Goal: Task Accomplishment & Management: Use online tool/utility

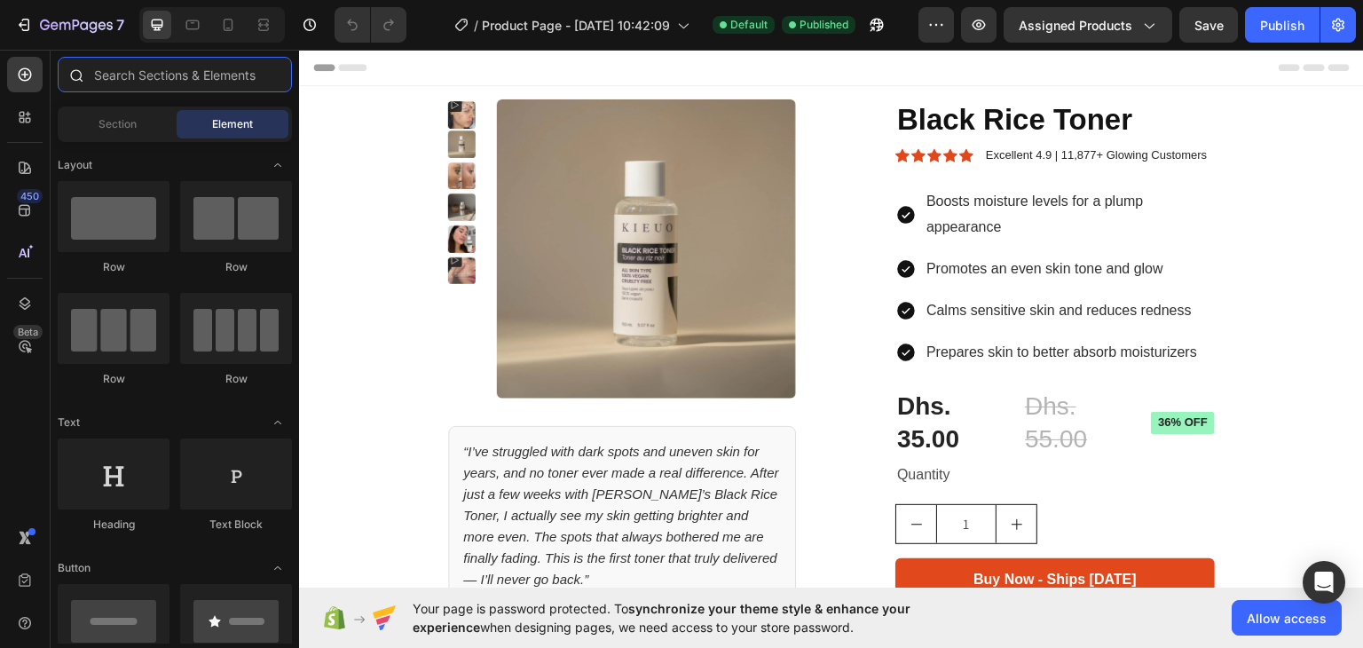
click at [106, 87] on input "text" at bounding box center [175, 74] width 234 height 35
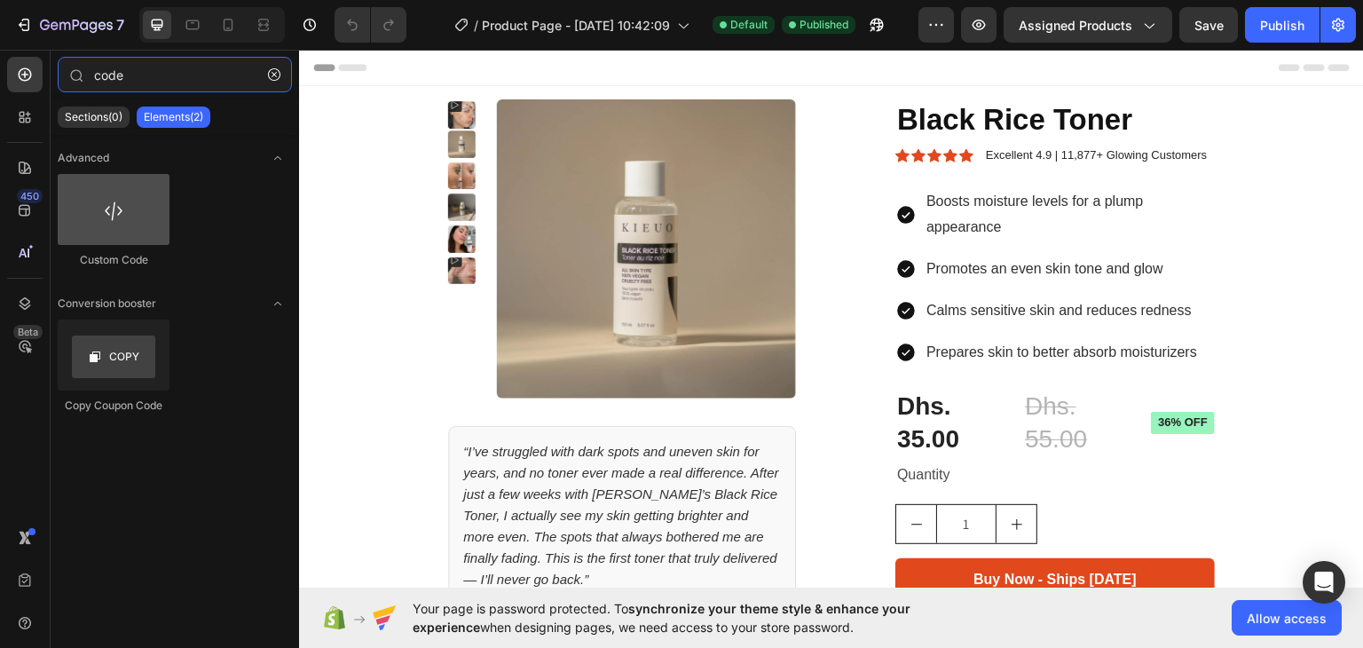
type input "code"
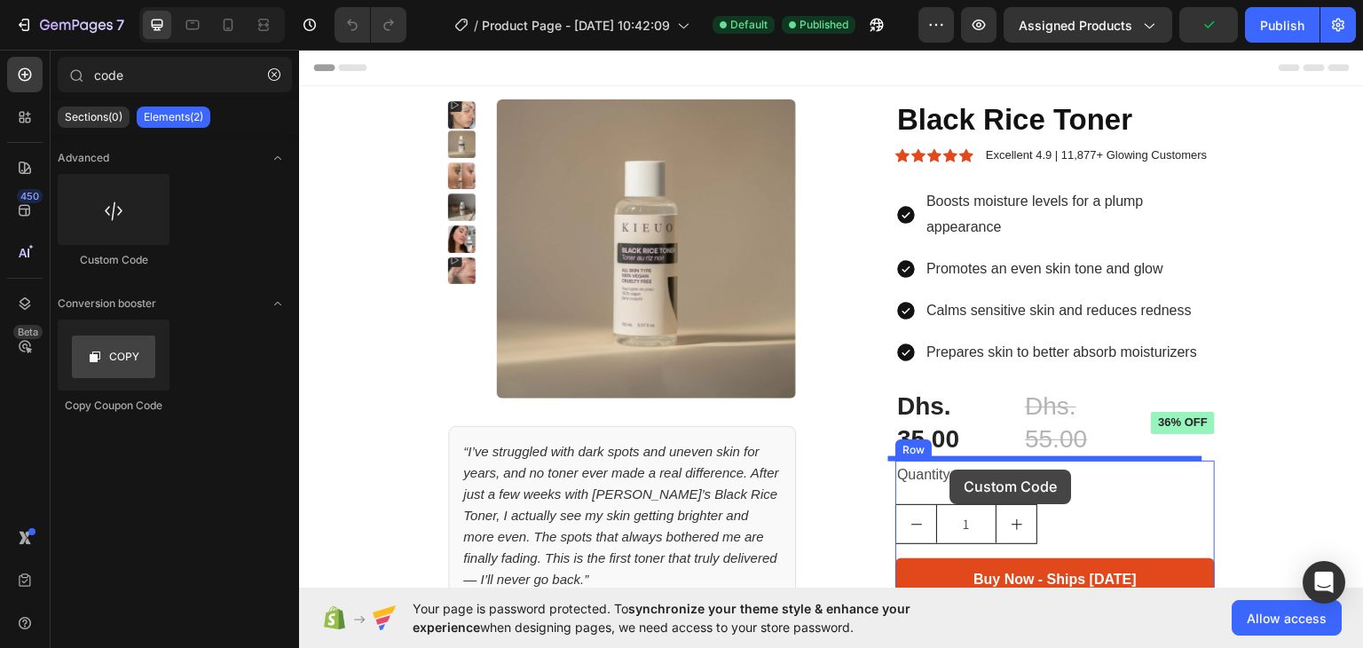
drag, startPoint x: 400, startPoint y: 256, endPoint x: 950, endPoint y: 468, distance: 589.8
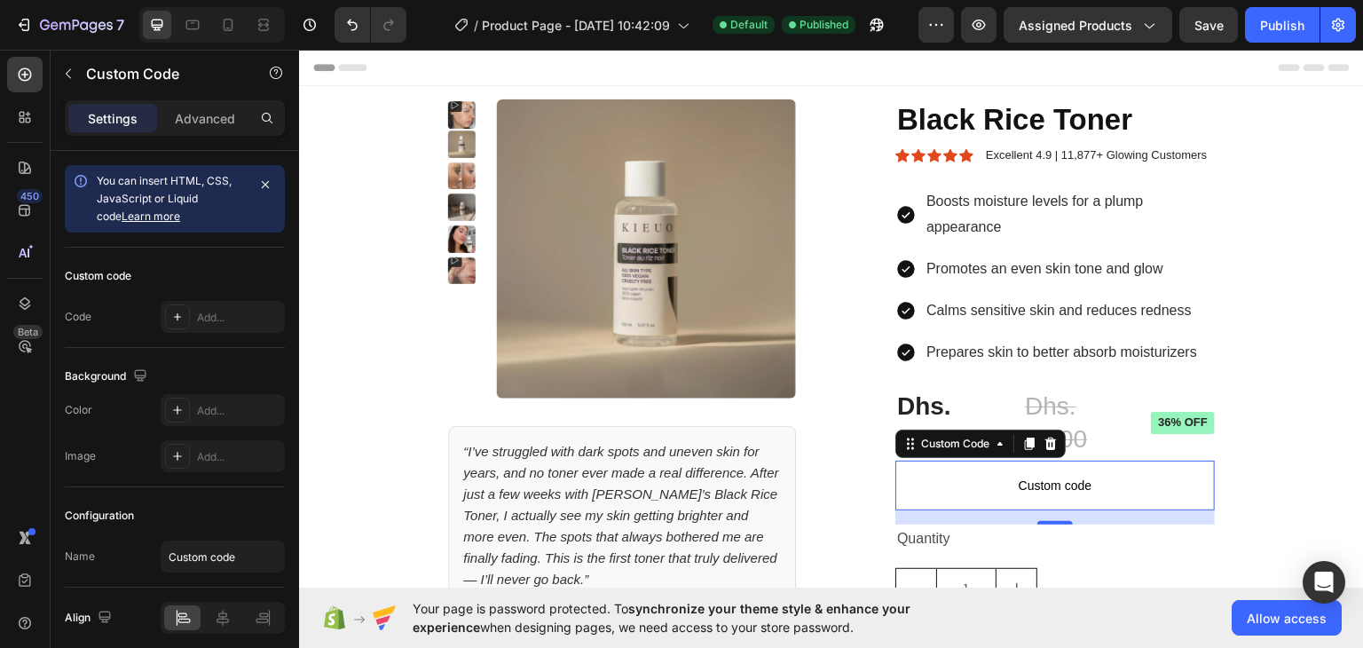
click at [1021, 491] on span "Custom code" at bounding box center [1054, 484] width 319 height 21
click at [138, 214] on link "Learn more" at bounding box center [151, 215] width 59 height 13
click at [209, 310] on div "Add..." at bounding box center [238, 318] width 83 height 16
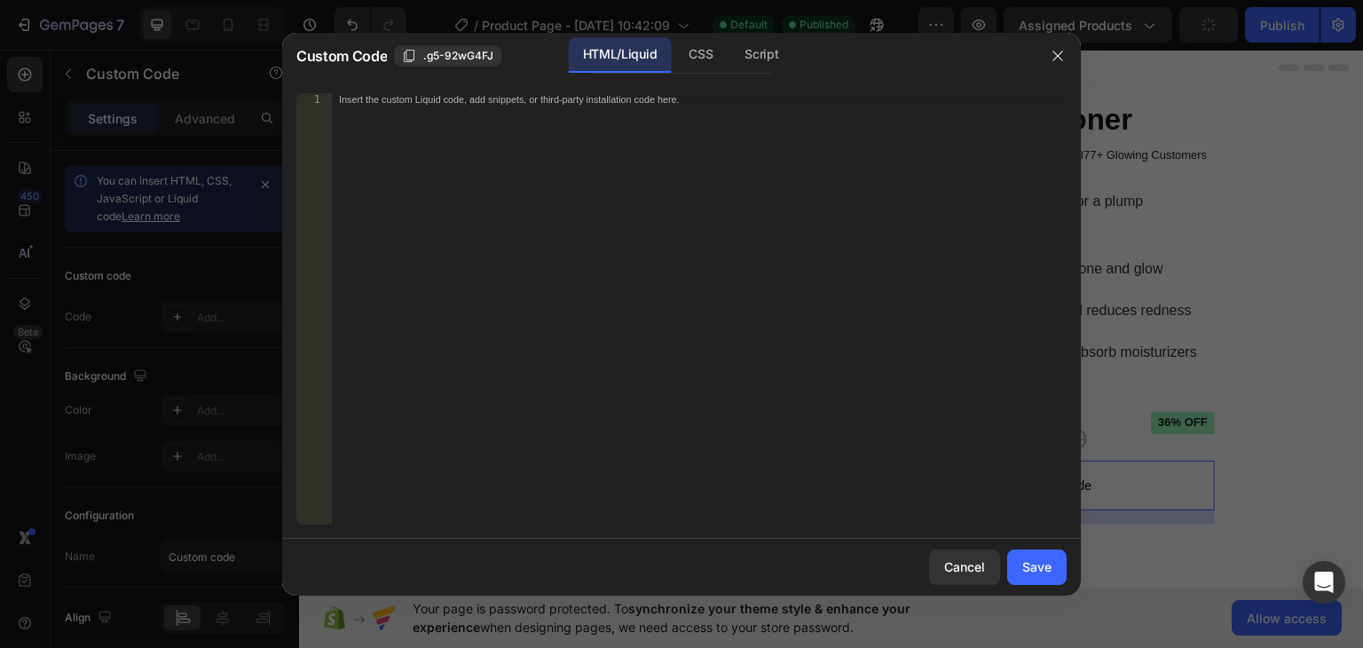
click at [557, 239] on div "Insert the custom Liquid code, add snippets, or third-party installation code h…" at bounding box center [699, 321] width 735 height 456
paste textarea "</script>"
type textarea "</script>"
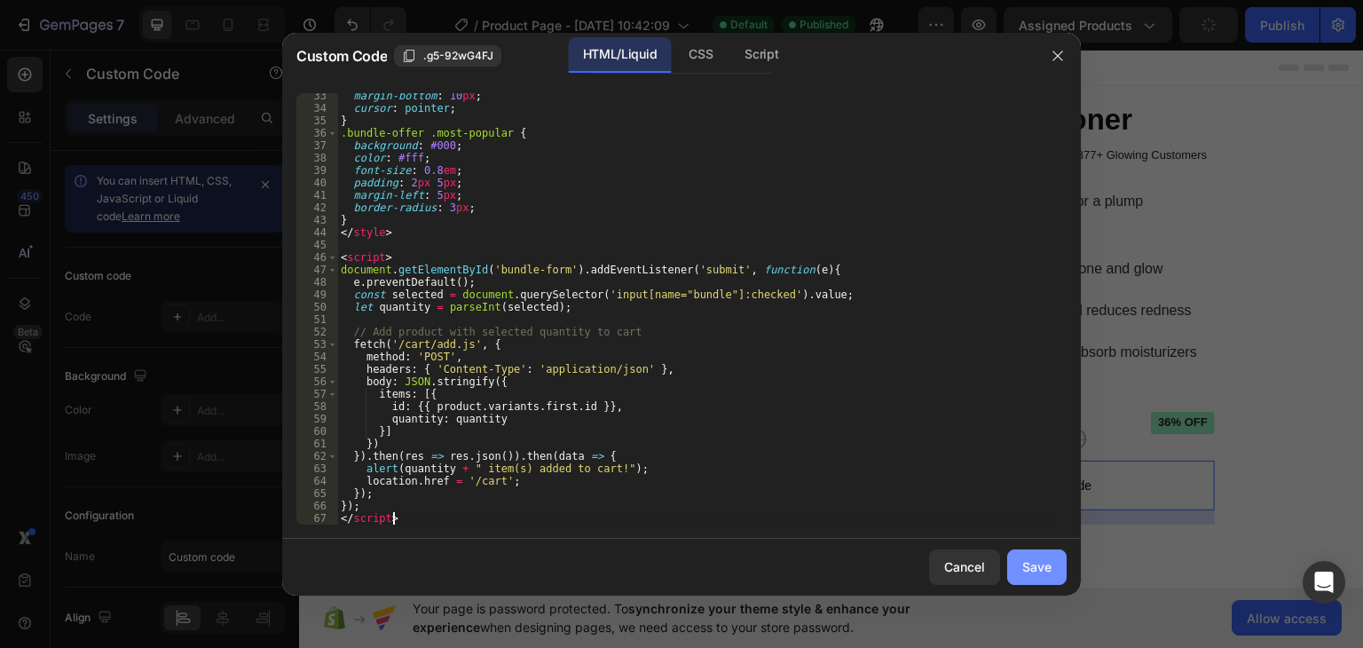
click at [1029, 577] on button "Save" at bounding box center [1036, 566] width 59 height 35
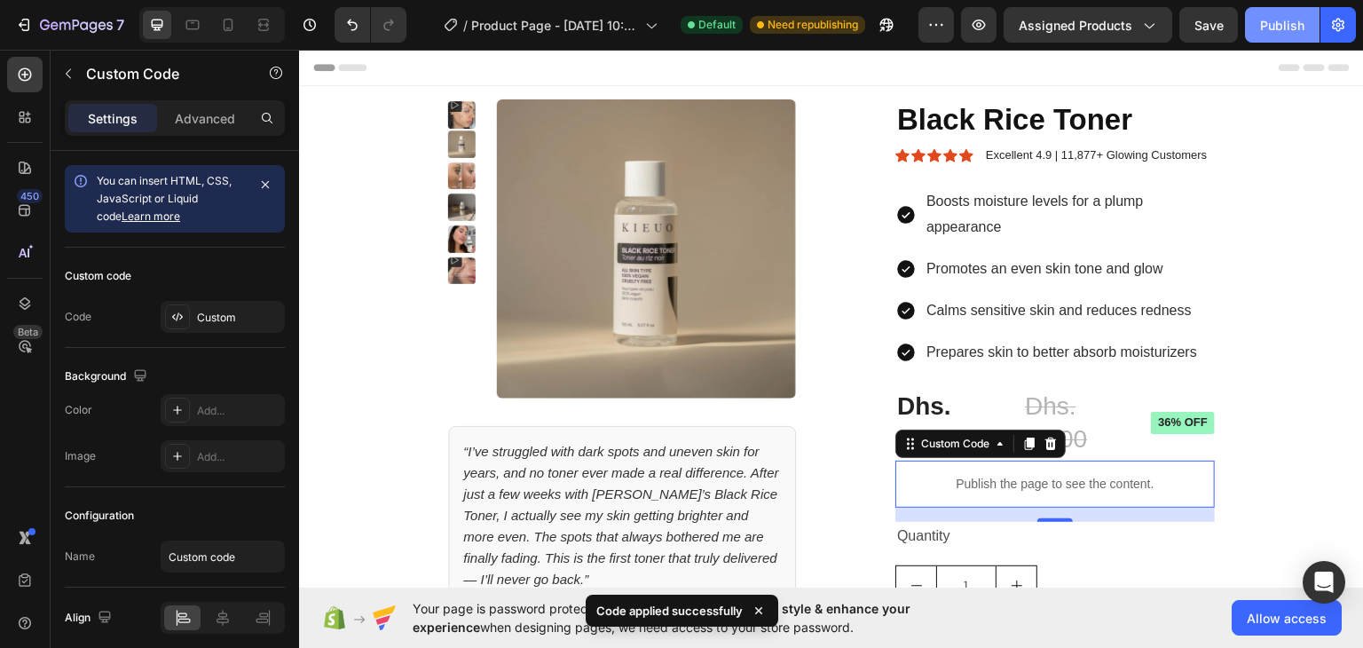
click at [1278, 25] on div "Publish" at bounding box center [1282, 25] width 44 height 19
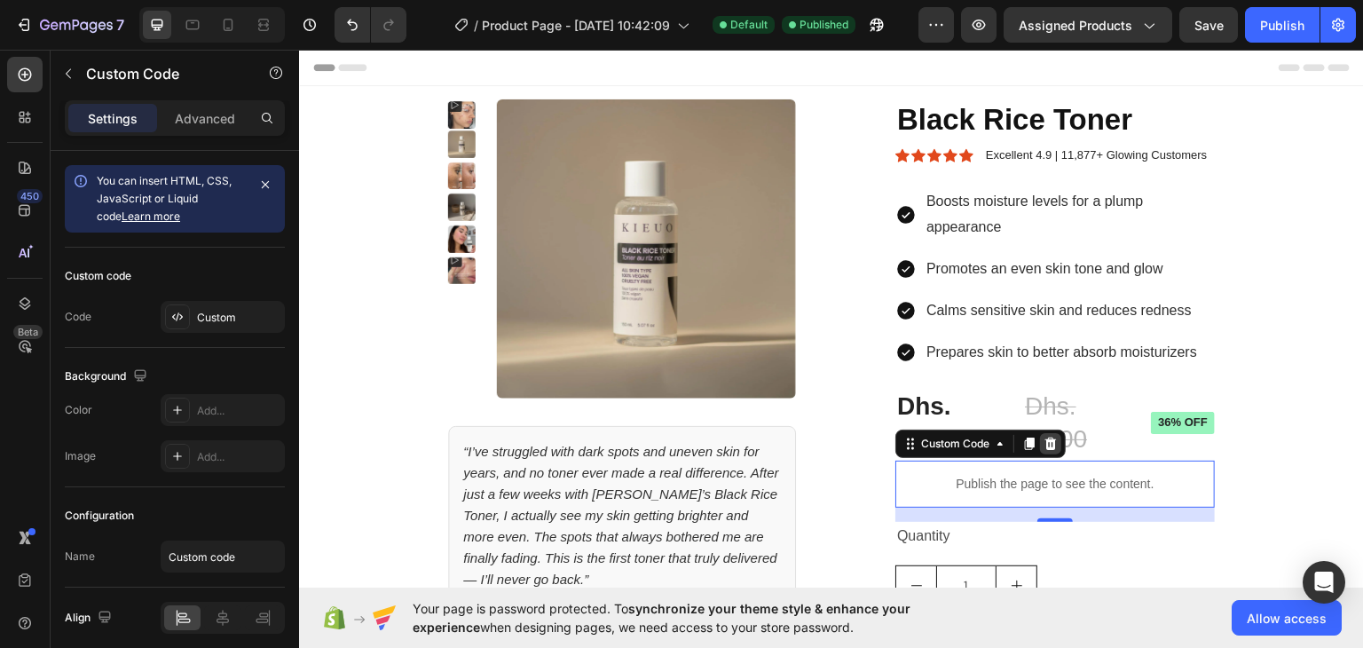
click at [1043, 440] on icon at bounding box center [1050, 443] width 14 height 14
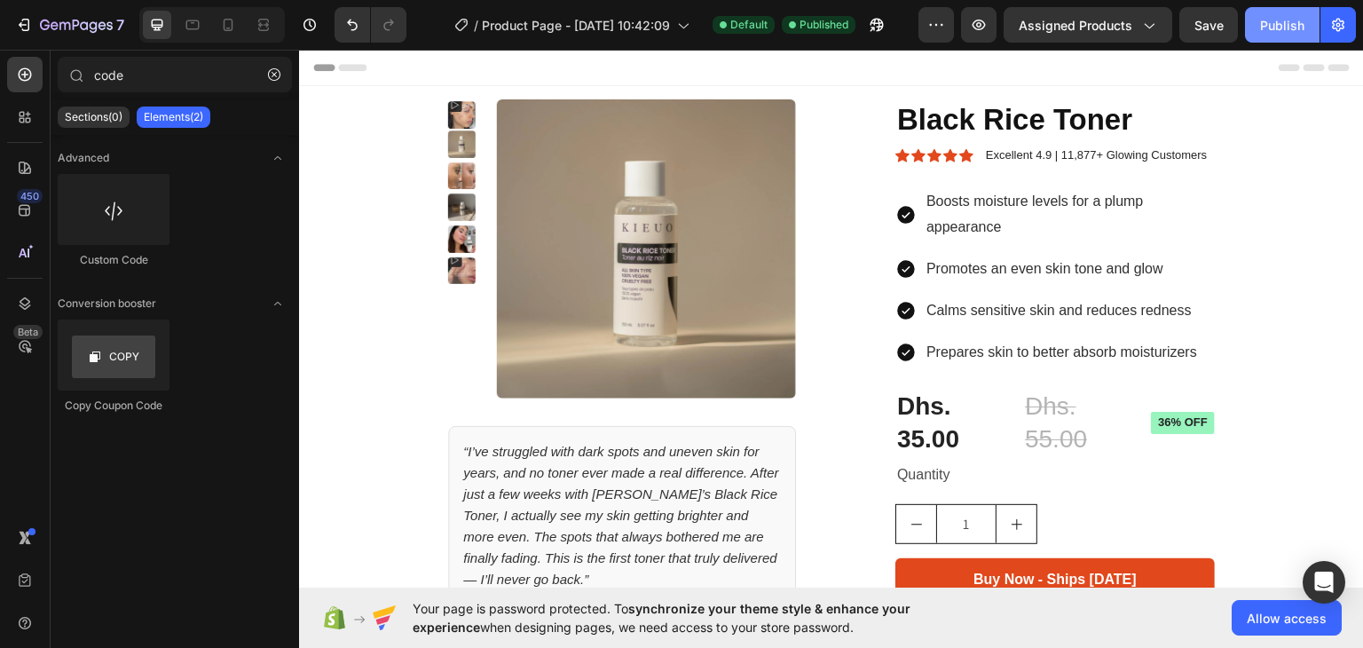
click at [1274, 28] on div "Publish" at bounding box center [1282, 25] width 44 height 19
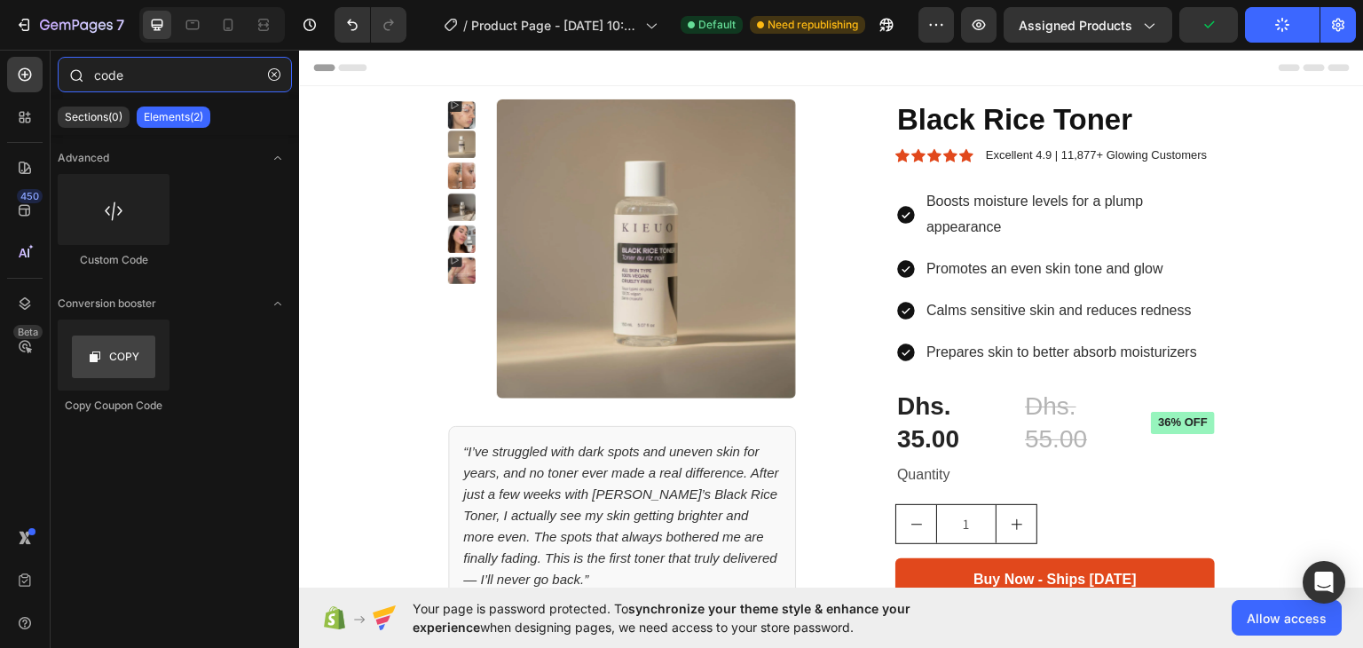
click at [195, 75] on input "code" at bounding box center [175, 74] width 234 height 35
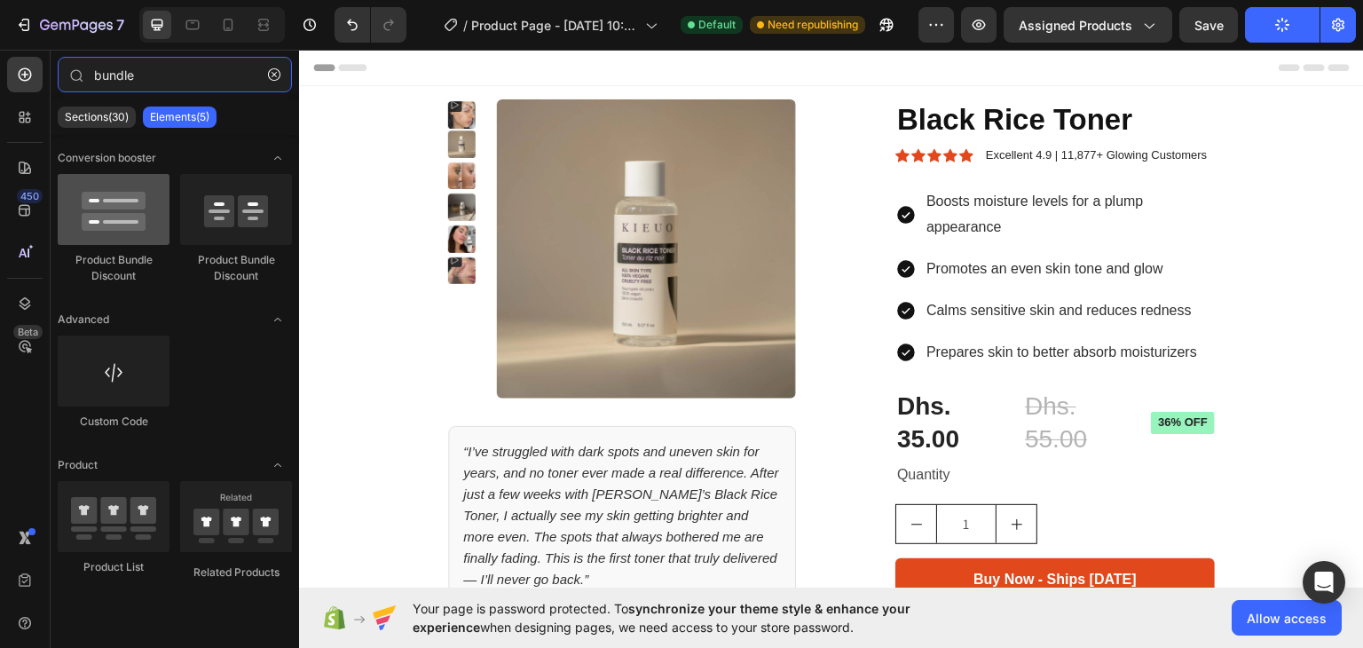
type input "bundle"
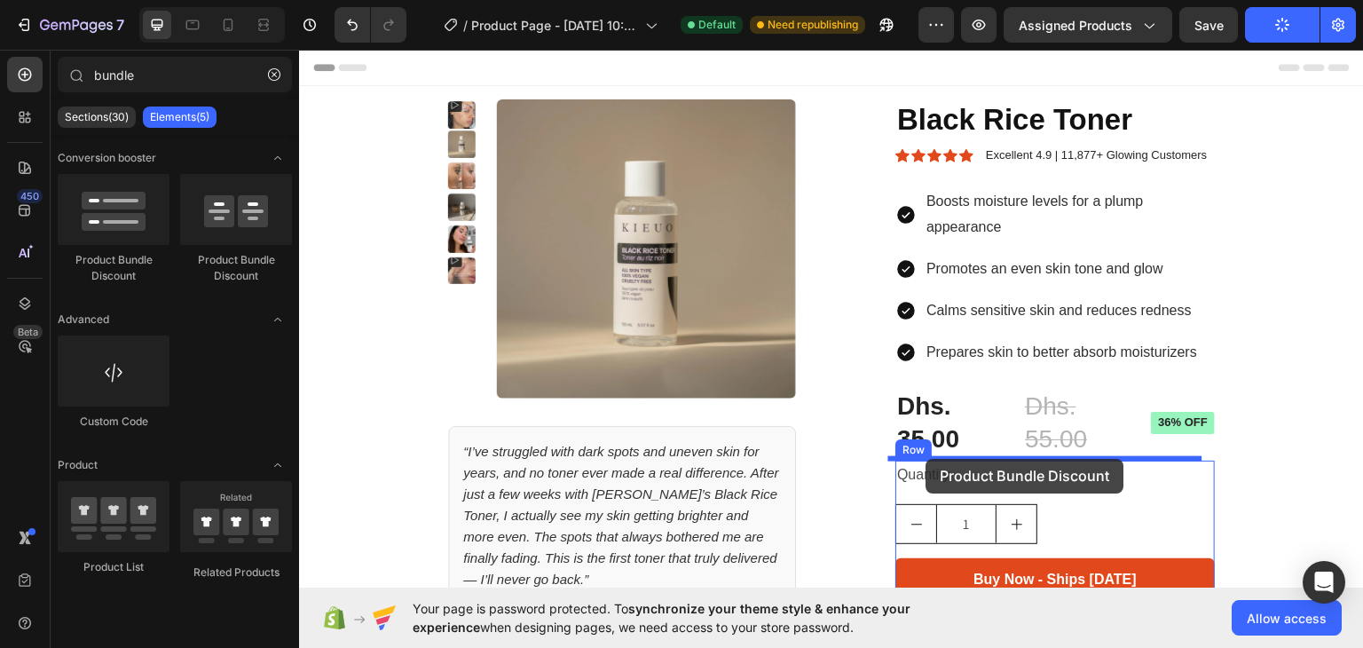
drag, startPoint x: 429, startPoint y: 263, endPoint x: 926, endPoint y: 458, distance: 533.5
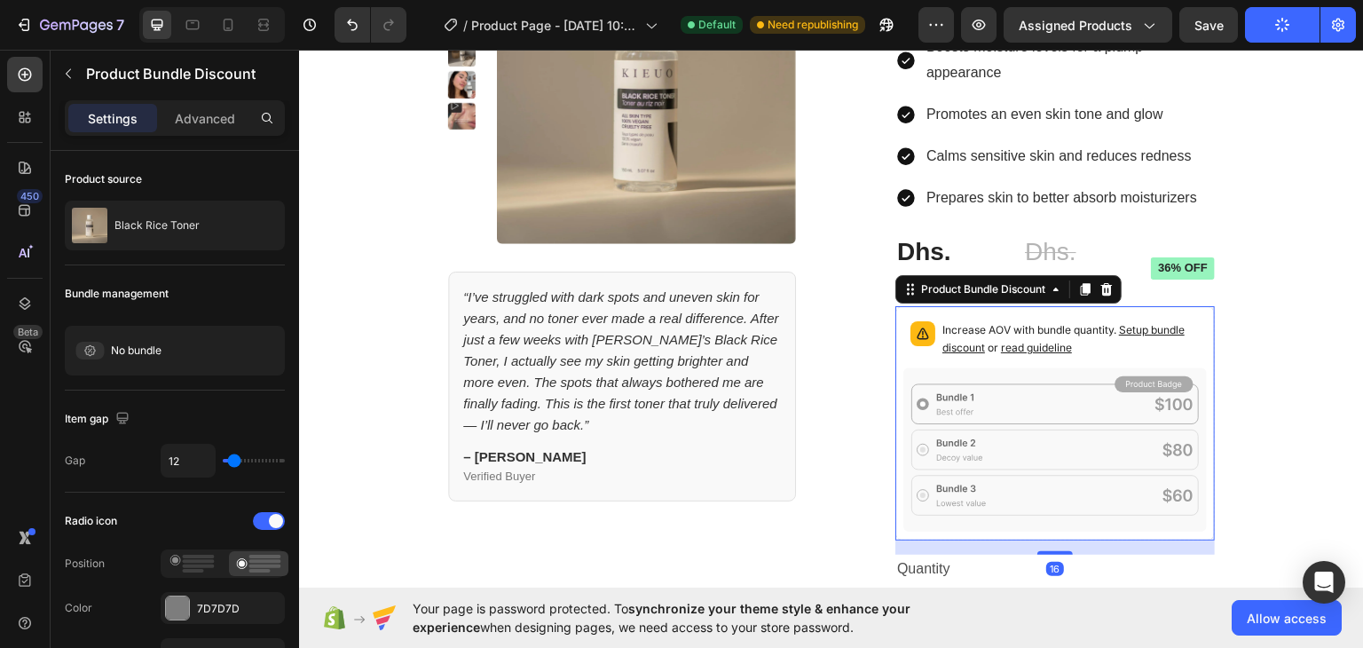
scroll to position [162, 0]
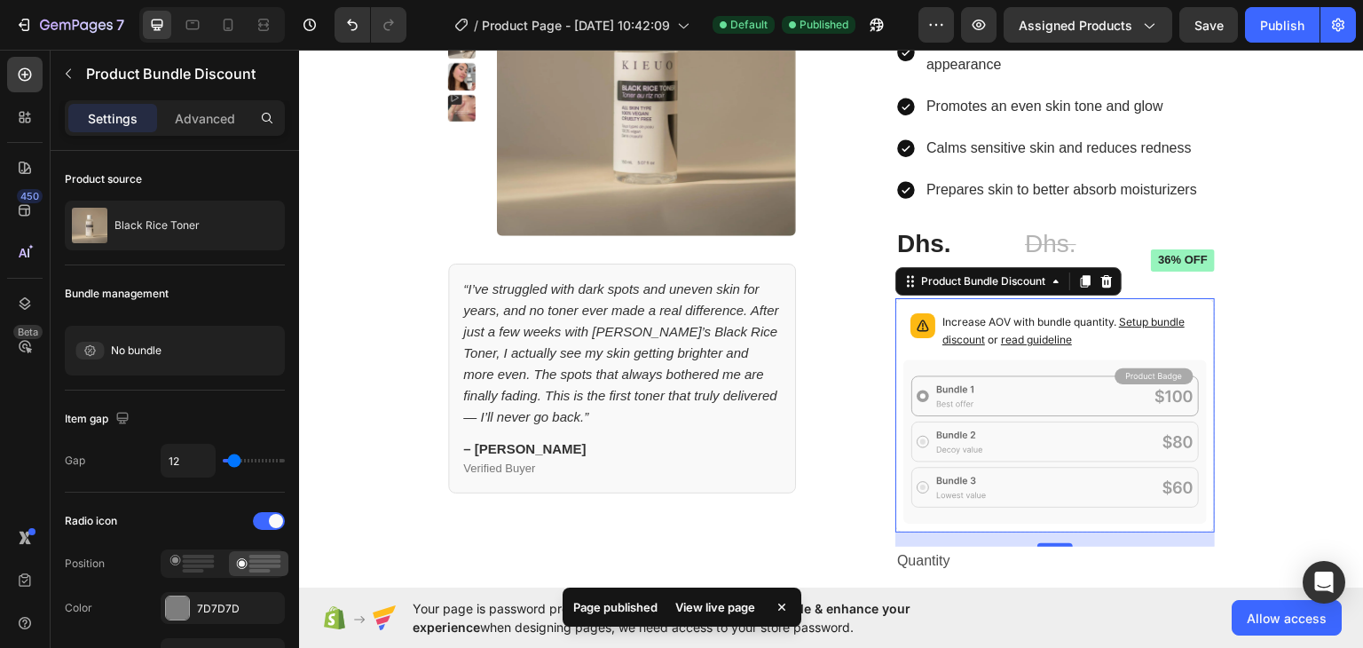
click at [978, 437] on icon at bounding box center [1054, 441] width 303 height 164
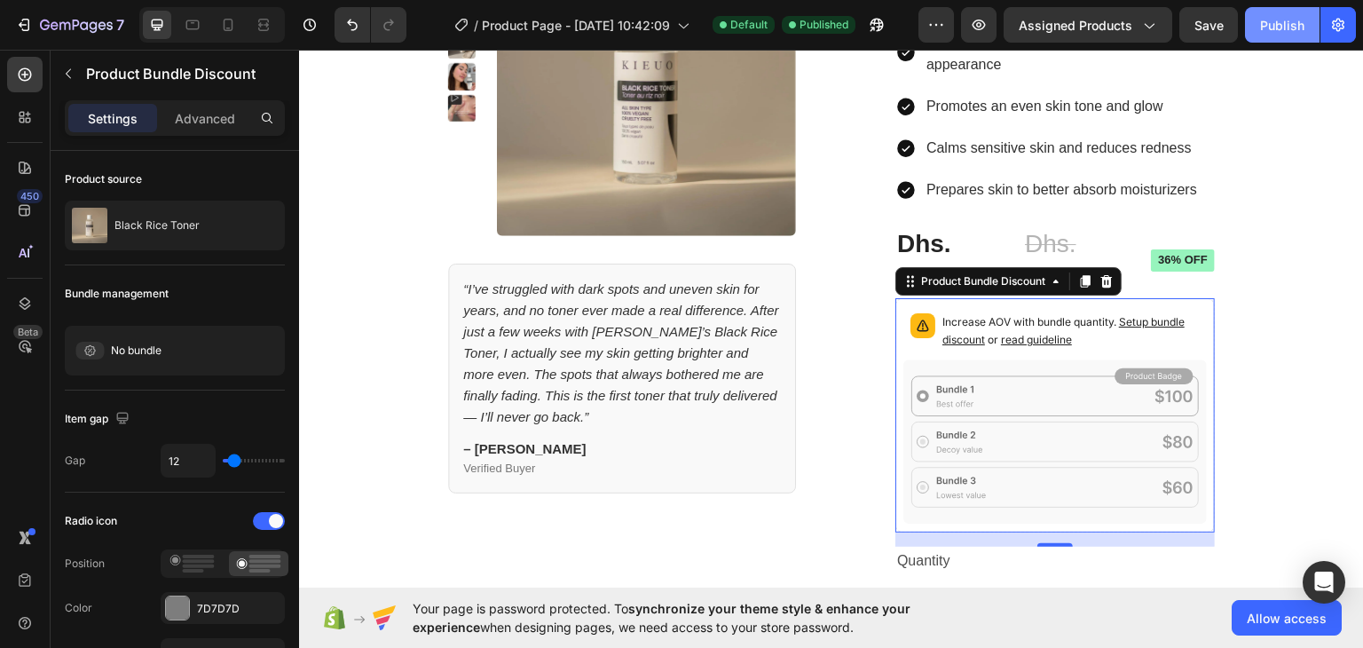
click at [1278, 21] on div "Publish" at bounding box center [1282, 25] width 44 height 19
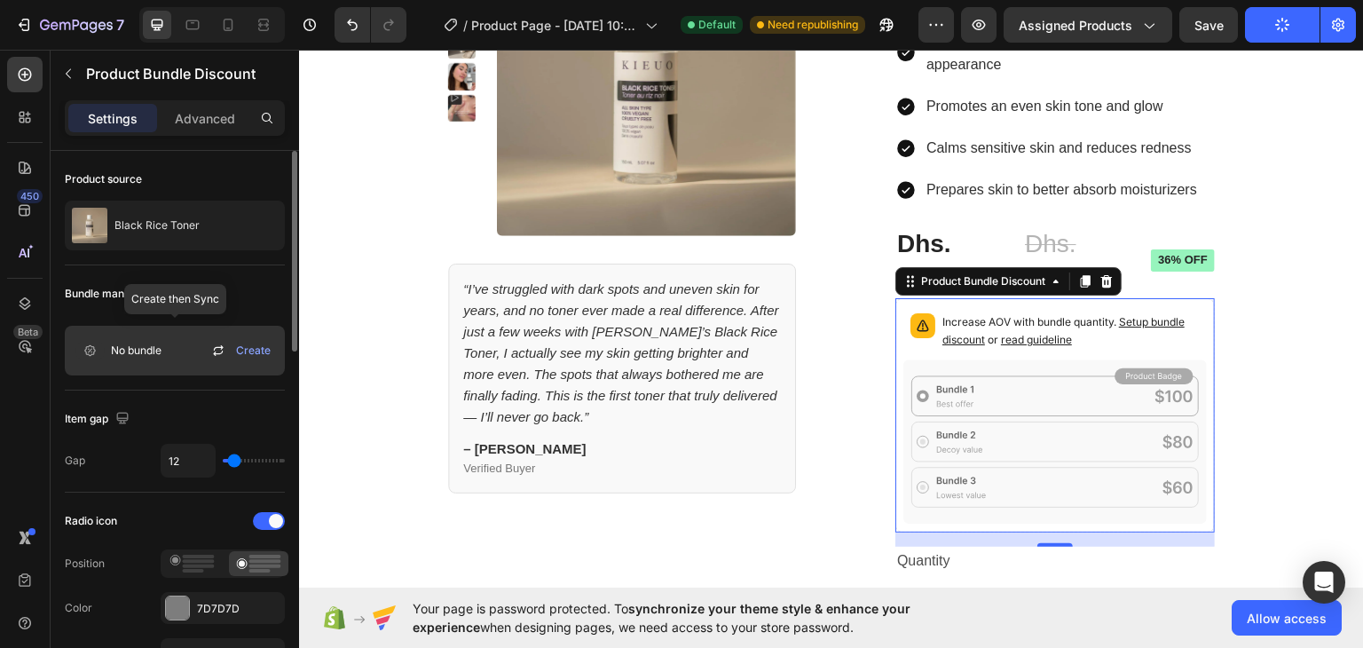
click at [138, 354] on span "No bundle" at bounding box center [136, 350] width 51 height 16
click at [259, 344] on span "Create" at bounding box center [253, 350] width 35 height 16
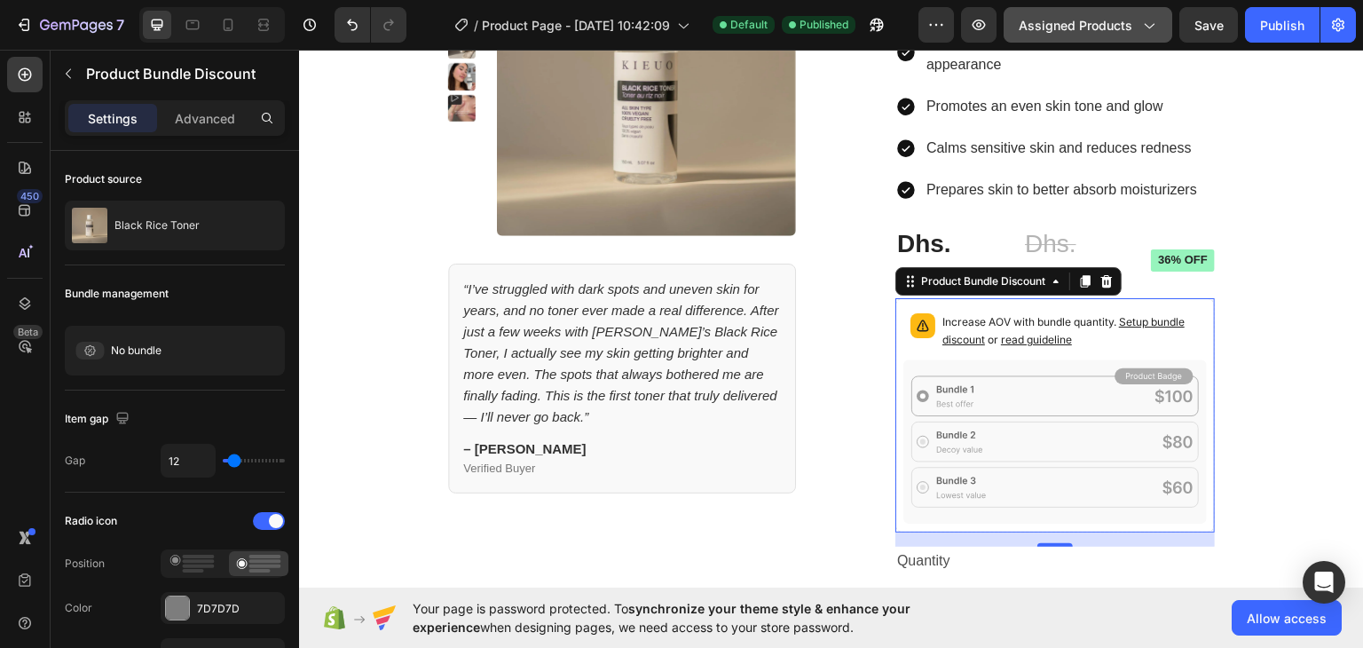
click at [1147, 23] on icon "button" at bounding box center [1148, 25] width 18 height 18
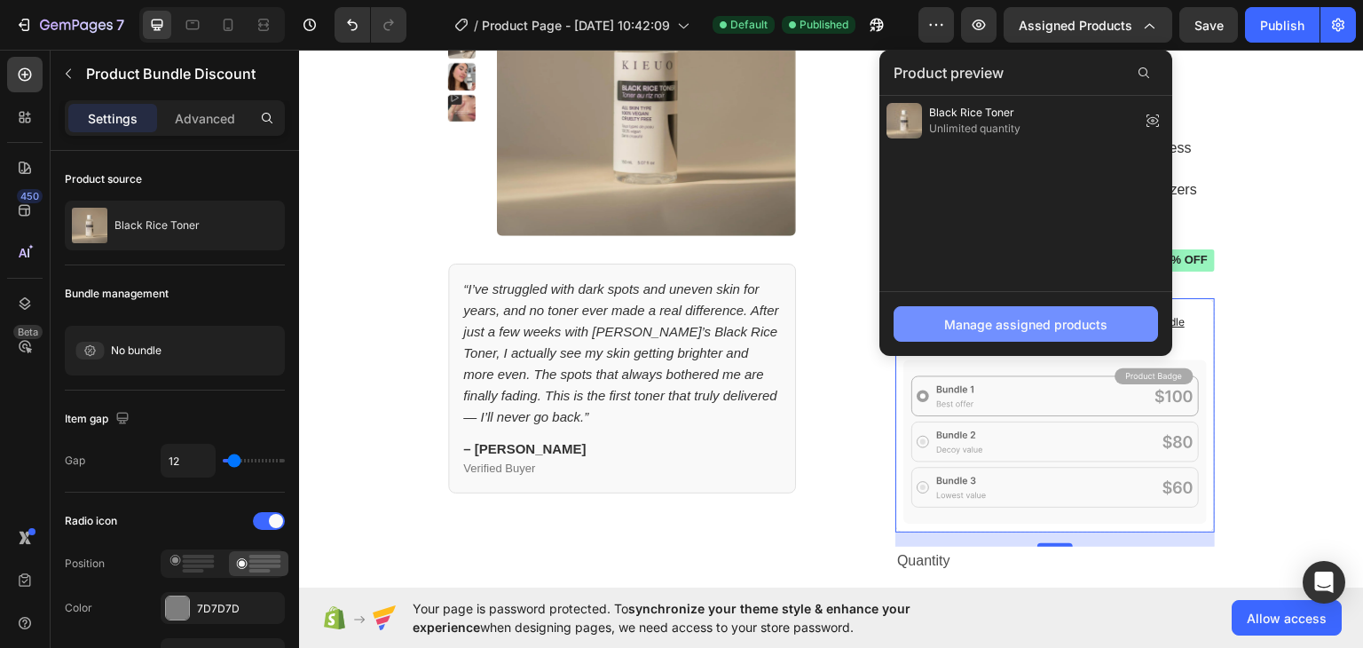
click at [978, 326] on div "Manage assigned products" at bounding box center [1025, 324] width 163 height 19
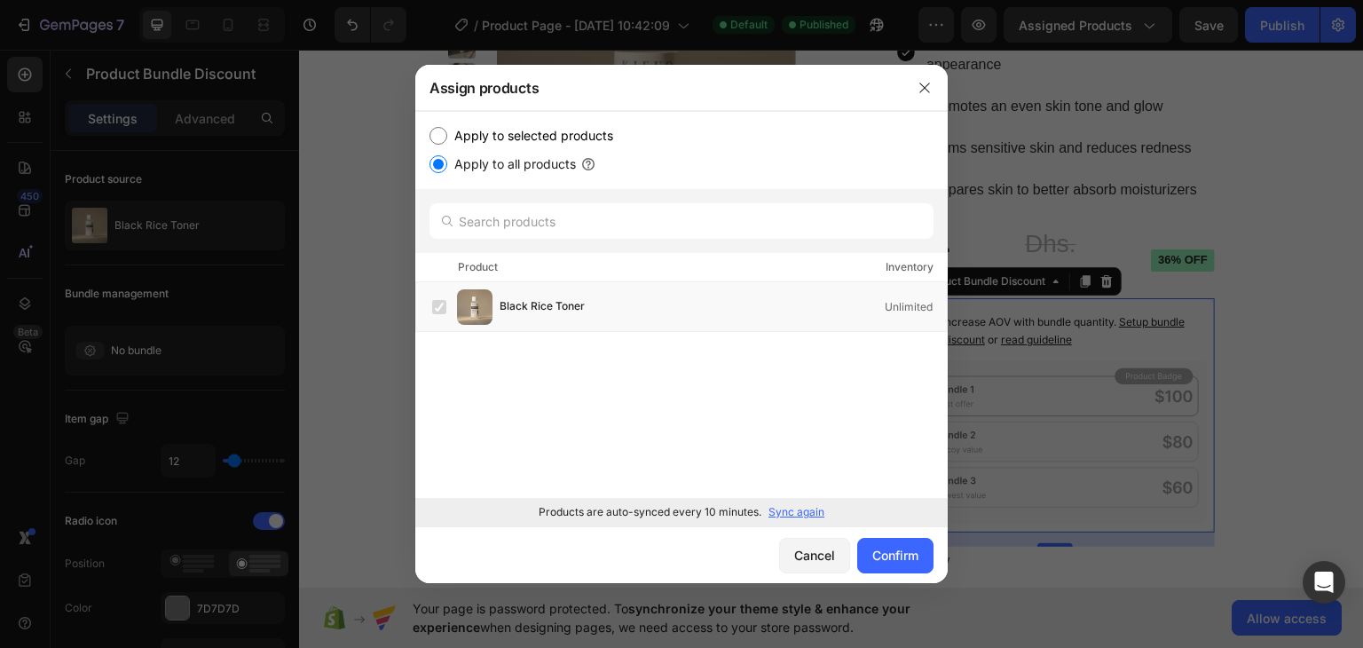
click at [804, 518] on p "Sync again" at bounding box center [796, 512] width 56 height 16
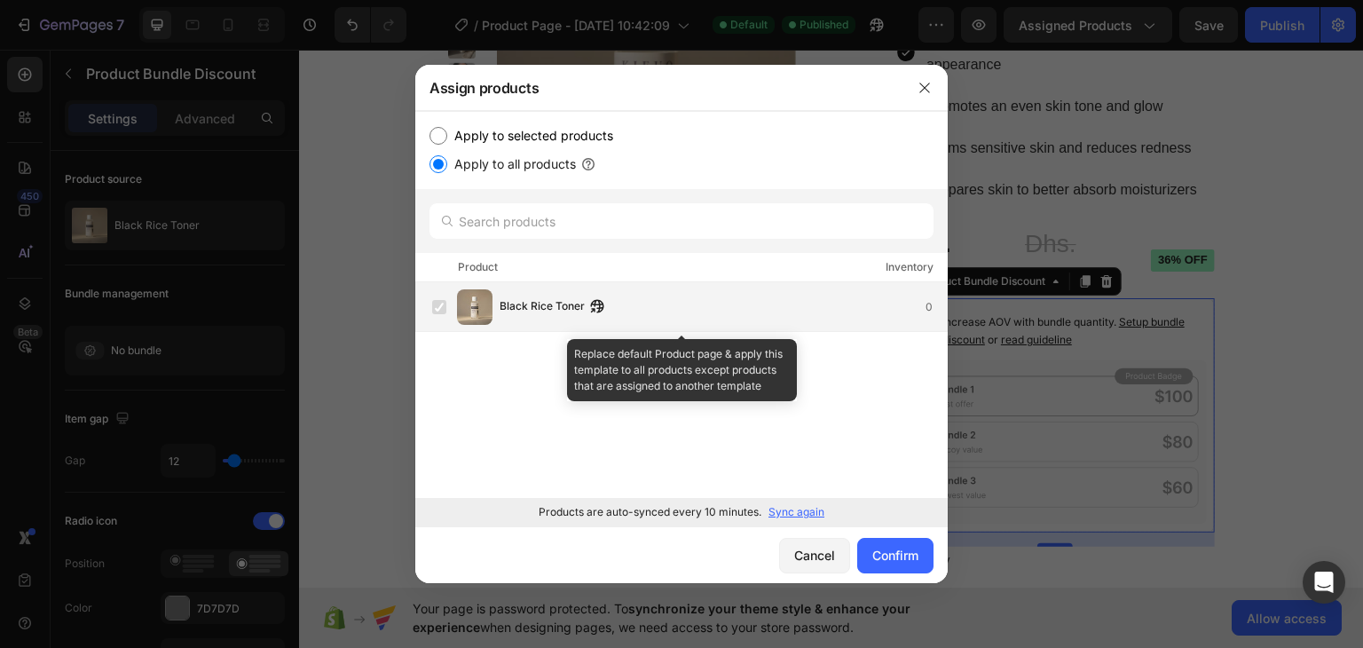
click at [685, 317] on div "Black Rice Toner 0" at bounding box center [689, 306] width 515 height 35
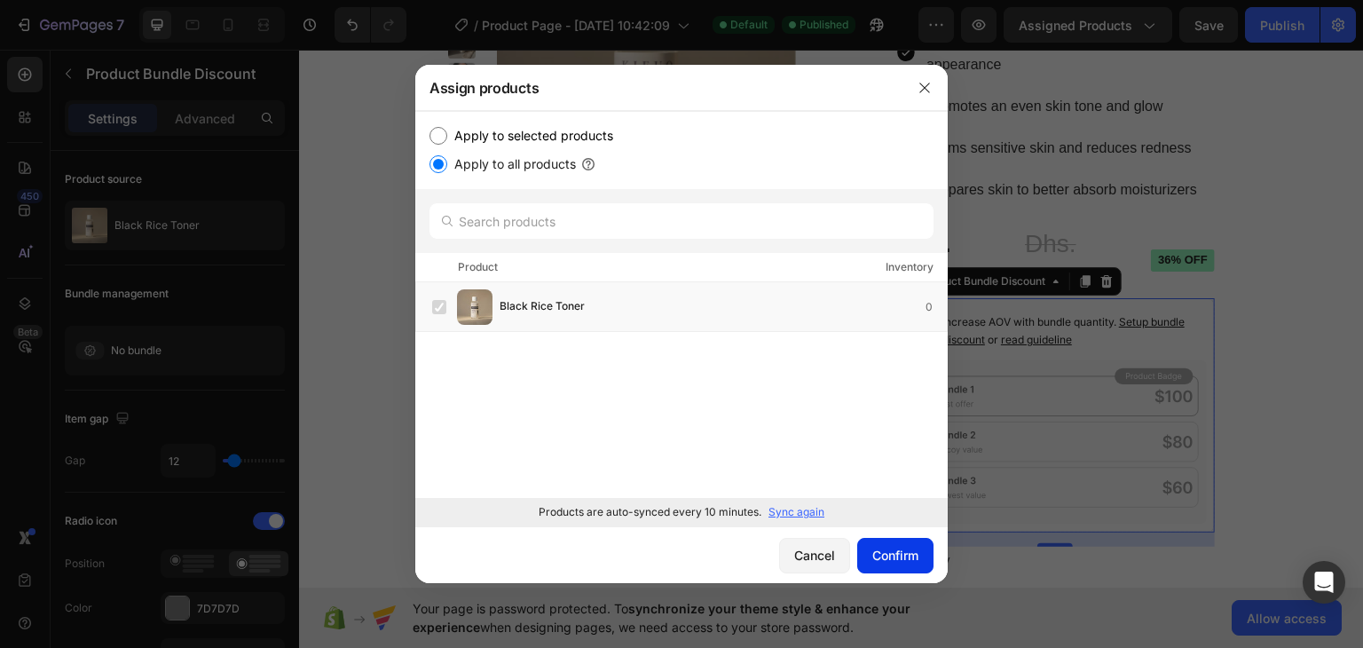
click at [891, 560] on div "Confirm" at bounding box center [895, 555] width 46 height 19
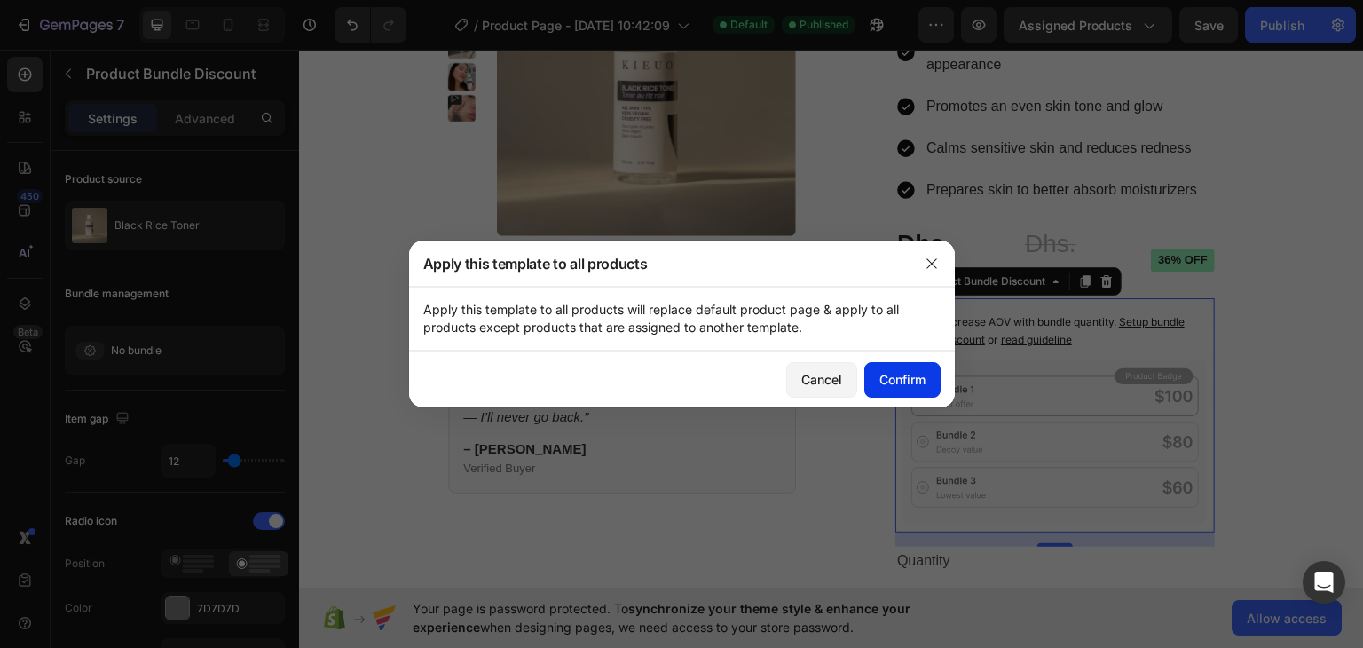
click at [898, 380] on div "Confirm" at bounding box center [902, 379] width 46 height 19
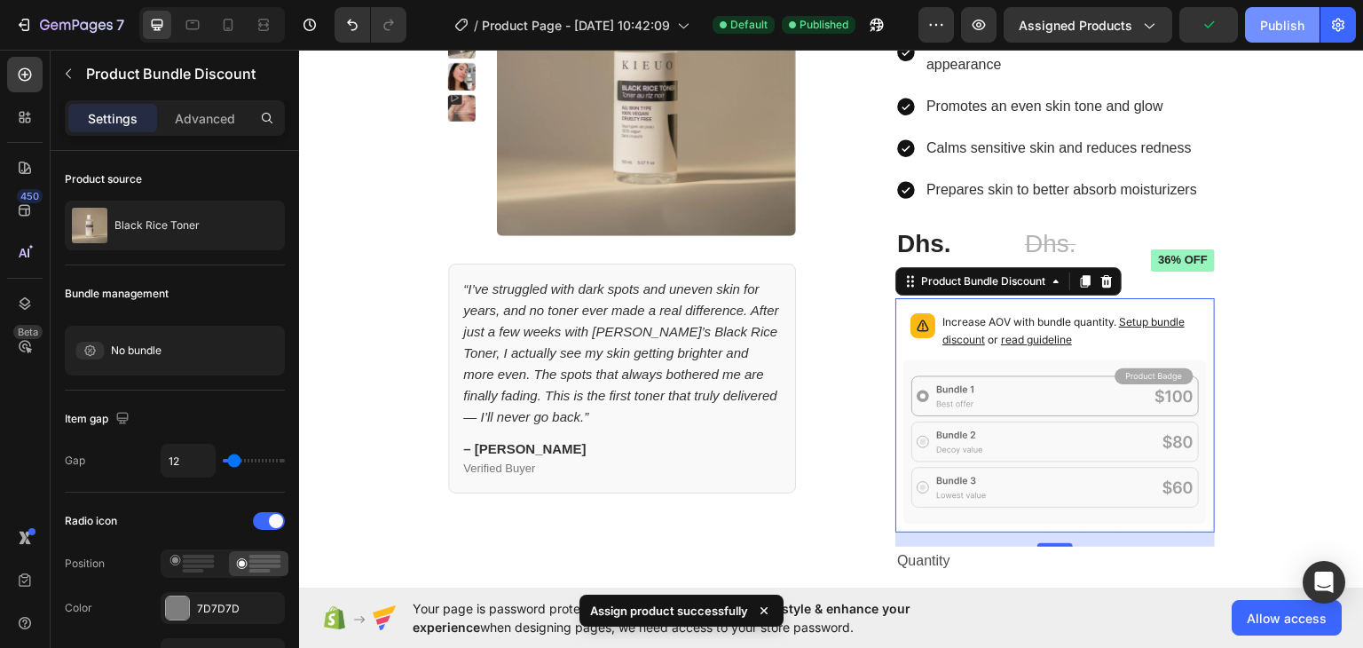
click at [1254, 30] on button "Publish" at bounding box center [1282, 24] width 75 height 35
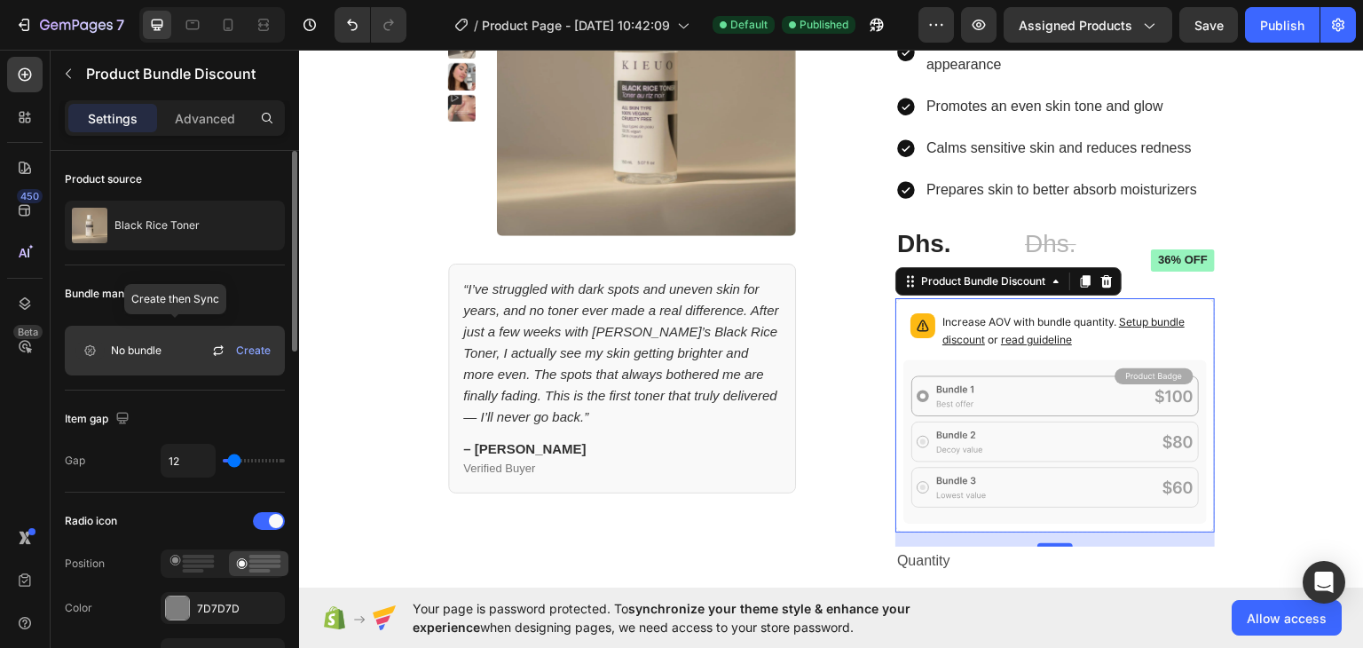
click at [156, 351] on span "No bundle" at bounding box center [136, 350] width 51 height 16
click at [264, 347] on span "Create" at bounding box center [253, 350] width 35 height 16
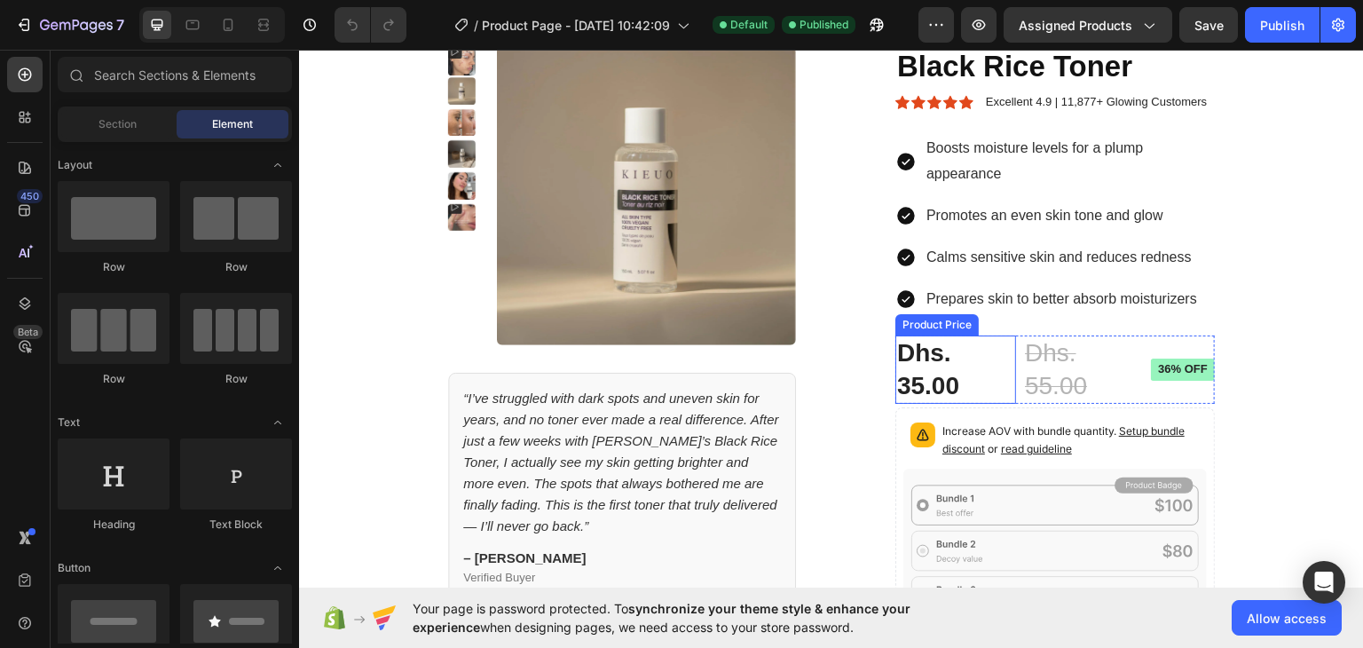
scroll to position [55, 0]
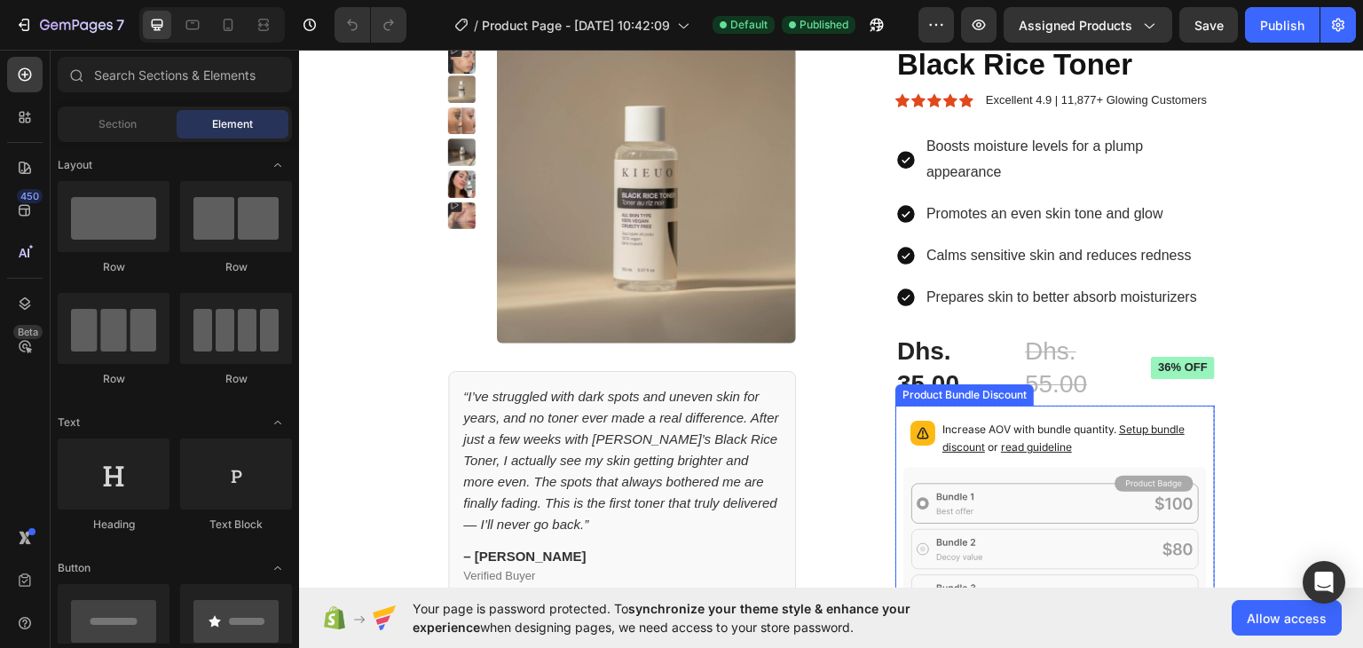
click at [979, 488] on icon at bounding box center [1054, 549] width 303 height 164
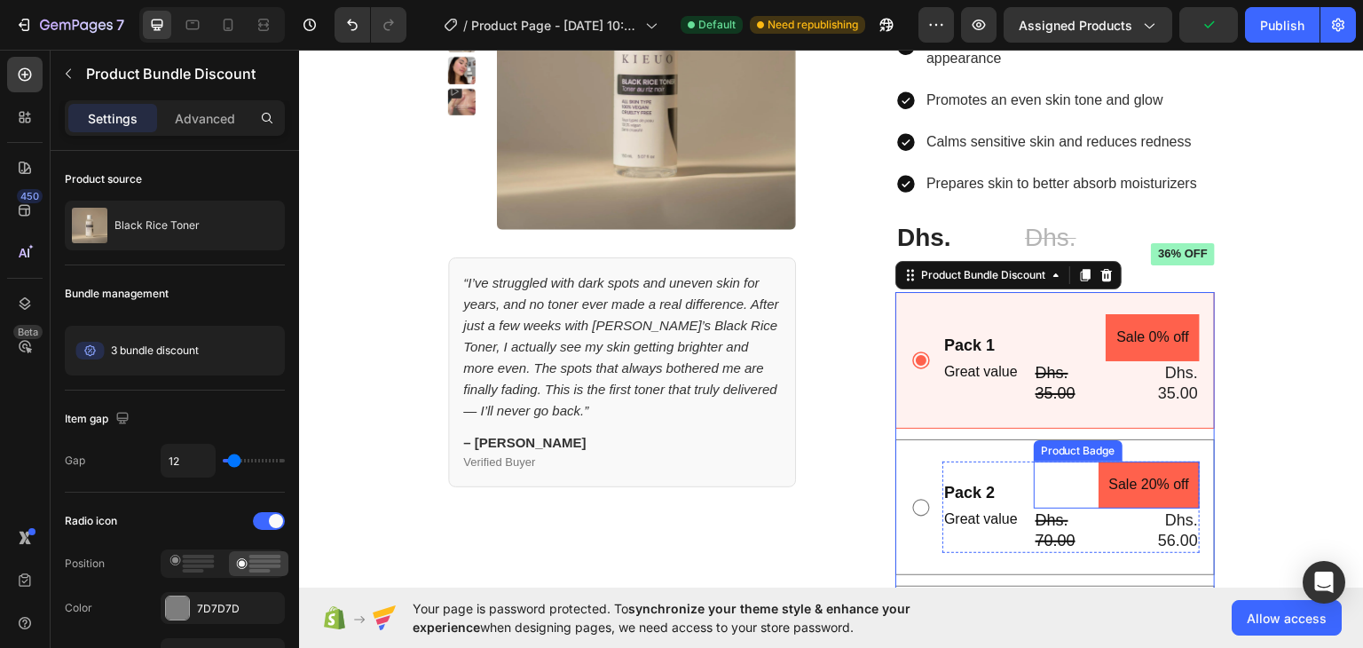
scroll to position [160, 0]
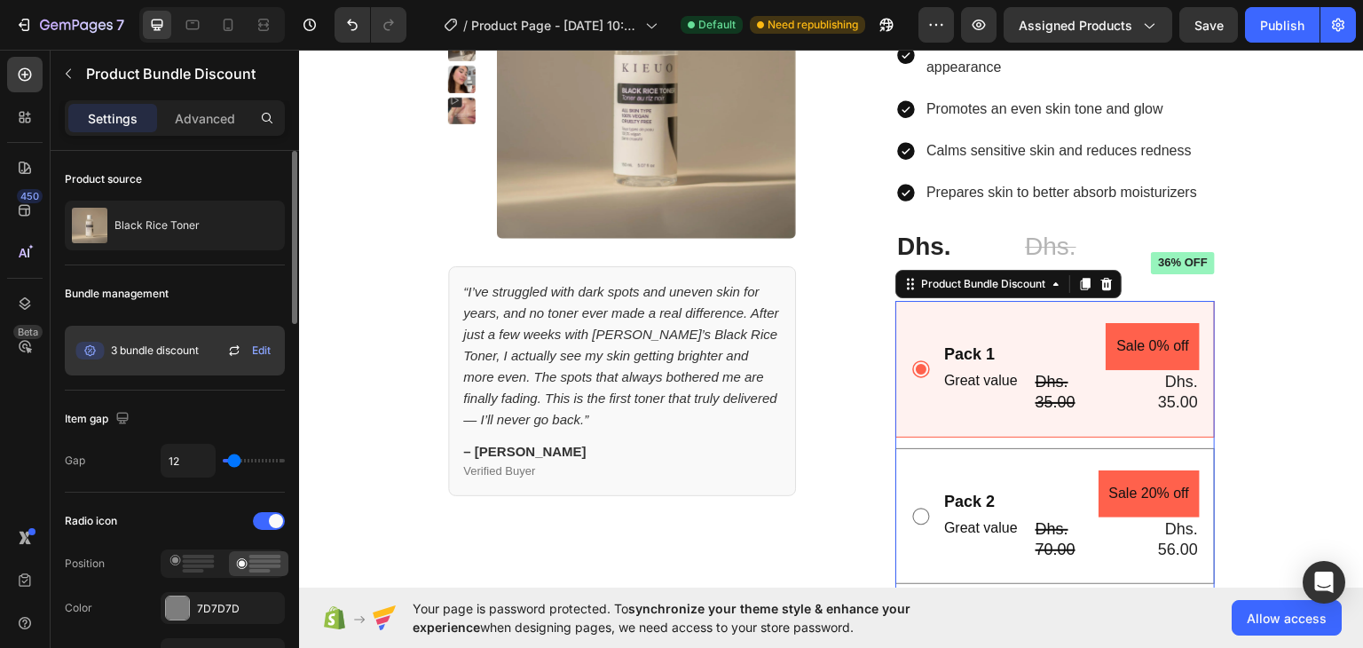
click at [158, 349] on span "3 bundle discount" at bounding box center [155, 350] width 88 height 16
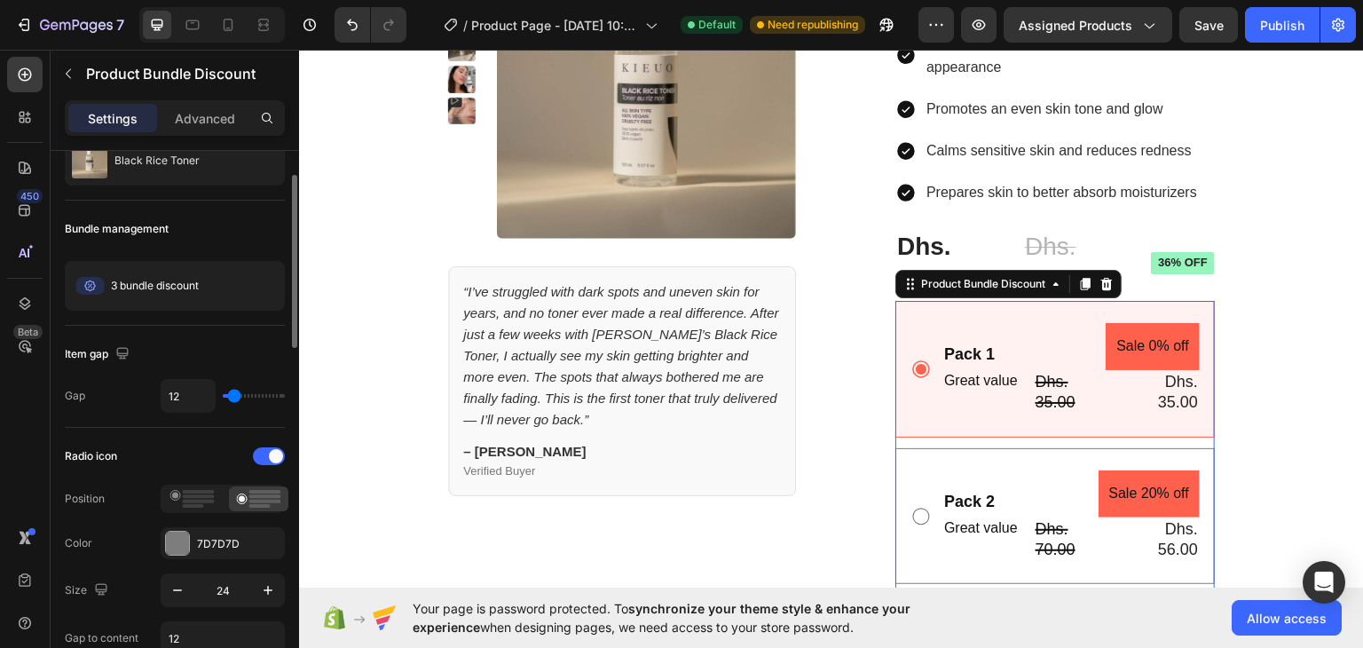
scroll to position [68, 0]
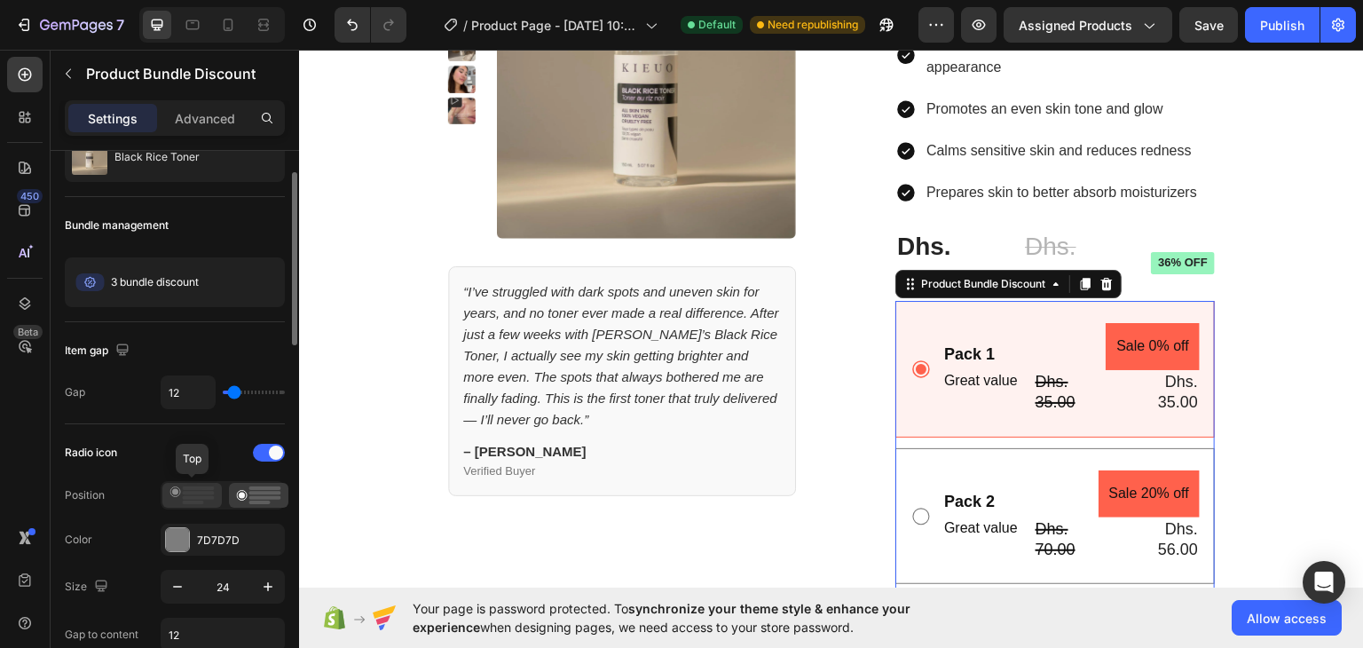
click at [173, 484] on div at bounding box center [191, 495] width 59 height 25
click at [242, 490] on icon at bounding box center [258, 495] width 45 height 18
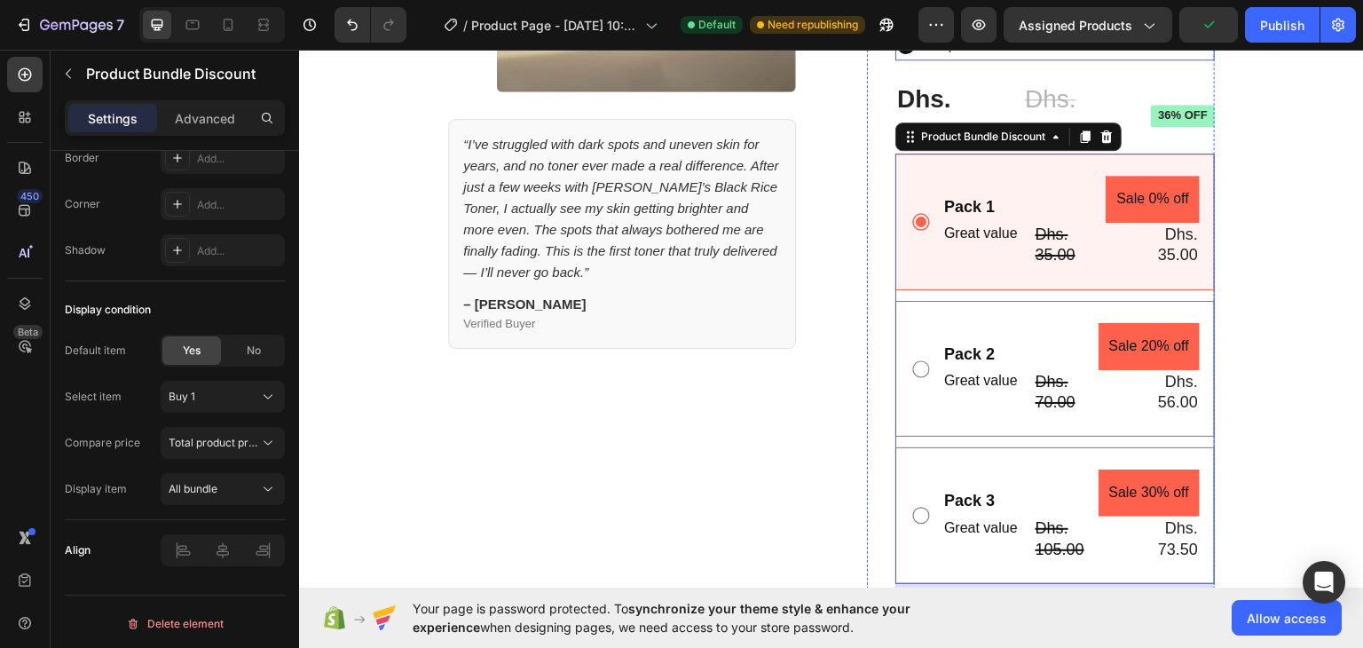
scroll to position [311, 0]
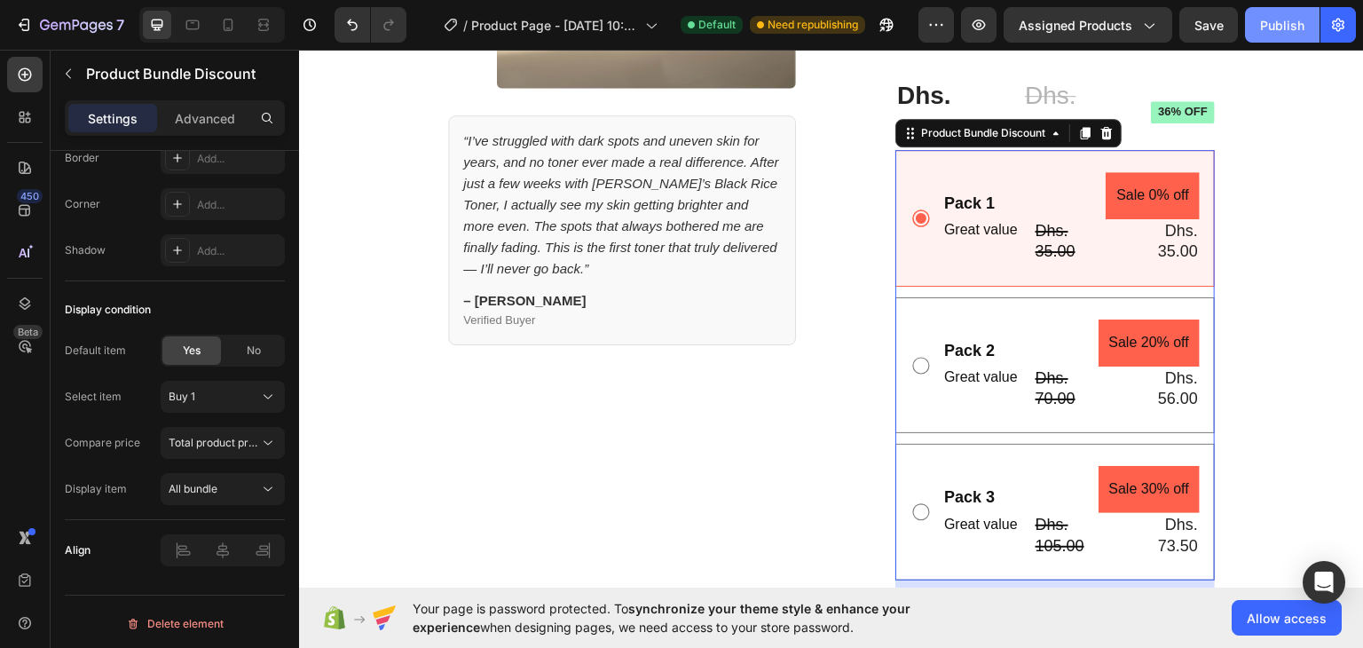
click at [1274, 21] on div "Publish" at bounding box center [1282, 25] width 44 height 19
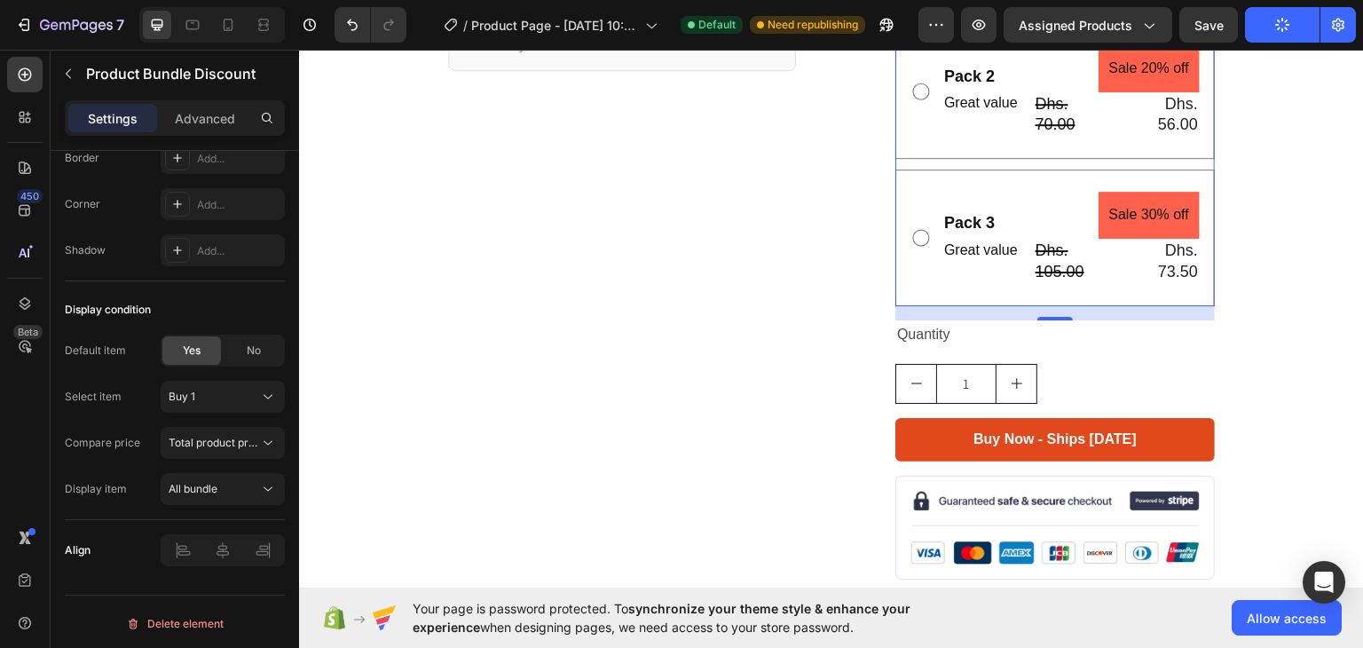
scroll to position [584, 0]
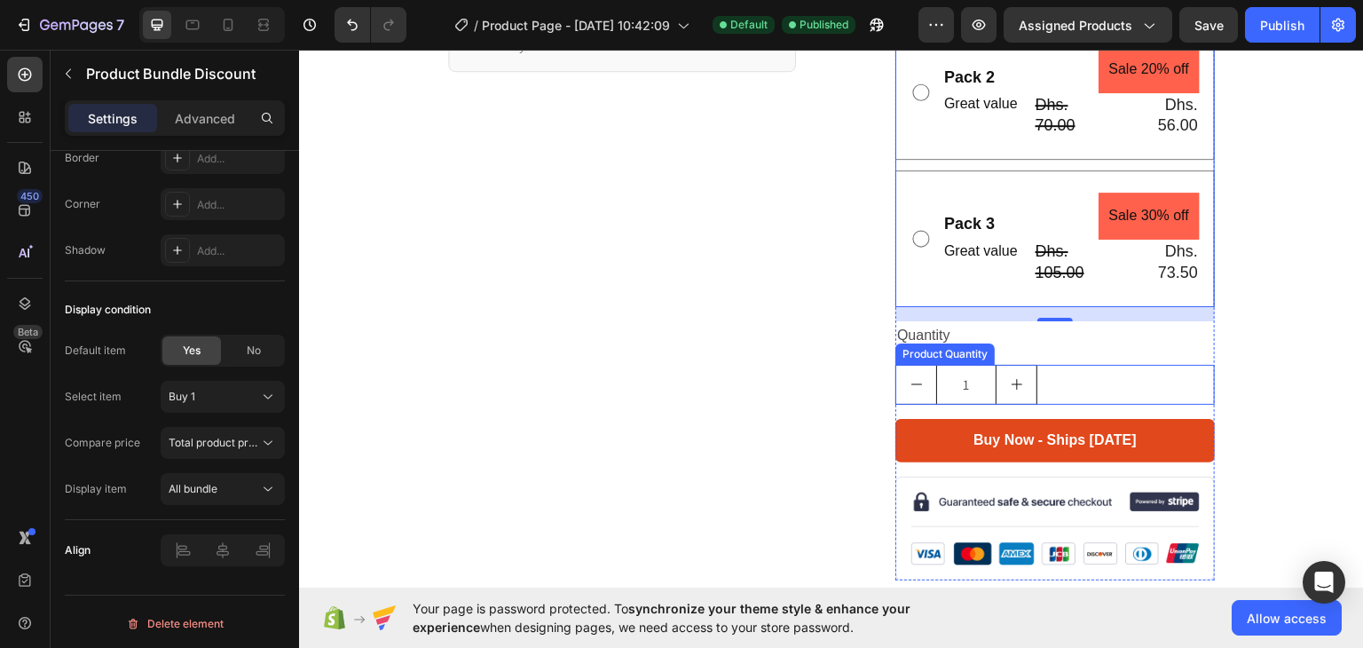
click at [1076, 373] on div "1" at bounding box center [1054, 384] width 319 height 40
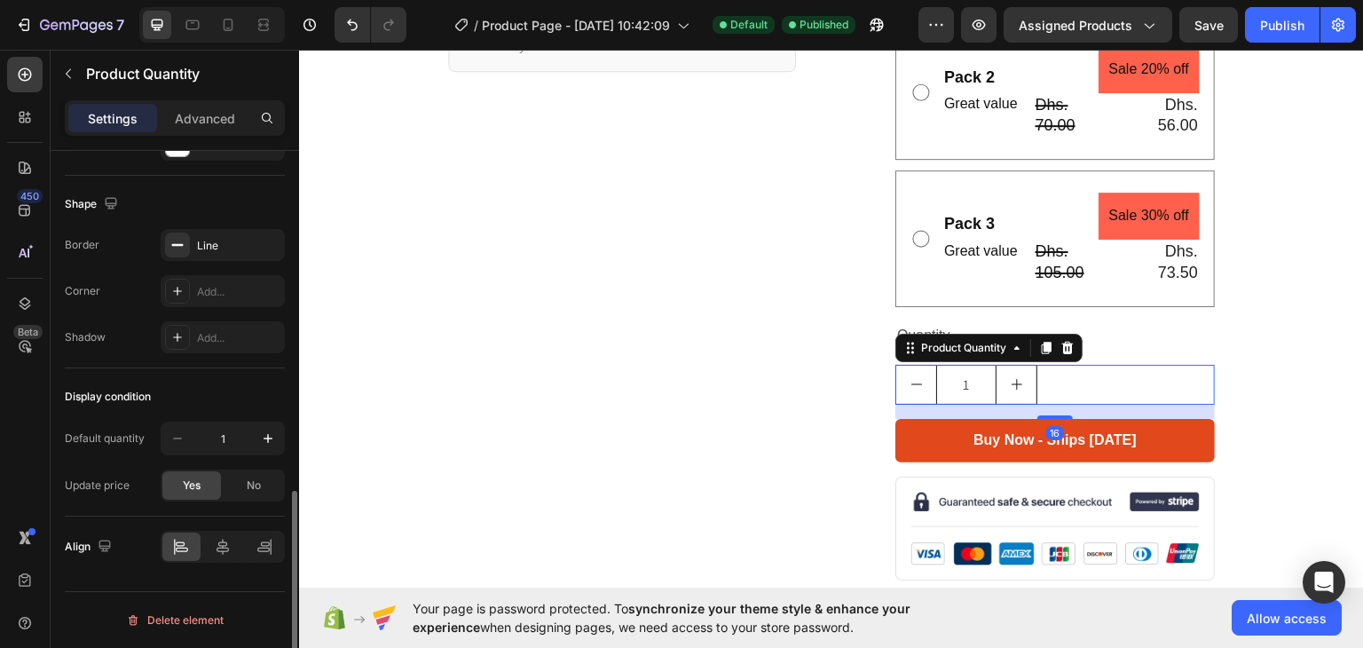
scroll to position [0, 0]
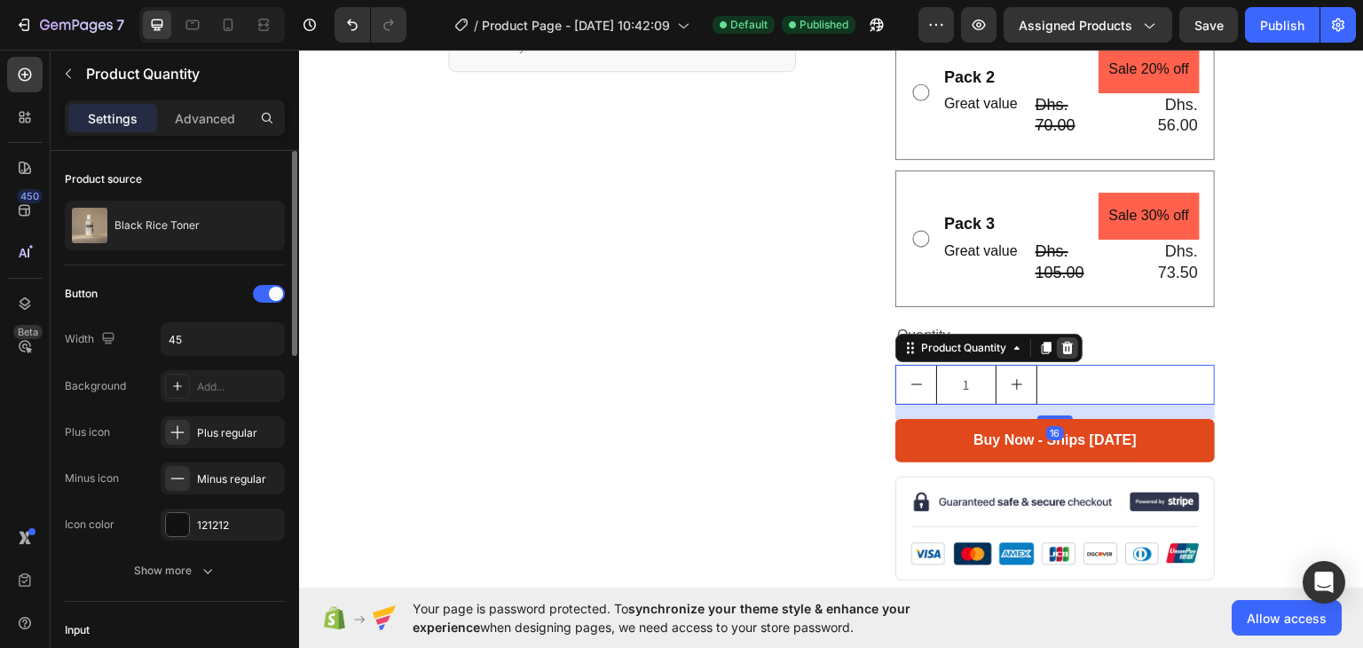
click at [1062, 345] on icon at bounding box center [1067, 347] width 14 height 14
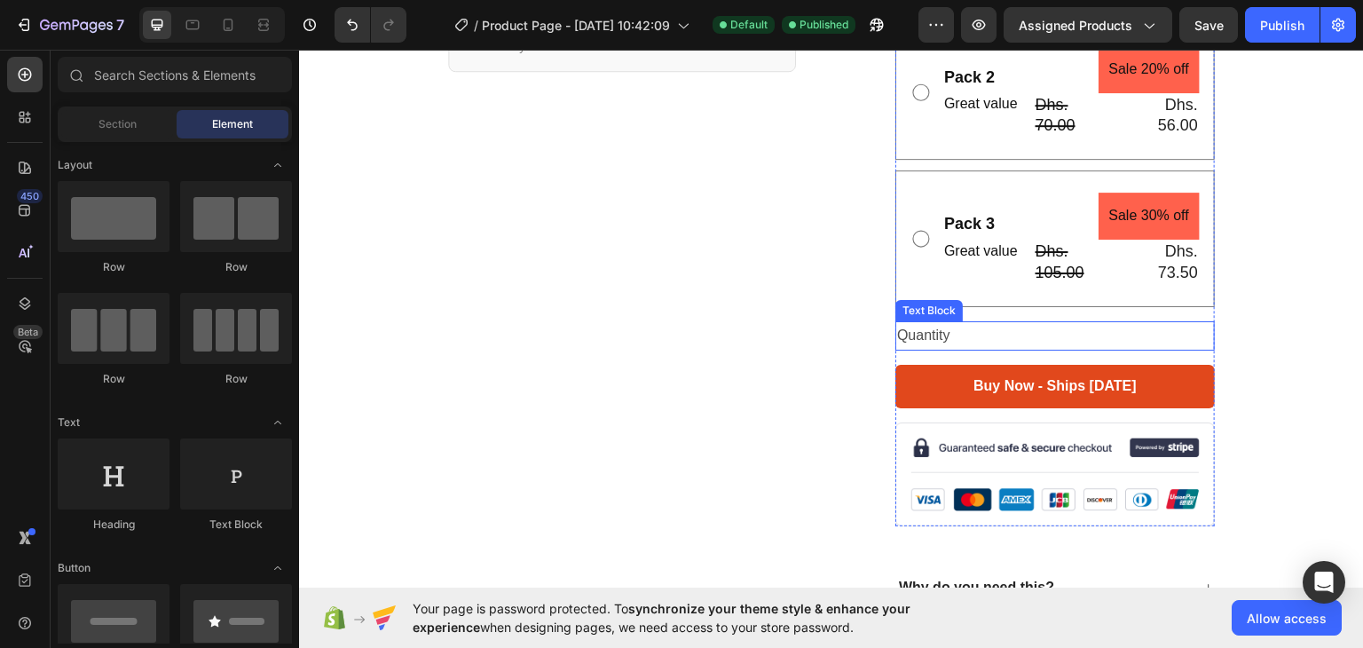
click at [989, 328] on div "Quantity" at bounding box center [1054, 334] width 319 height 29
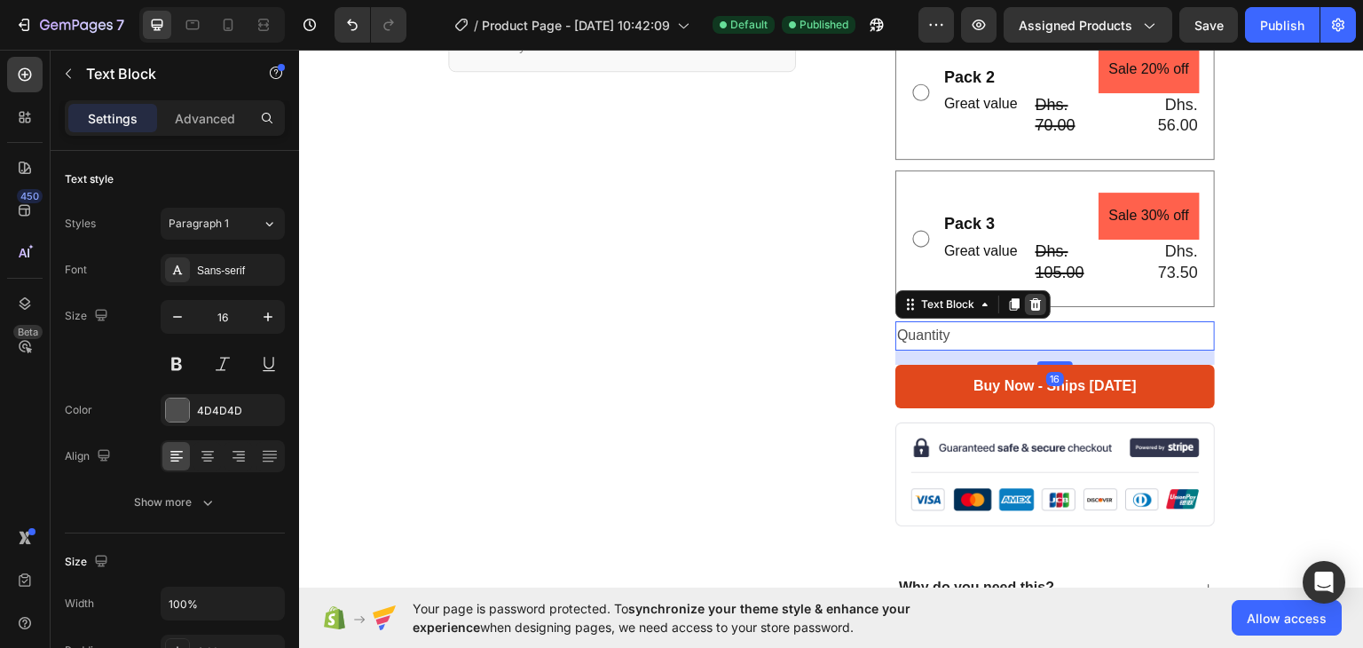
click at [1030, 304] on icon at bounding box center [1036, 303] width 12 height 12
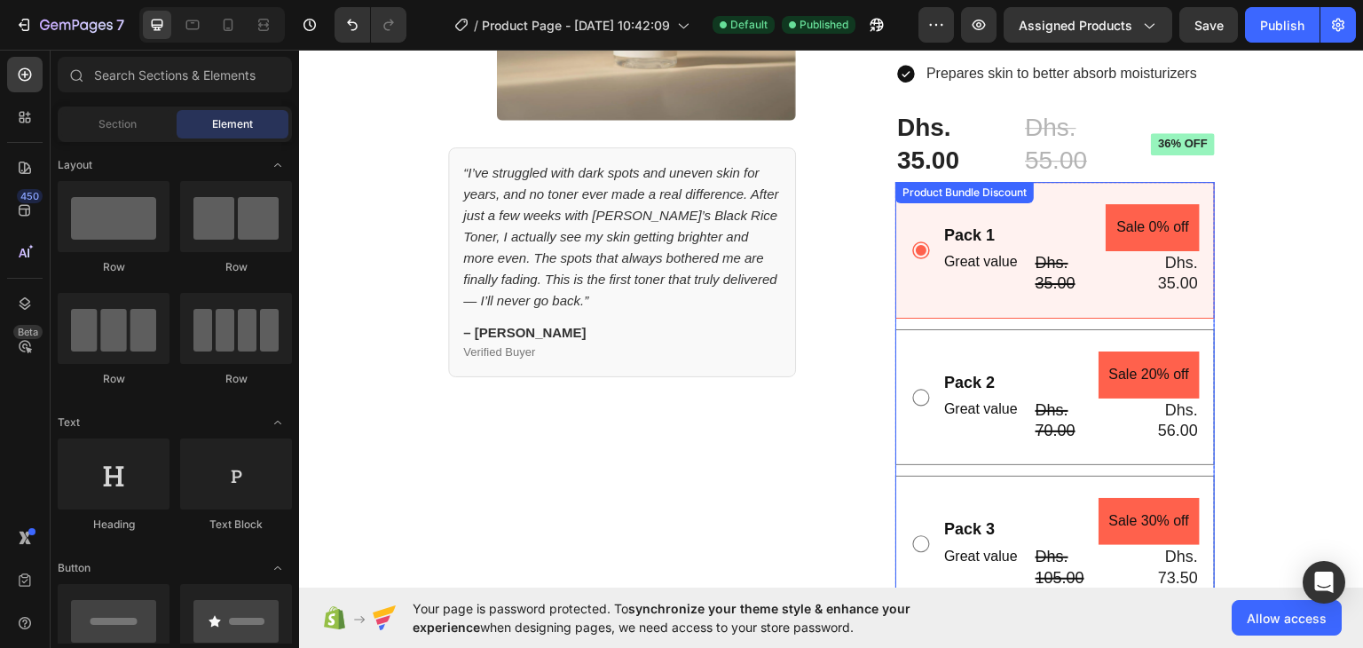
scroll to position [277, 0]
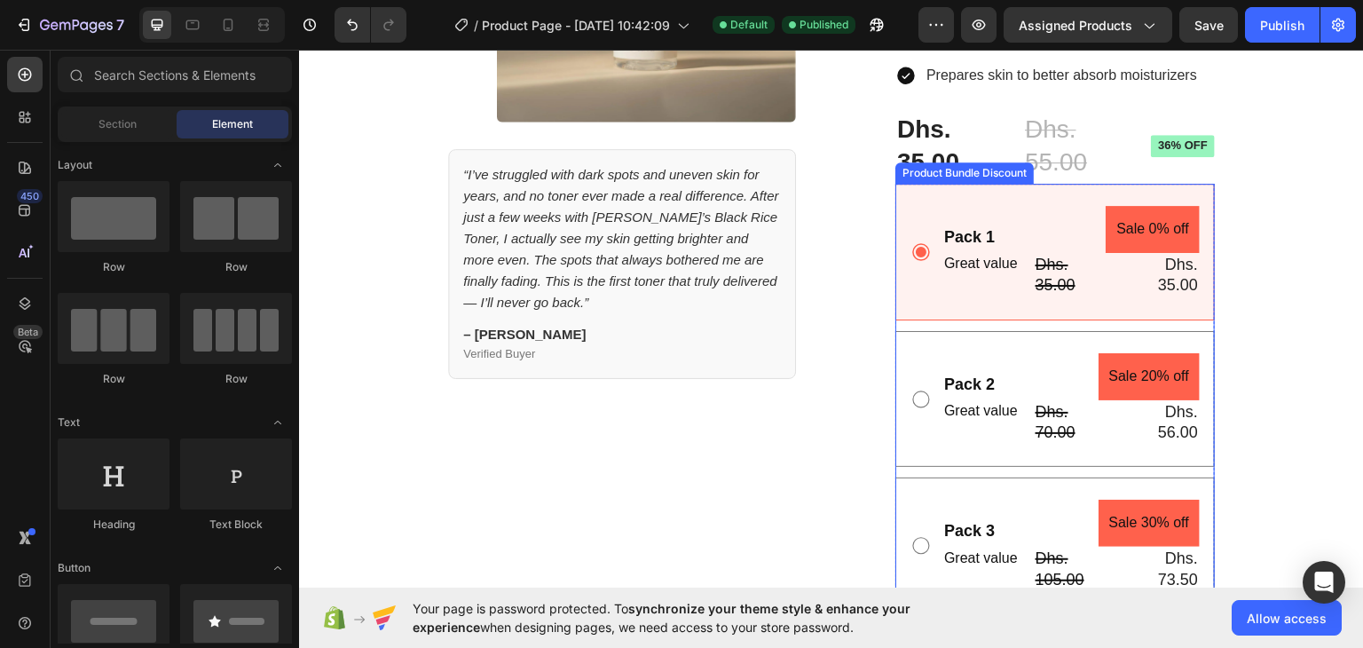
click at [1056, 183] on div "Pack 1 Text Block Great value Text Block Sale 0% off Product Badge Dhs. 35.00 P…" at bounding box center [1054, 251] width 319 height 137
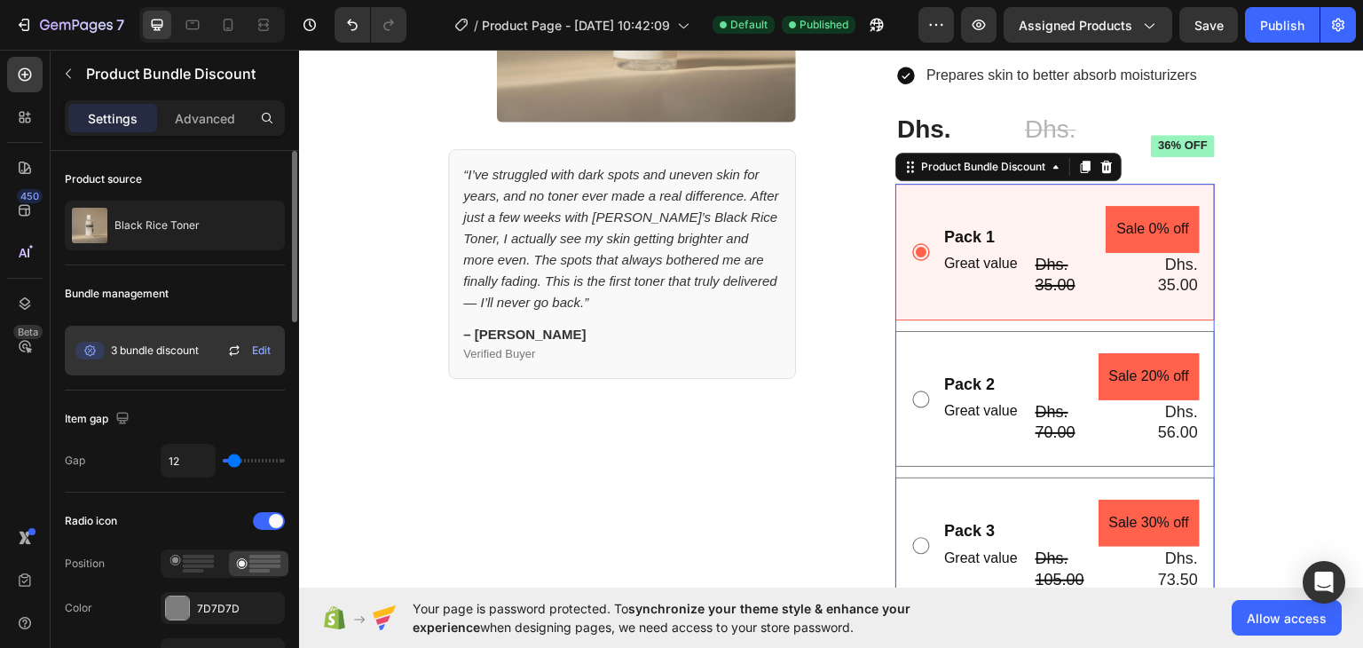
click at [166, 350] on span "3 bundle discount" at bounding box center [155, 350] width 88 height 16
click at [252, 346] on span "Edit" at bounding box center [261, 350] width 19 height 16
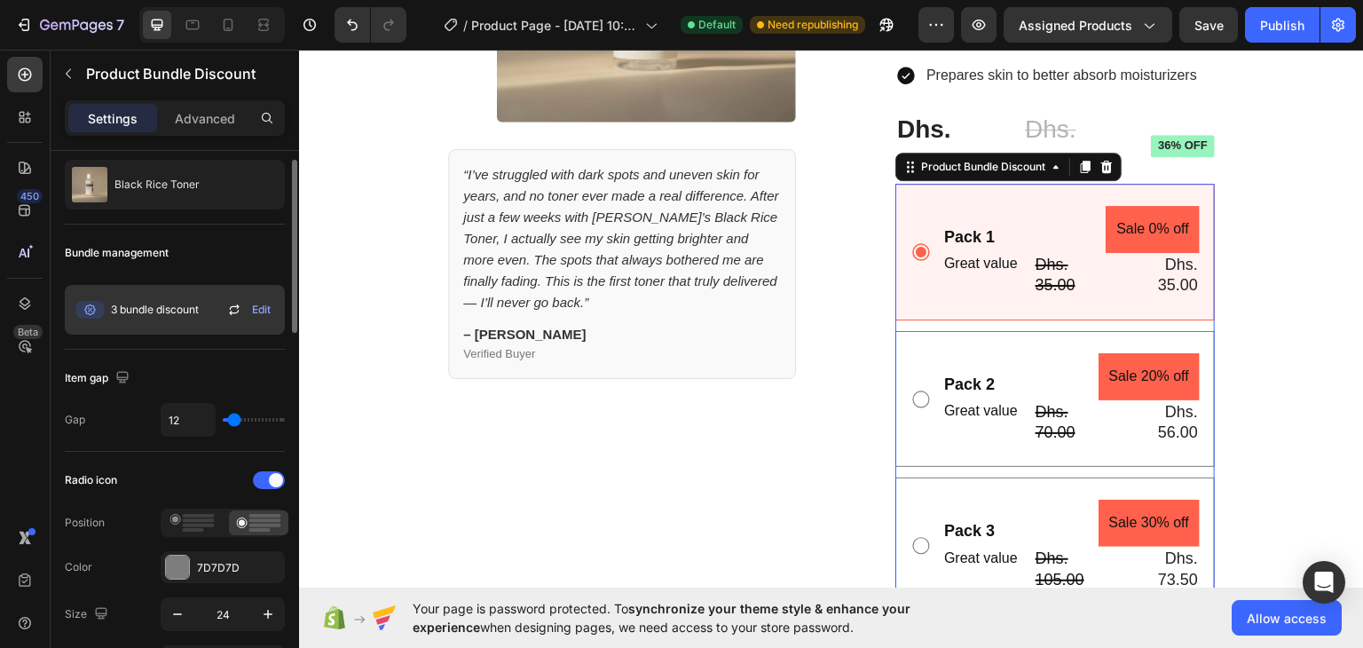
scroll to position [40, 0]
type input "34"
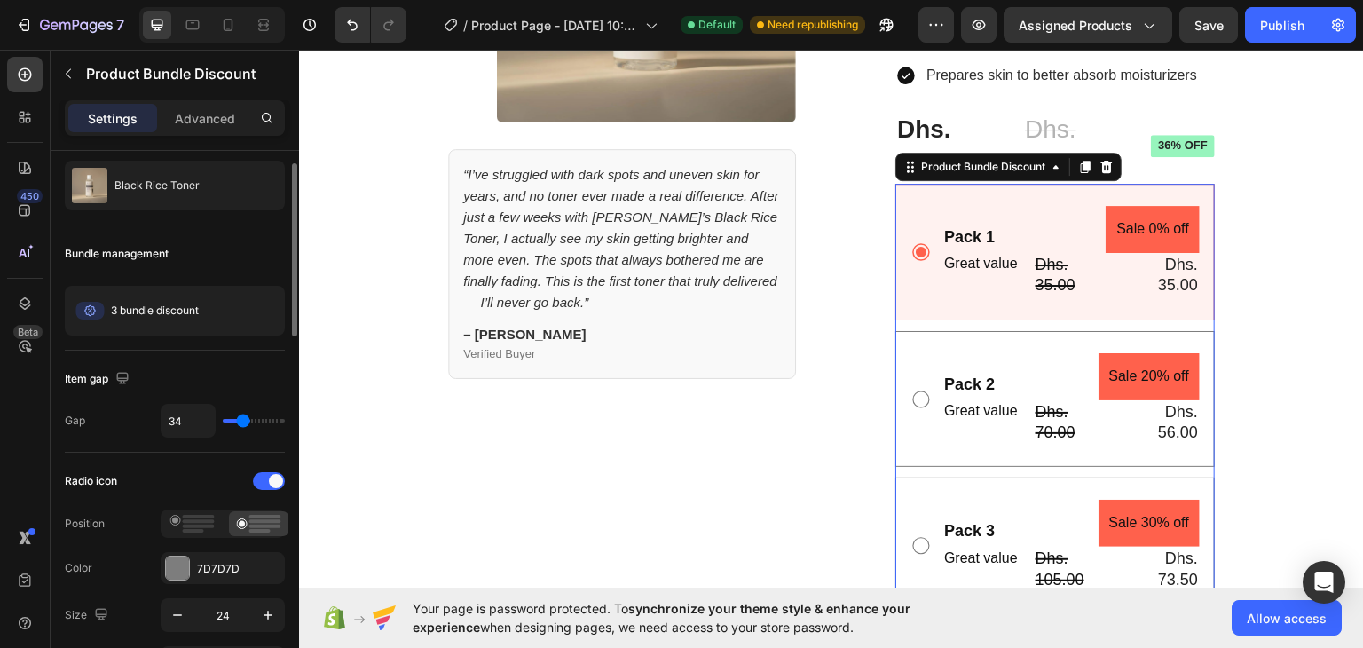
type input "45"
type input "50"
type input "52"
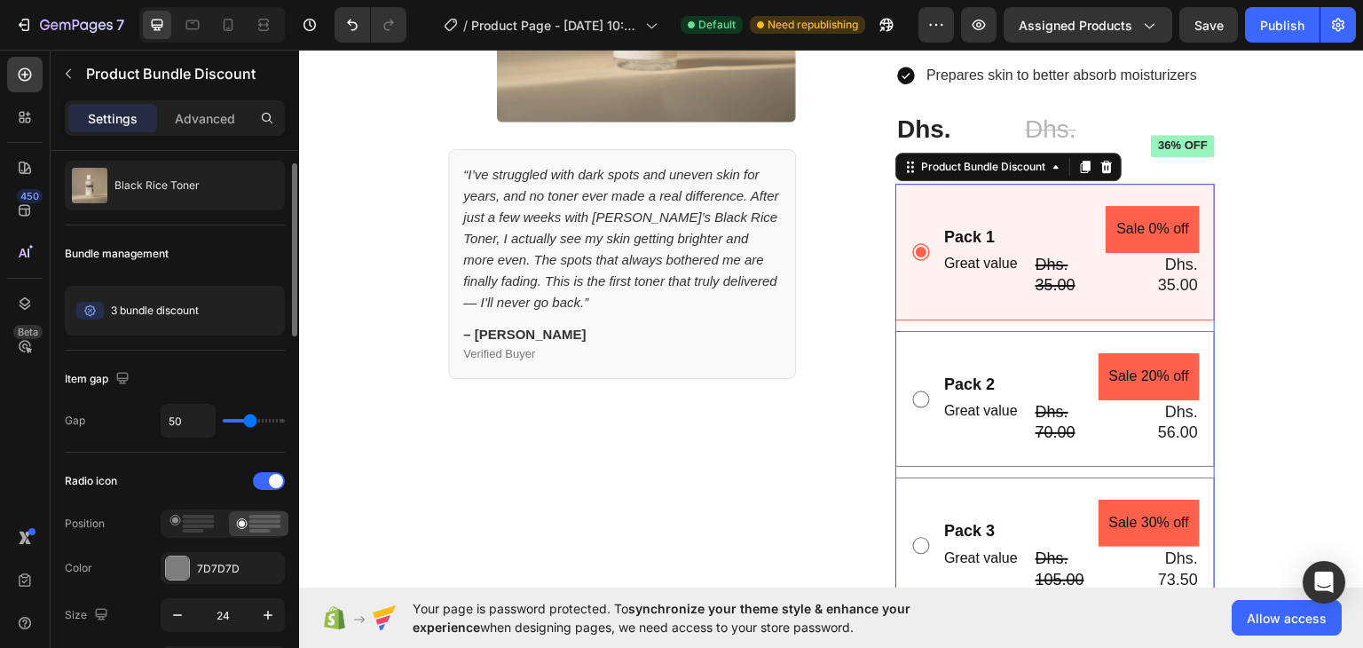
type input "52"
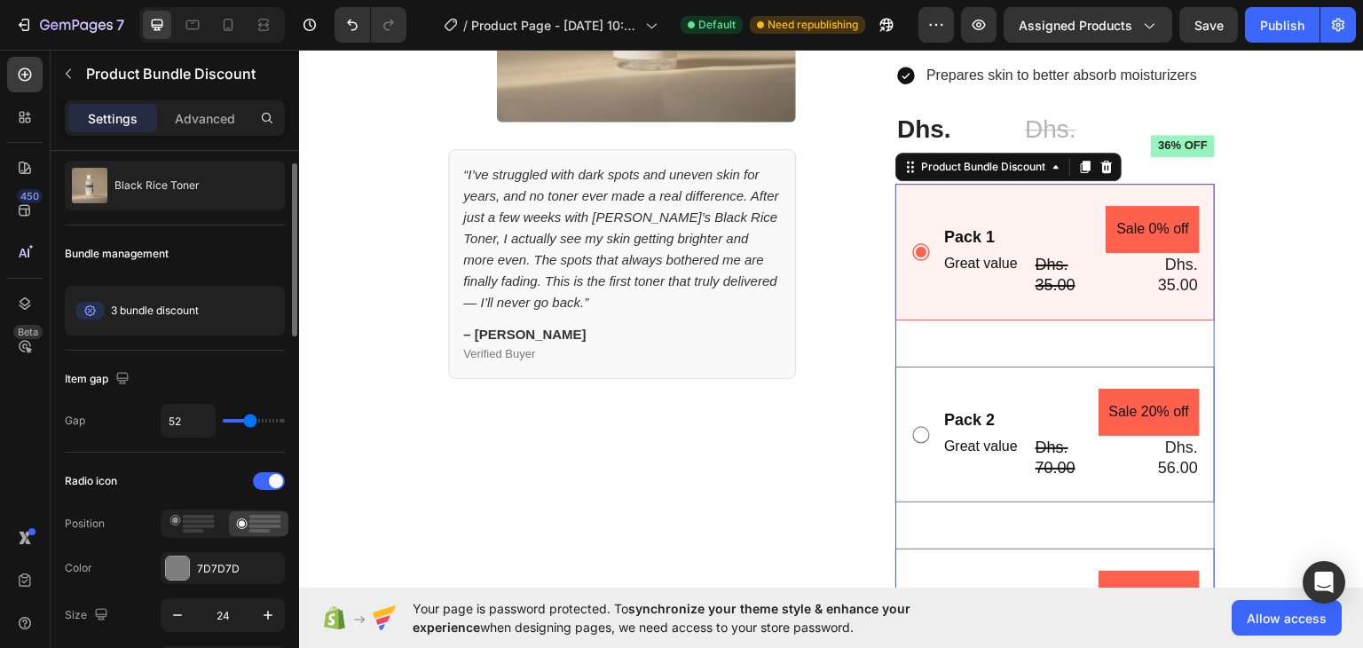
type input "54"
type input "56"
type input "59"
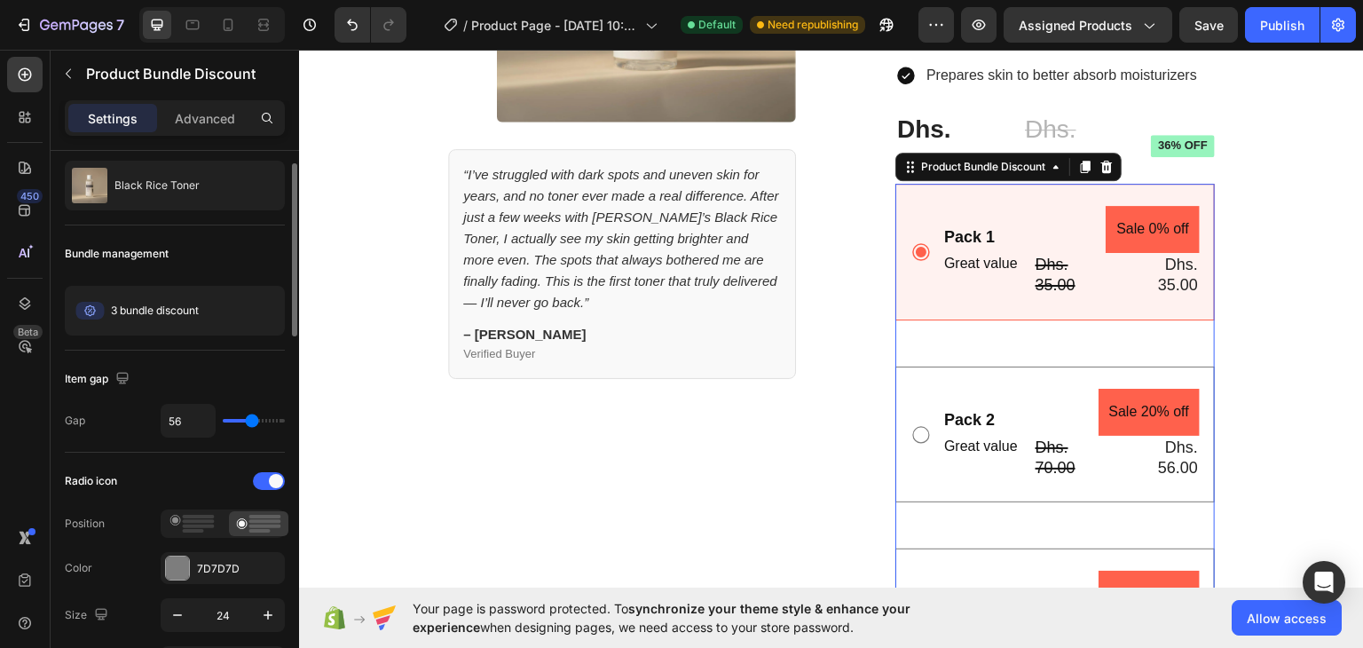
type input "59"
type input "70"
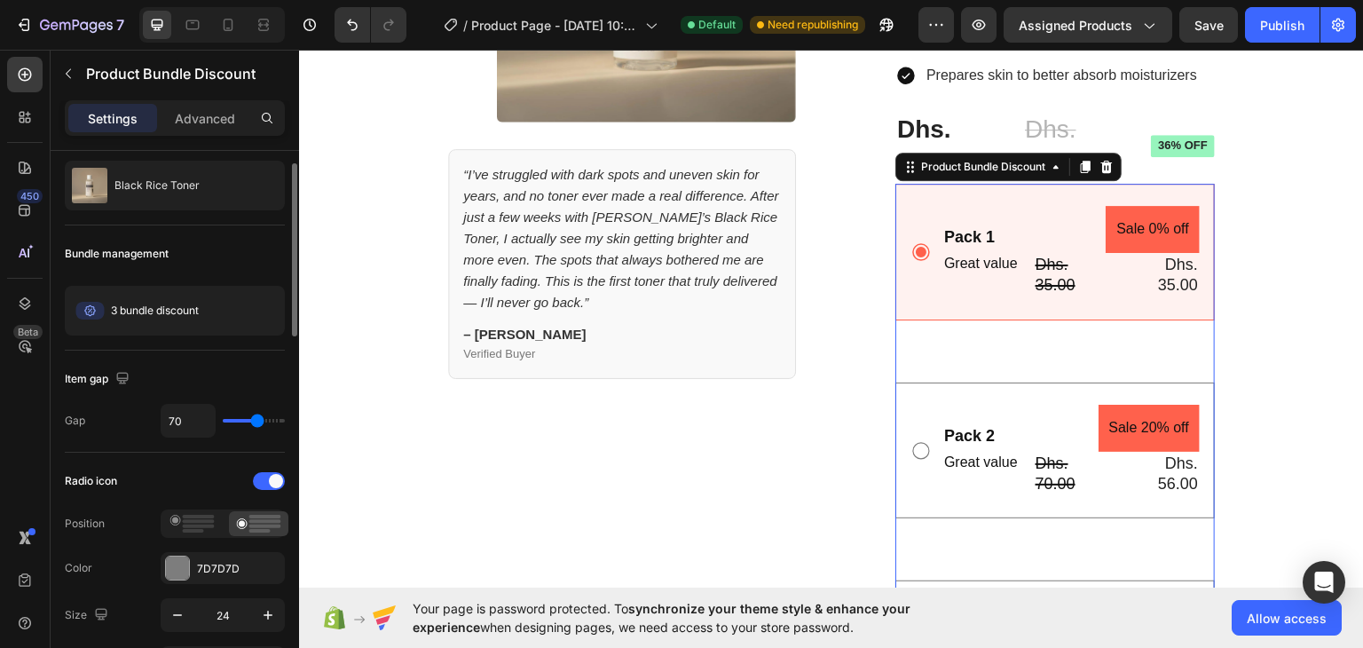
type input "52"
type input "48"
type input "45"
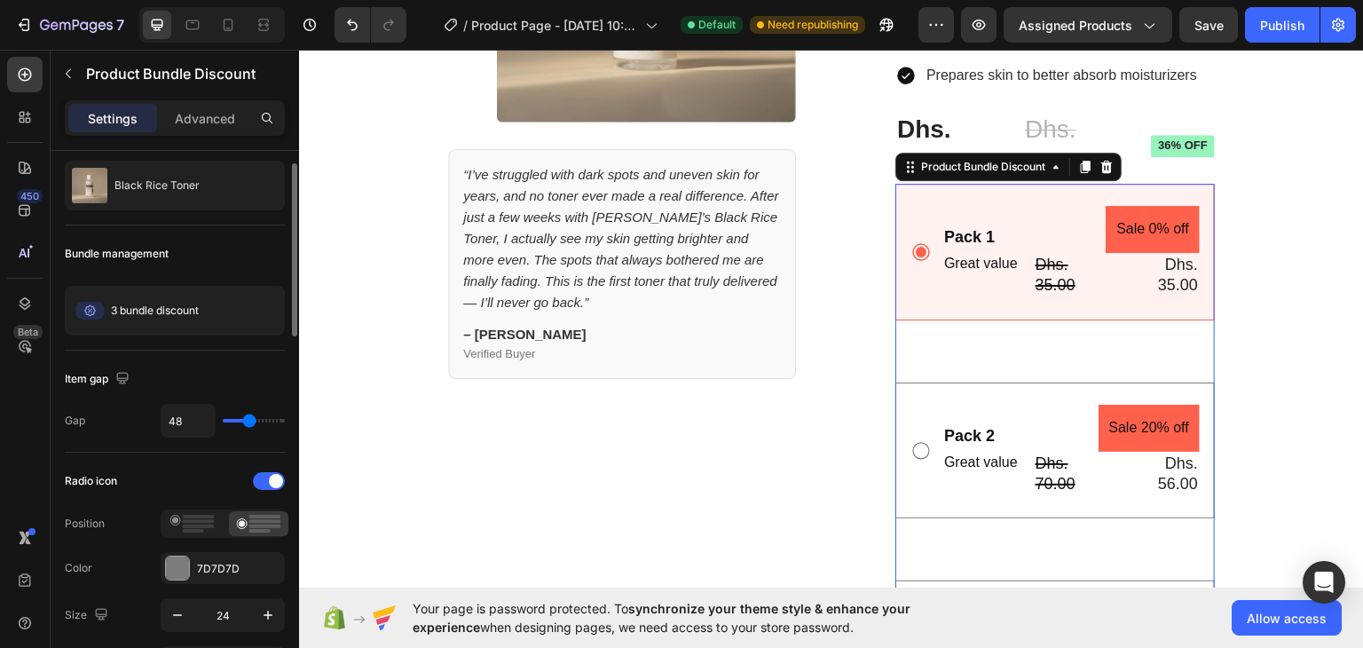
type input "45"
type input "41"
type input "38"
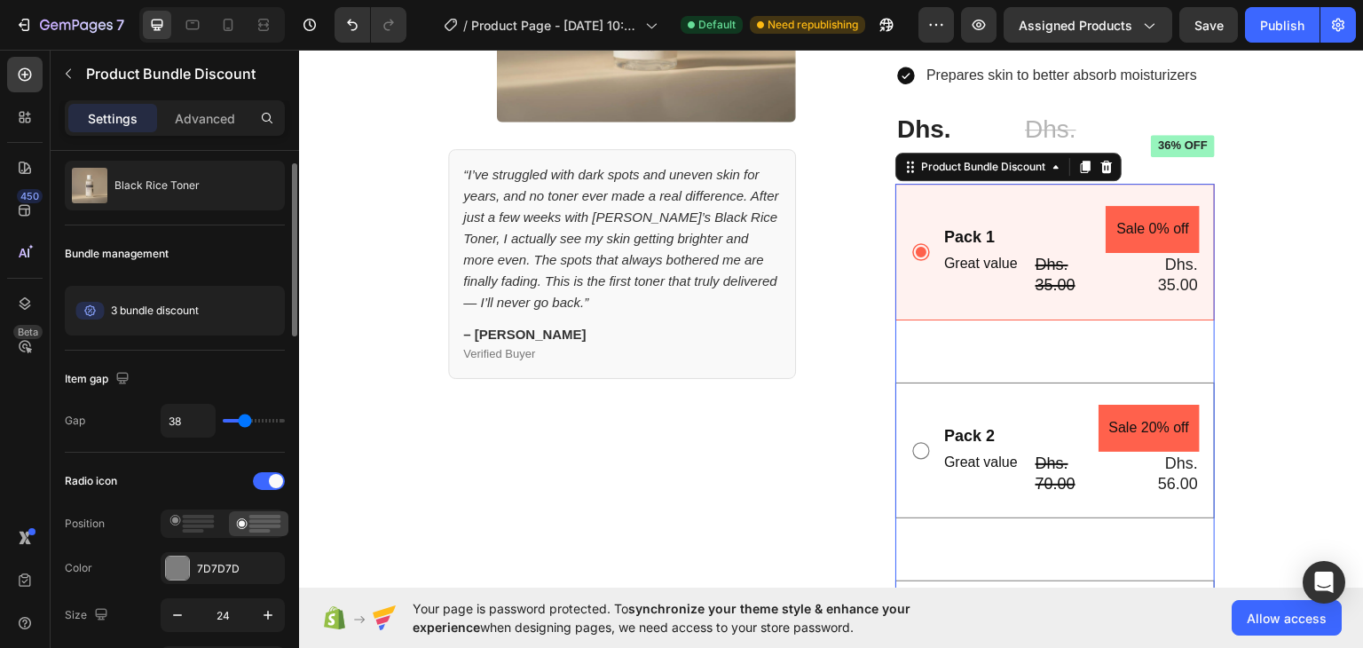
type input "36"
type input "32"
type input "31"
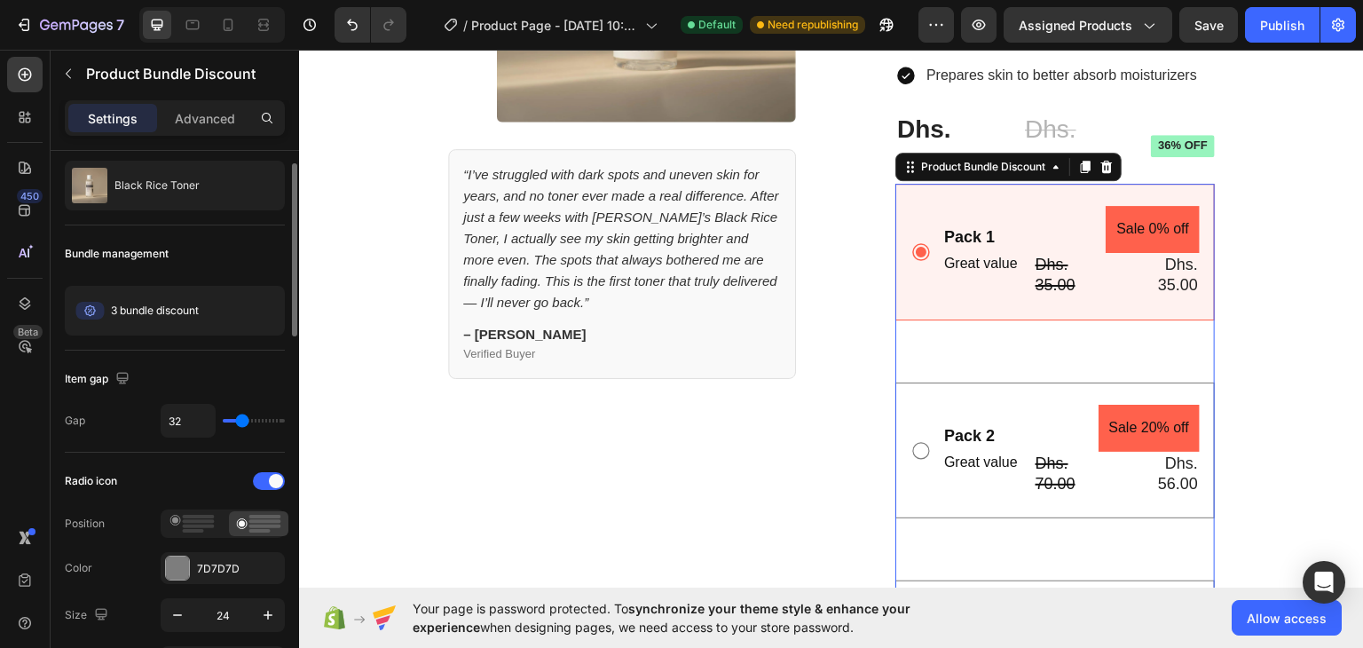
type input "31"
type input "25"
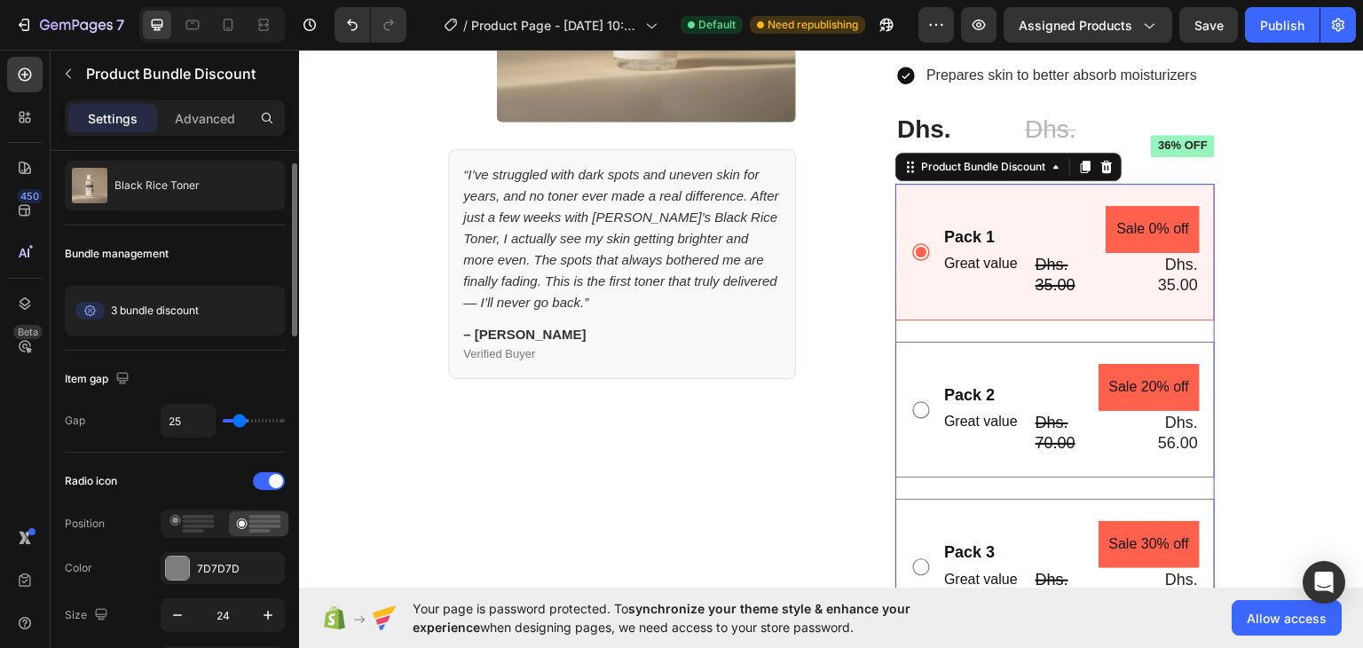
type input "24"
type input "16"
type input "13"
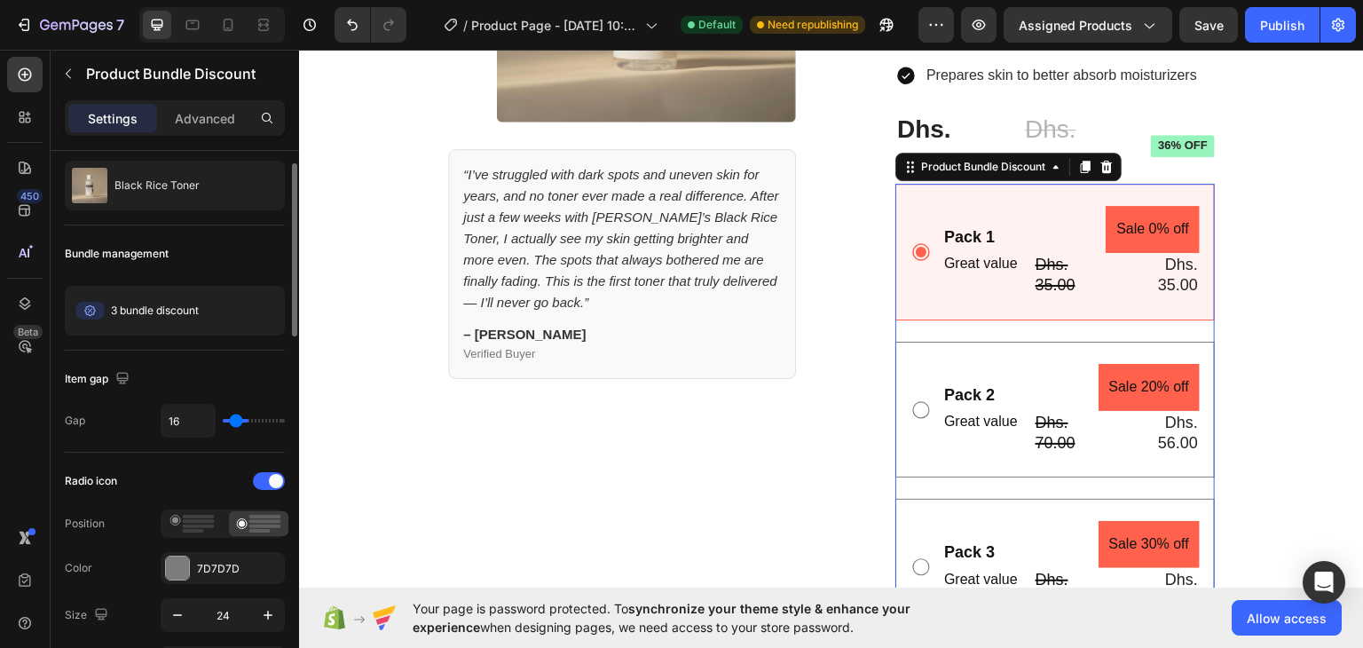
type input "13"
type input "8"
type input "0"
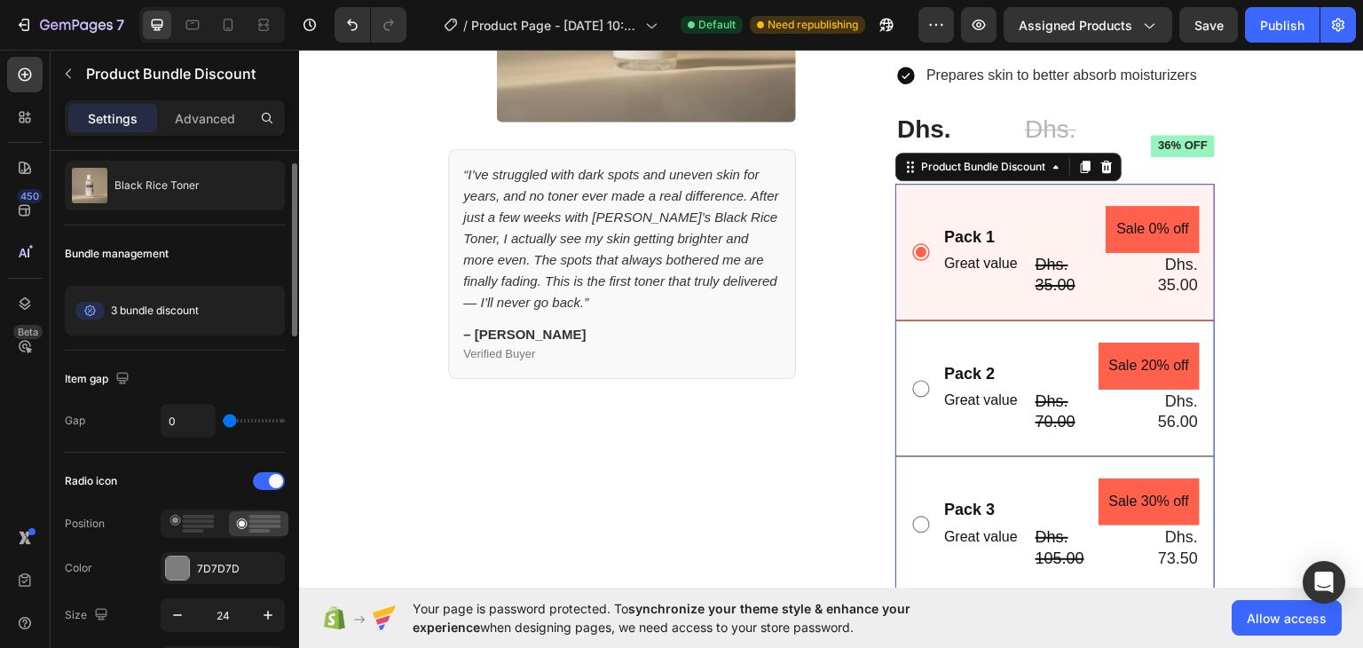
type input "6"
type input "8"
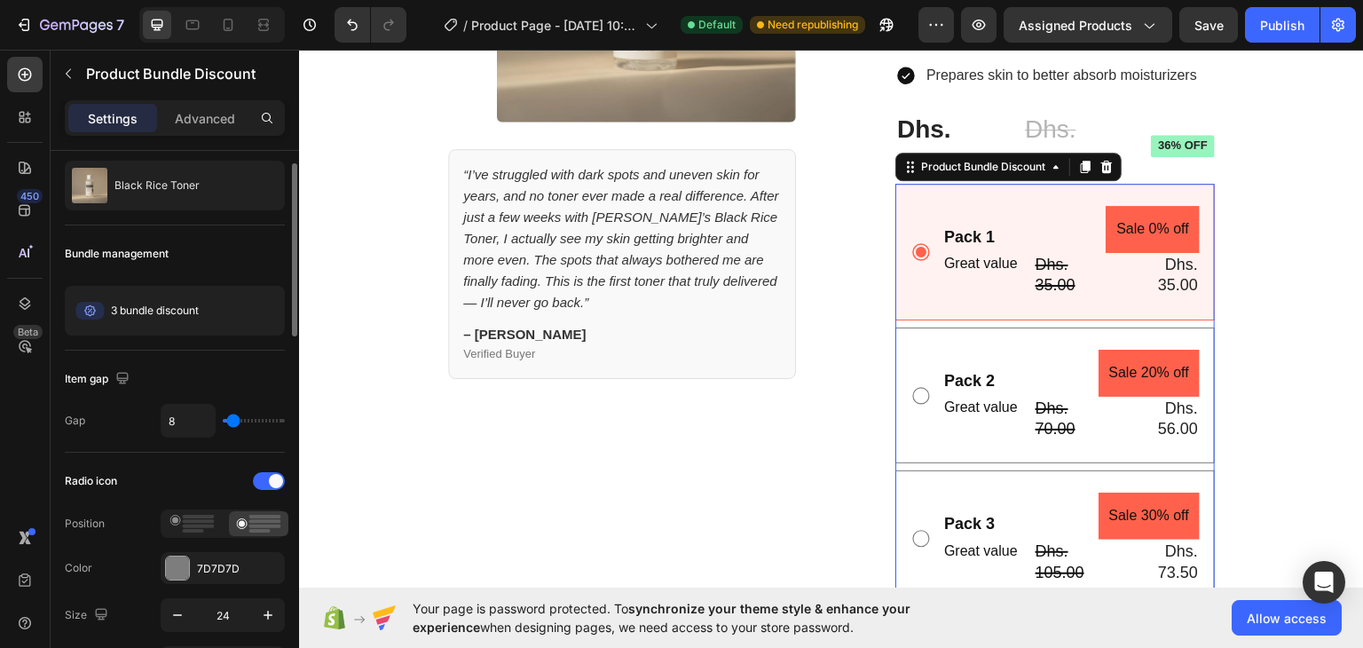
type input "9"
type input "15"
type input "16"
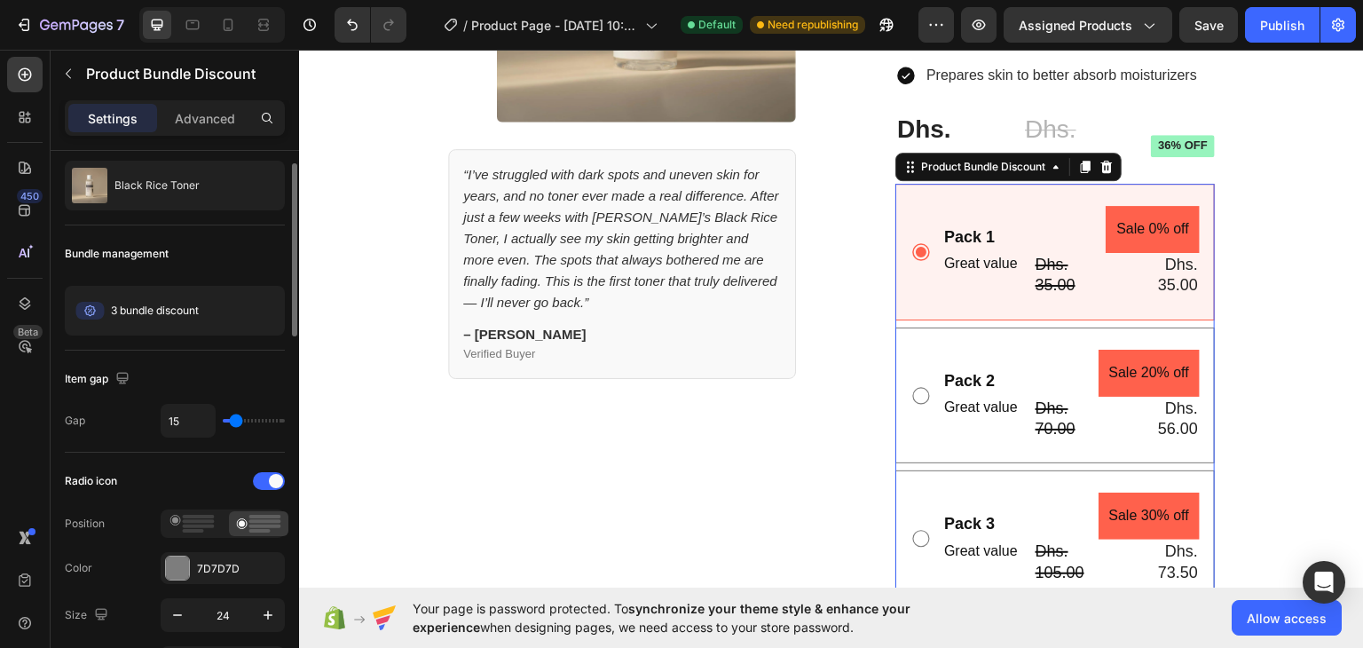
type input "16"
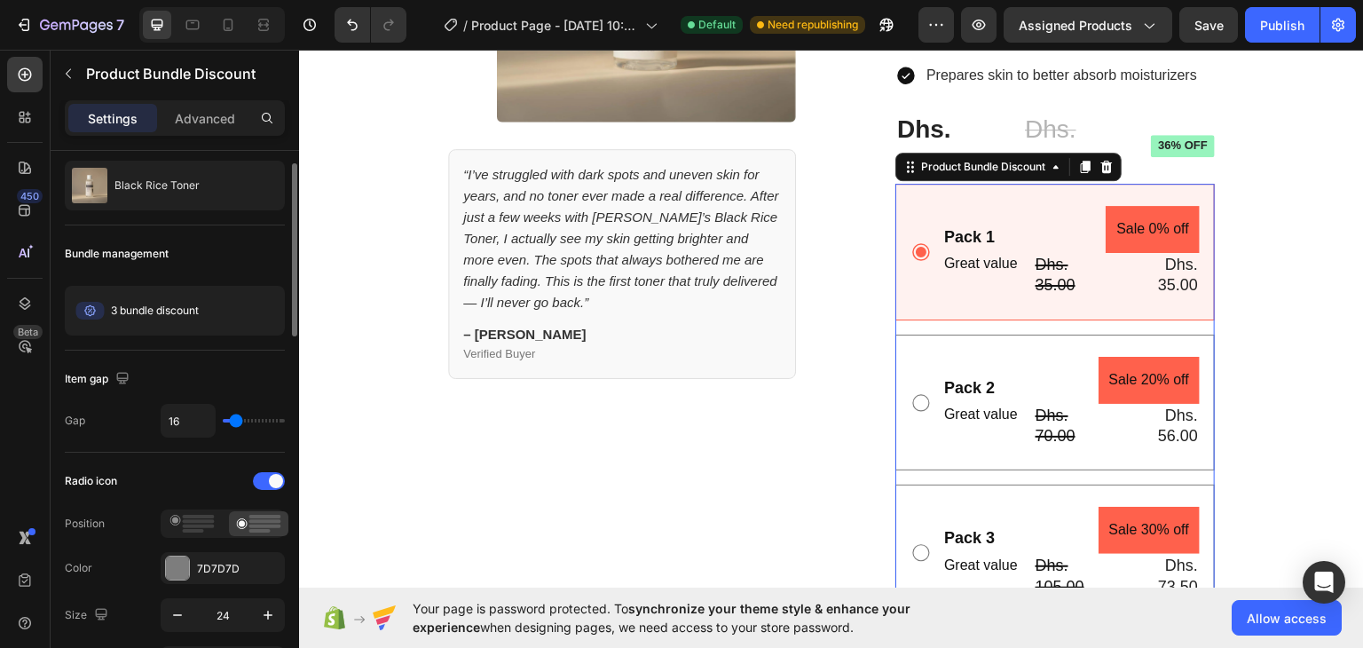
type input "15"
type input "13"
type input "11"
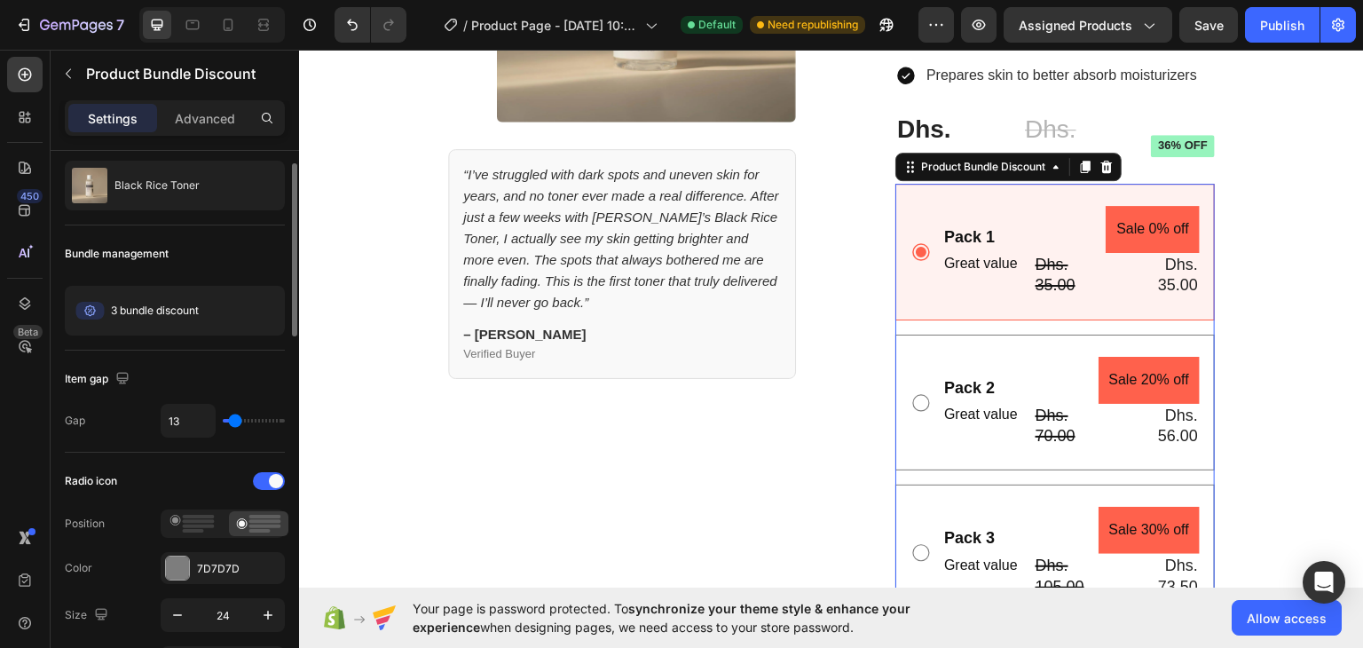
type input "11"
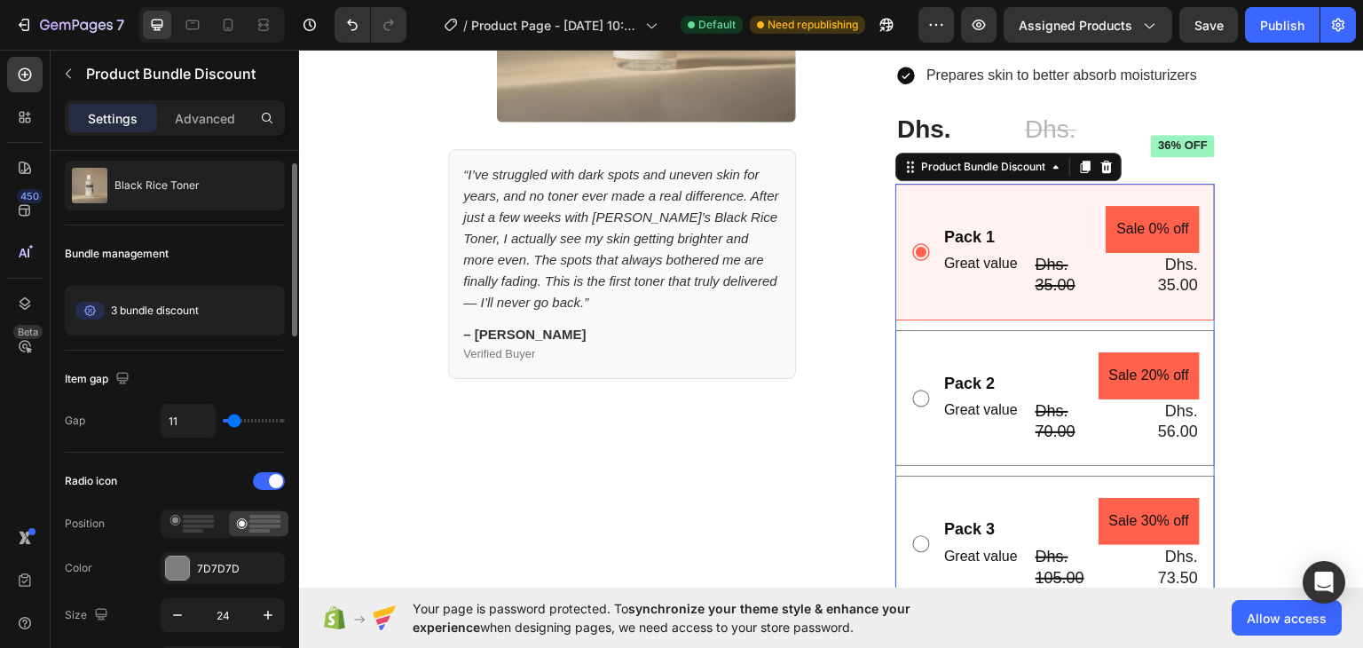
type input "9"
type input "8"
type input "6"
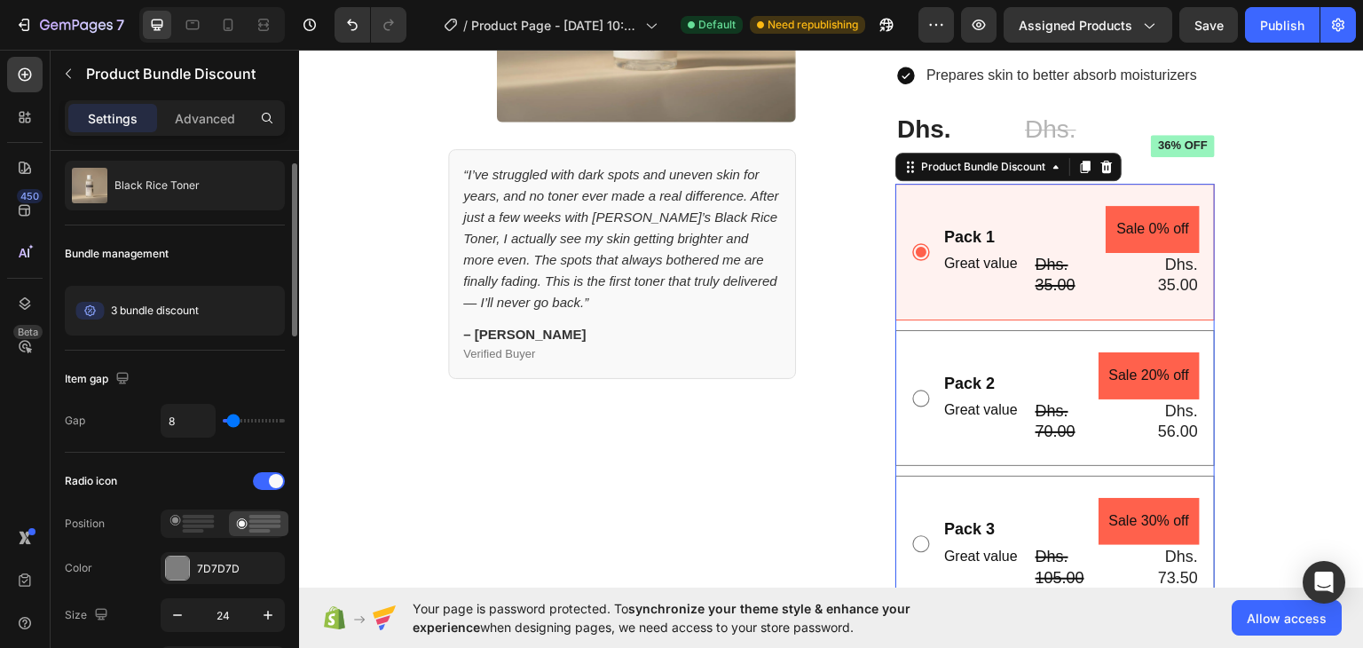
type input "6"
type input "4"
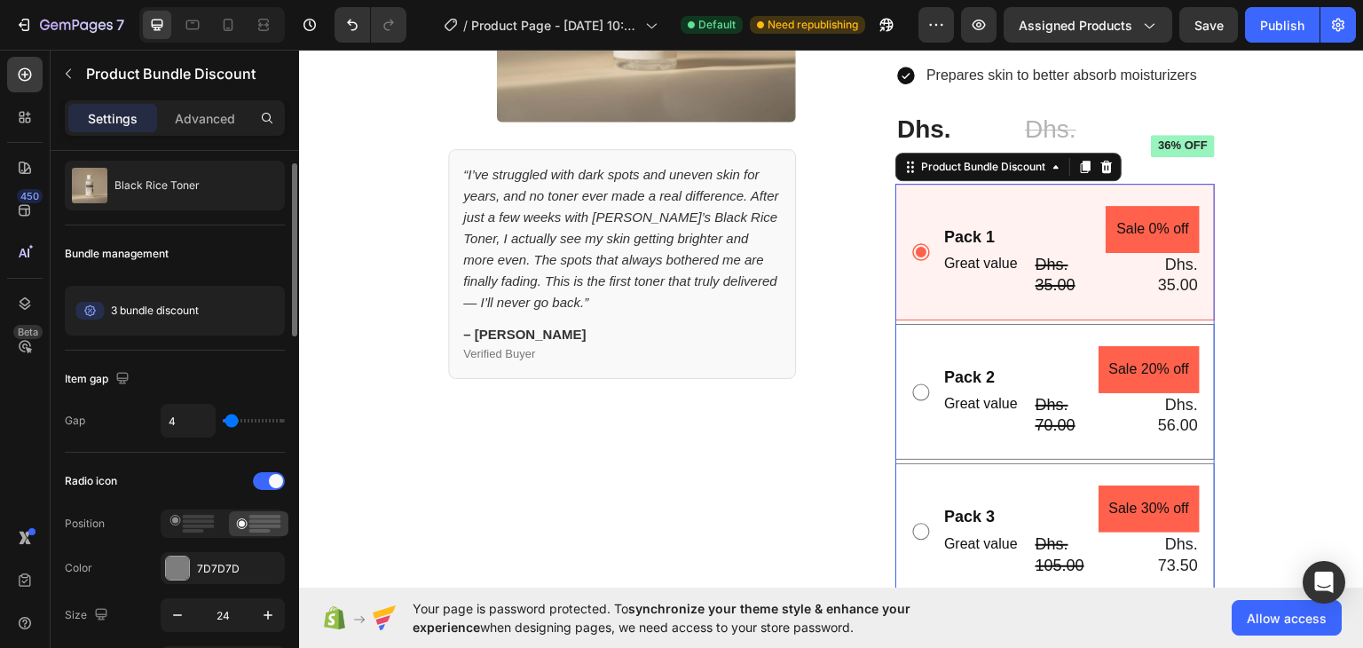
type input "6"
type input "8"
type input "9"
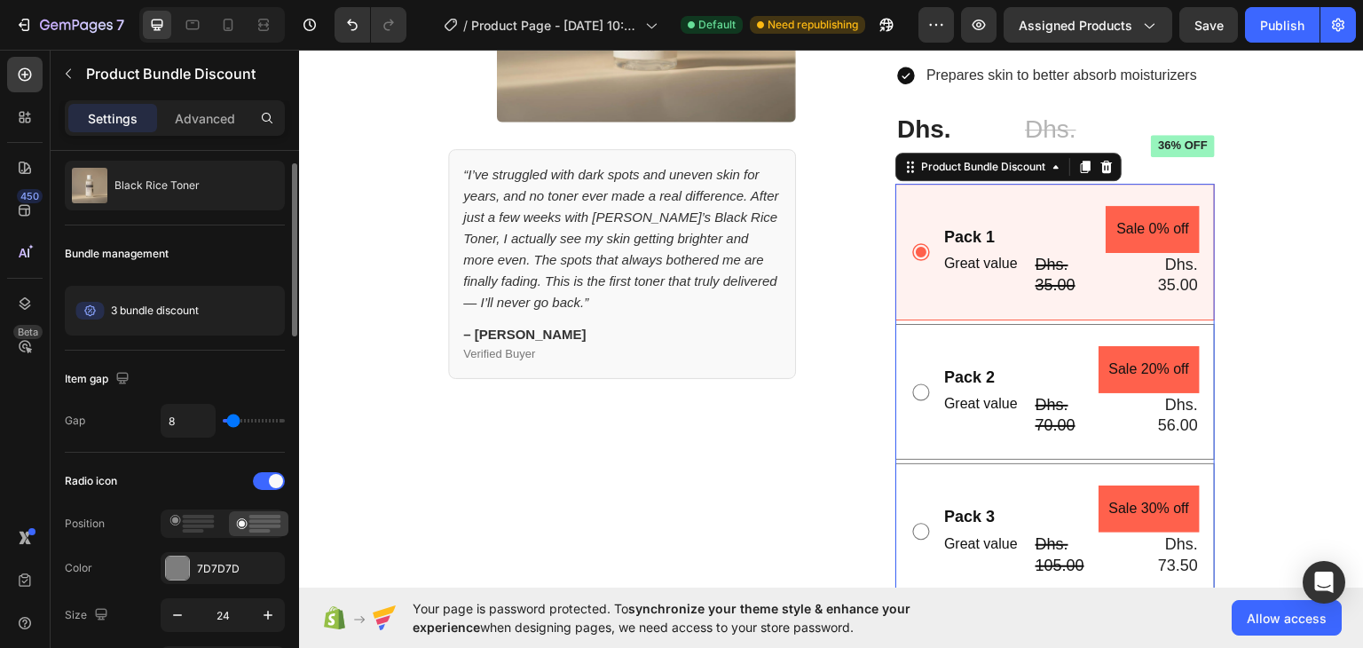
type input "9"
type input "11"
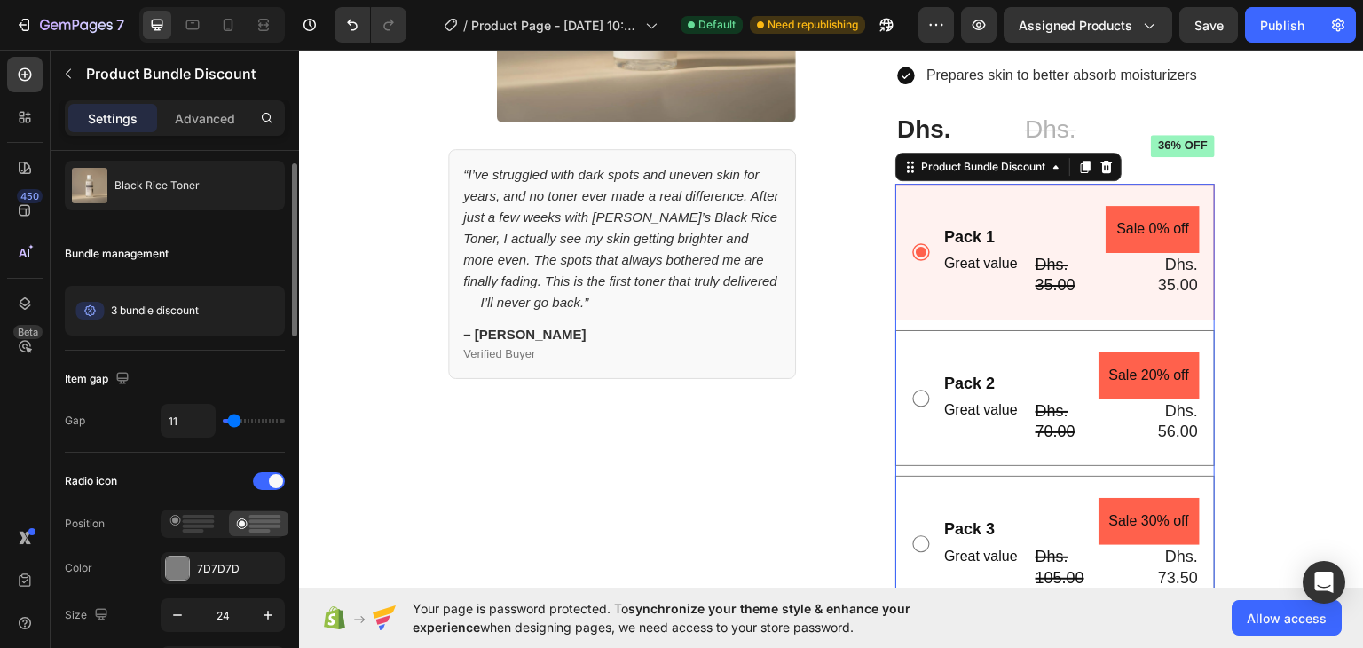
type input "13"
type input "11"
click at [234, 419] on input "range" at bounding box center [254, 421] width 62 height 4
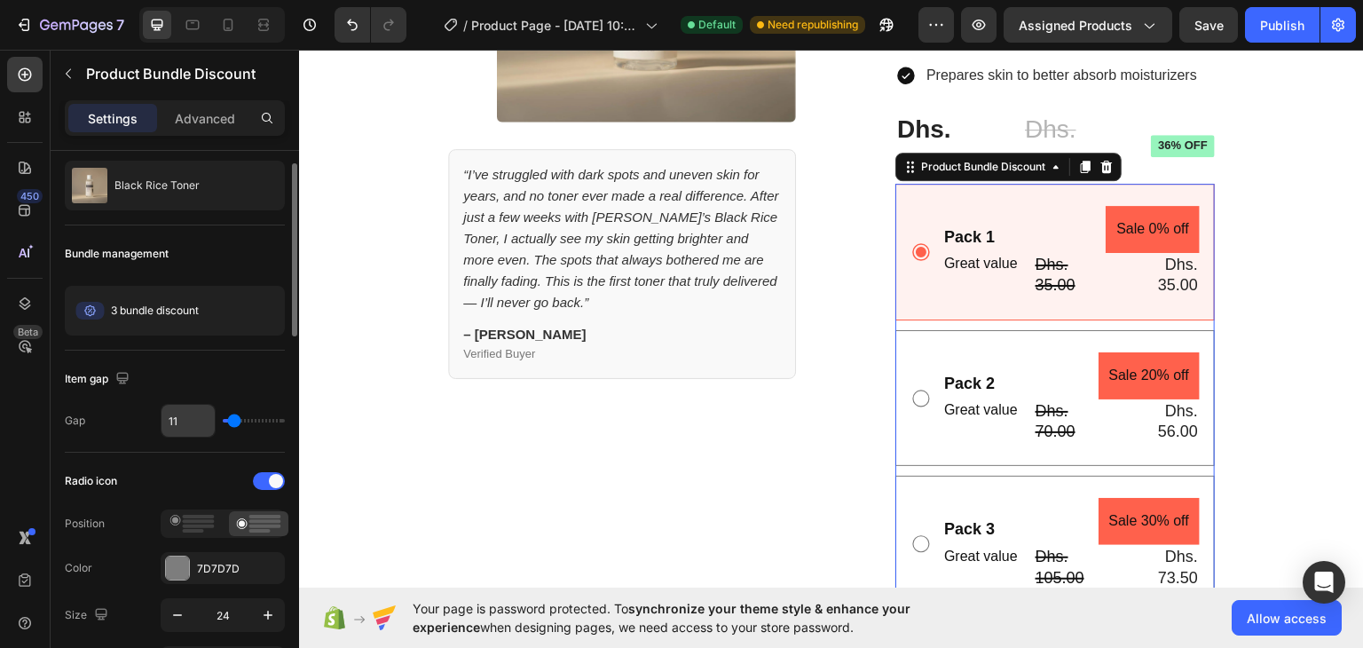
click at [206, 419] on input "11" at bounding box center [187, 421] width 53 height 32
type input "8"
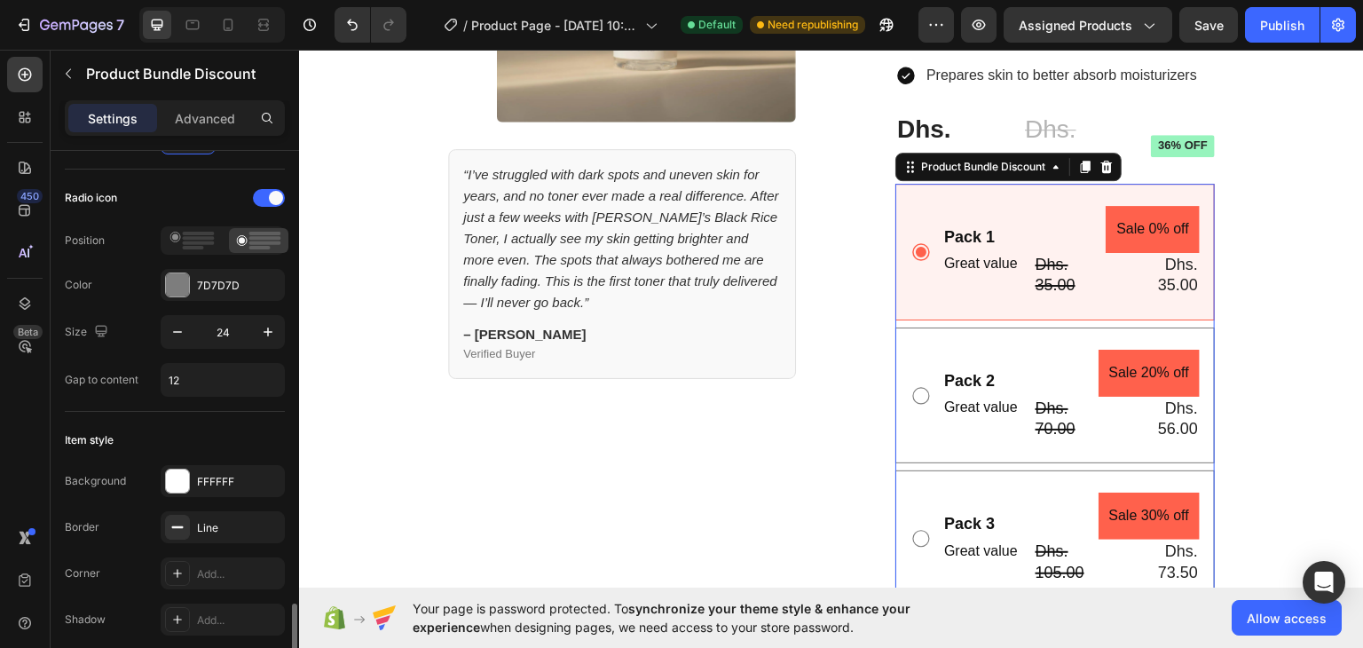
scroll to position [0, 0]
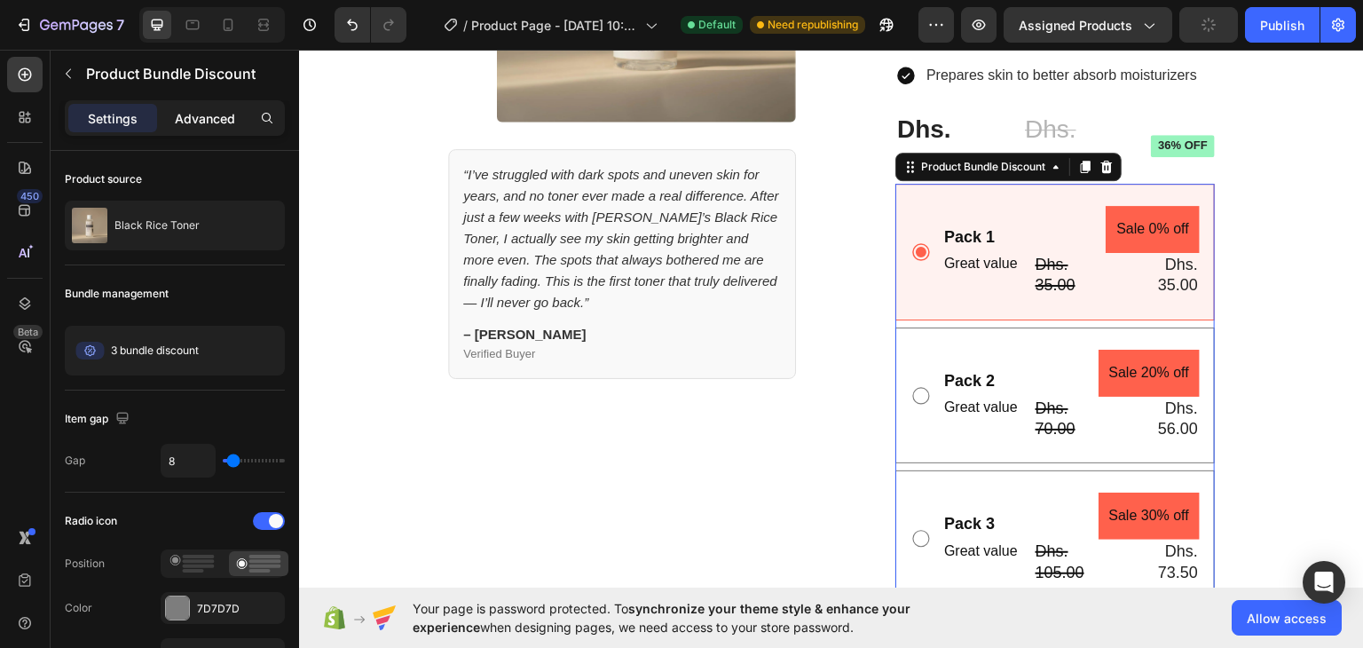
click at [177, 109] on p "Advanced" at bounding box center [205, 118] width 60 height 19
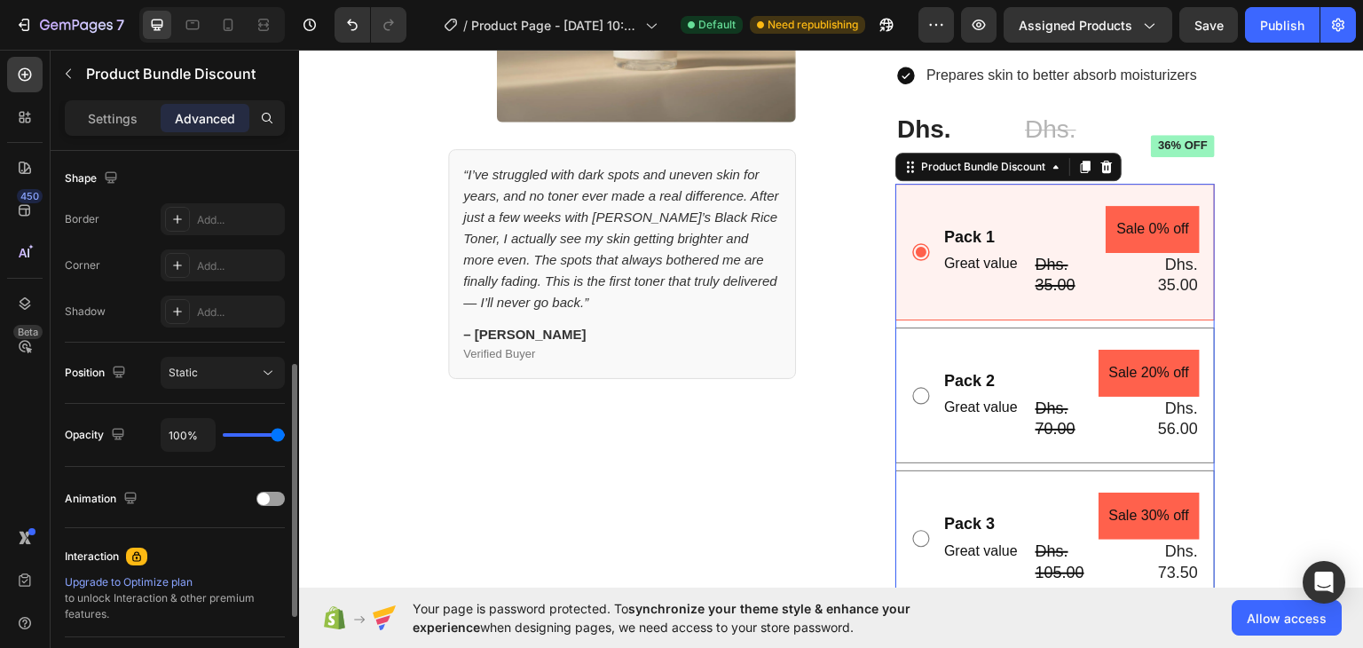
scroll to position [458, 0]
click at [211, 266] on div "Add..." at bounding box center [238, 265] width 83 height 16
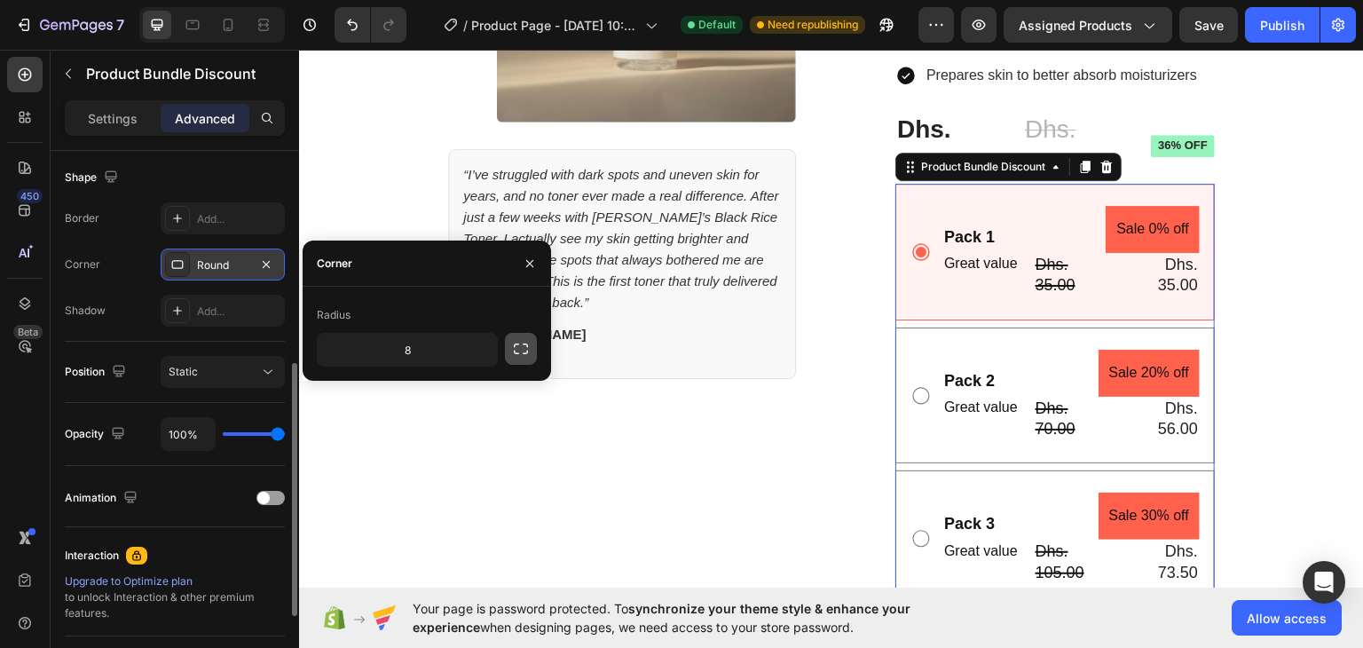
click at [509, 352] on button "button" at bounding box center [521, 349] width 32 height 32
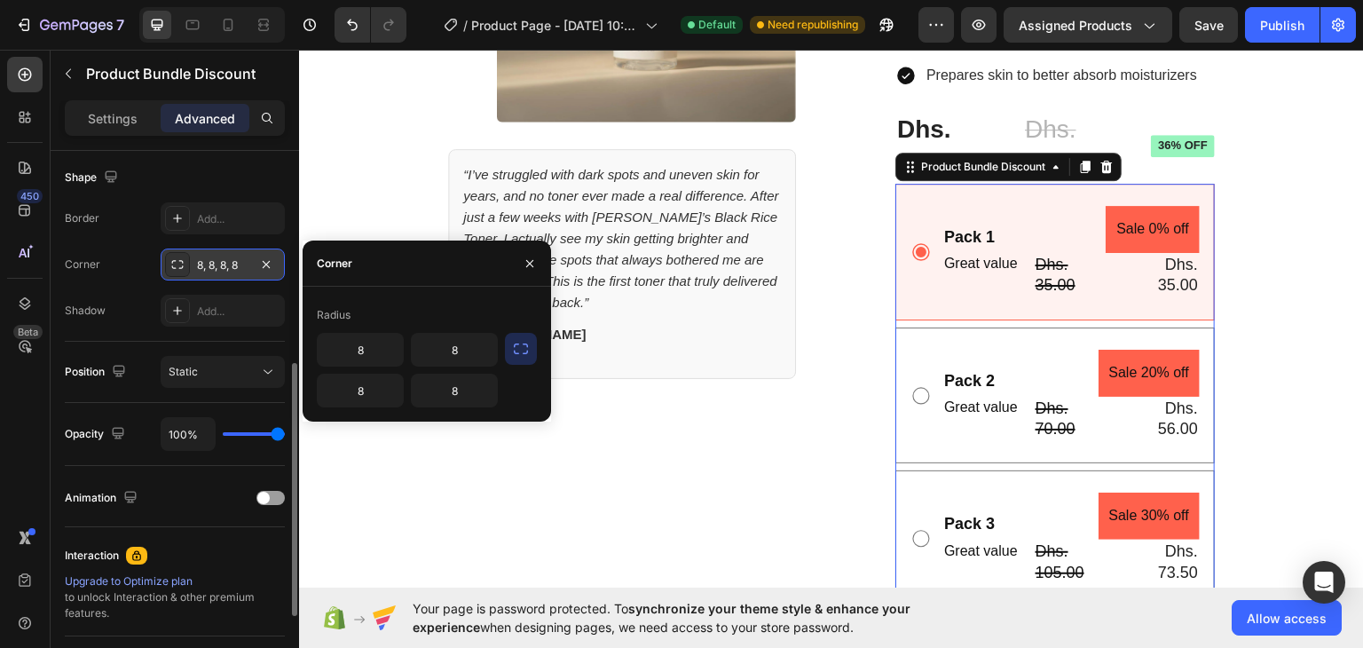
click at [518, 352] on icon "button" at bounding box center [521, 349] width 18 height 18
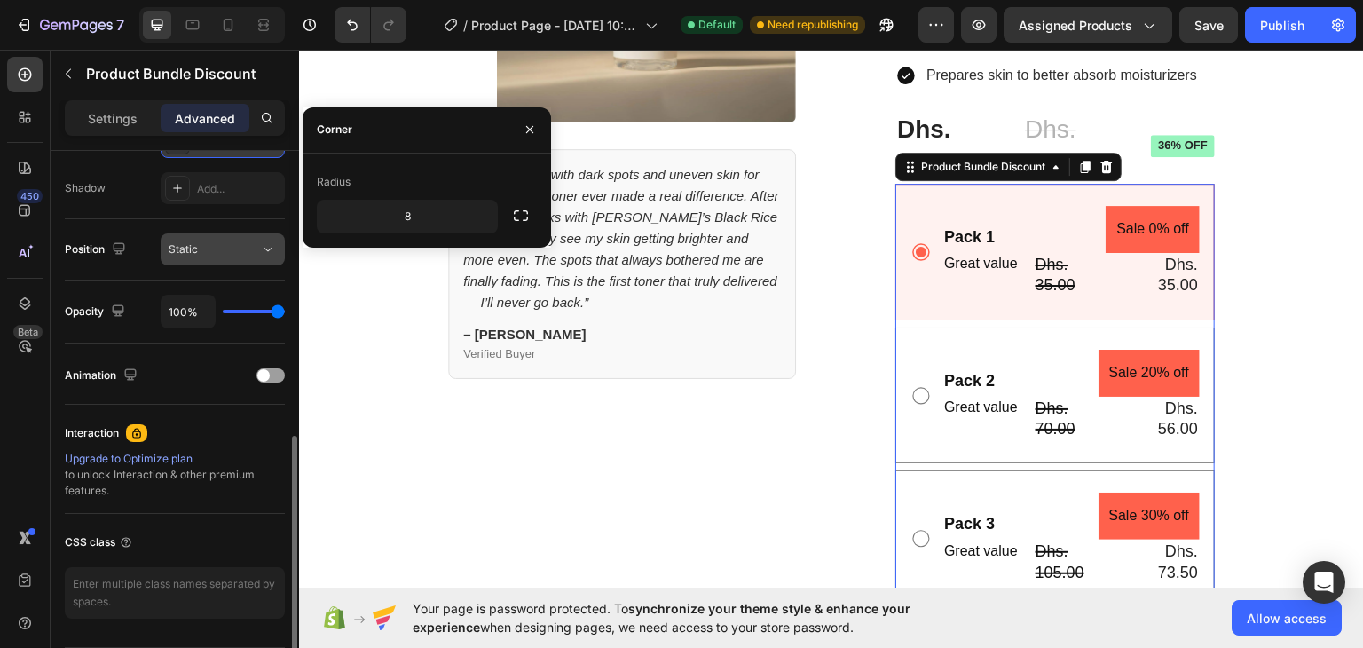
scroll to position [591, 0]
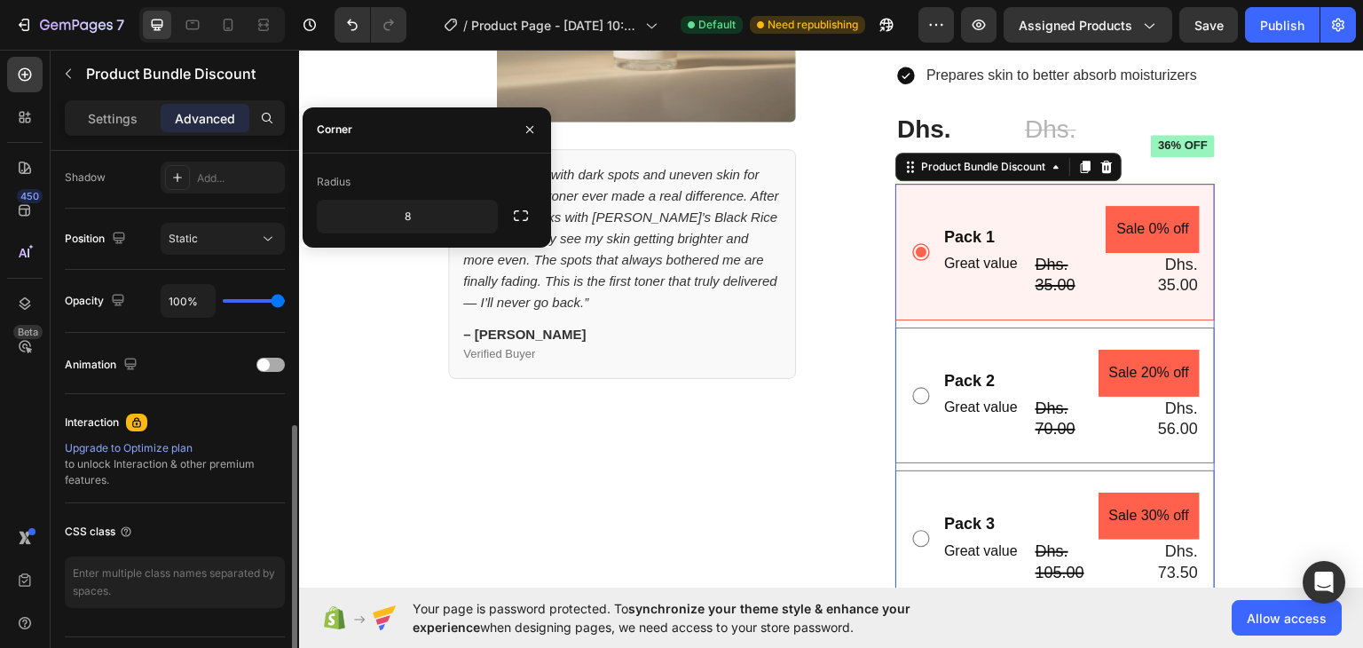
click at [265, 366] on span at bounding box center [263, 364] width 12 height 12
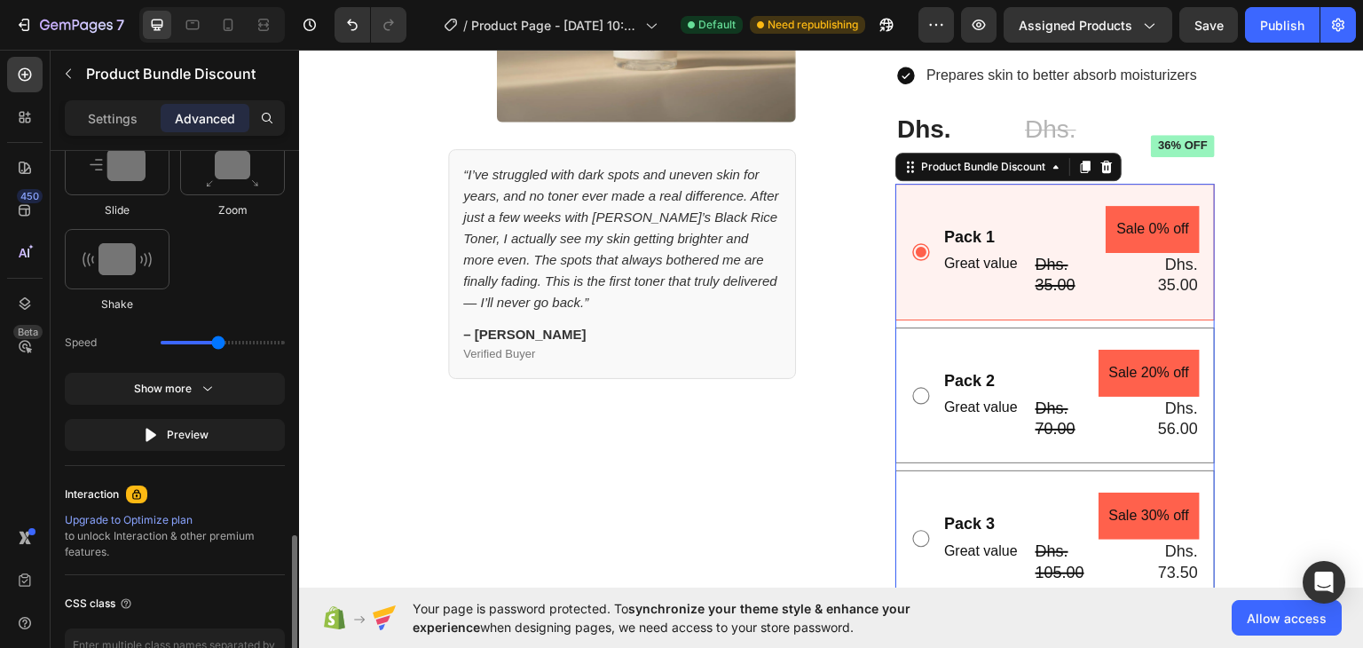
scroll to position [1054, 0]
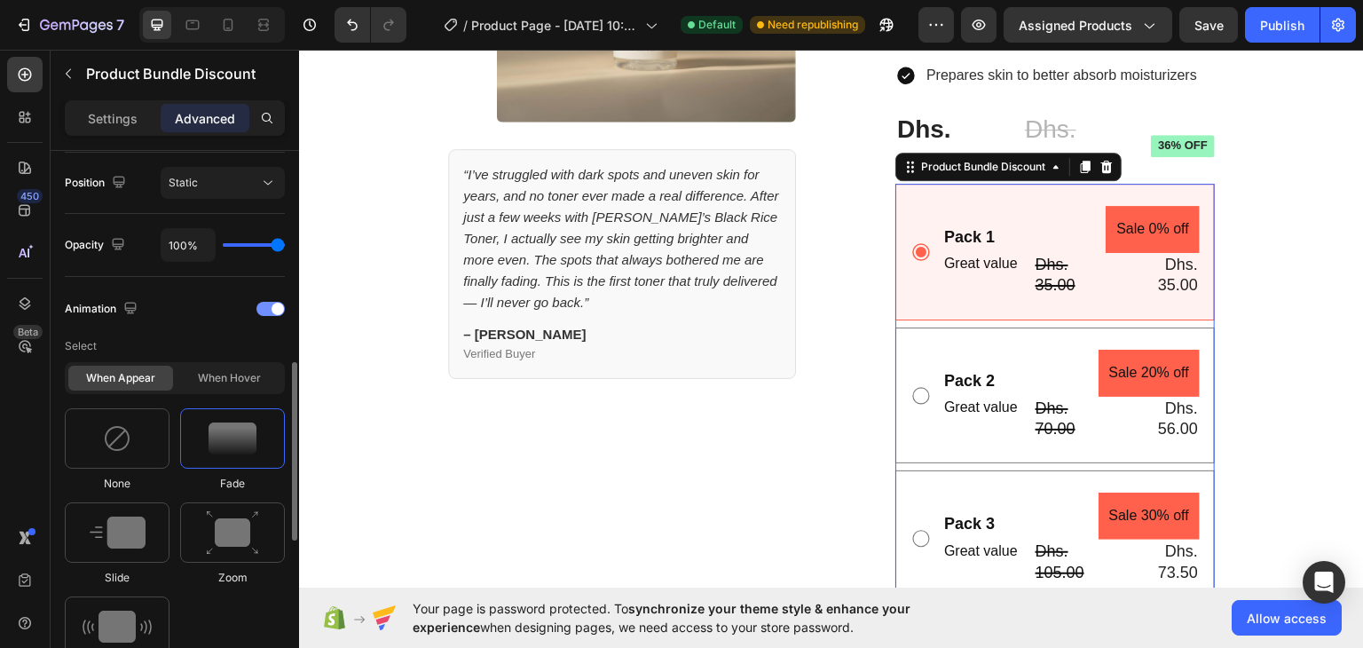
click at [265, 308] on div at bounding box center [270, 309] width 28 height 14
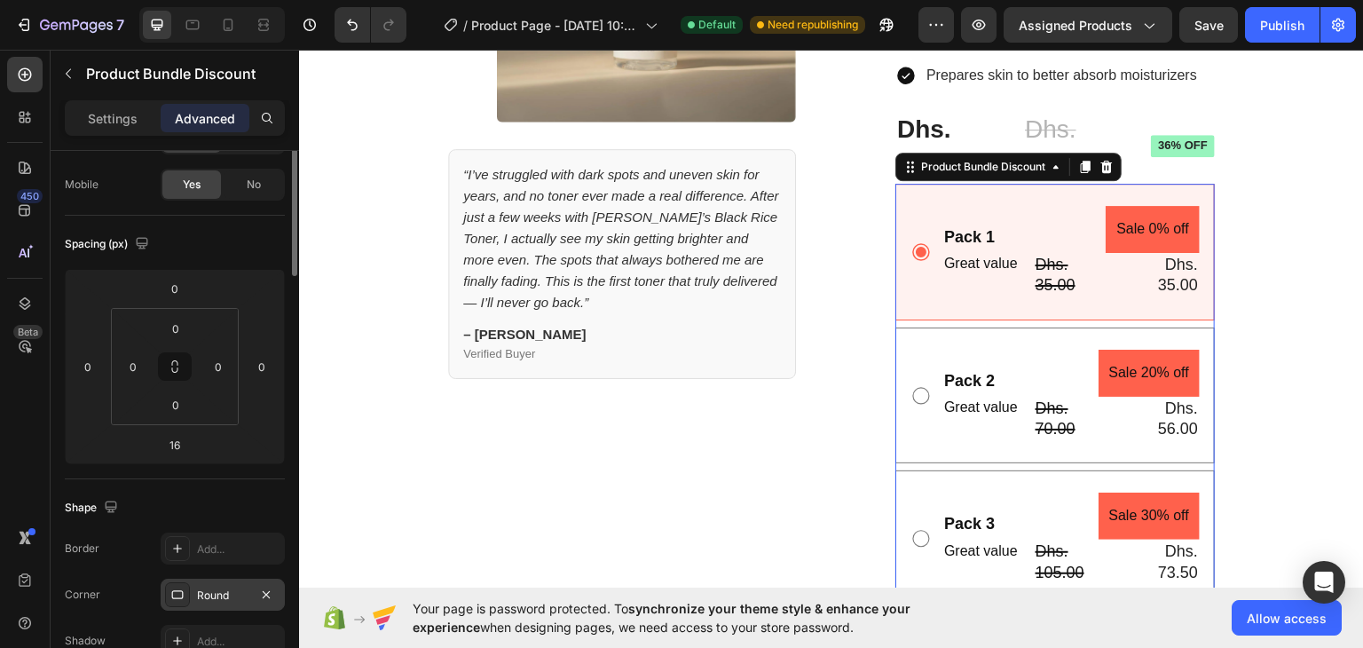
scroll to position [0, 0]
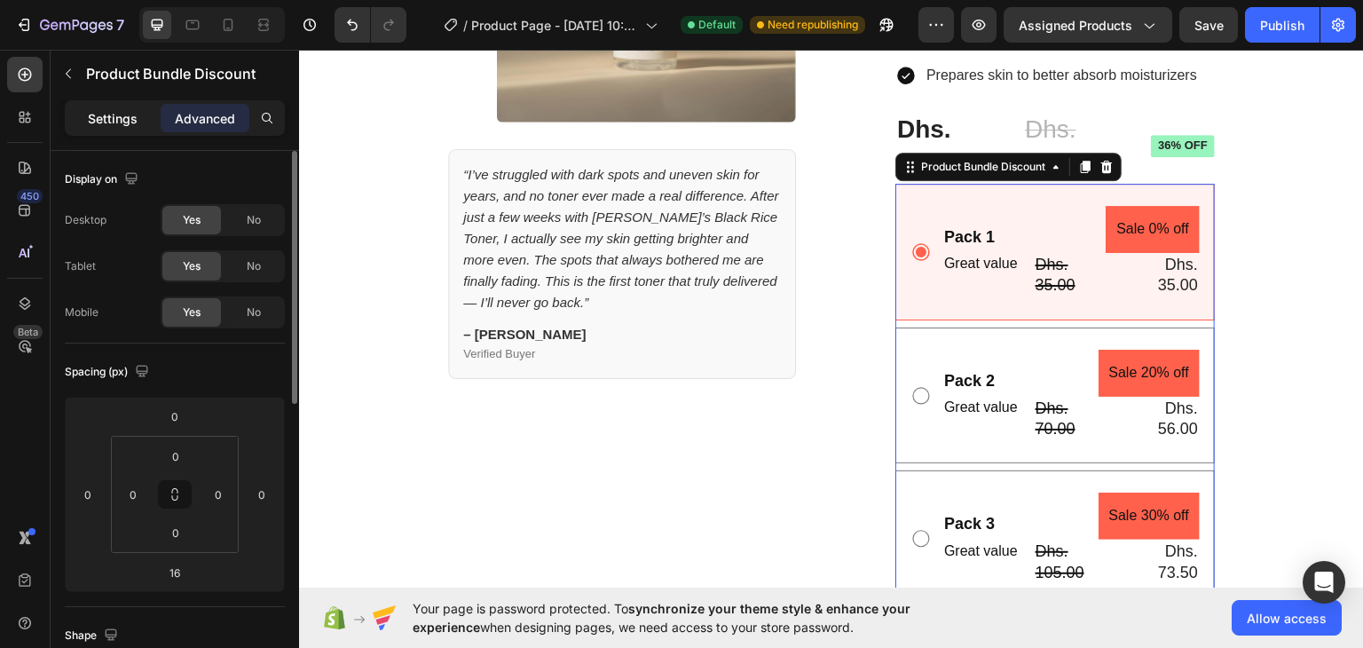
click at [137, 122] on p "Settings" at bounding box center [113, 118] width 50 height 19
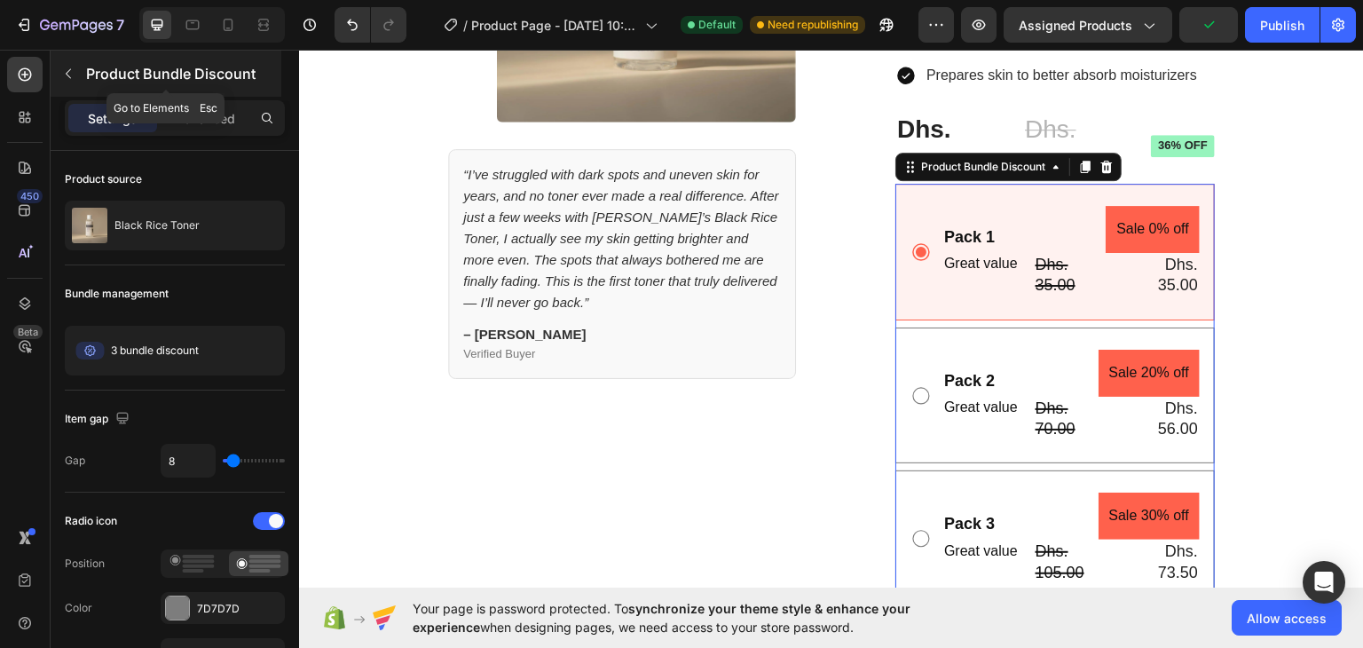
click at [71, 75] on icon "button" at bounding box center [68, 74] width 14 height 14
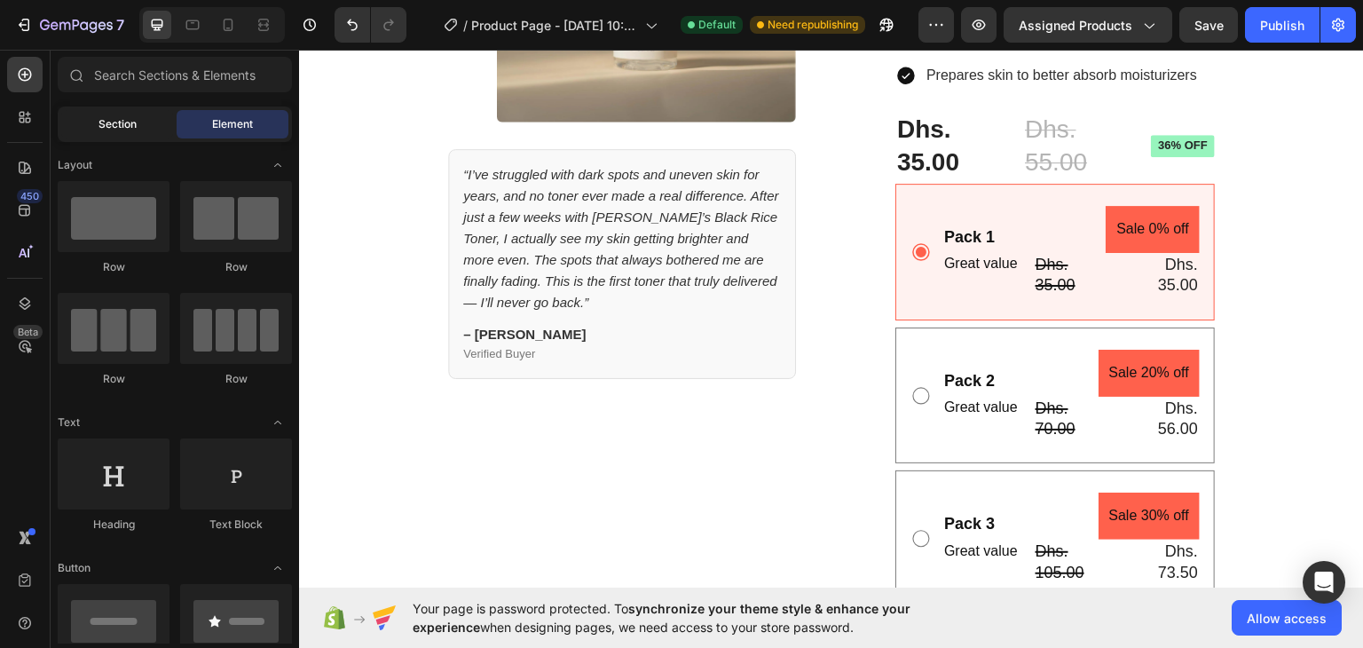
click at [128, 137] on div "Section" at bounding box center [117, 124] width 112 height 28
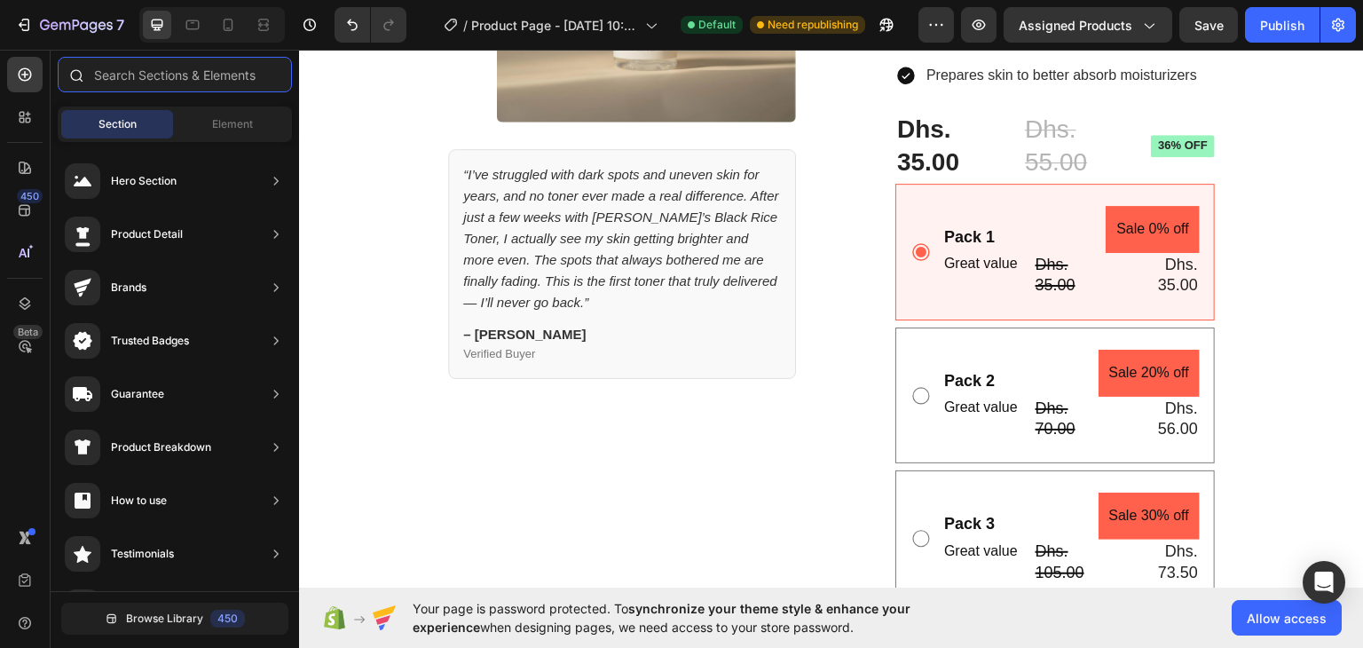
click at [164, 68] on input "text" at bounding box center [175, 74] width 234 height 35
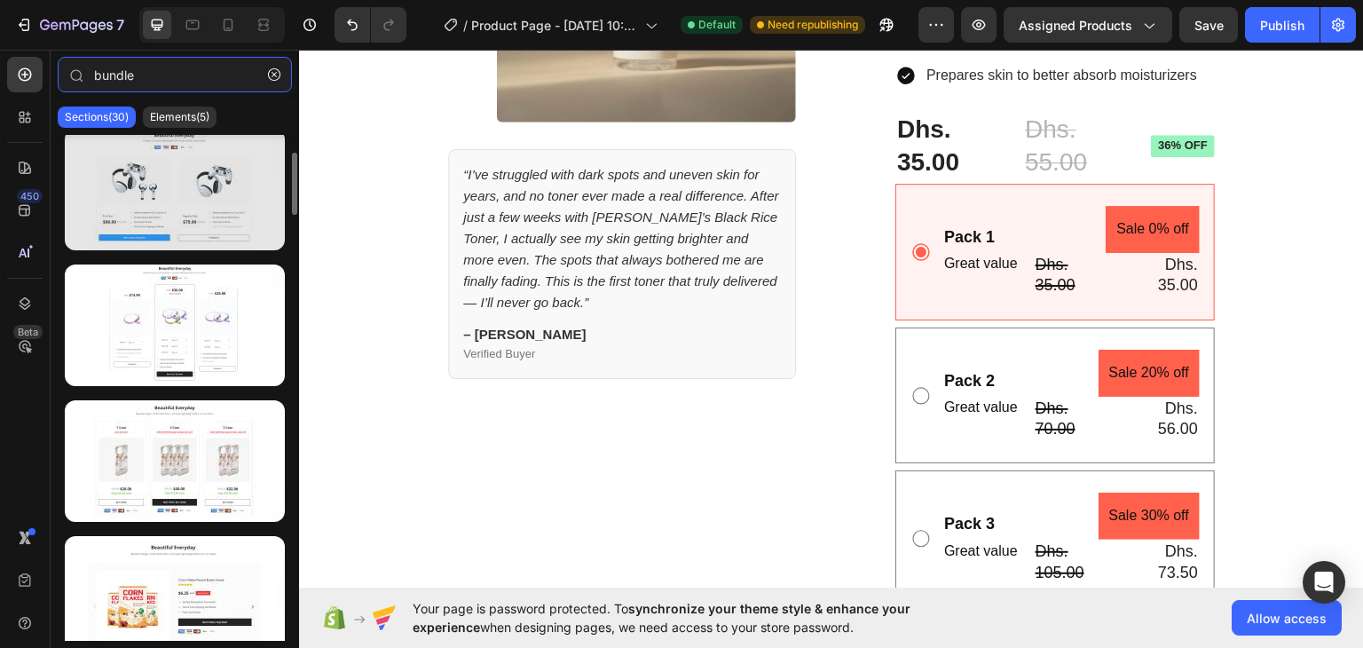
scroll to position [149, 0]
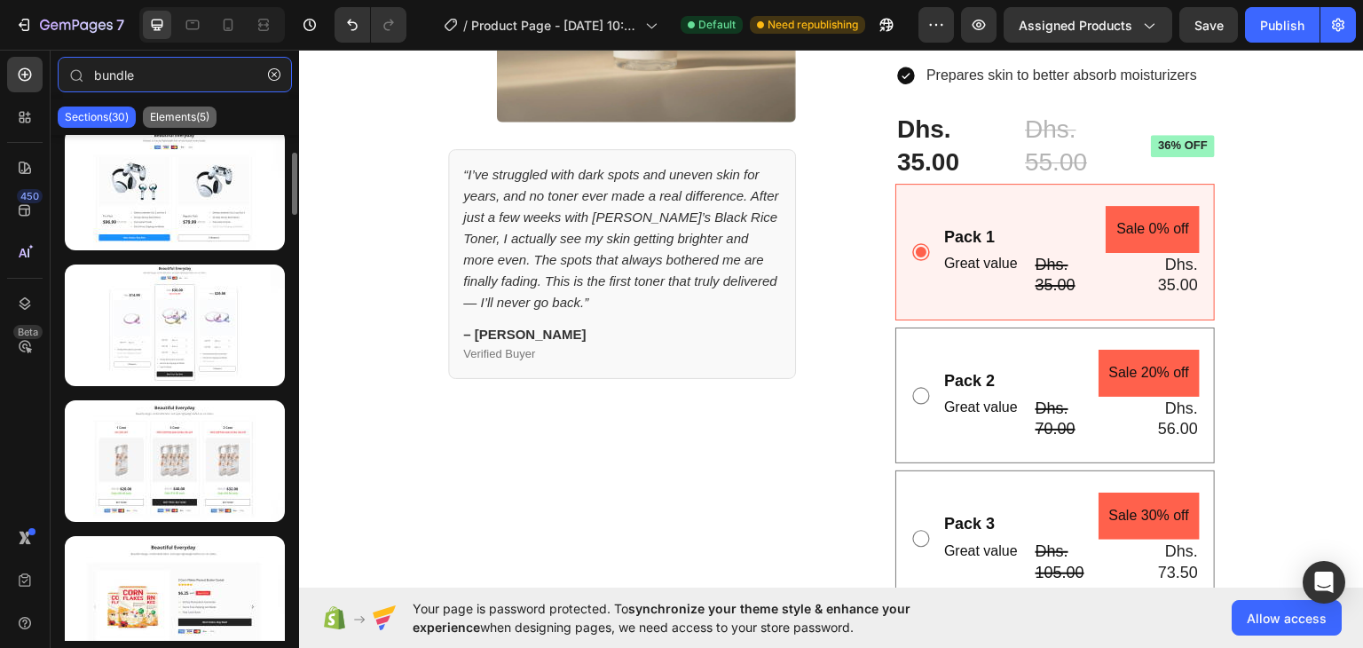
type input "bundle"
click at [185, 124] on div "Elements(5)" at bounding box center [180, 116] width 74 height 21
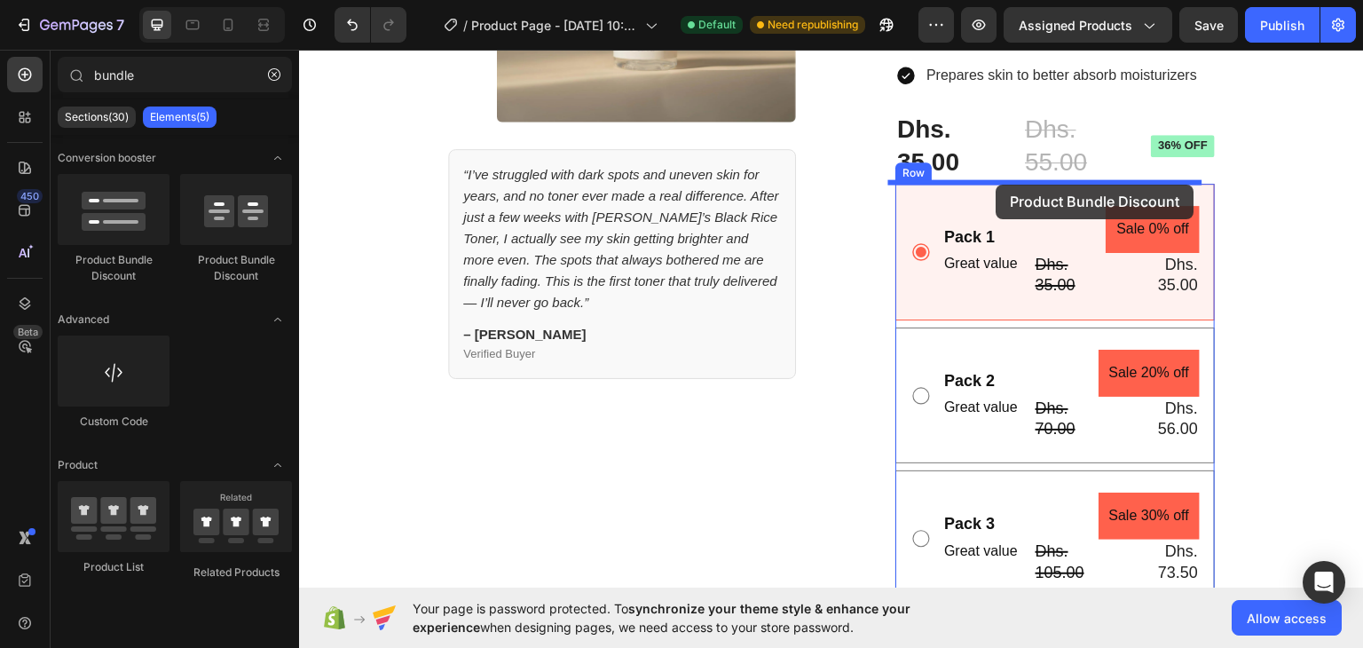
drag, startPoint x: 523, startPoint y: 258, endPoint x: 996, endPoint y: 184, distance: 479.6
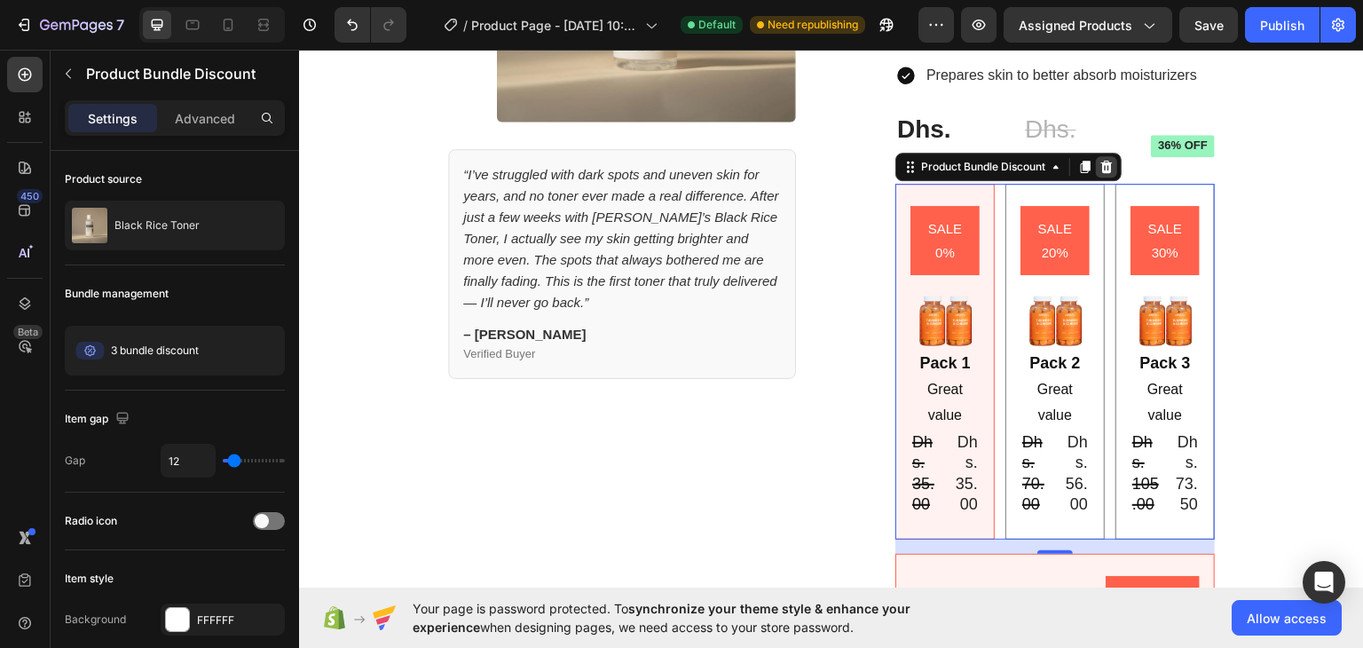
click at [1099, 166] on icon at bounding box center [1106, 166] width 14 height 14
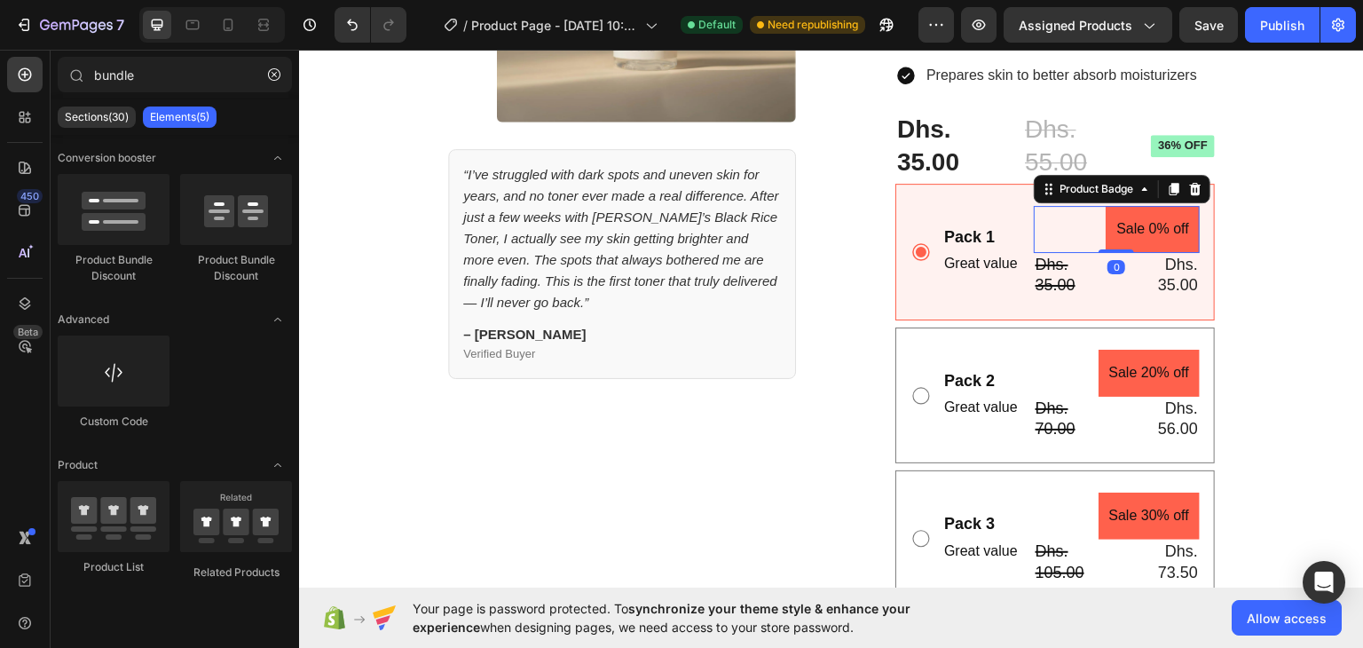
click at [1055, 201] on div "Pack 1 Text Block Great value Text Block Sale 0% off Product Badge 0 Dhs. 35.00…" at bounding box center [1054, 251] width 319 height 137
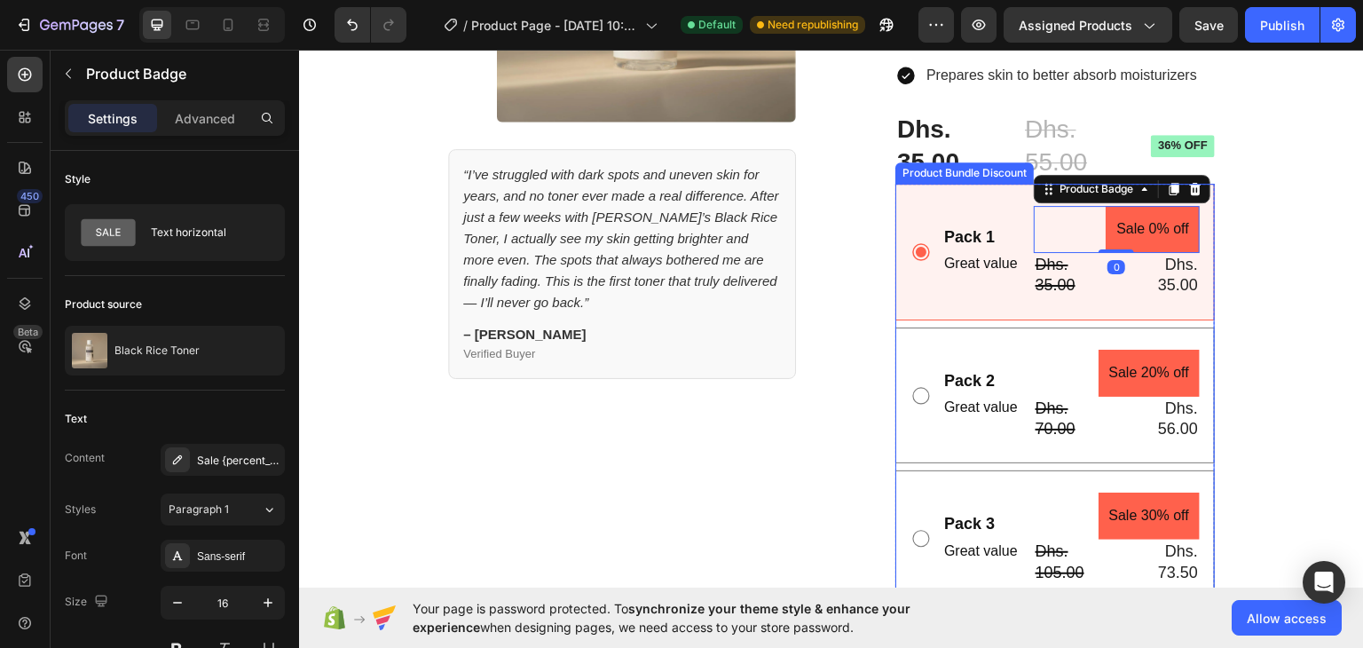
click at [979, 188] on div "Pack 1 Text Block Great value Text Block Sale 0% off Product Badge 0 Dhs. 35.00…" at bounding box center [1054, 251] width 319 height 137
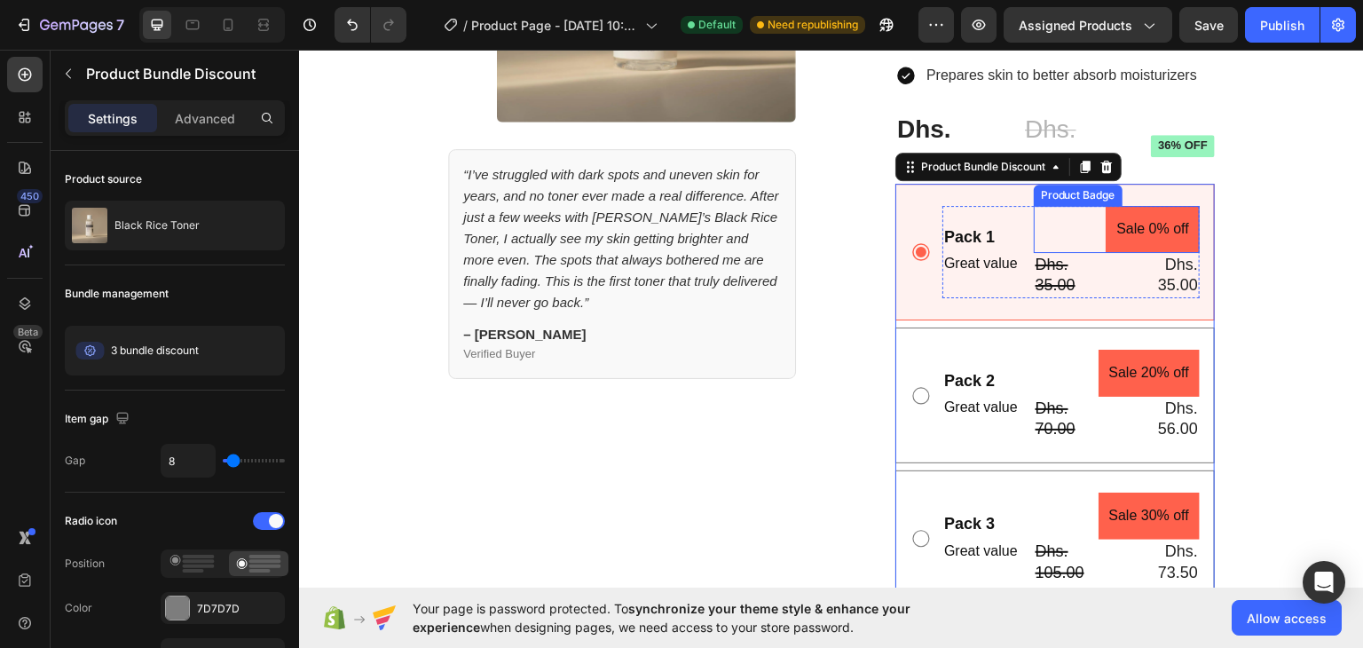
click at [1131, 209] on pre "Sale 0% off" at bounding box center [1152, 228] width 94 height 47
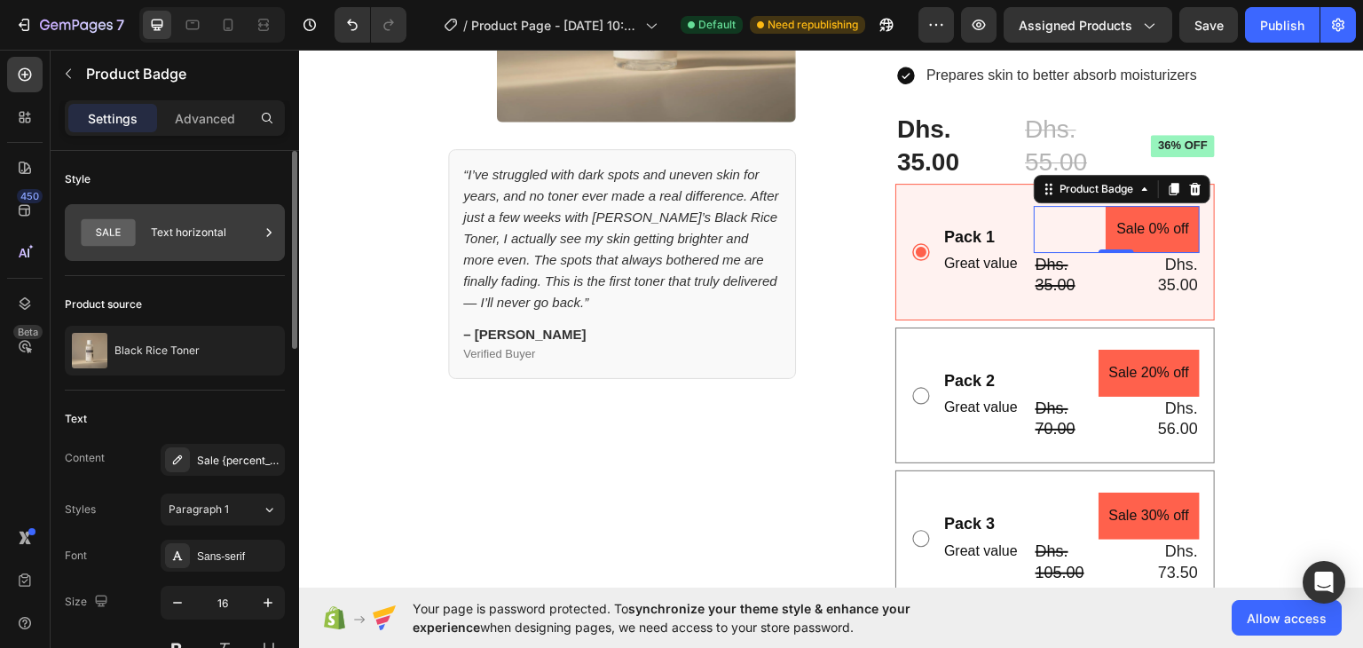
click at [201, 228] on div "Text horizontal" at bounding box center [205, 232] width 108 height 41
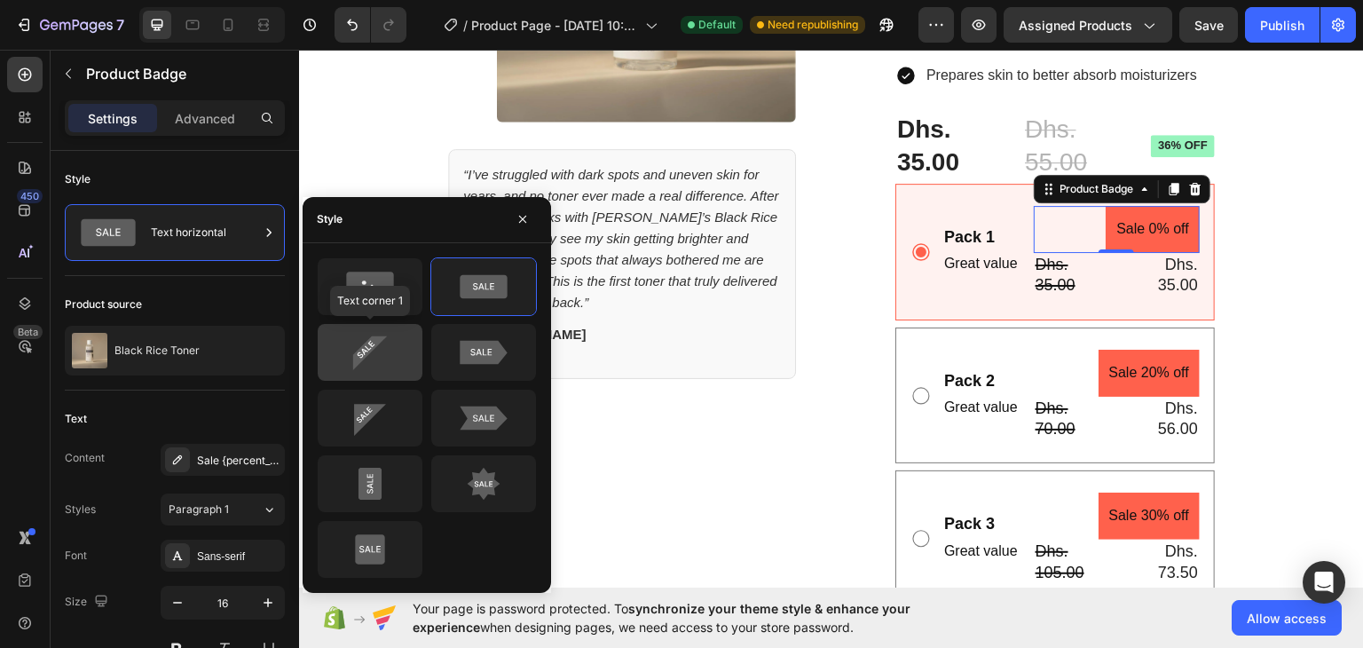
click at [387, 337] on icon at bounding box center [369, 351] width 83 height 35
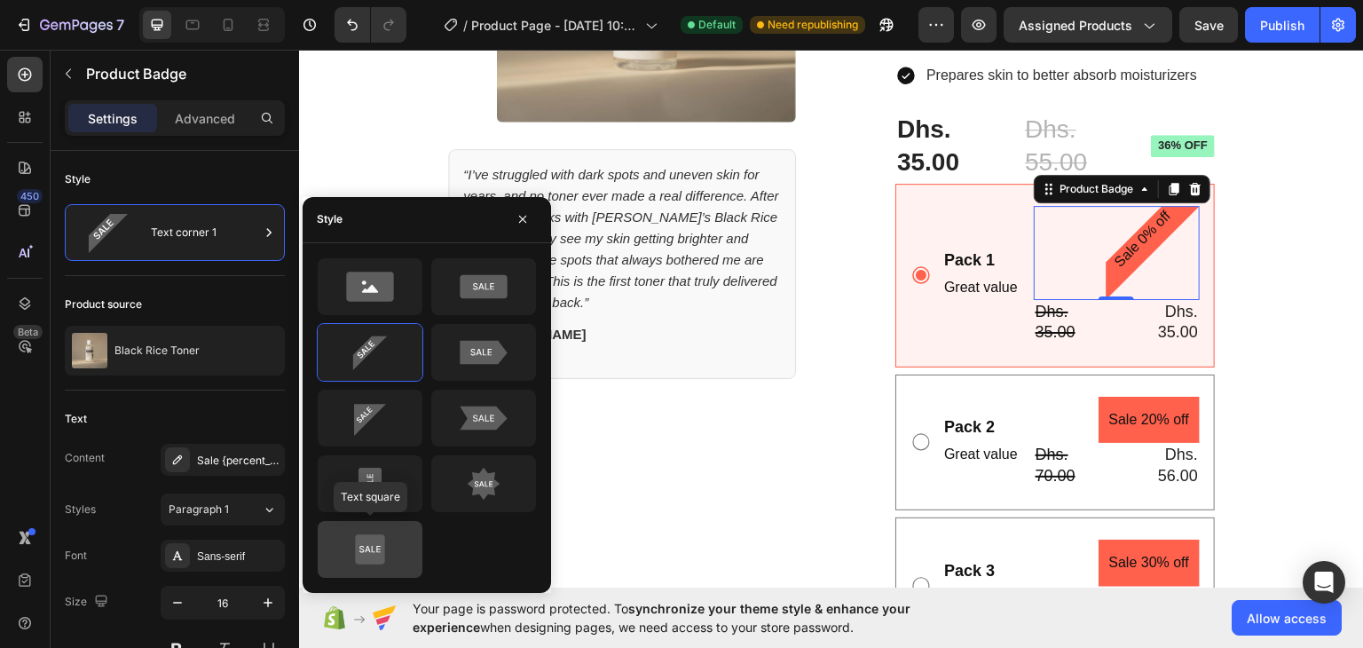
click at [390, 533] on icon at bounding box center [369, 548] width 83 height 35
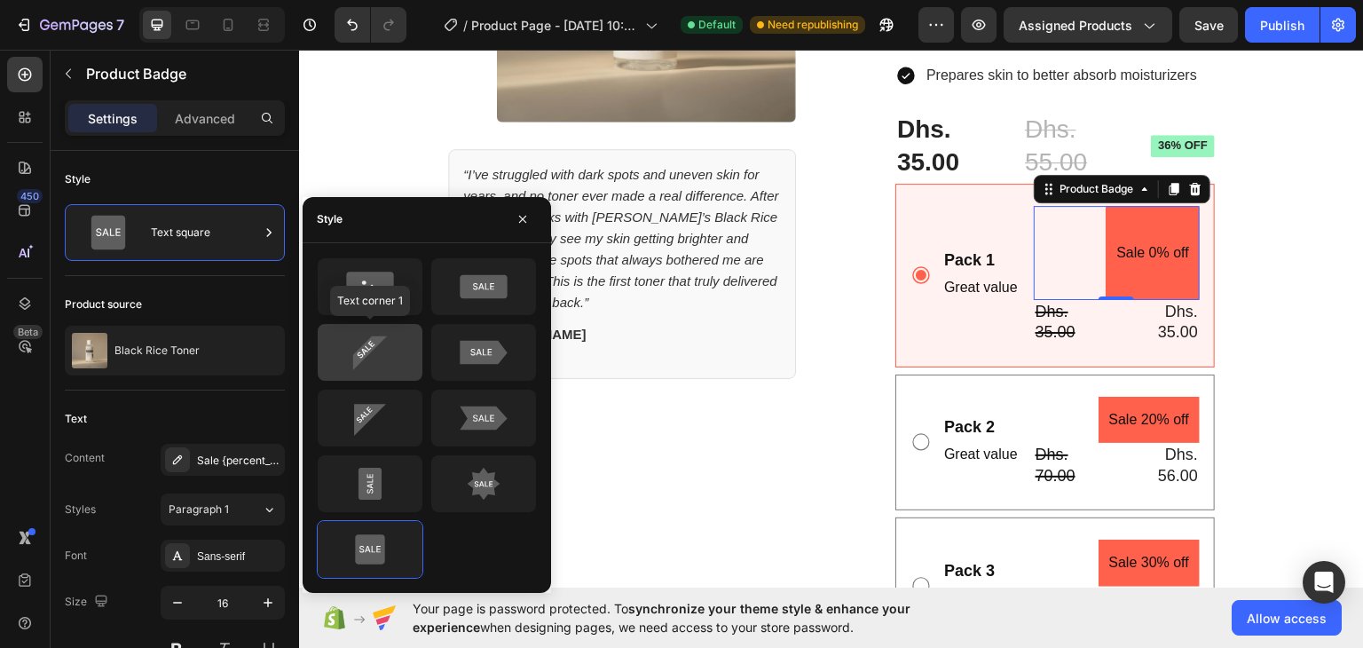
click at [379, 348] on icon at bounding box center [369, 351] width 83 height 35
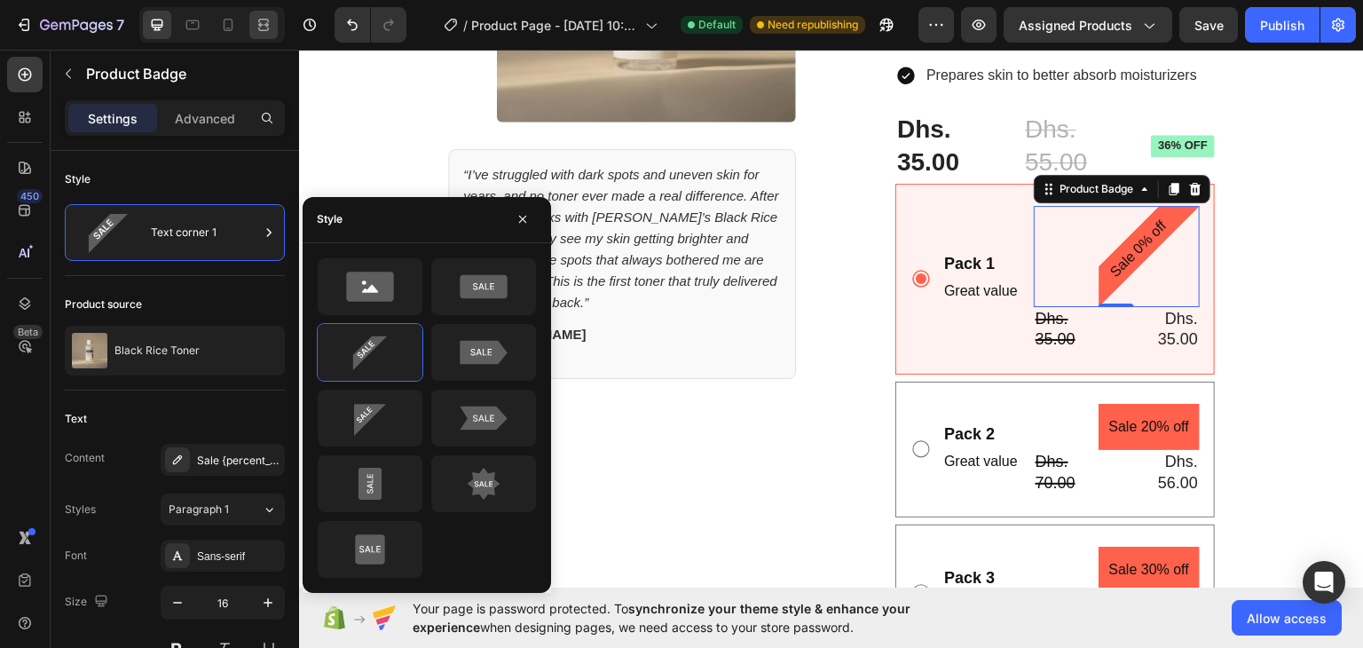
click at [273, 19] on div at bounding box center [263, 25] width 28 height 28
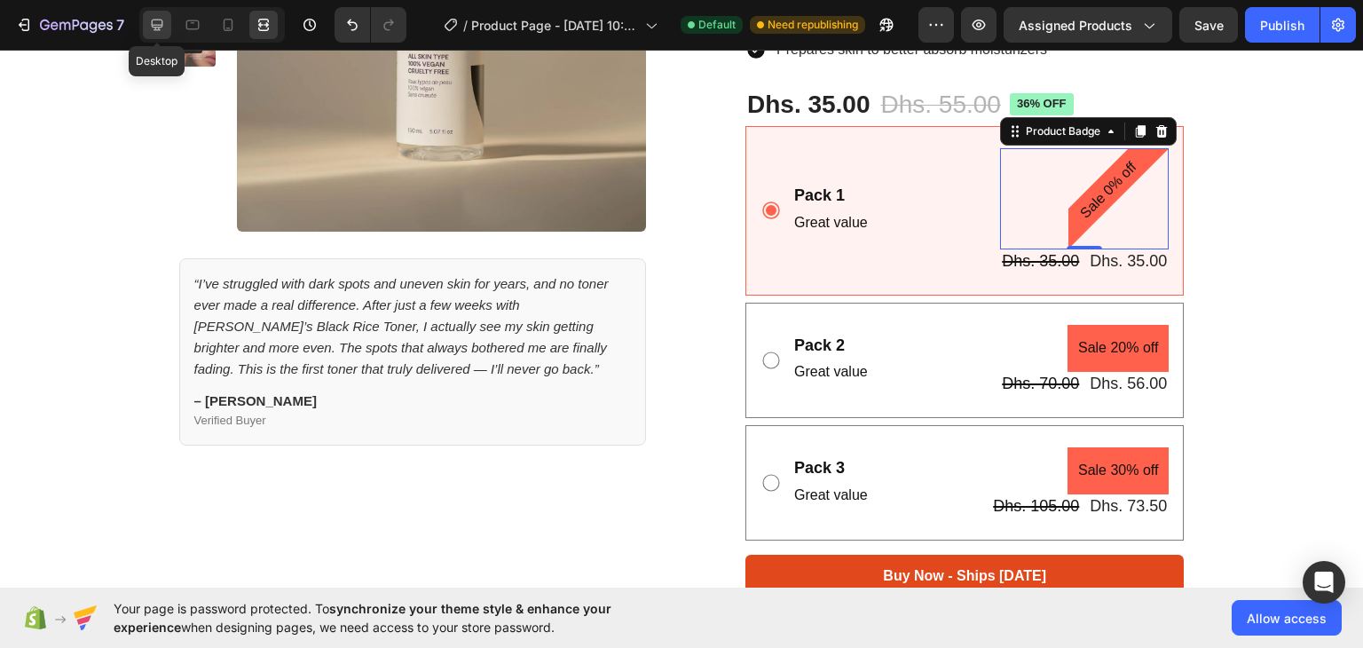
click at [167, 21] on div at bounding box center [157, 25] width 28 height 28
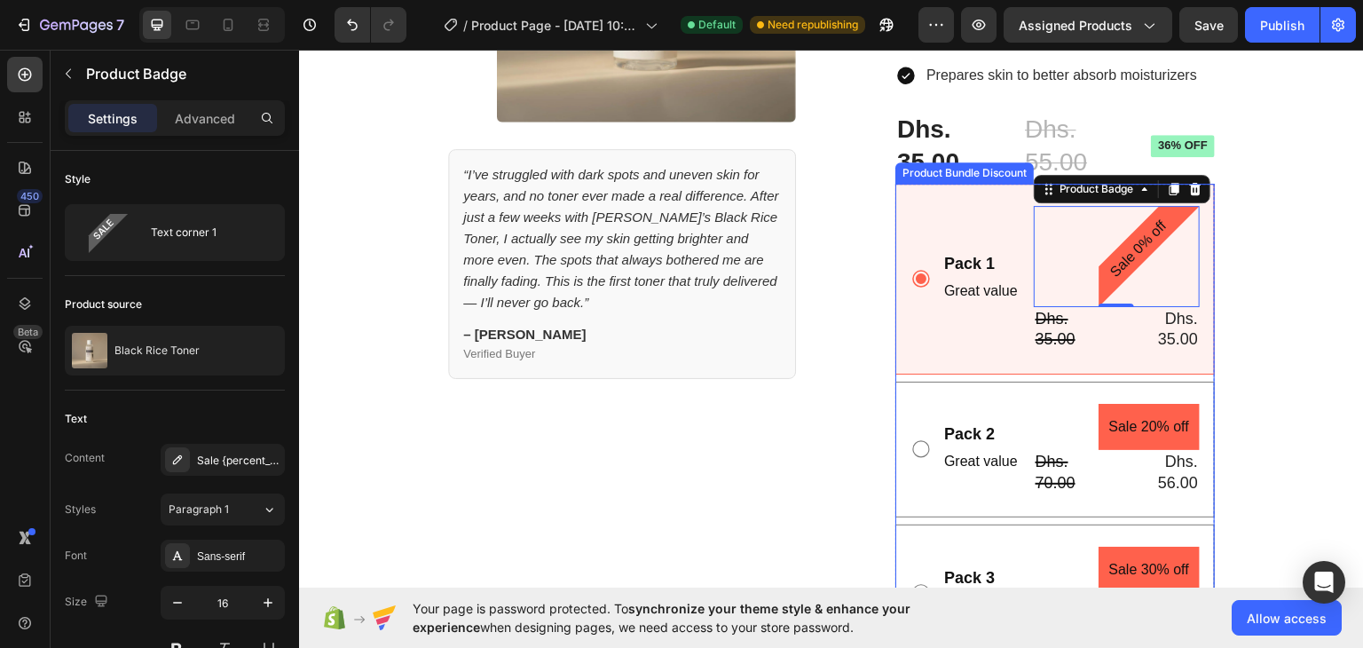
click at [1007, 184] on div "Pack 1 Text Block Great value Text Block Sale 0% off Product Badge 0 Dhs. 35.00…" at bounding box center [1054, 278] width 319 height 190
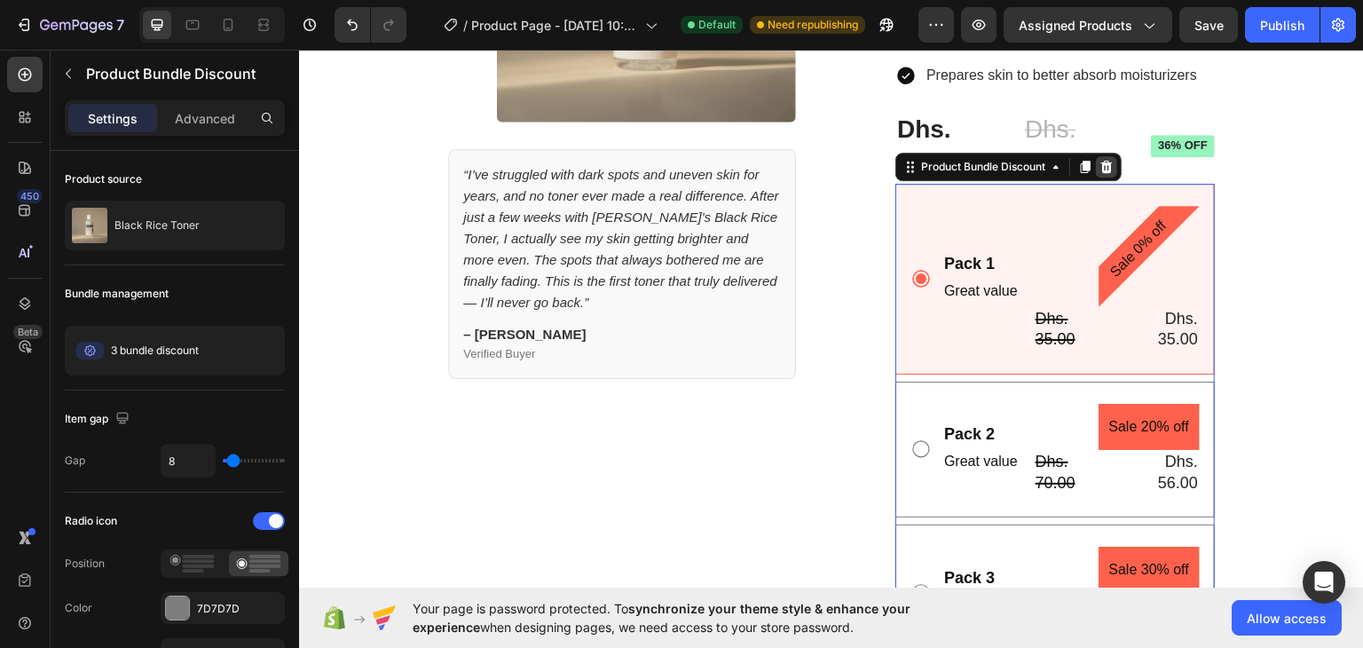
click at [1101, 165] on icon at bounding box center [1107, 166] width 12 height 12
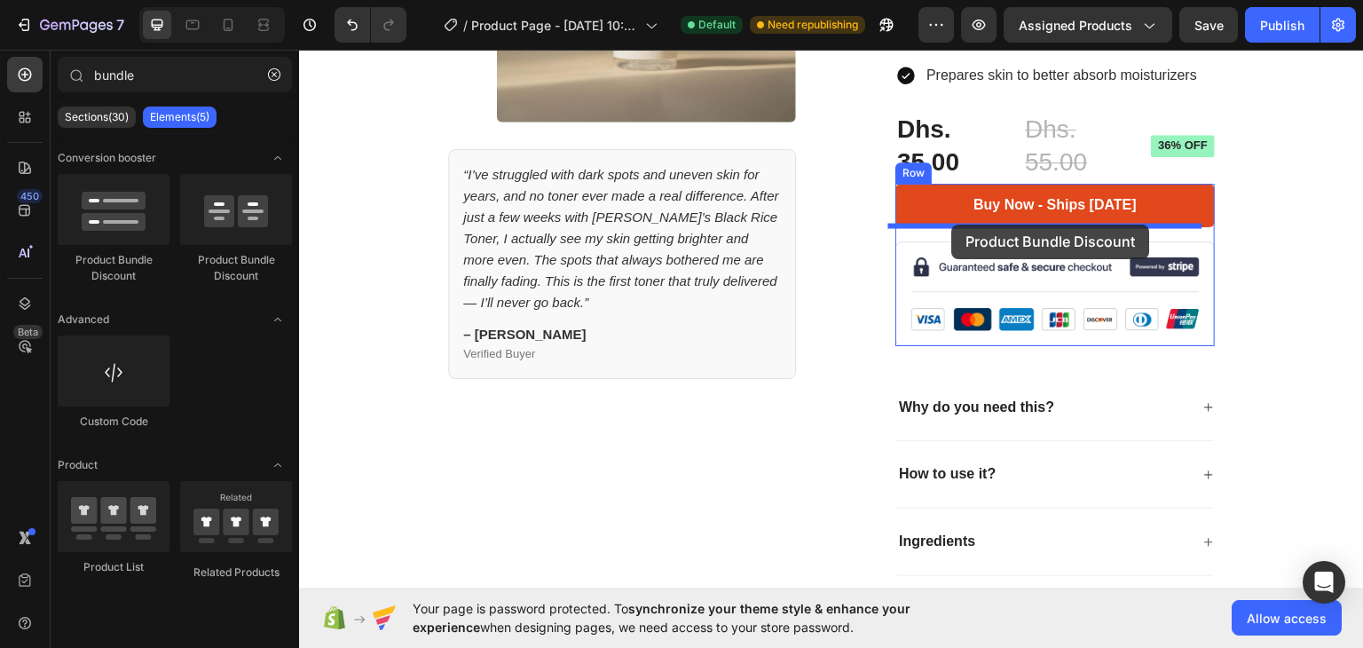
drag, startPoint x: 416, startPoint y: 259, endPoint x: 952, endPoint y: 224, distance: 537.0
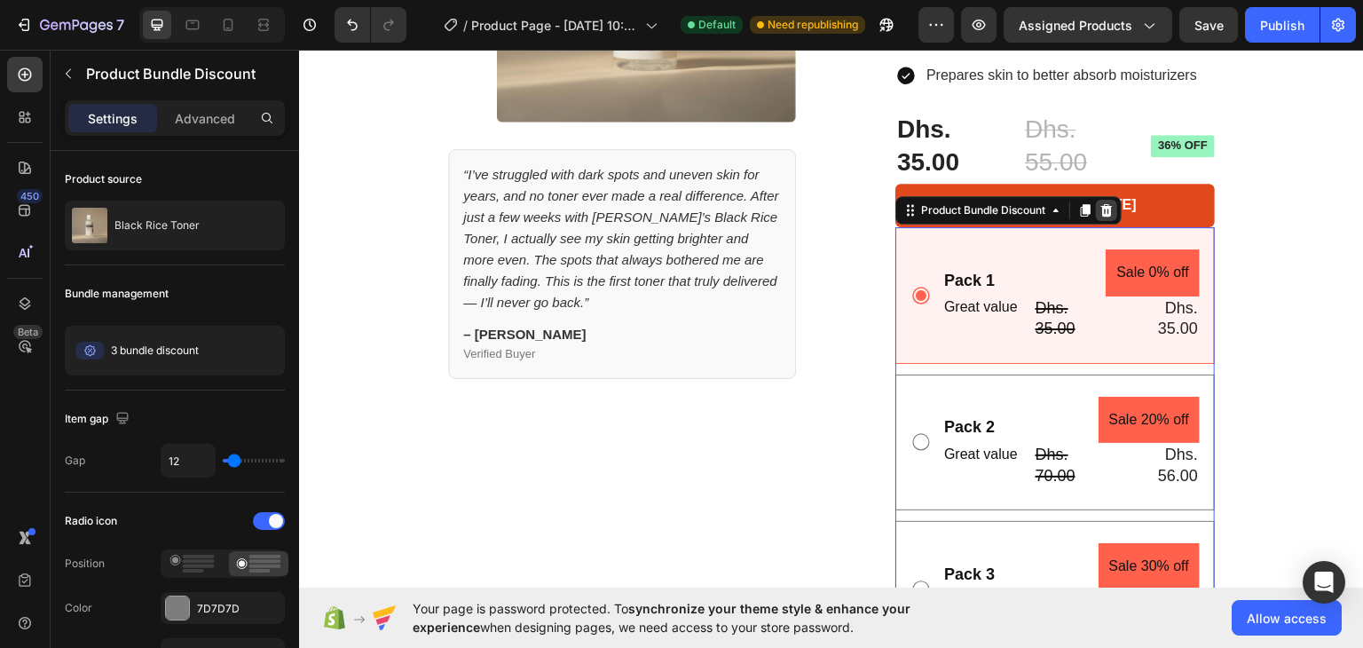
click at [1103, 209] on icon at bounding box center [1106, 209] width 14 height 14
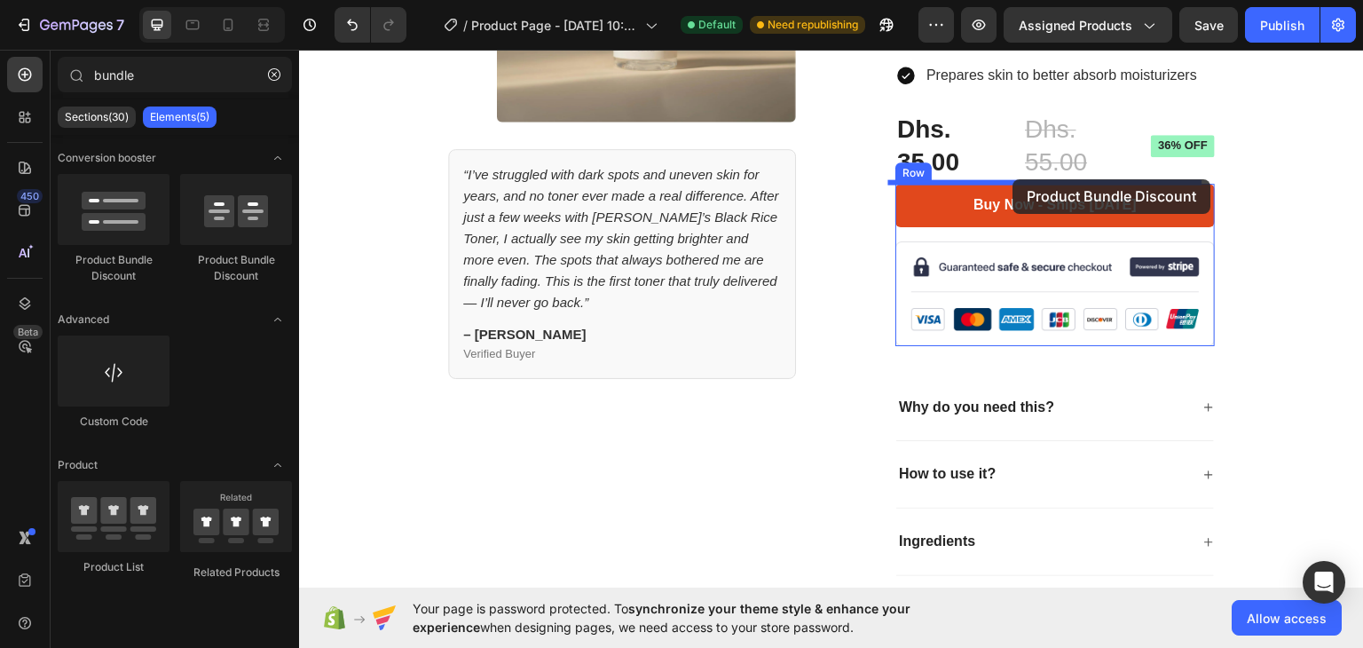
drag, startPoint x: 429, startPoint y: 266, endPoint x: 1013, endPoint y: 178, distance: 590.3
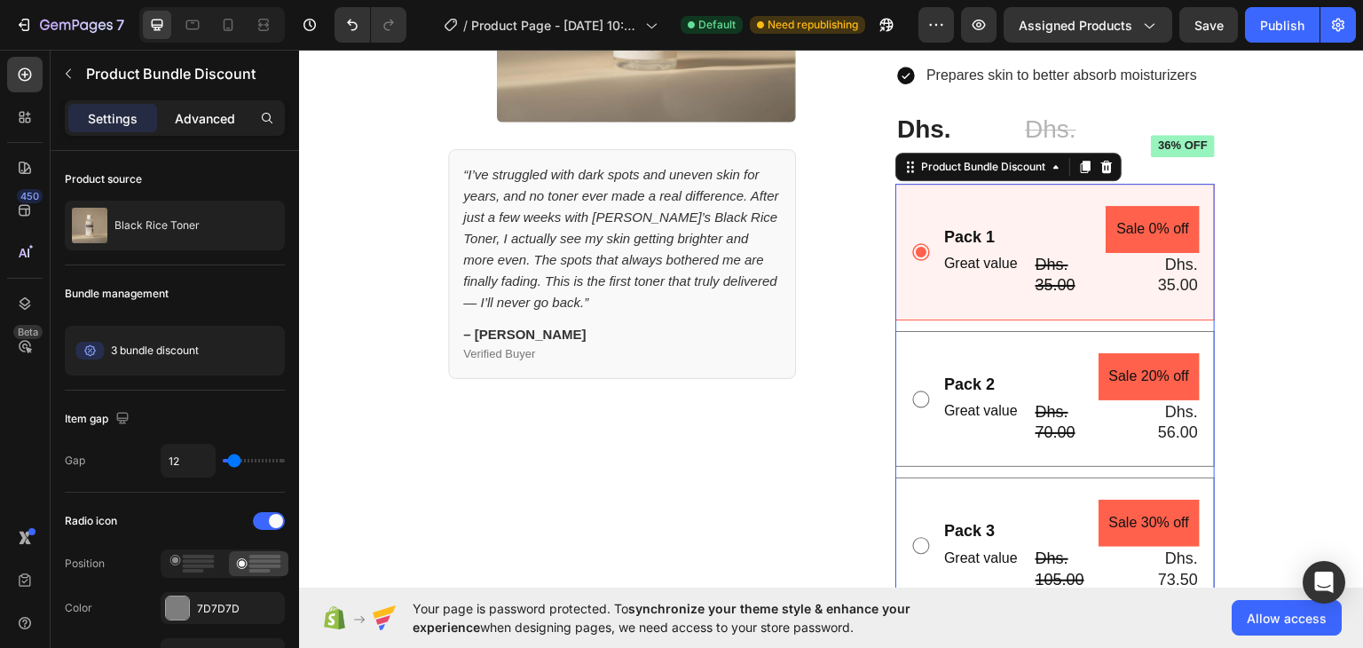
click at [227, 123] on p "Advanced" at bounding box center [205, 118] width 60 height 19
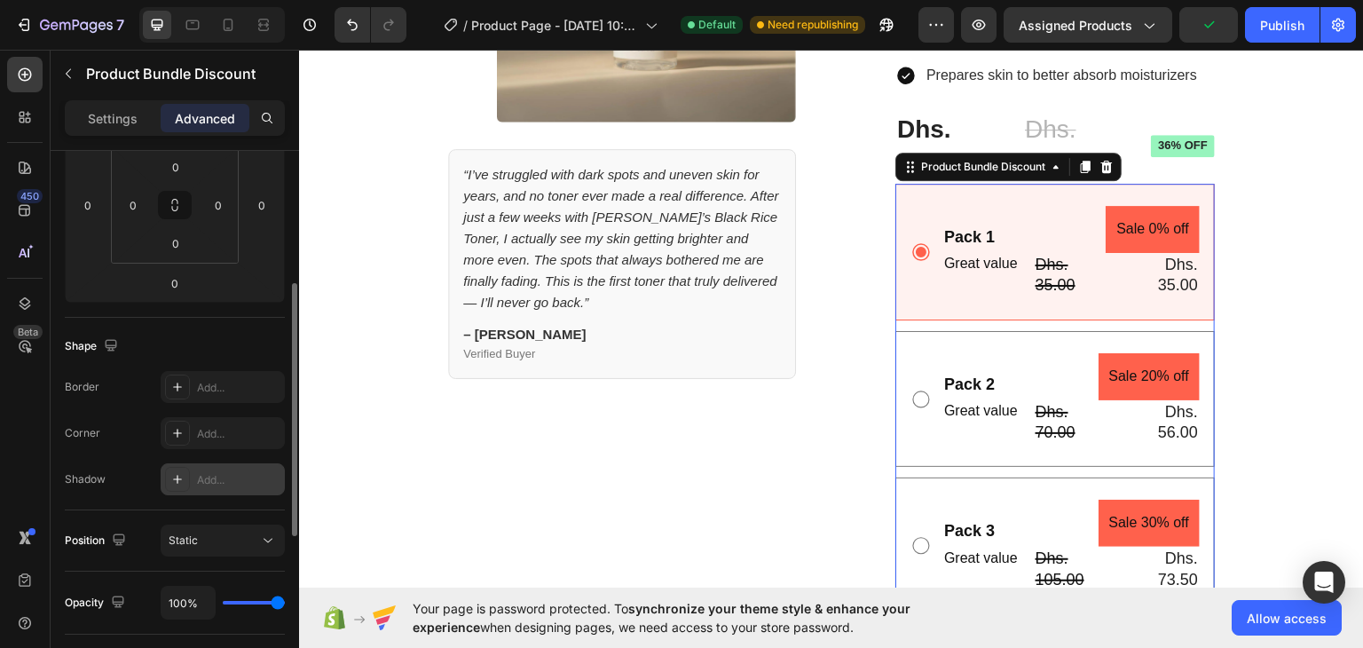
scroll to position [288, 0]
click at [177, 430] on icon at bounding box center [177, 433] width 9 height 9
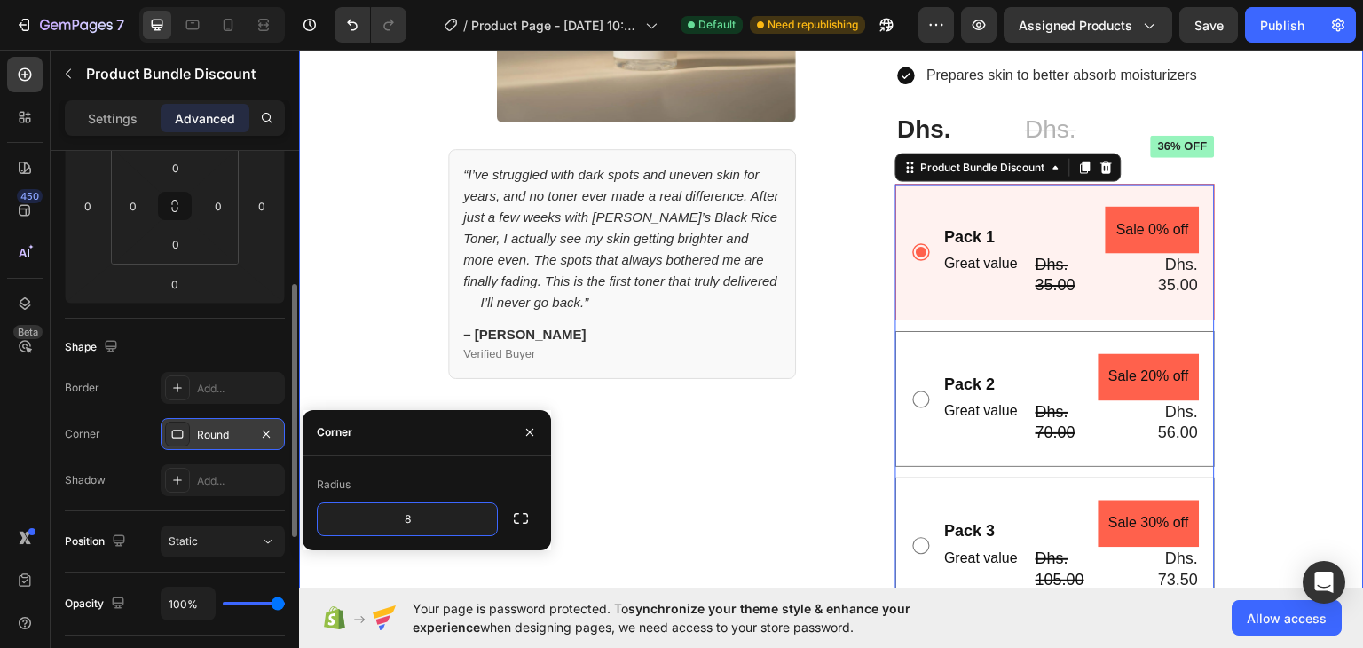
click at [1287, 370] on div "Product Images “I’ve struggled with dark spots and uneven skin for years, and n…" at bounding box center [831, 461] width 958 height 1279
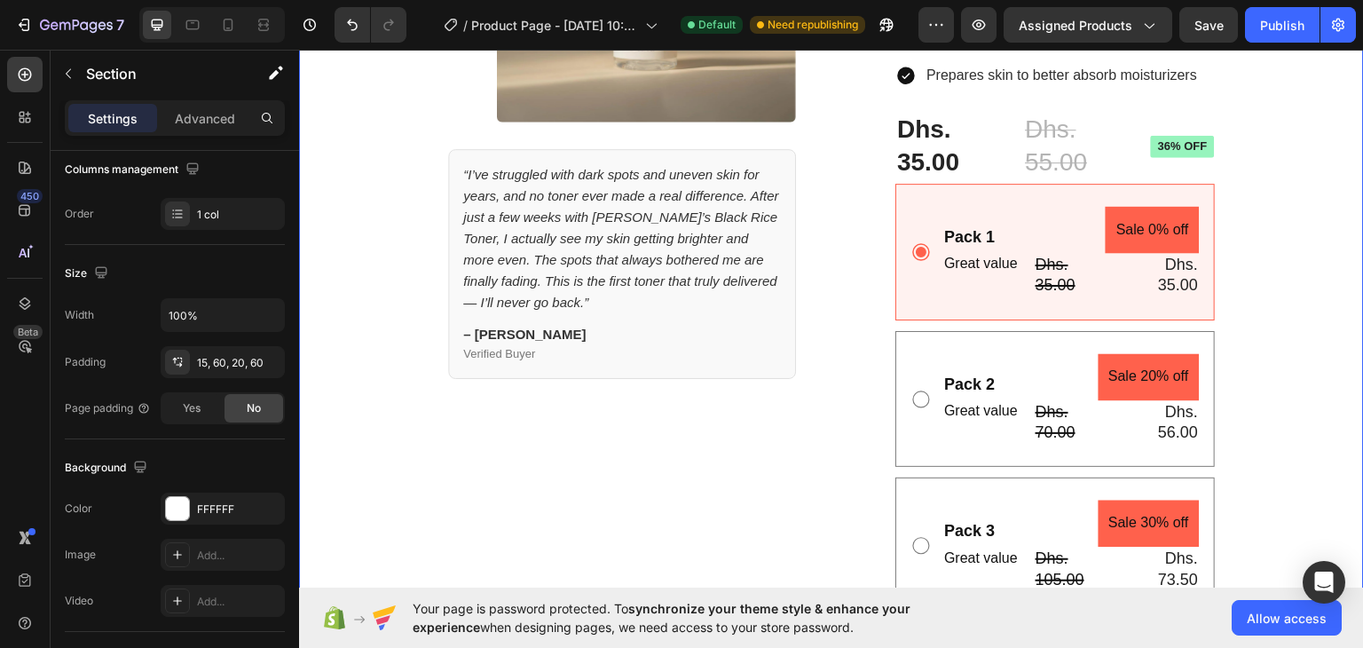
scroll to position [0, 0]
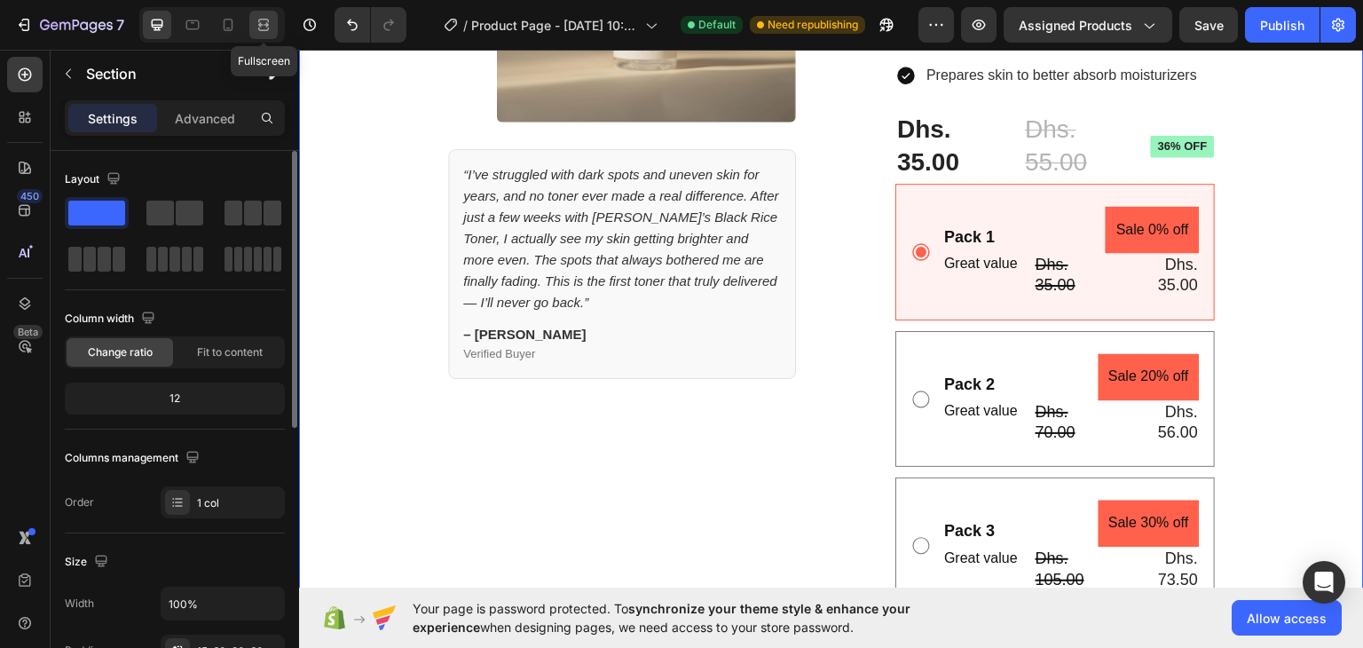
click at [270, 19] on icon at bounding box center [264, 25] width 18 height 18
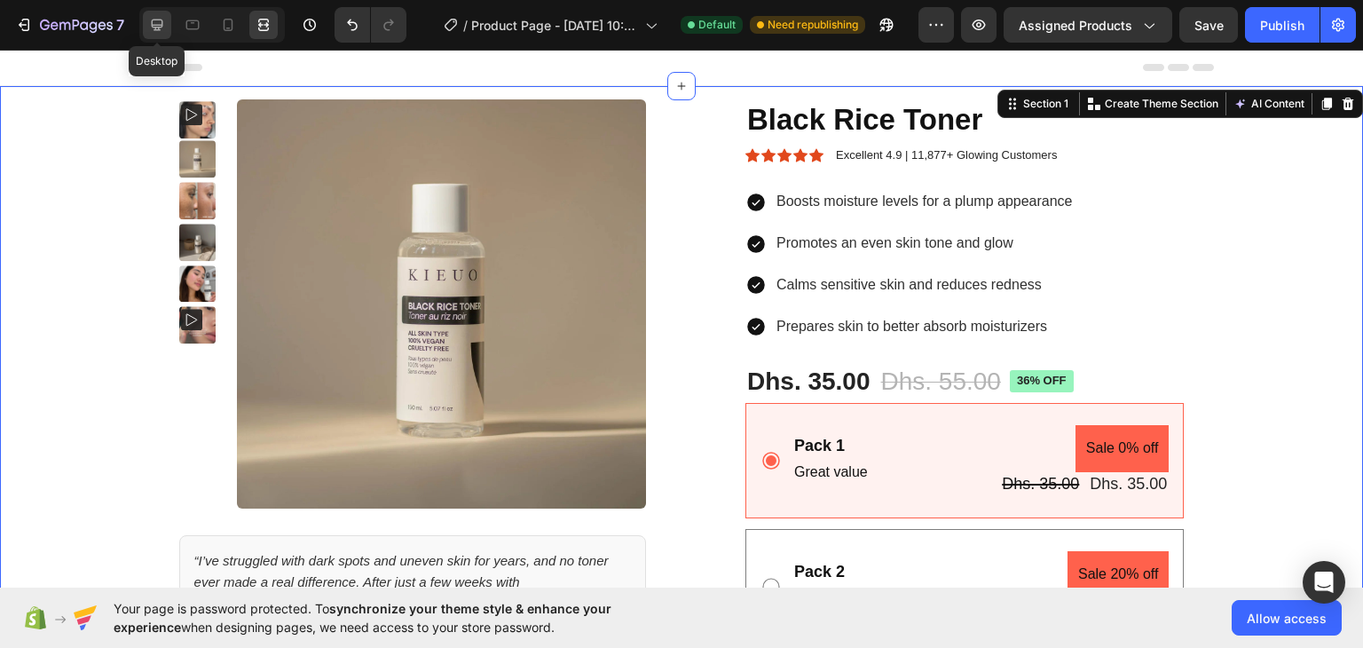
click at [167, 24] on div at bounding box center [157, 25] width 28 height 28
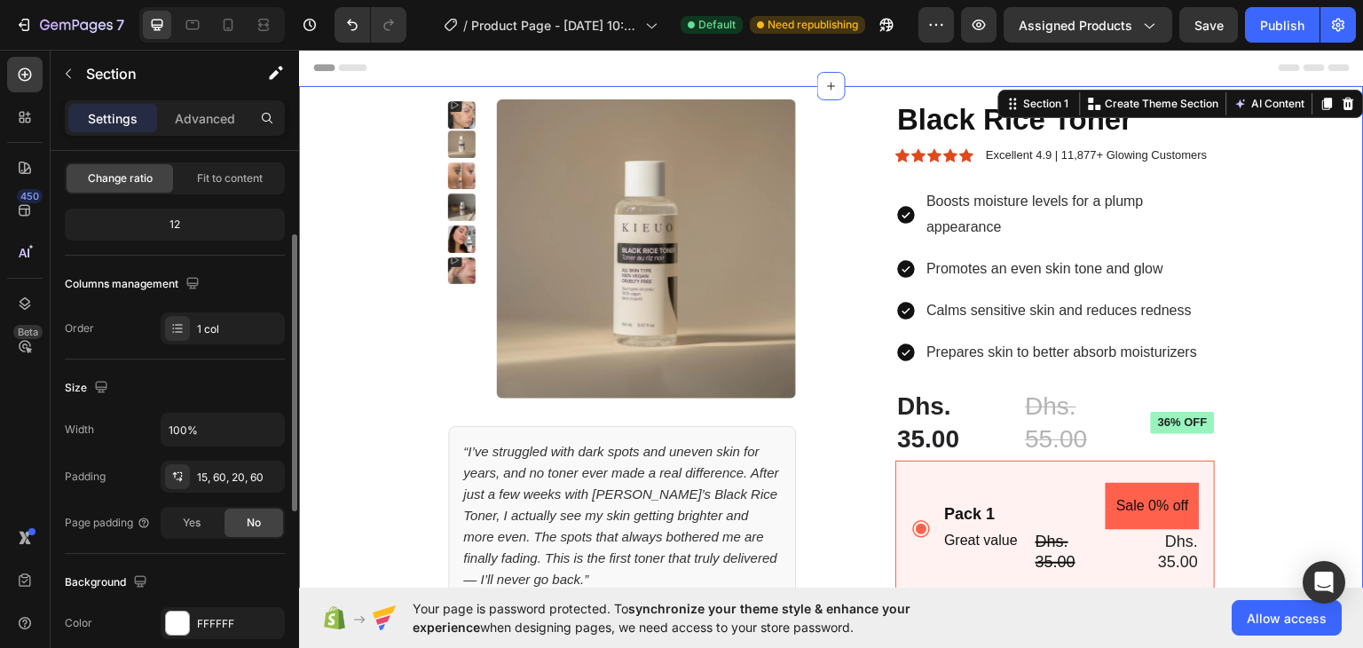
scroll to position [175, 0]
click at [194, 329] on div "1 col" at bounding box center [223, 327] width 124 height 32
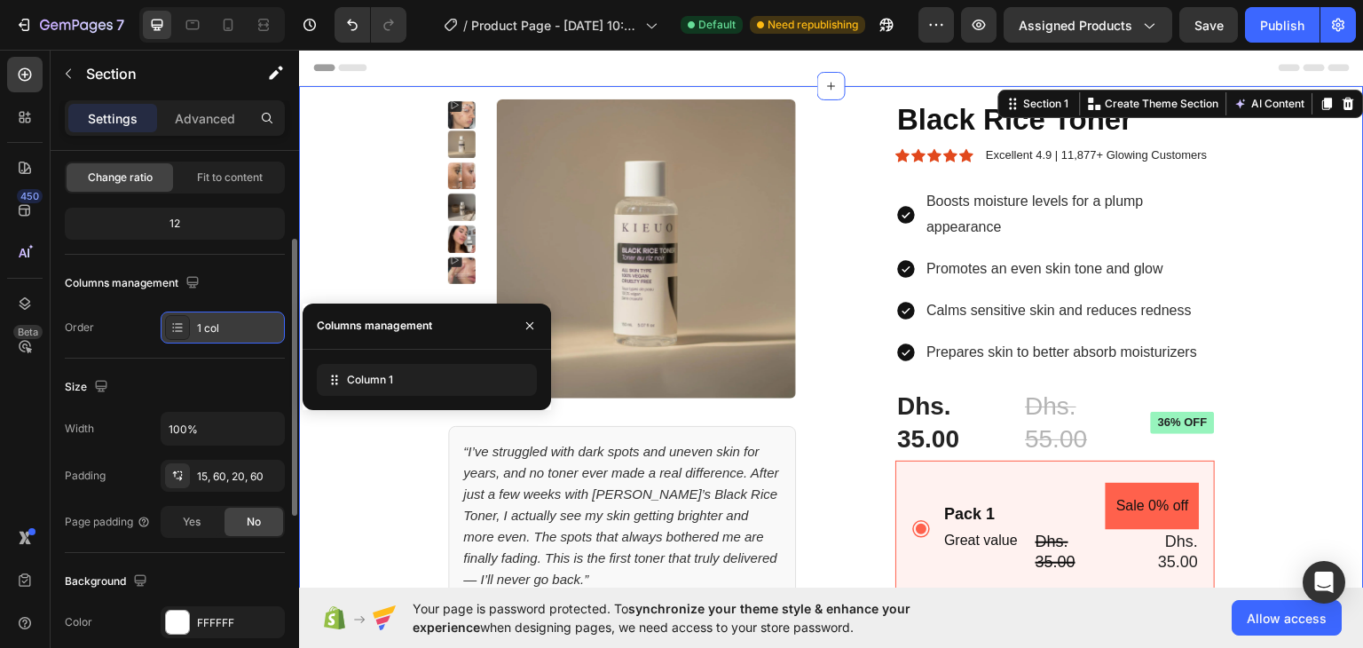
click at [194, 329] on div "1 col" at bounding box center [223, 327] width 124 height 32
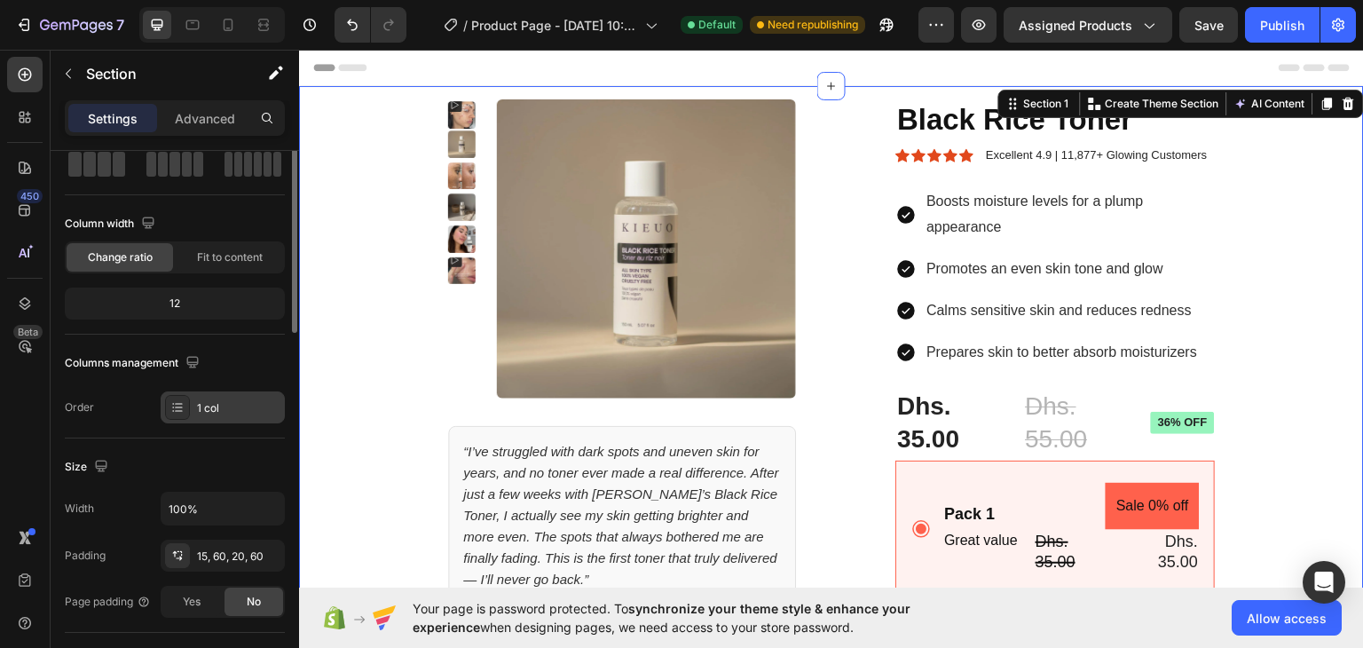
scroll to position [0, 0]
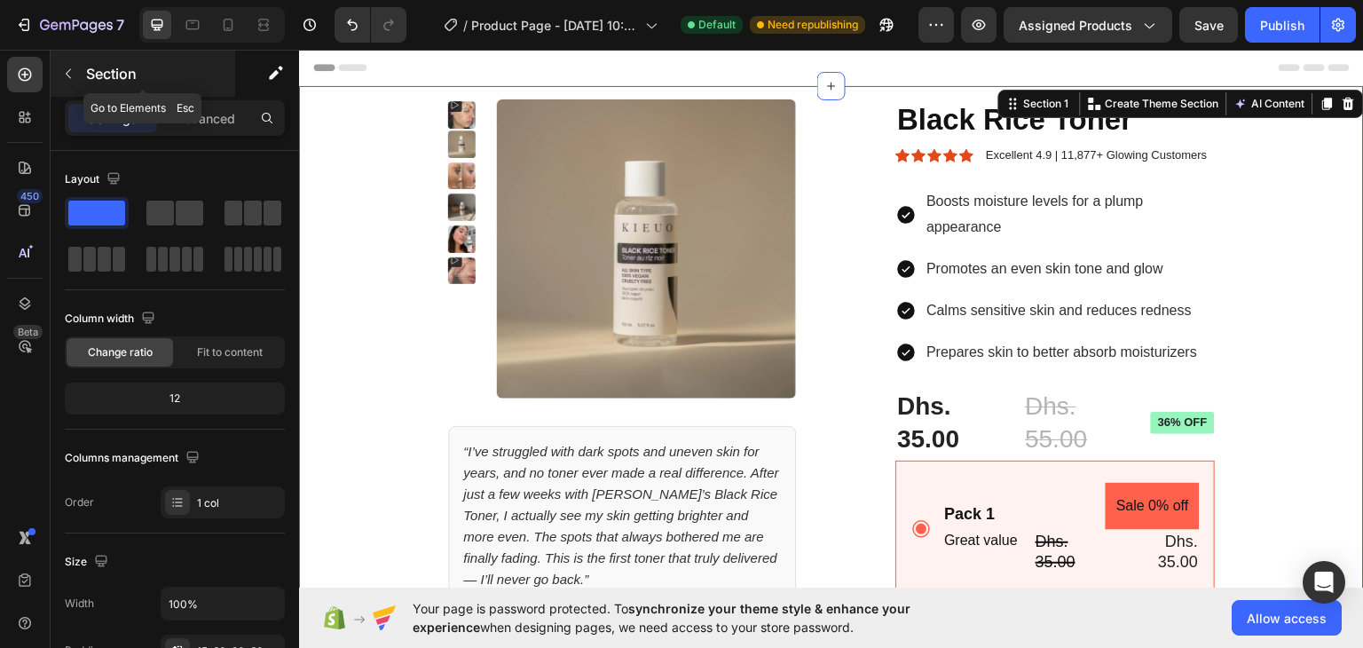
click at [86, 74] on p "Section" at bounding box center [158, 73] width 145 height 21
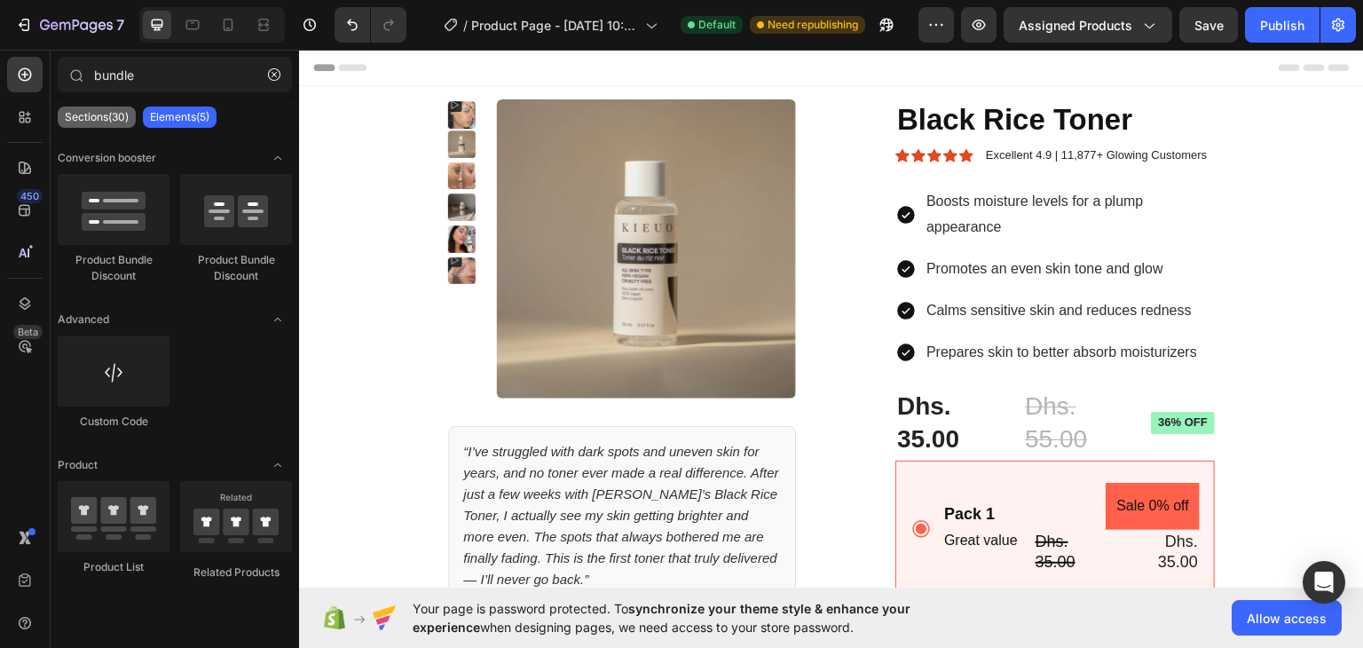
click at [108, 117] on p "Sections(30)" at bounding box center [97, 117] width 64 height 14
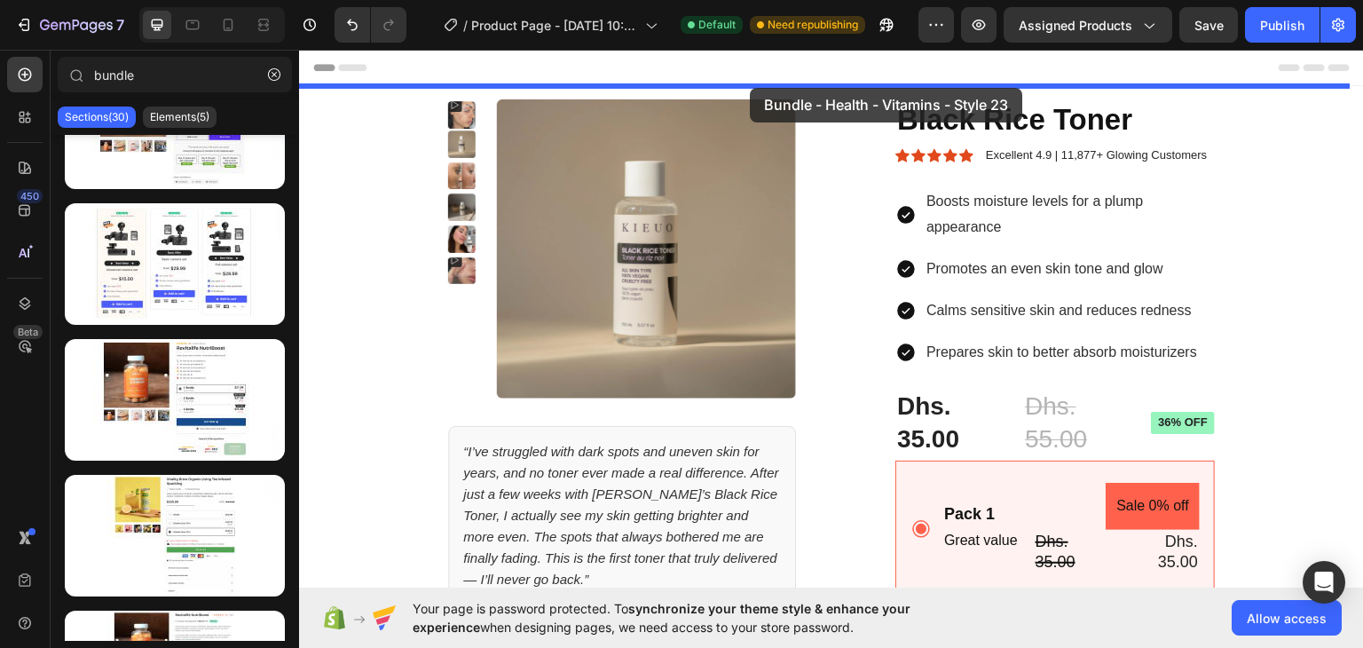
drag, startPoint x: 486, startPoint y: 459, endPoint x: 750, endPoint y: 87, distance: 455.6
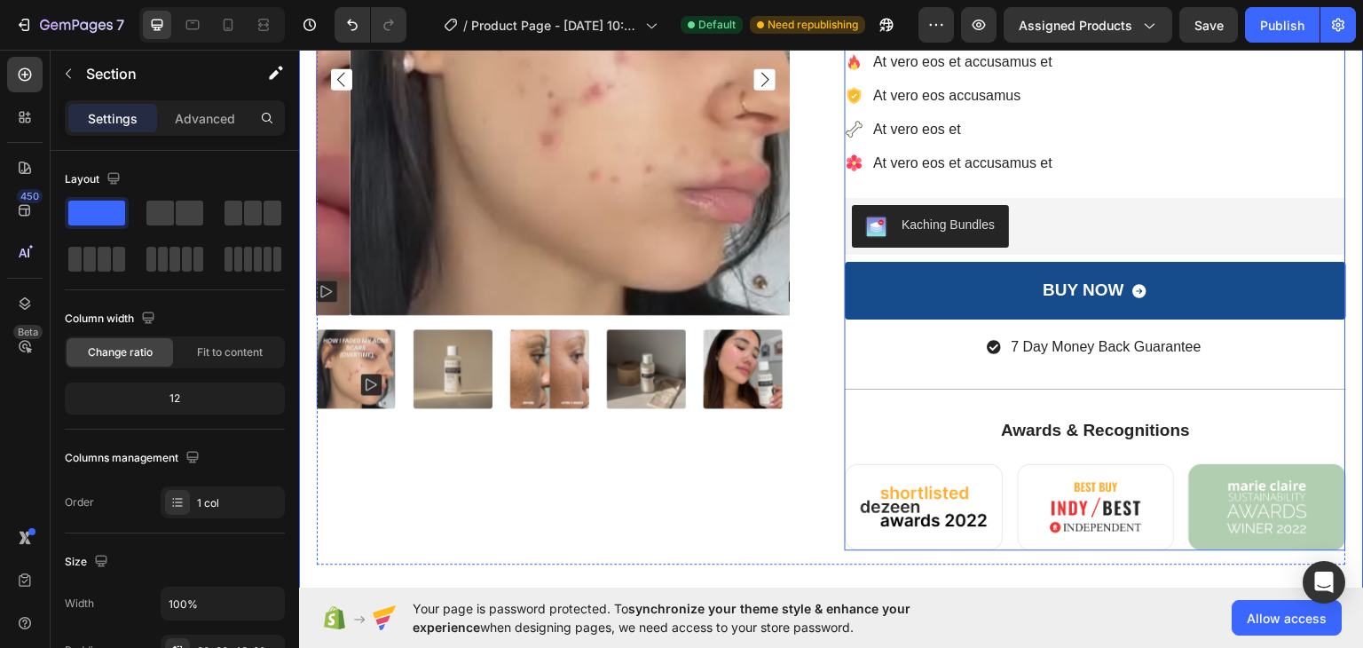
scroll to position [314, 0]
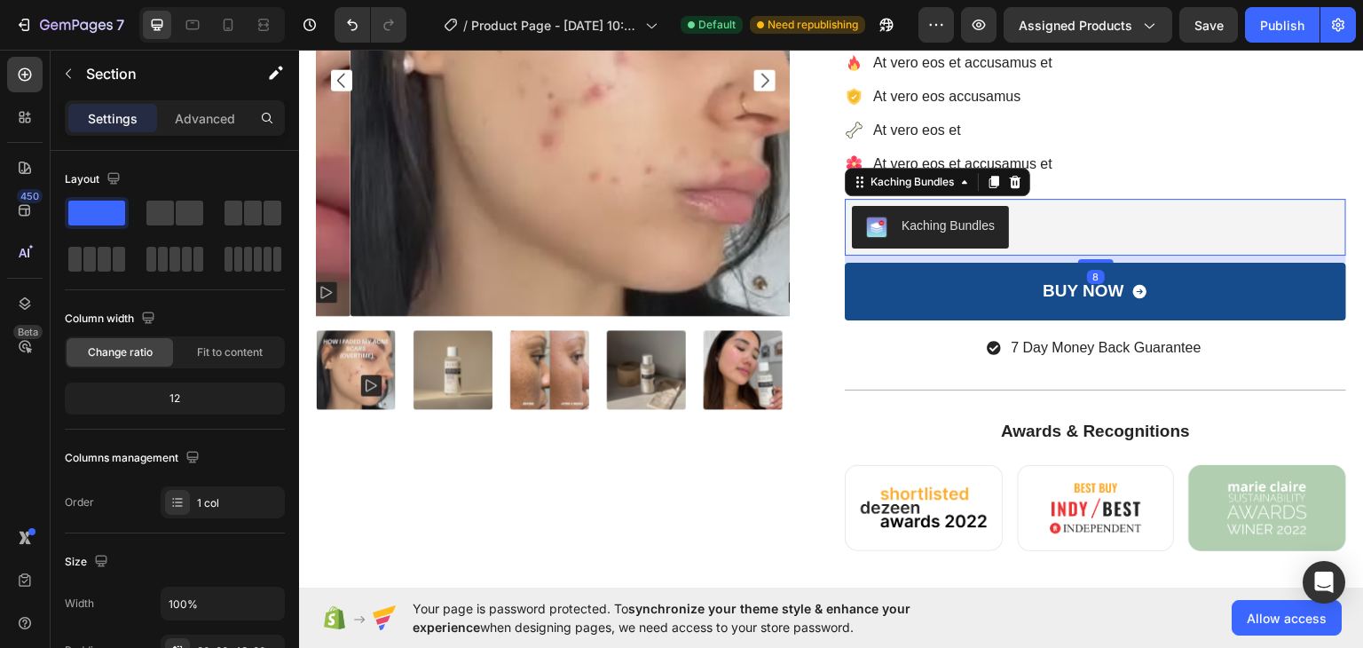
click at [1021, 225] on div "Kaching Bundles" at bounding box center [1095, 226] width 487 height 43
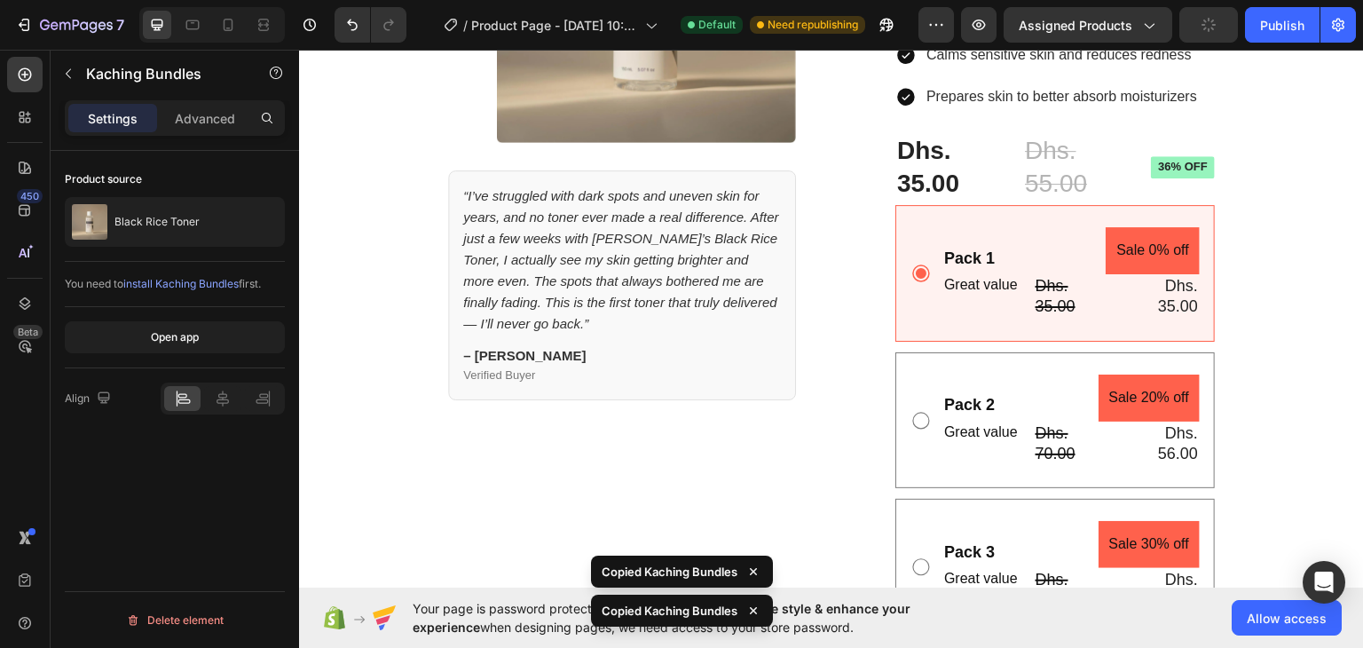
scroll to position [1117, 0]
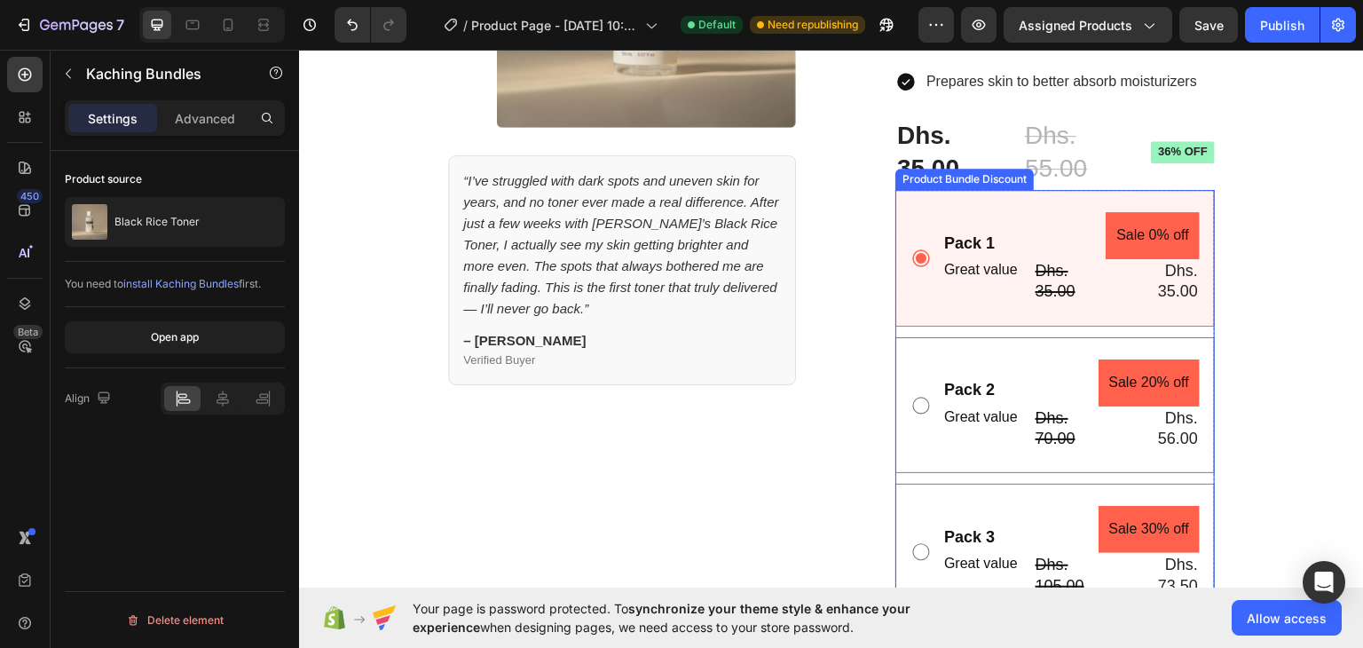
click at [1031, 189] on div "Pack 1 Text Block Great value Text Block Sale 0% off Product Badge Dhs. 35.00 P…" at bounding box center [1054, 257] width 319 height 137
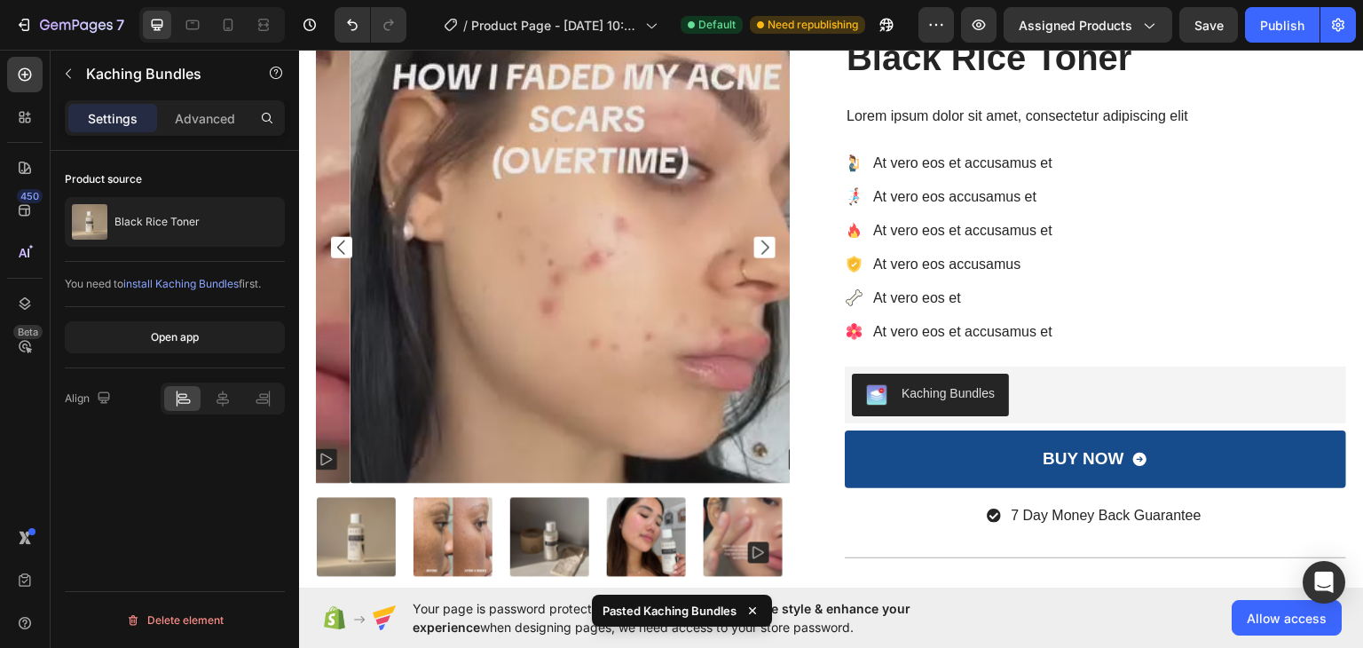
scroll to position [0, 0]
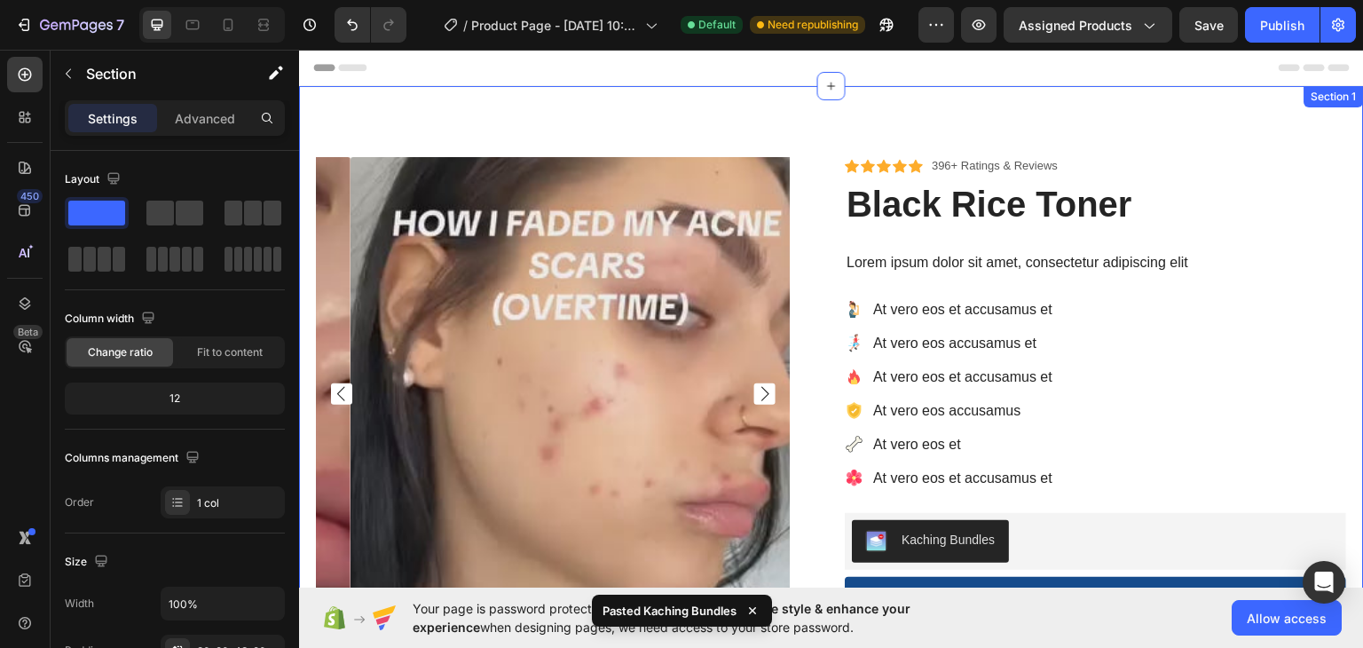
click at [1071, 121] on div "Product Images Icon Icon Icon Icon Icon Icon List 396+ Ratings & Reviews Text B…" at bounding box center [831, 510] width 1065 height 850
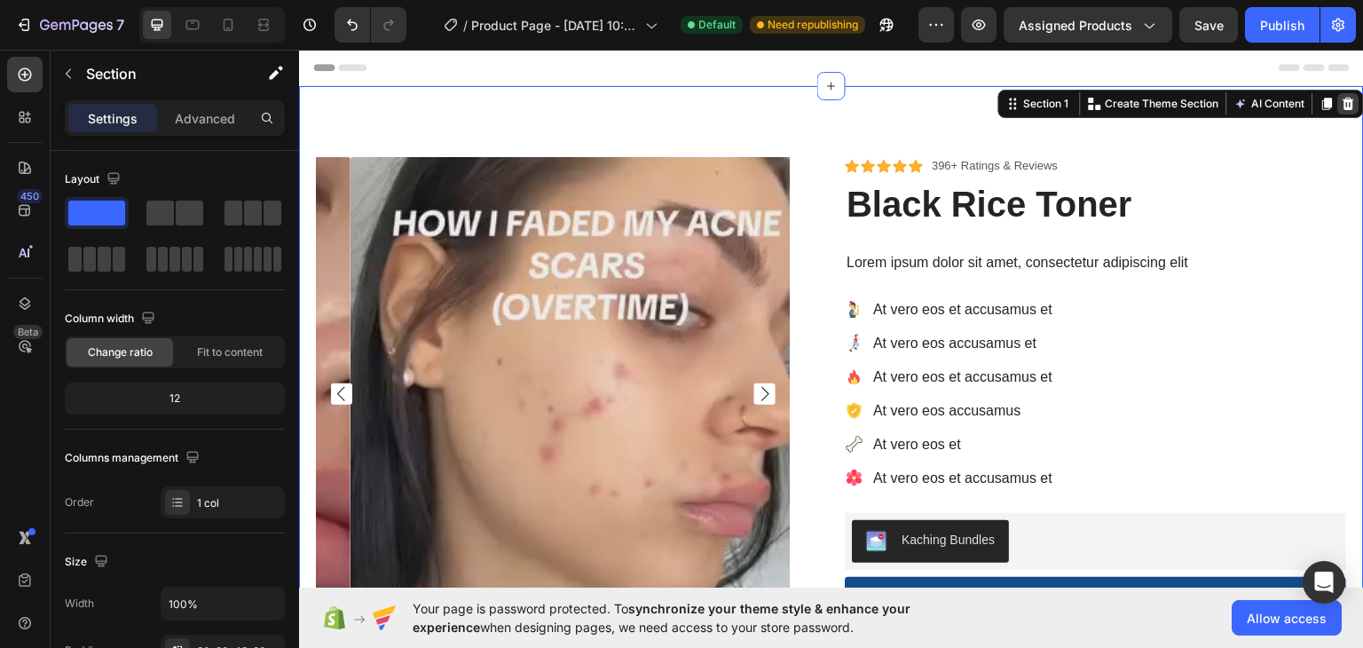
click at [1343, 103] on icon at bounding box center [1349, 103] width 12 height 12
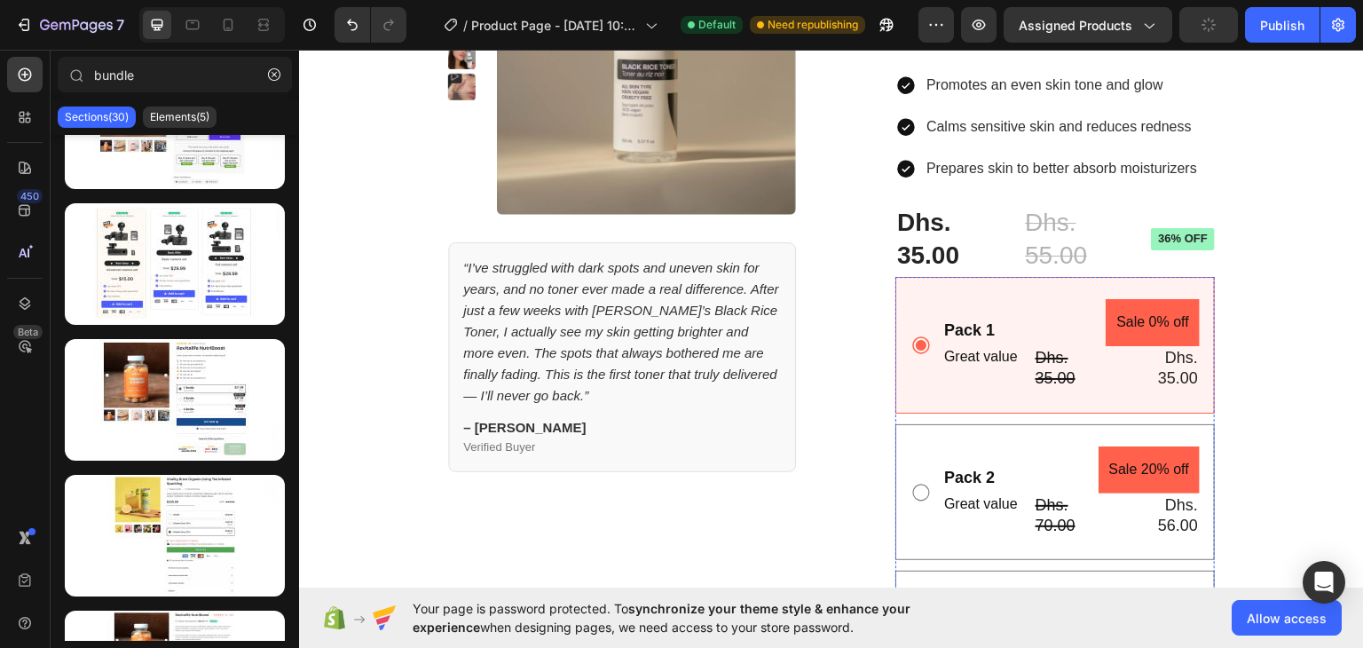
scroll to position [177, 0]
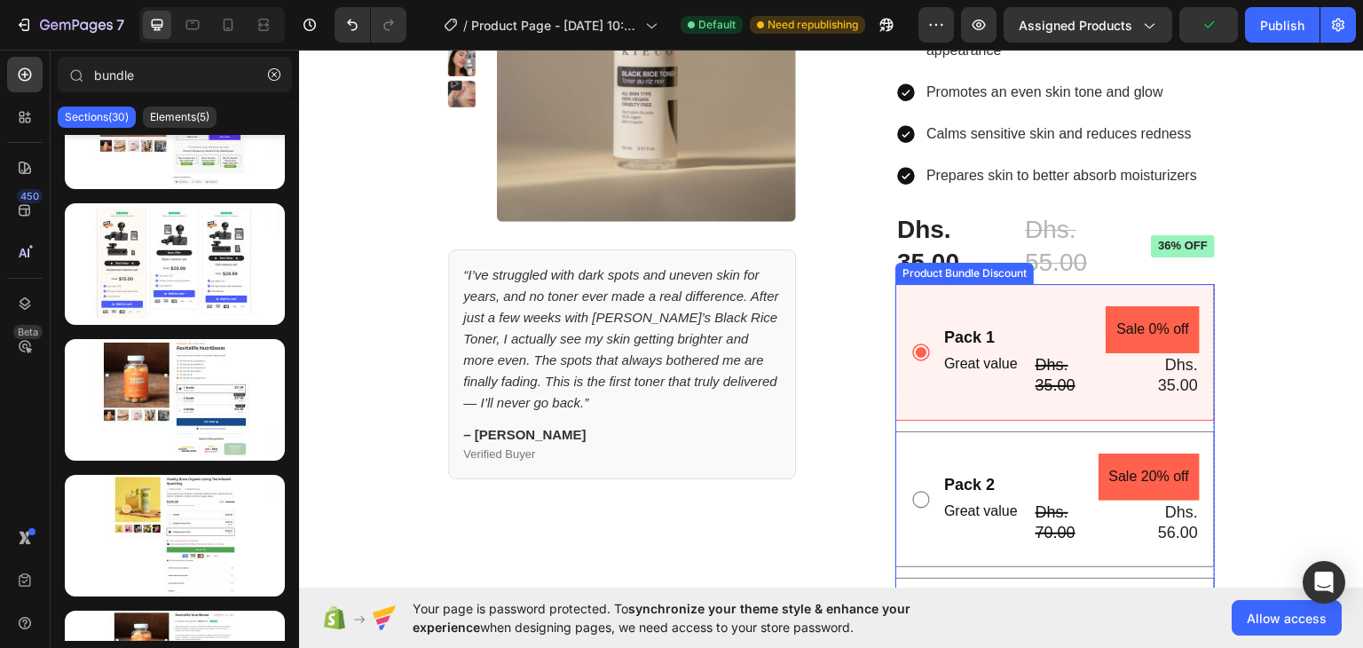
click at [985, 287] on div "Pack 1 Text Block Great value Text Block Sale 0% off Product Badge Dhs. 35.00 P…" at bounding box center [1054, 351] width 319 height 137
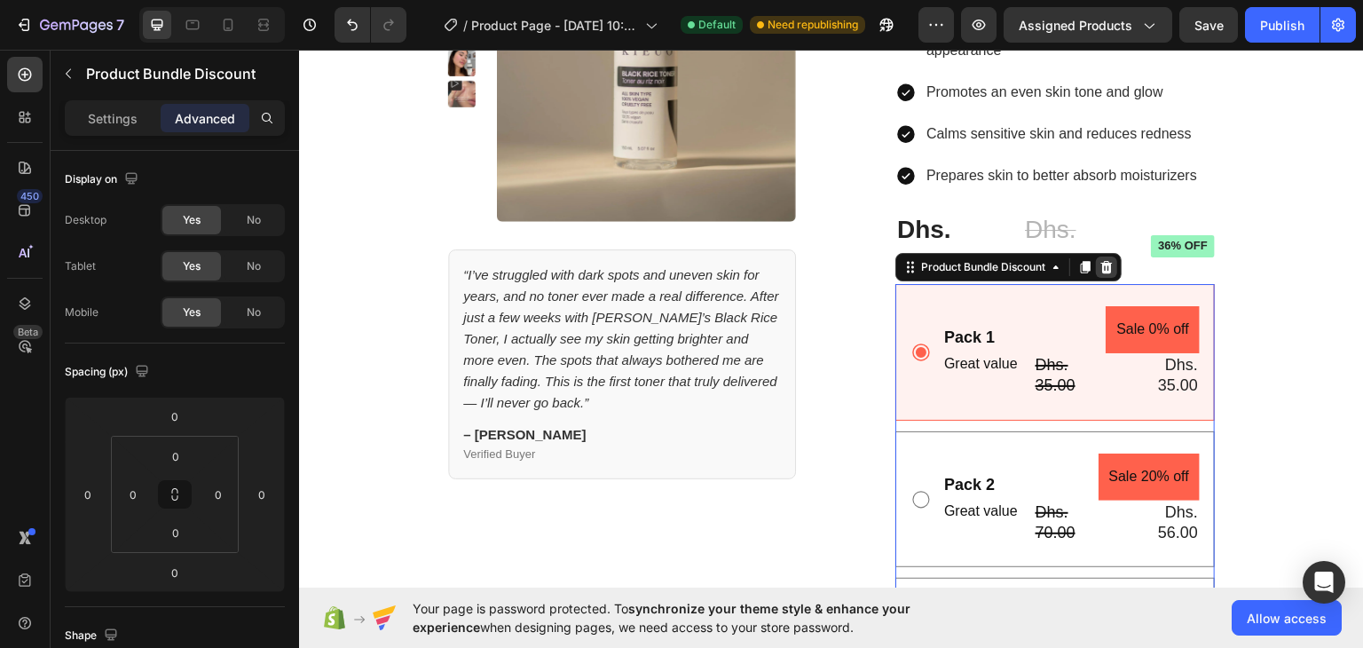
click at [1101, 265] on icon at bounding box center [1107, 266] width 12 height 12
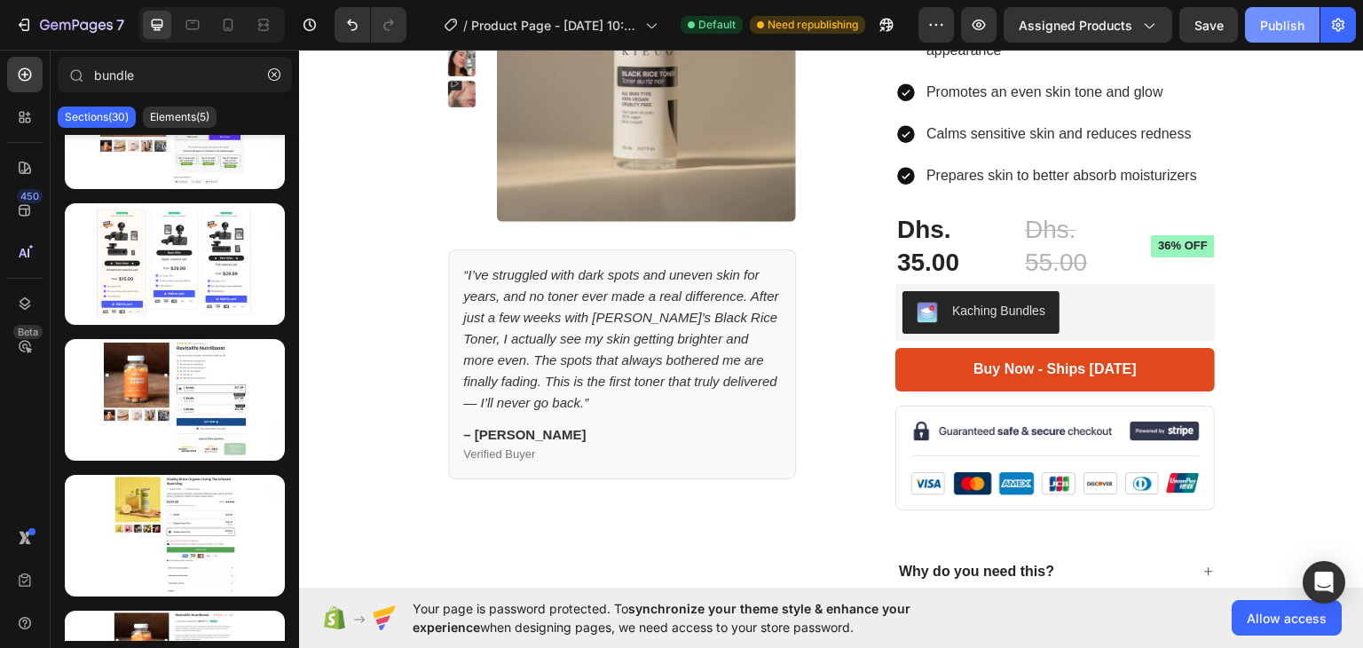
click at [1277, 28] on div "Publish" at bounding box center [1282, 25] width 44 height 19
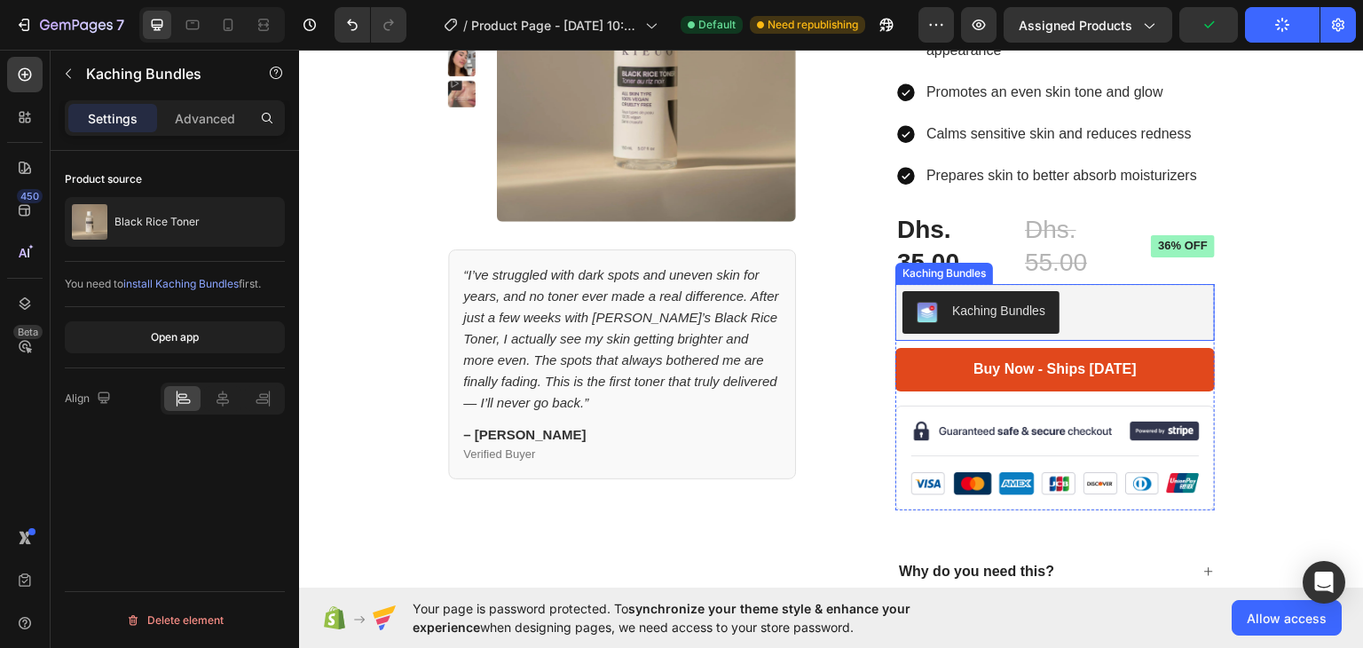
click at [1105, 300] on div "Kaching Bundles" at bounding box center [1054, 311] width 305 height 43
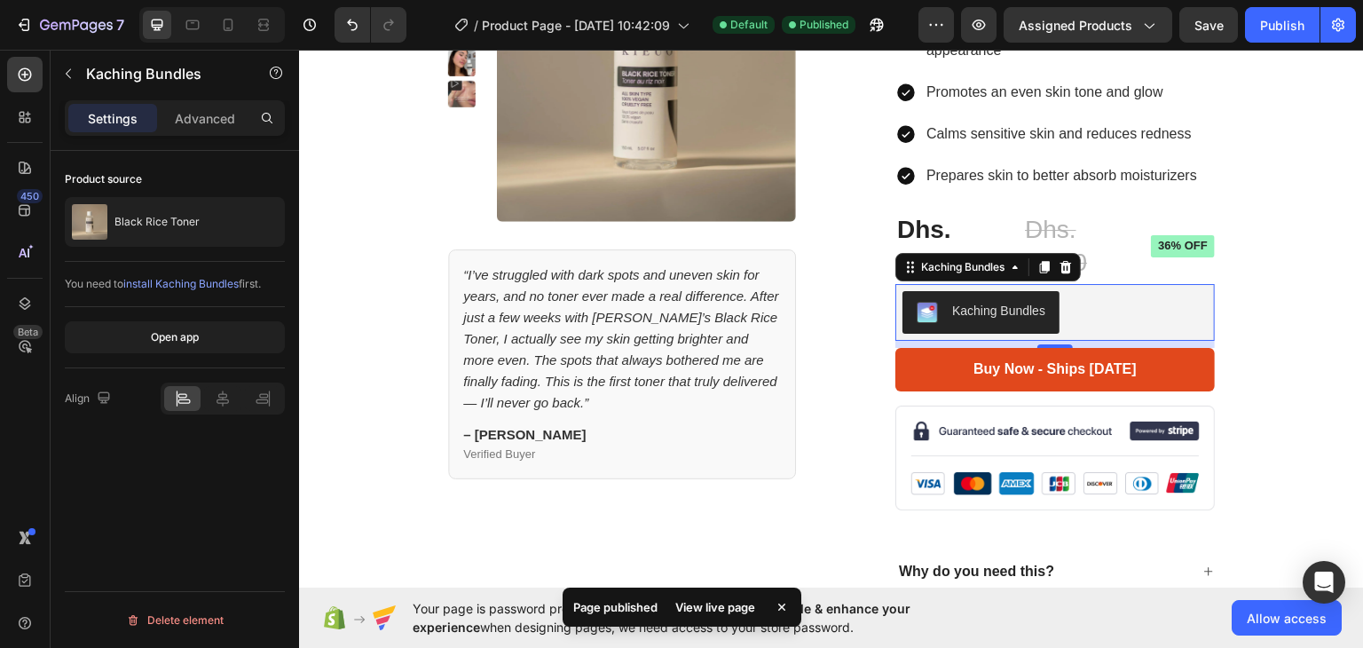
click at [197, 283] on span "install Kaching Bundles" at bounding box center [180, 283] width 115 height 13
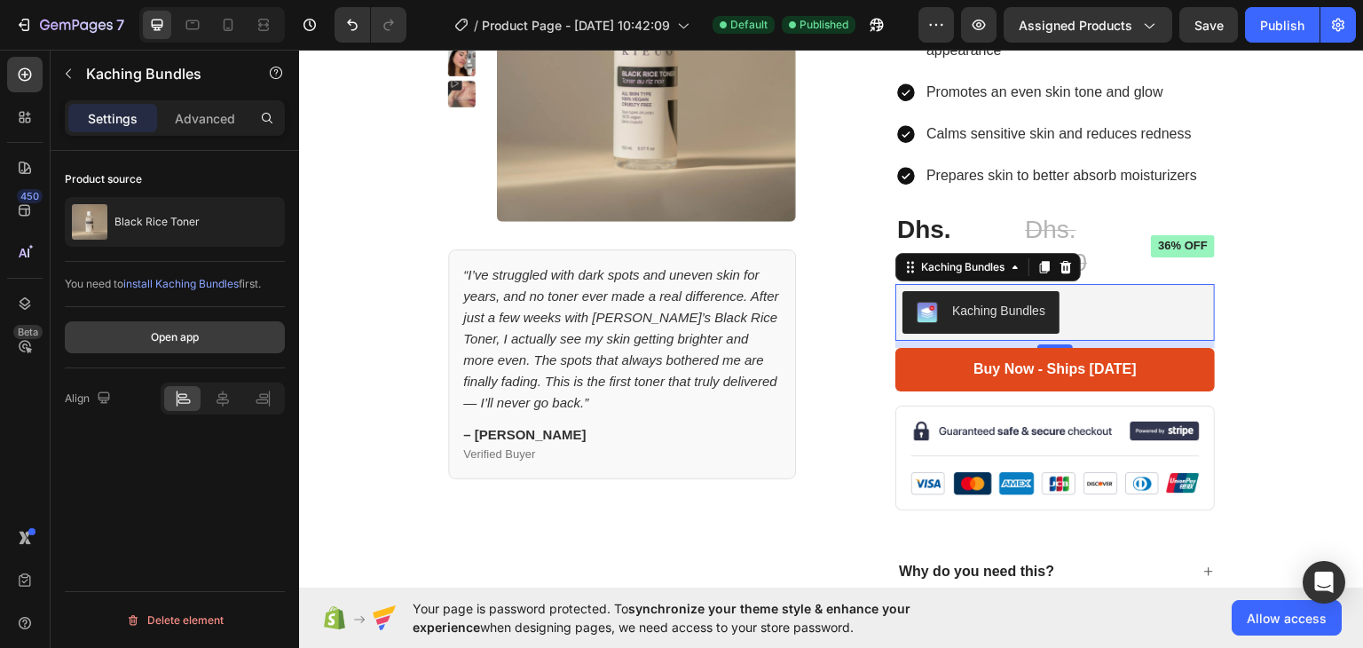
click at [189, 339] on div "Open app" at bounding box center [175, 337] width 48 height 16
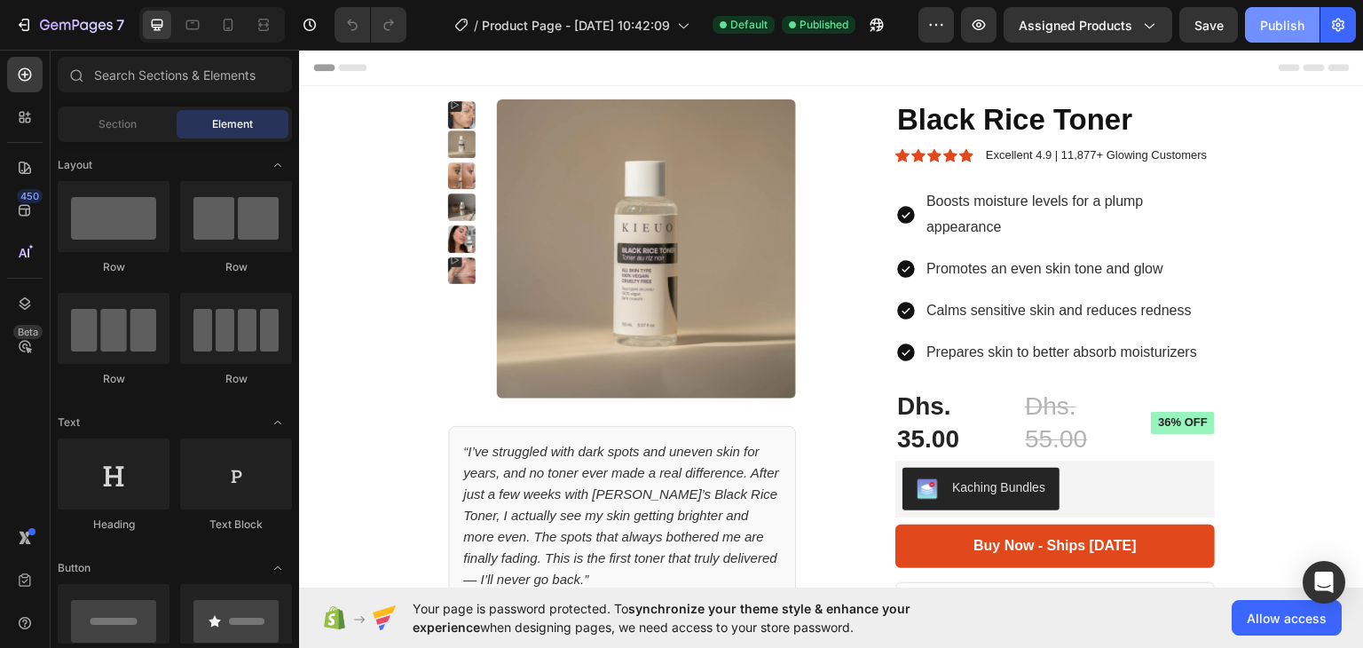
click at [1279, 40] on button "Publish" at bounding box center [1282, 24] width 75 height 35
click at [152, 121] on div "Section" at bounding box center [117, 124] width 112 height 28
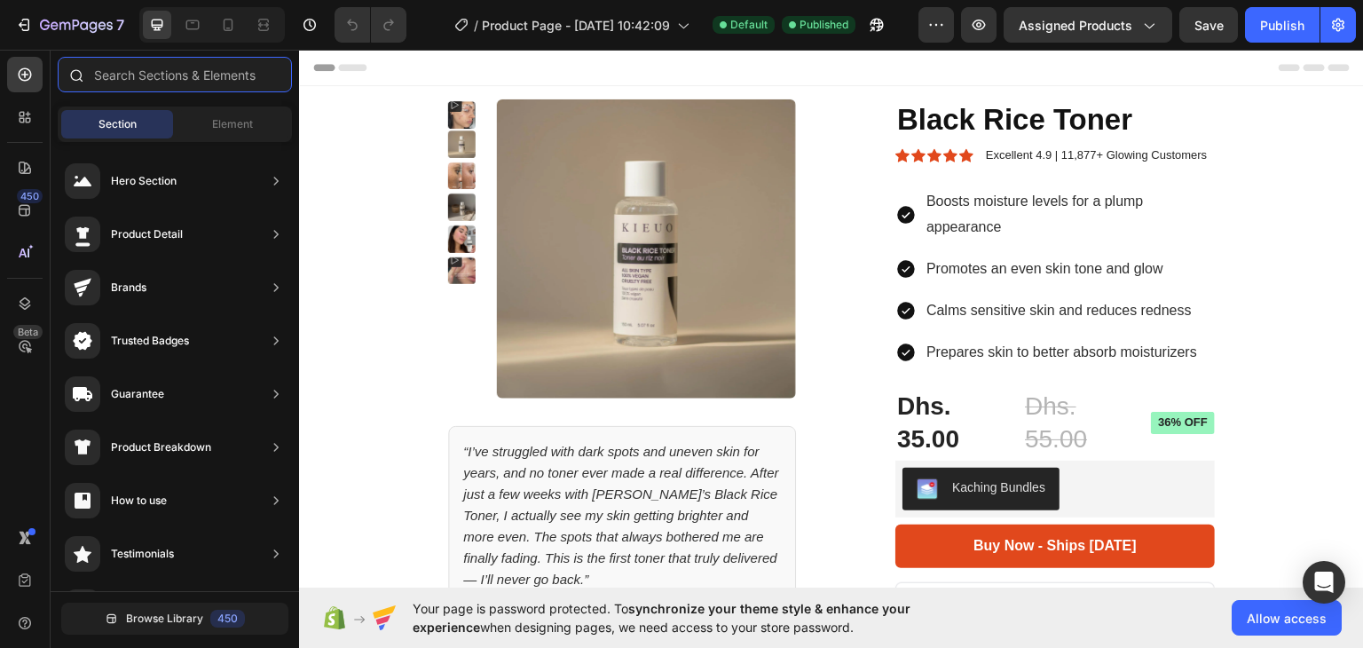
click at [191, 63] on input "text" at bounding box center [175, 74] width 234 height 35
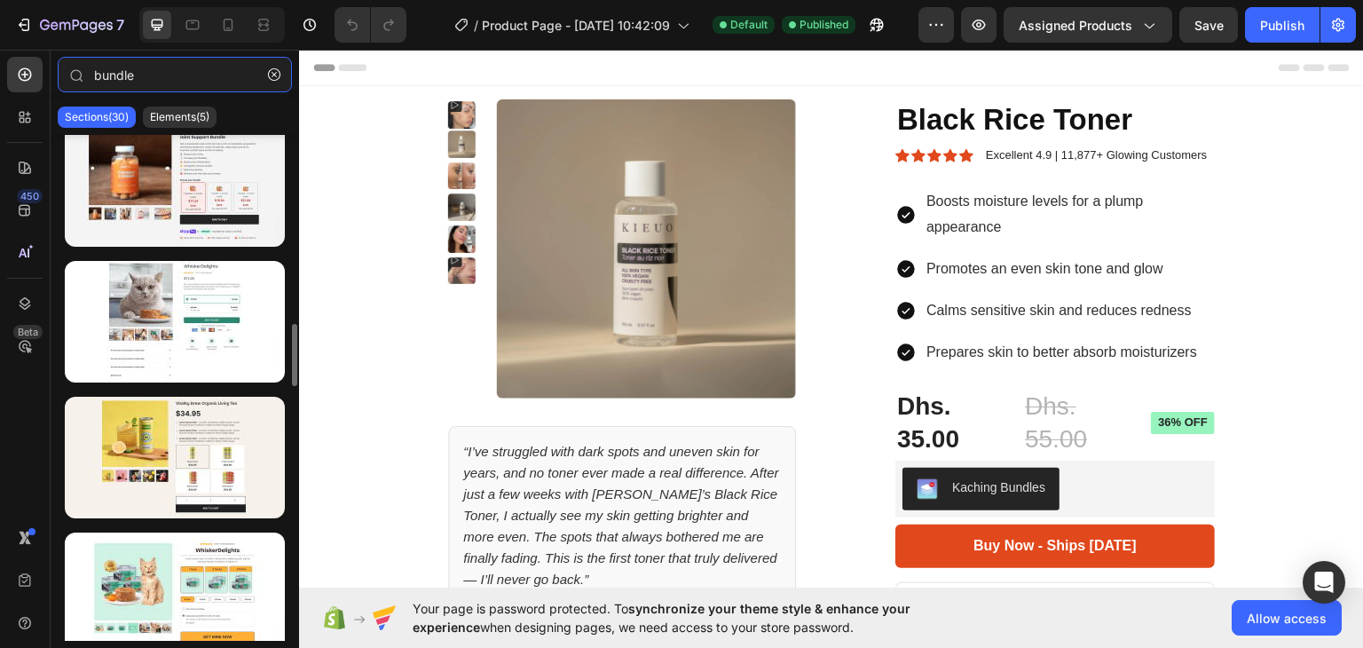
scroll to position [1511, 0]
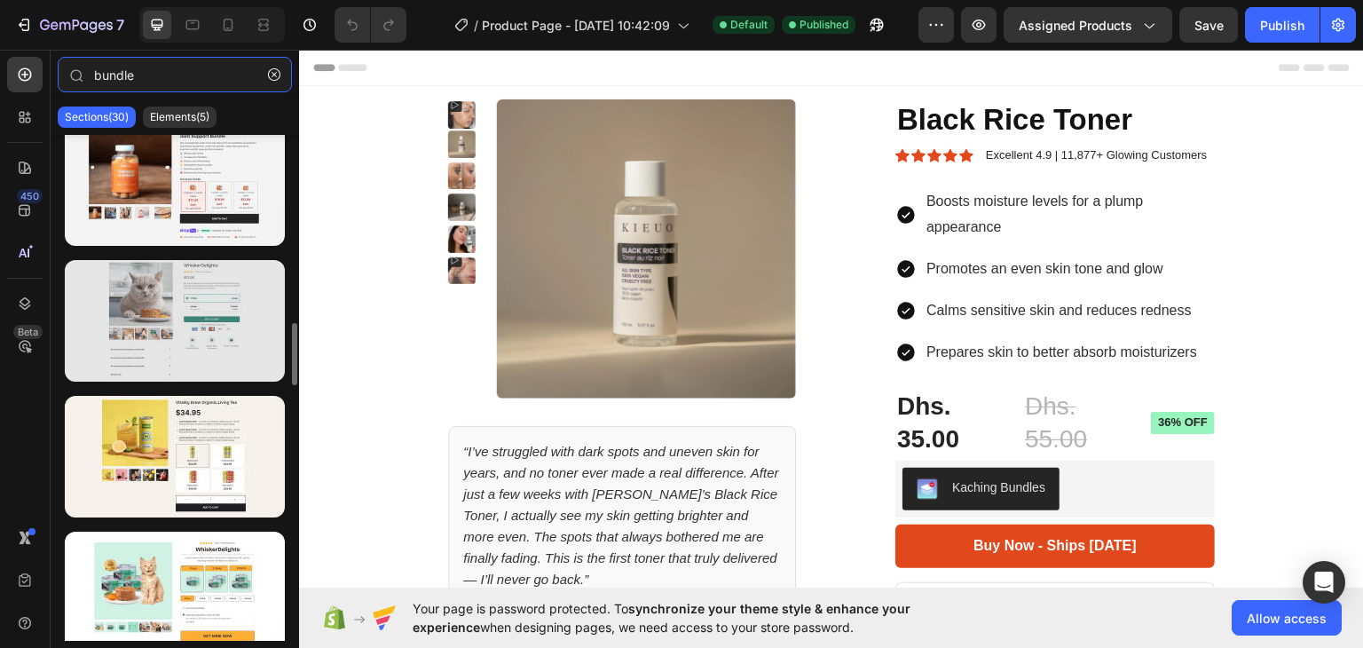
type input "bundle"
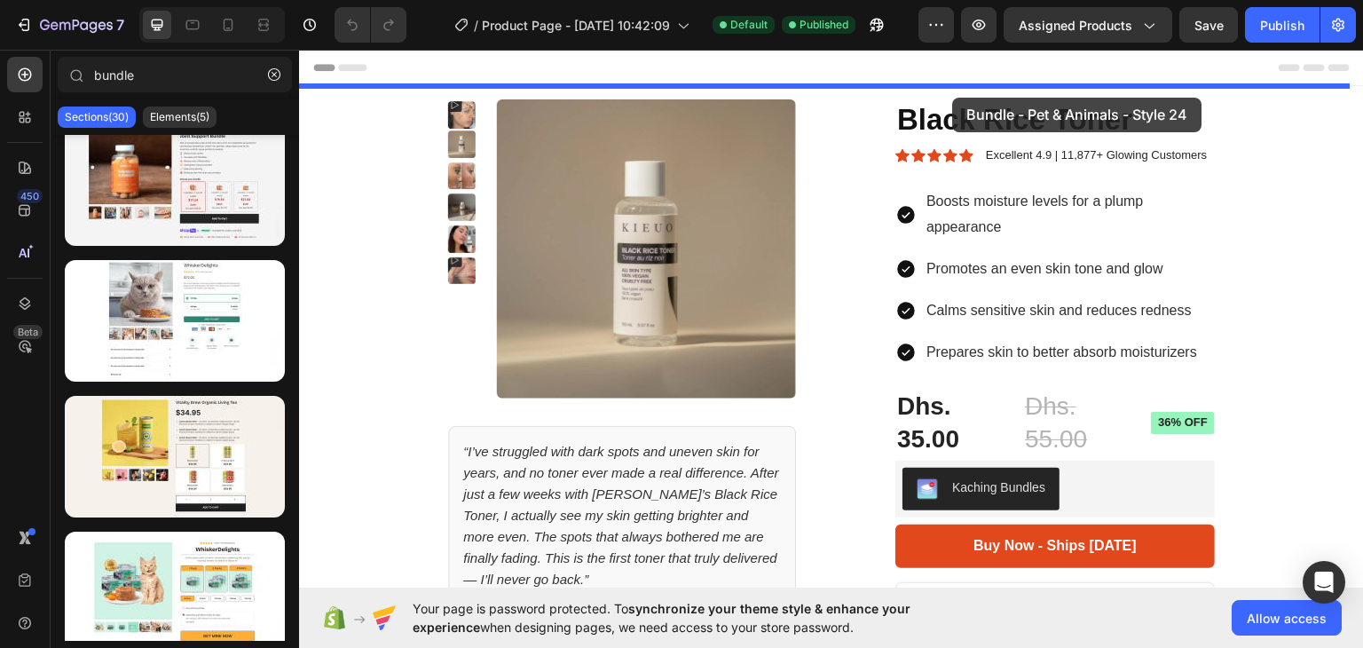
drag, startPoint x: 472, startPoint y: 385, endPoint x: 954, endPoint y: 84, distance: 567.9
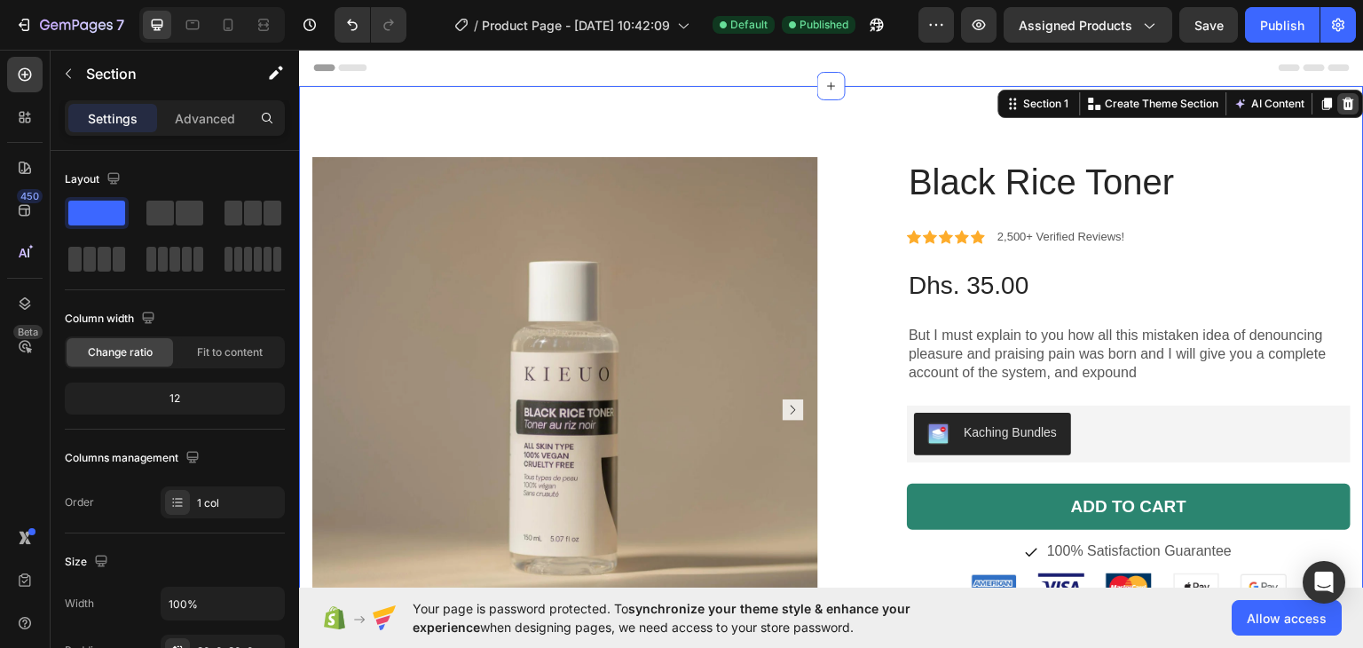
click at [1341, 103] on icon at bounding box center [1348, 103] width 14 height 14
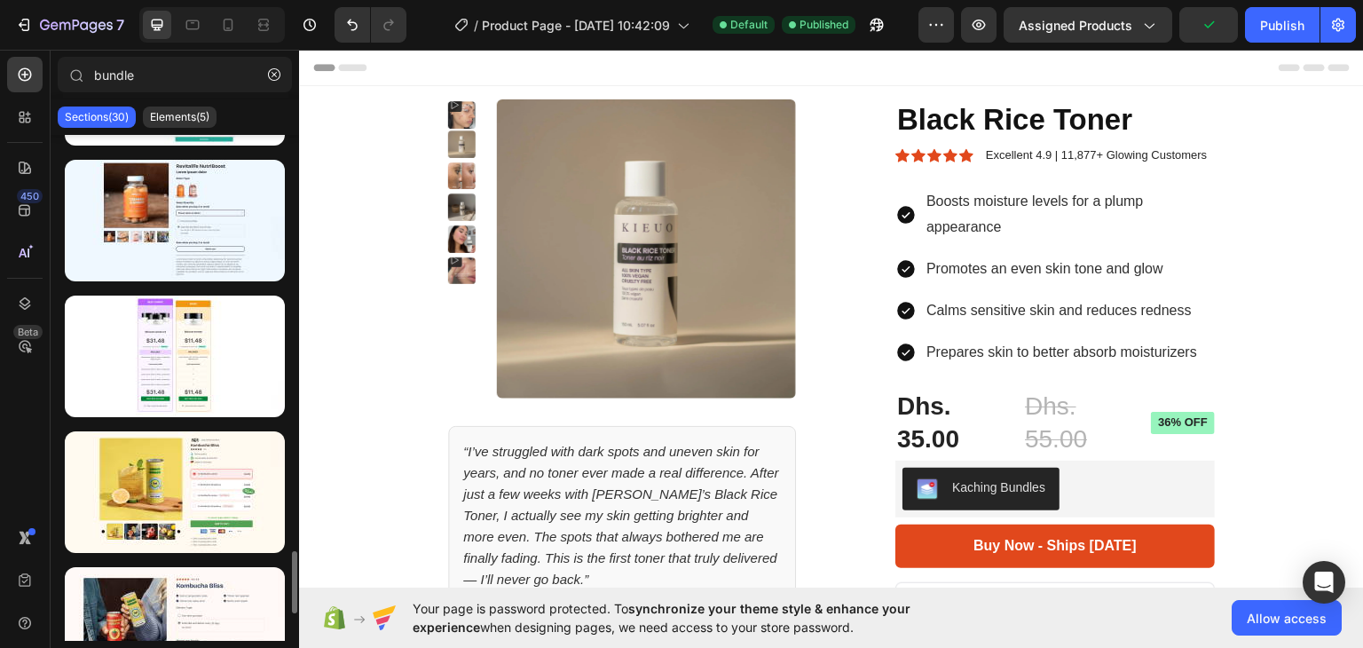
scroll to position [2940, 0]
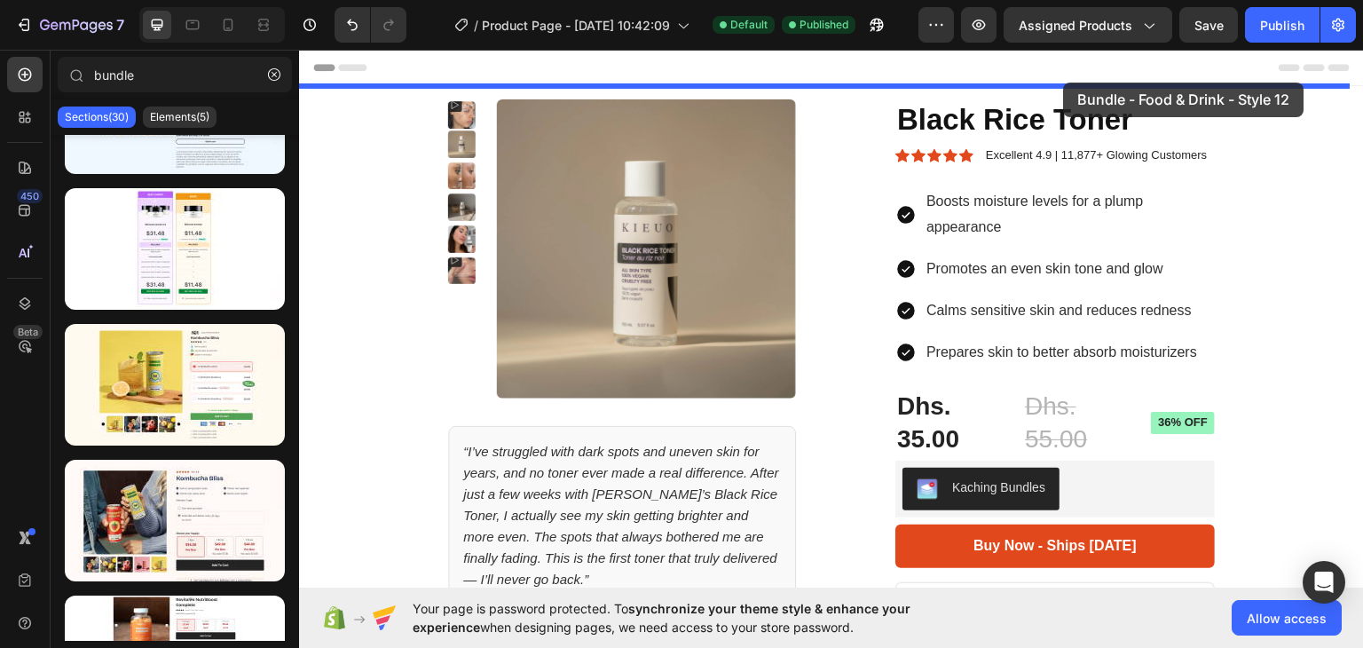
drag, startPoint x: 452, startPoint y: 454, endPoint x: 1064, endPoint y: 82, distance: 715.9
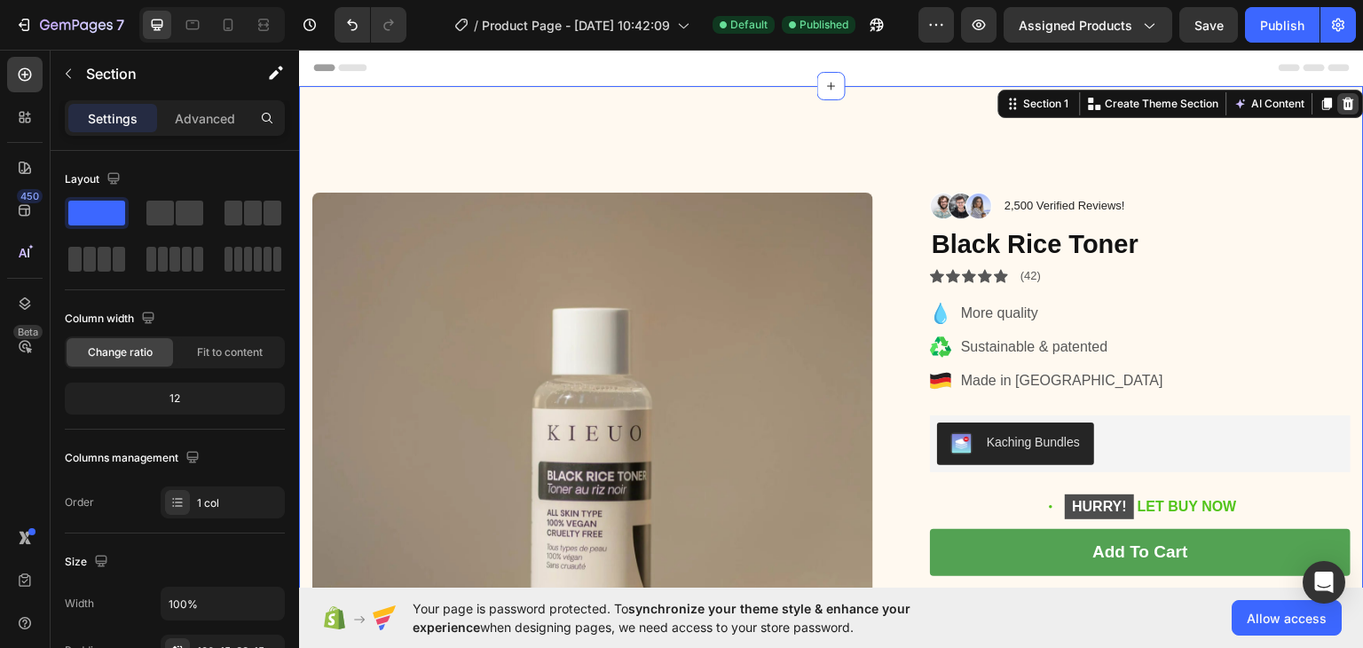
click at [1343, 102] on div at bounding box center [1348, 102] width 21 height 21
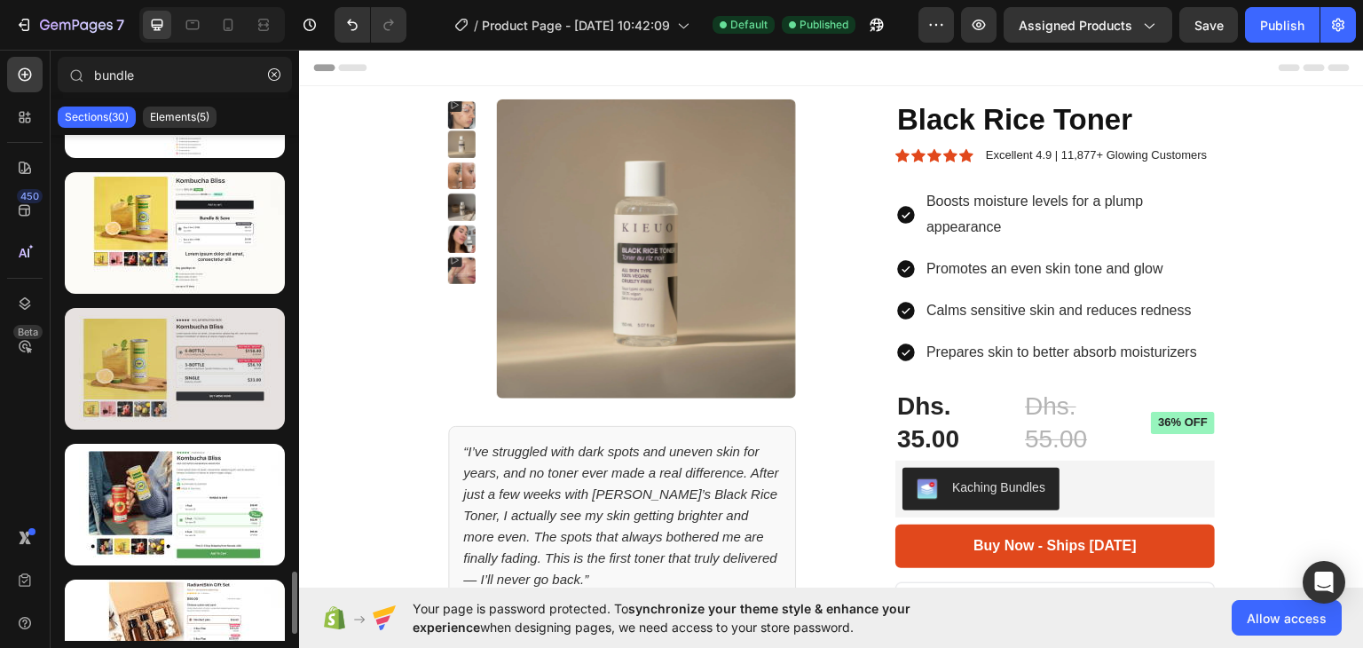
scroll to position [3500, 0]
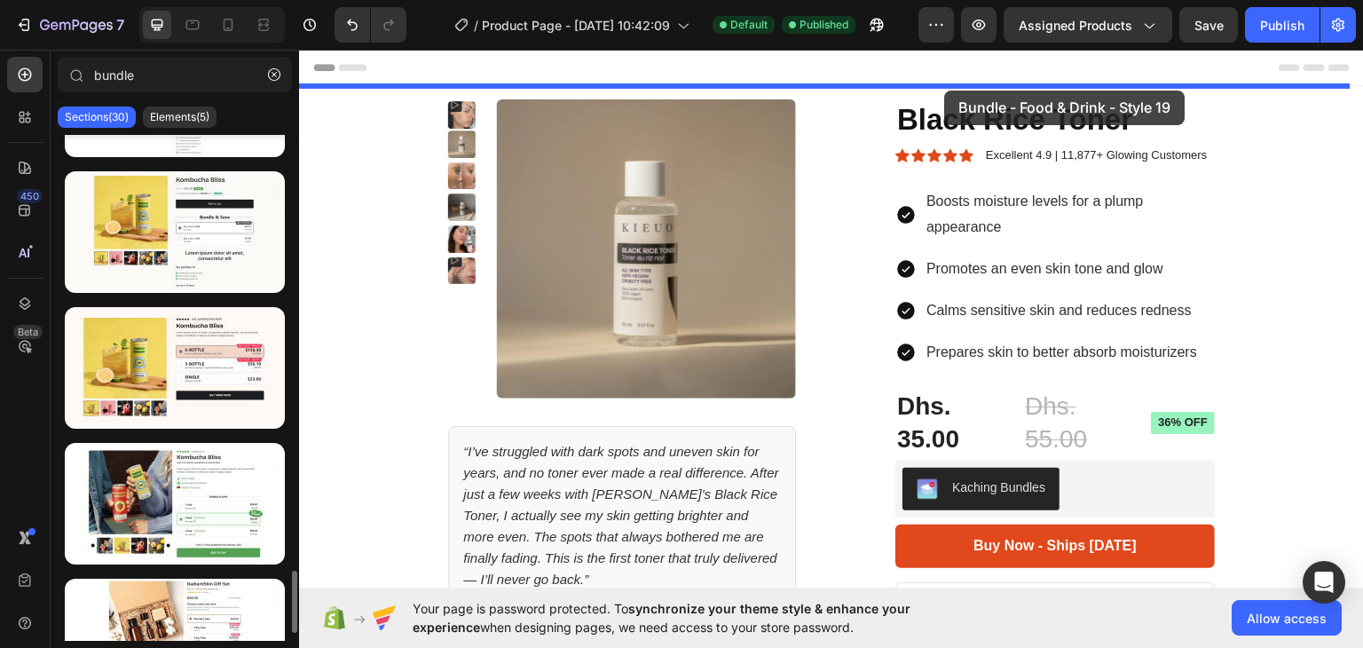
drag, startPoint x: 469, startPoint y: 451, endPoint x: 945, endPoint y: 90, distance: 596.5
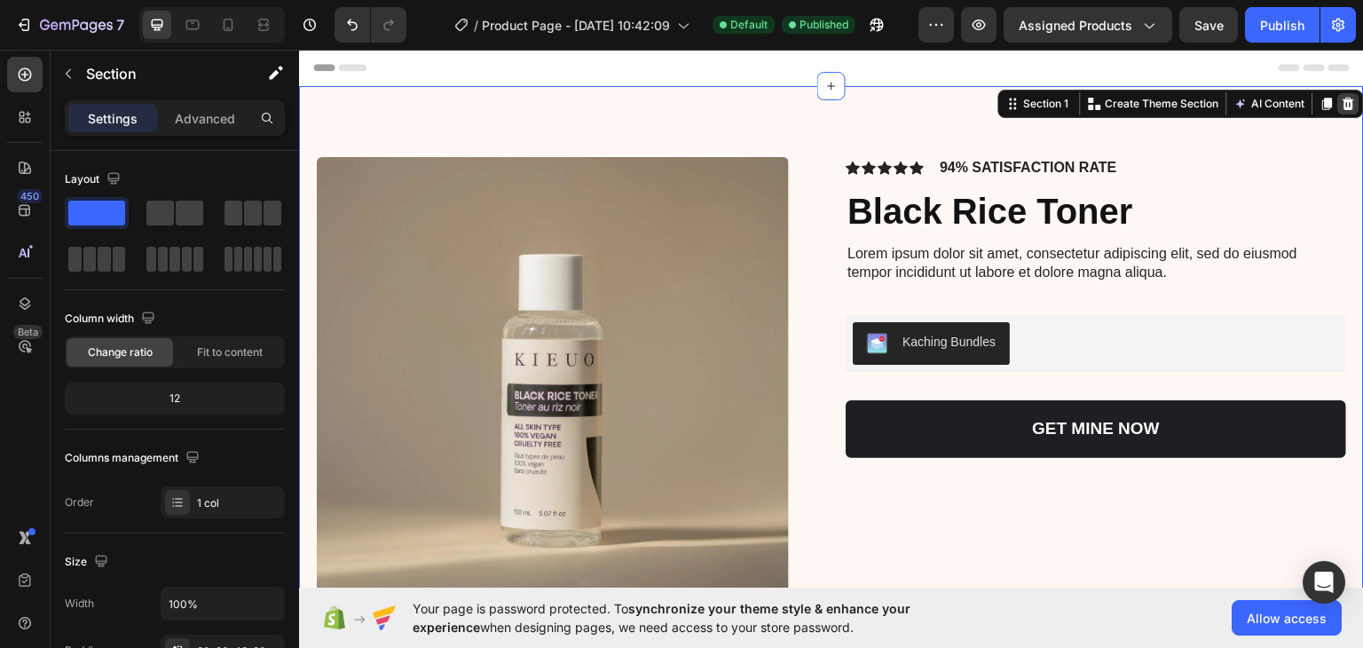
click at [1341, 103] on icon at bounding box center [1348, 103] width 14 height 14
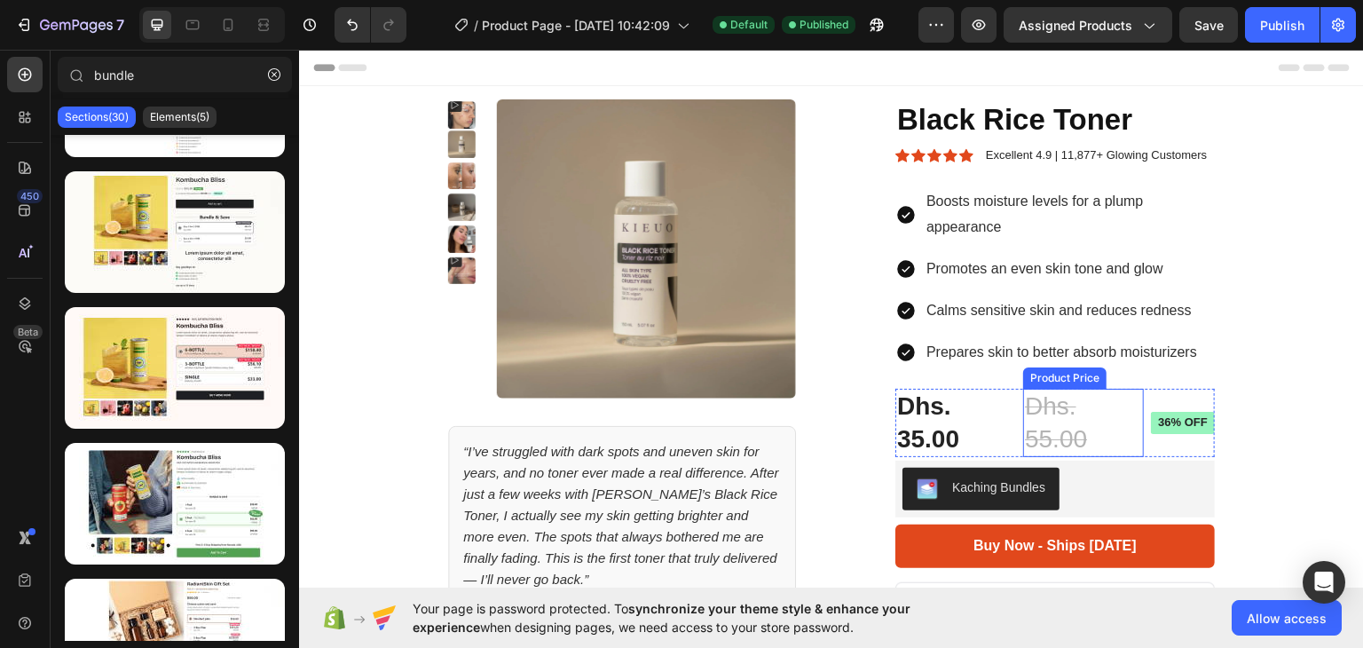
scroll to position [43, 0]
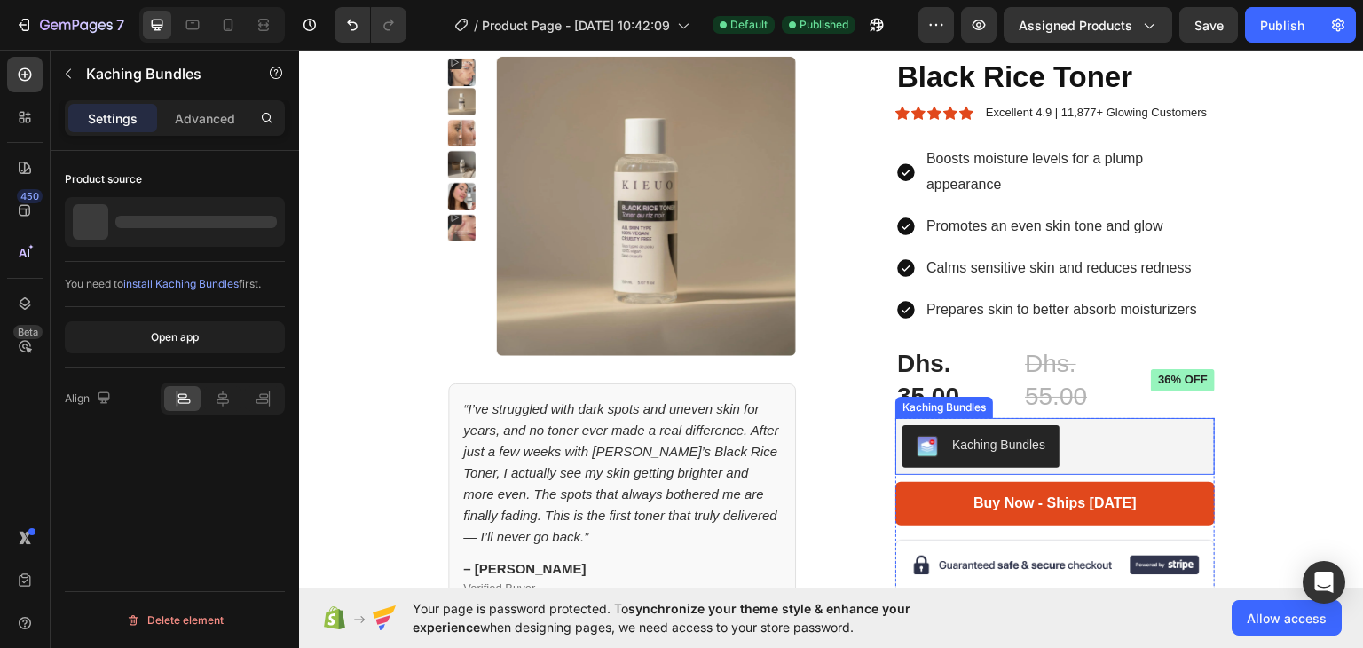
click at [1067, 449] on div "Kaching Bundles" at bounding box center [1054, 445] width 305 height 43
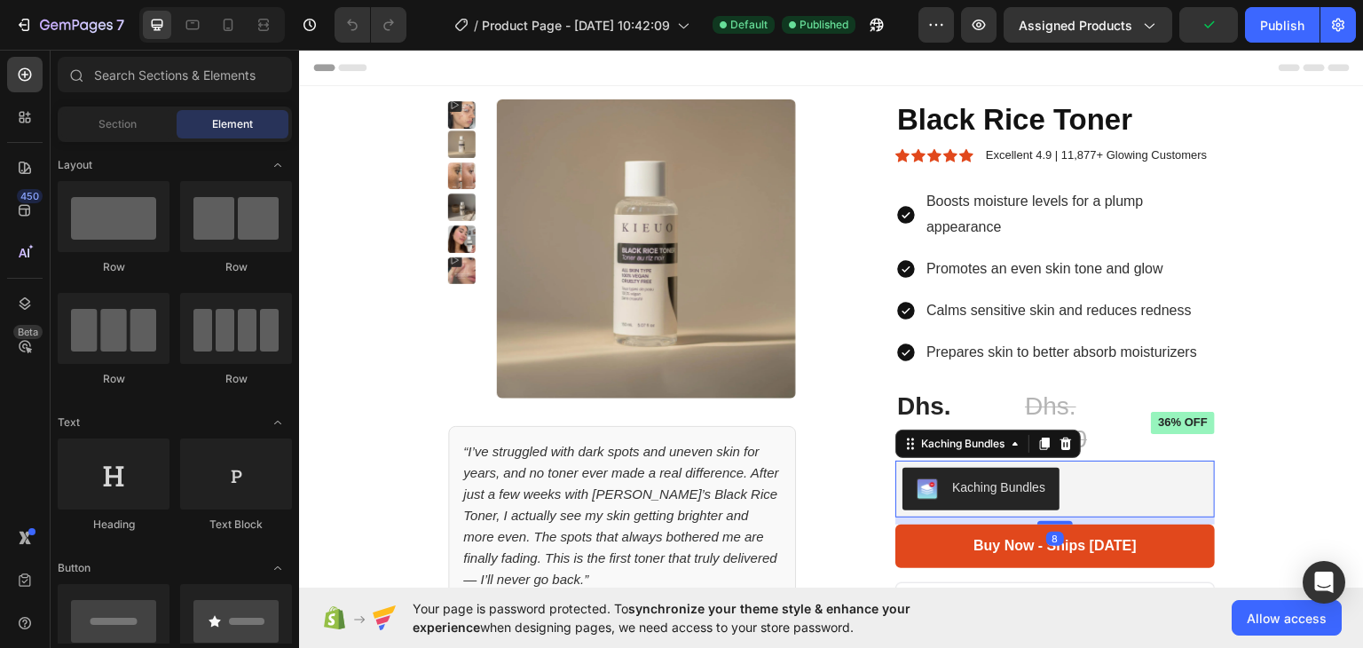
click at [1091, 491] on div "Kaching Bundles" at bounding box center [1054, 488] width 305 height 43
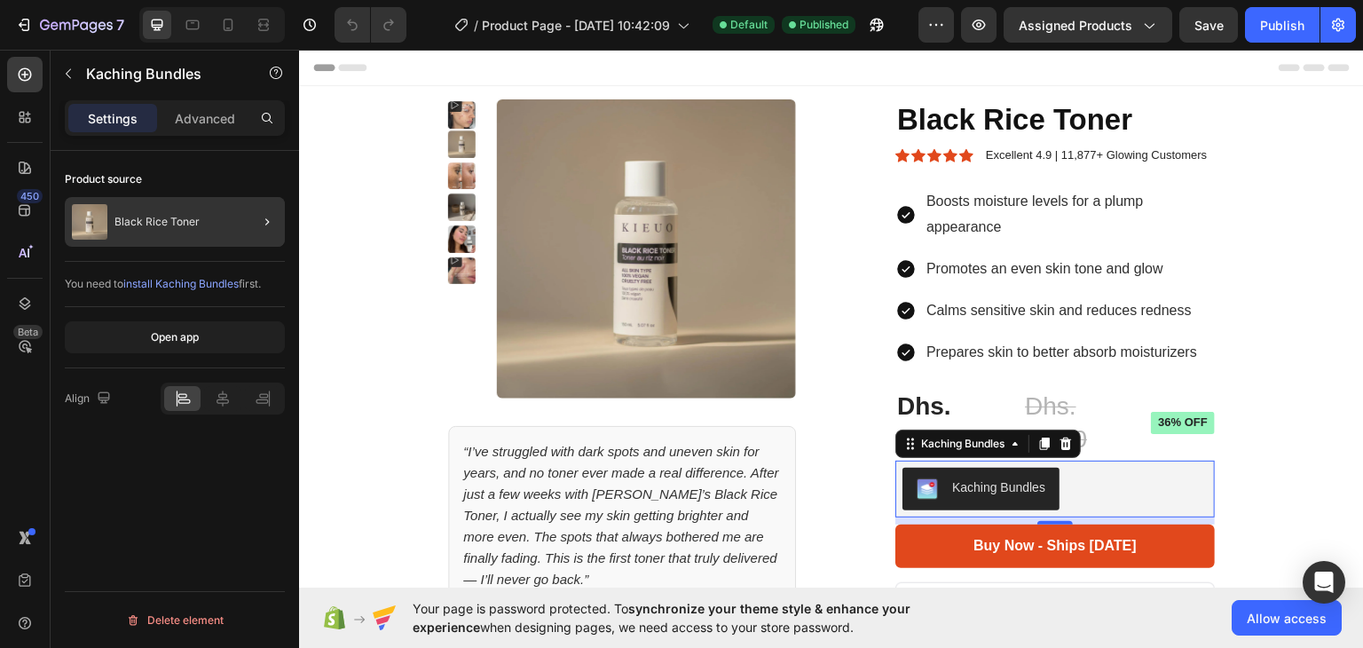
click at [233, 215] on div "Black Rice Toner" at bounding box center [175, 222] width 220 height 50
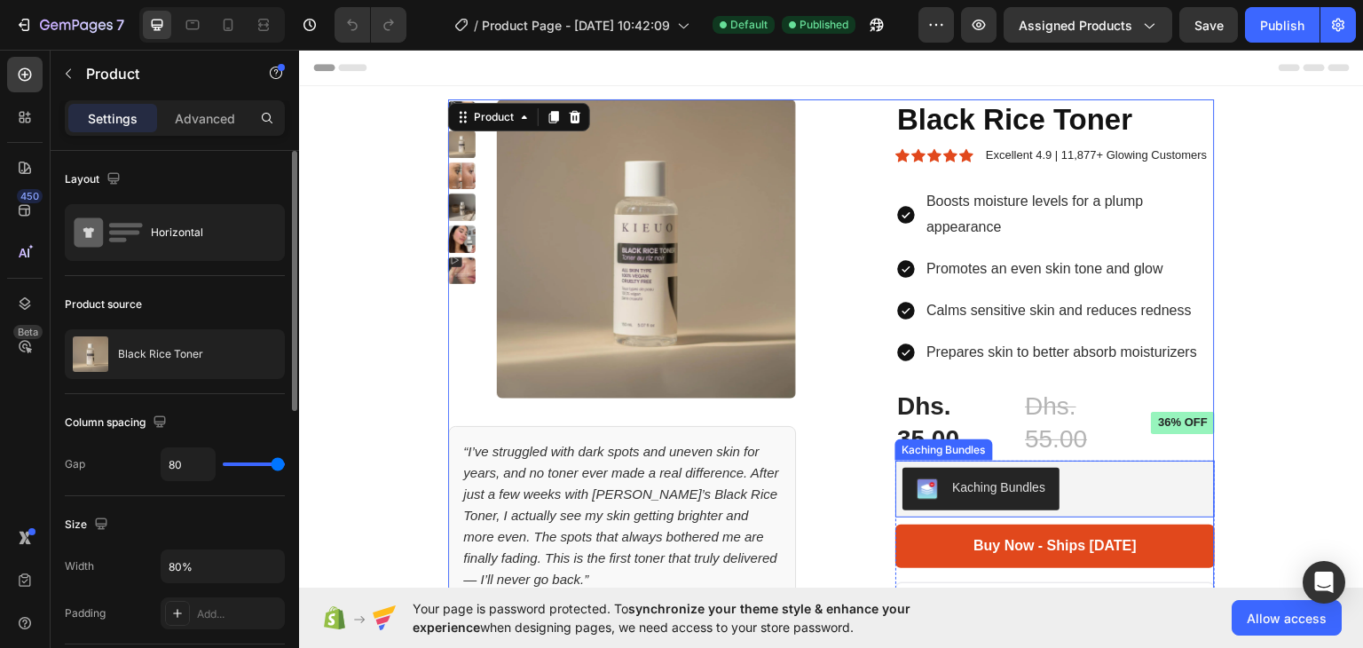
click at [1112, 486] on div "Kaching Bundles" at bounding box center [1054, 488] width 305 height 43
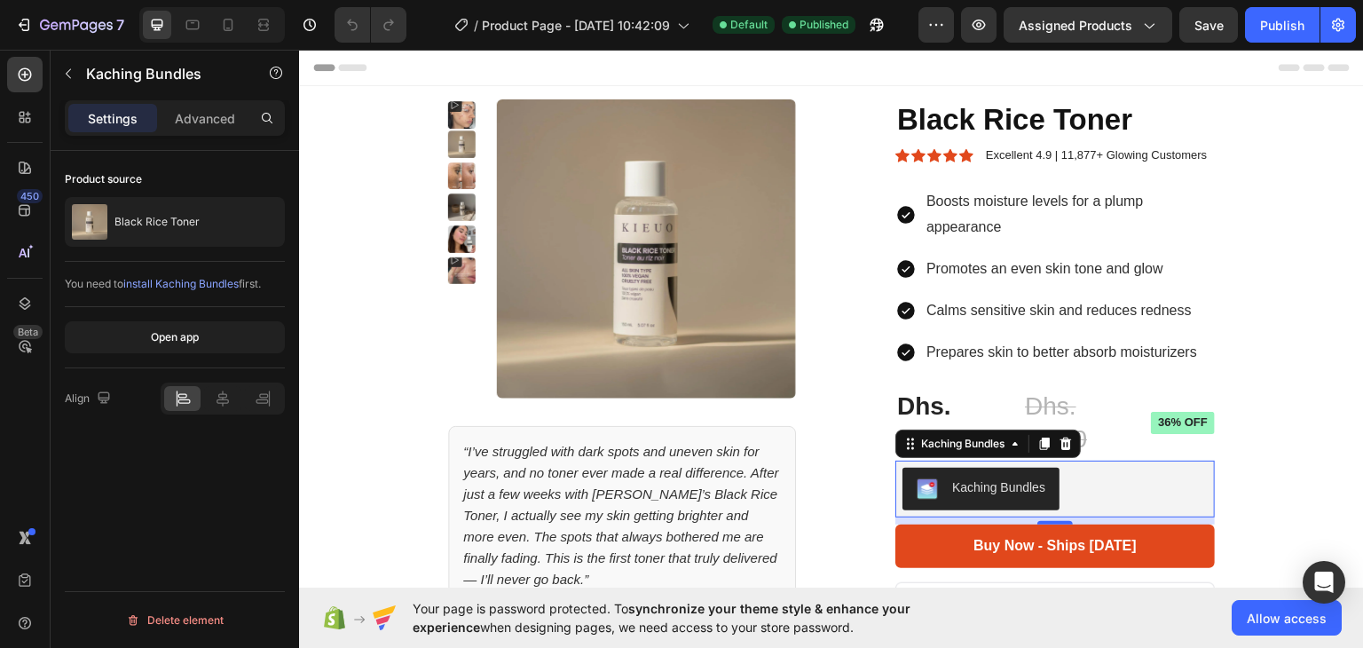
click at [193, 283] on span "install Kaching Bundles" at bounding box center [180, 283] width 115 height 13
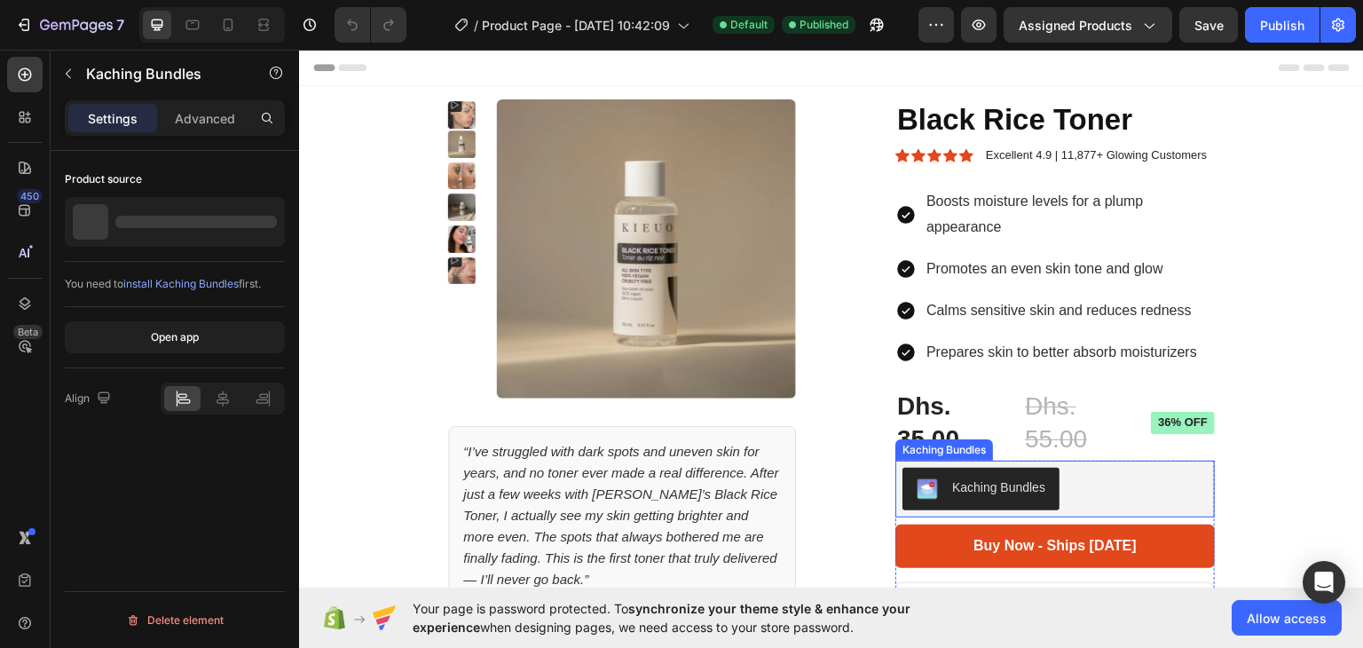
click at [1129, 486] on div "Kaching Bundles" at bounding box center [1054, 488] width 305 height 43
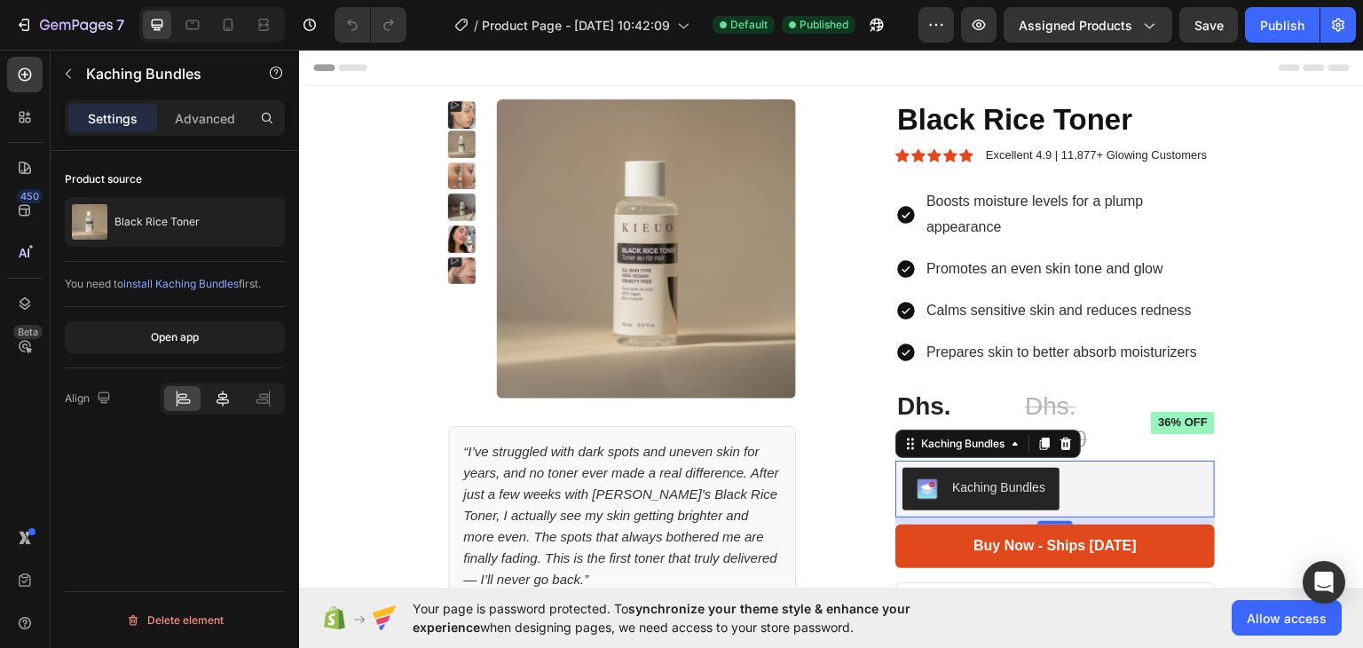
click at [218, 391] on icon at bounding box center [223, 398] width 18 height 18
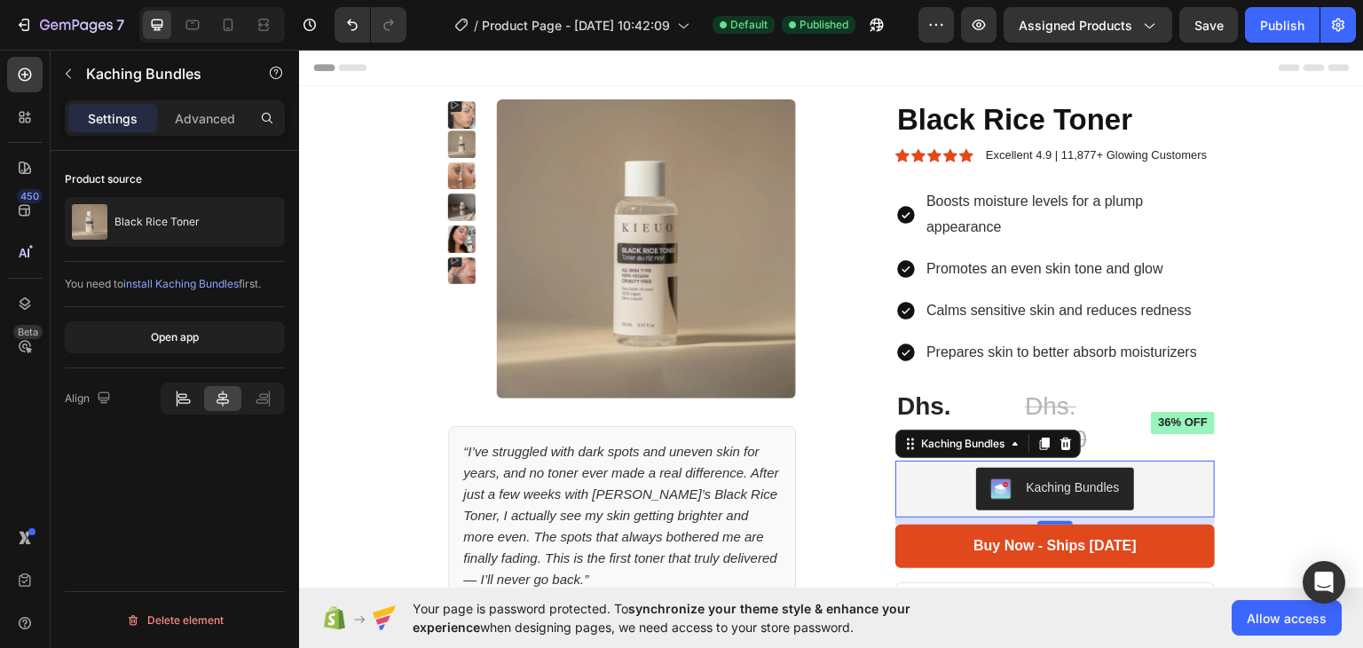
click at [200, 395] on div at bounding box center [182, 398] width 36 height 25
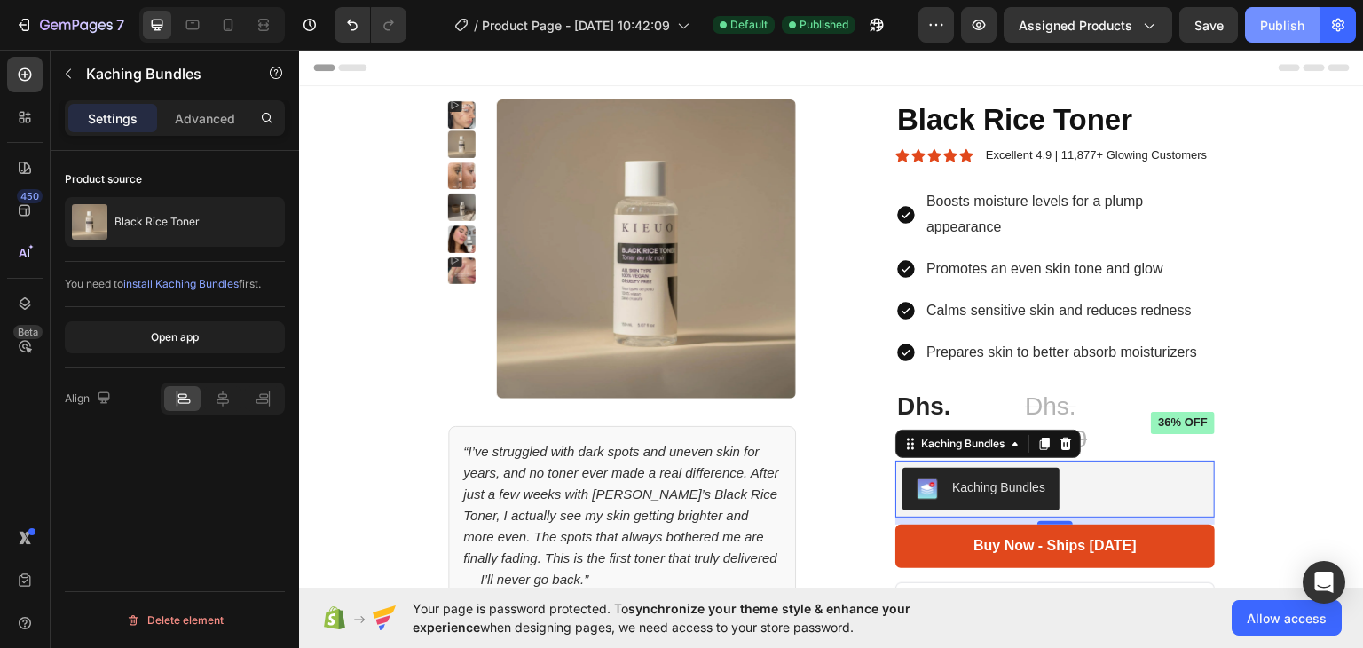
click at [1267, 31] on div "Publish" at bounding box center [1282, 25] width 44 height 19
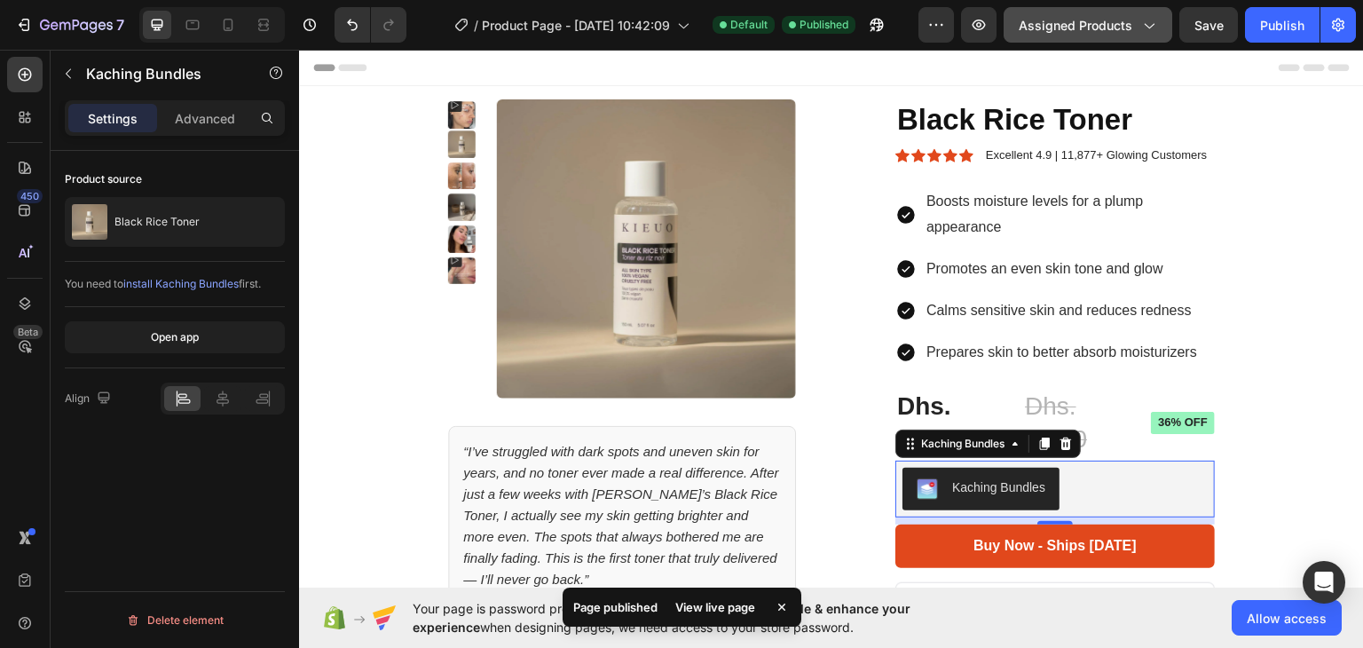
click at [1124, 30] on span "Assigned Products" at bounding box center [1075, 25] width 114 height 19
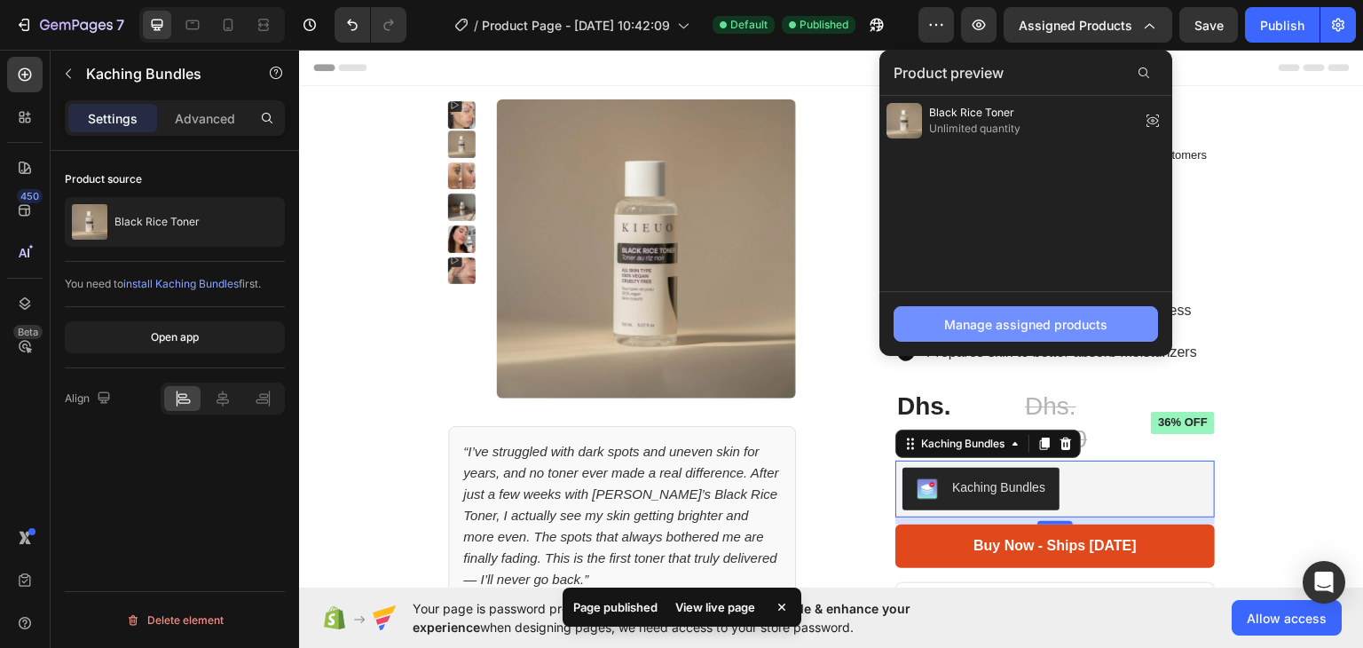
click at [991, 315] on div "Manage assigned products" at bounding box center [1025, 324] width 163 height 19
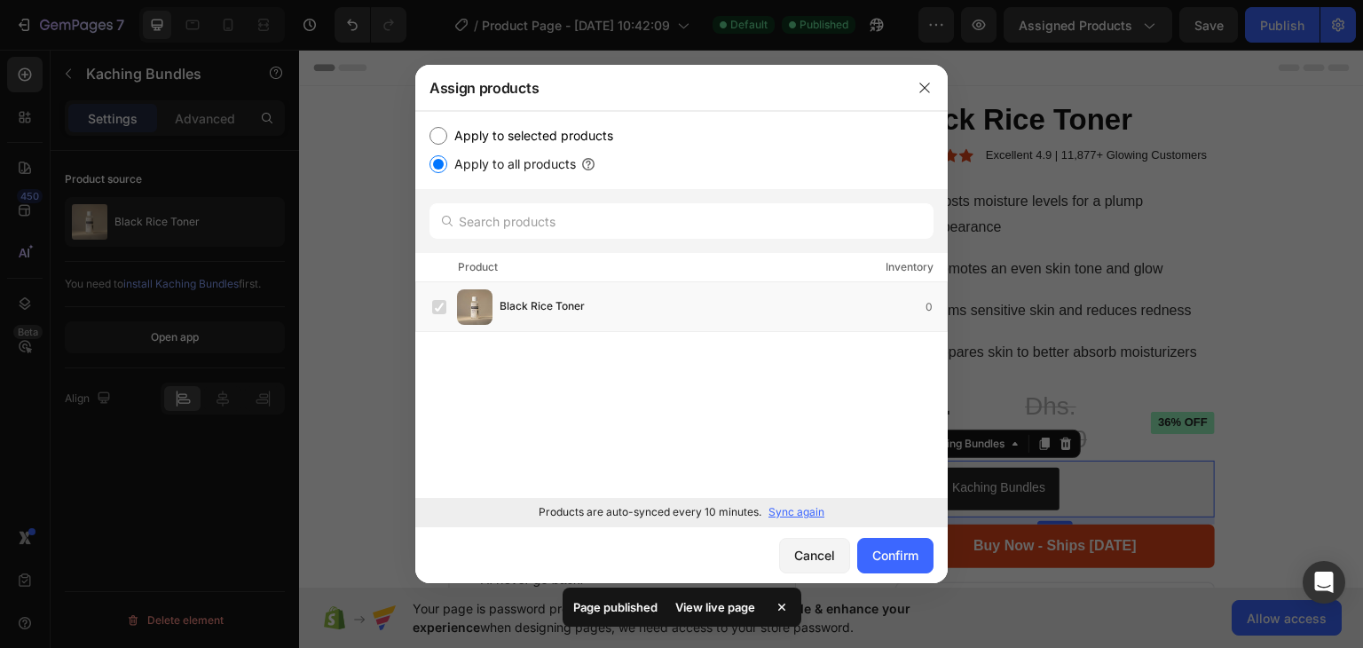
click at [780, 508] on p "Sync again" at bounding box center [796, 512] width 56 height 16
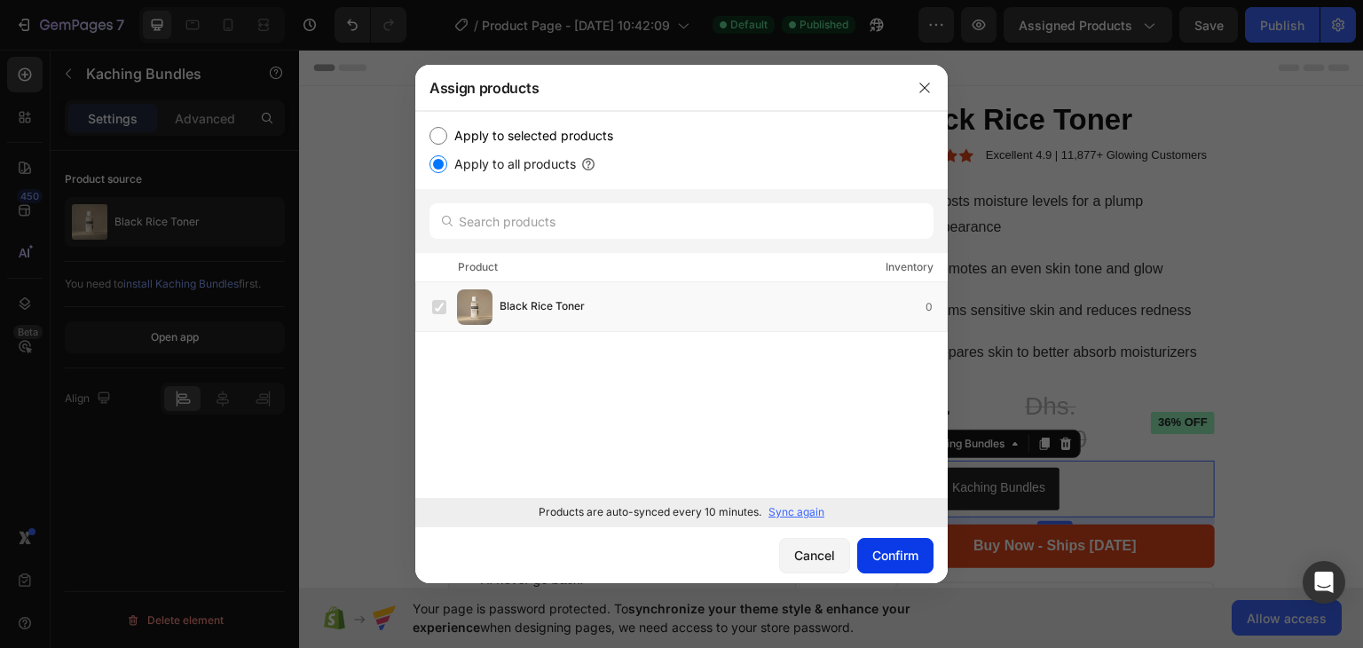
click at [894, 558] on div "Confirm" at bounding box center [895, 555] width 46 height 19
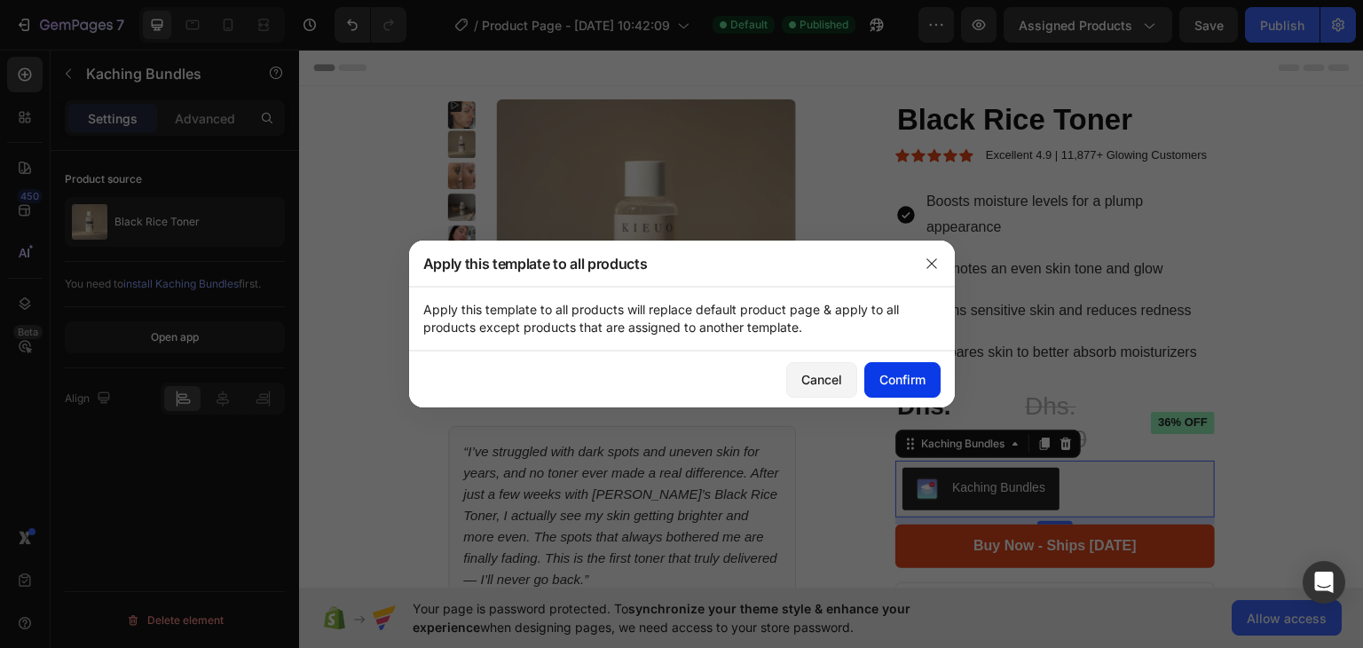
click at [887, 376] on div "Confirm" at bounding box center [902, 379] width 46 height 19
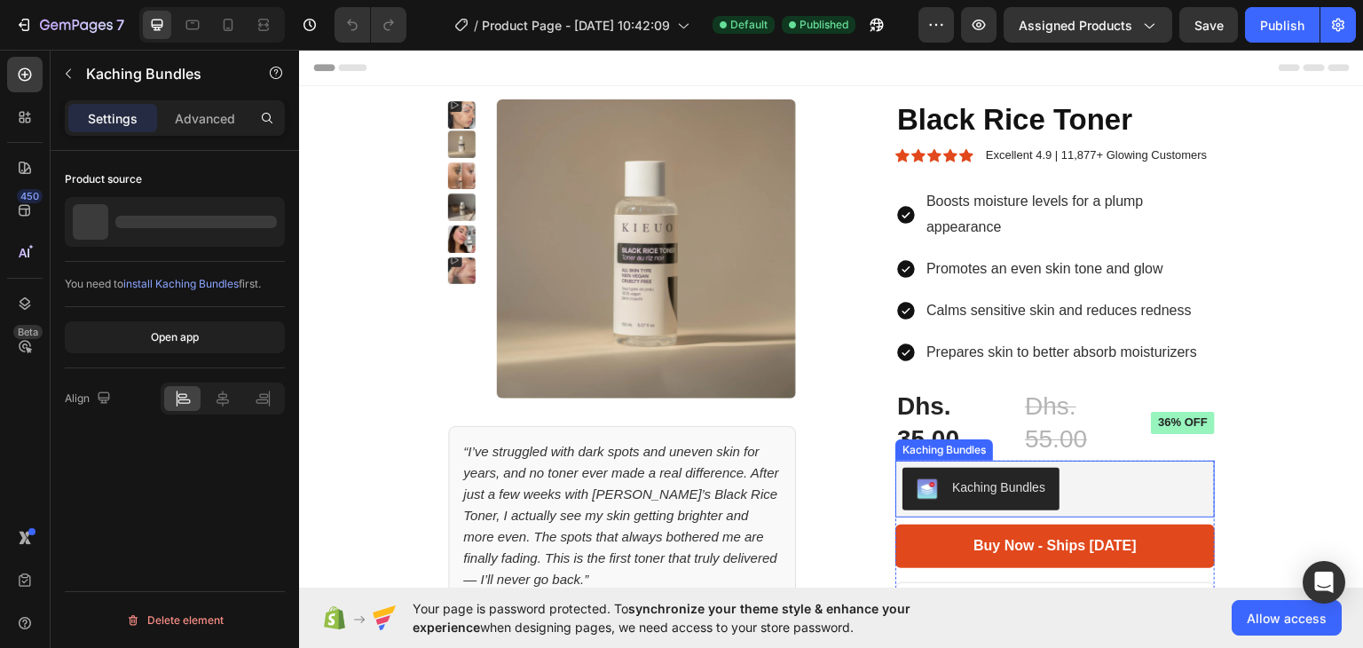
click at [1082, 476] on div "Kaching Bundles" at bounding box center [1054, 488] width 305 height 43
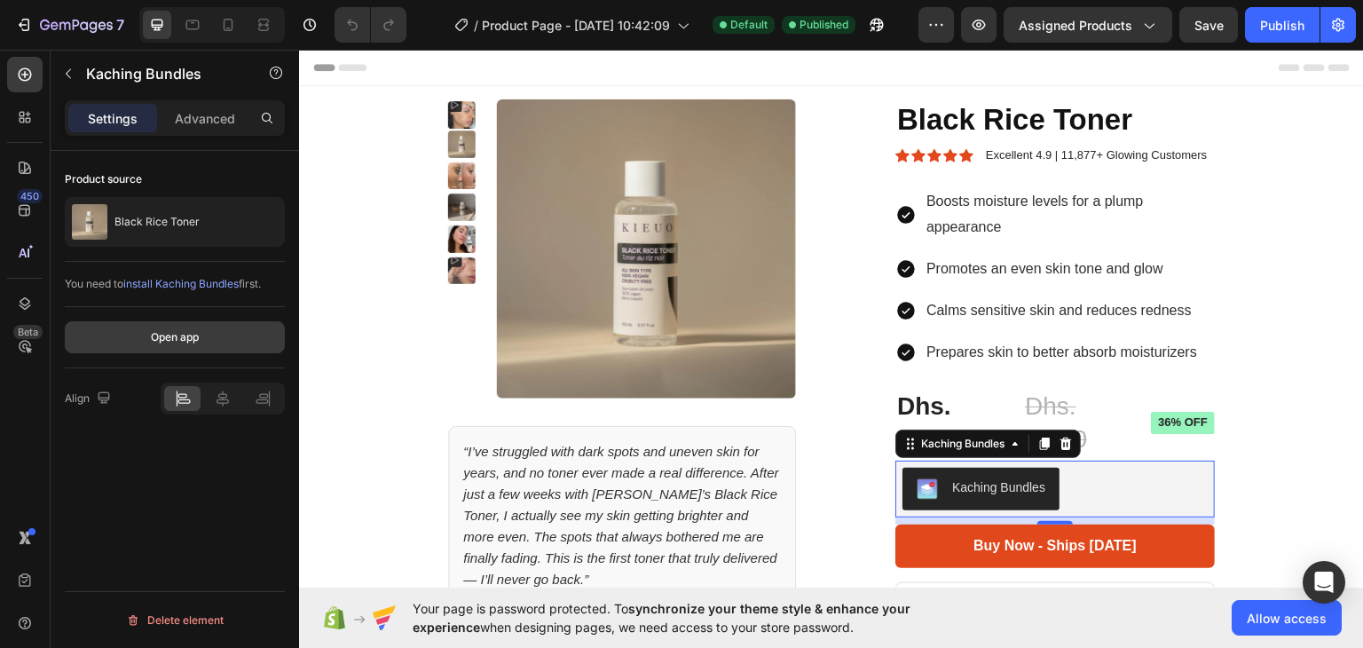
click at [189, 330] on div "Open app" at bounding box center [175, 337] width 48 height 16
click at [1055, 473] on div "Kaching Bundles" at bounding box center [1054, 488] width 305 height 43
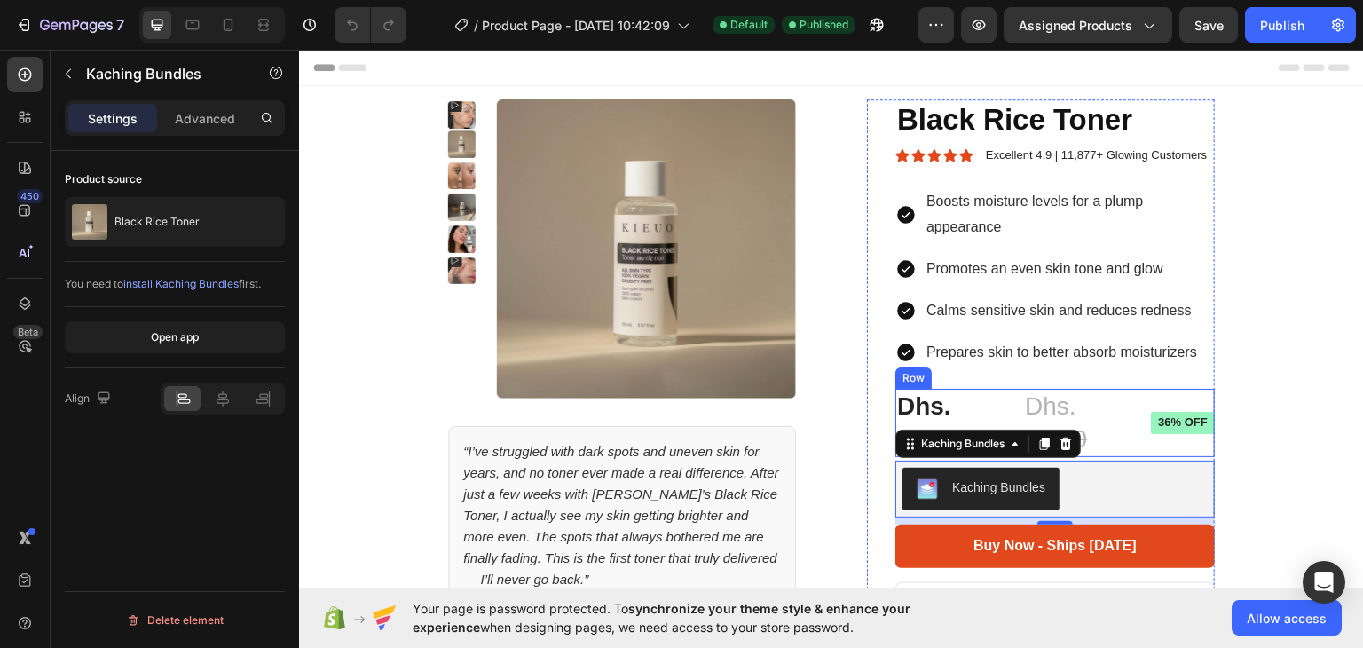
click at [1137, 391] on div "Dhs. 35.00 Product Price Product Price Dhs. 55.00 Product Price Product Price 3…" at bounding box center [1054, 422] width 319 height 68
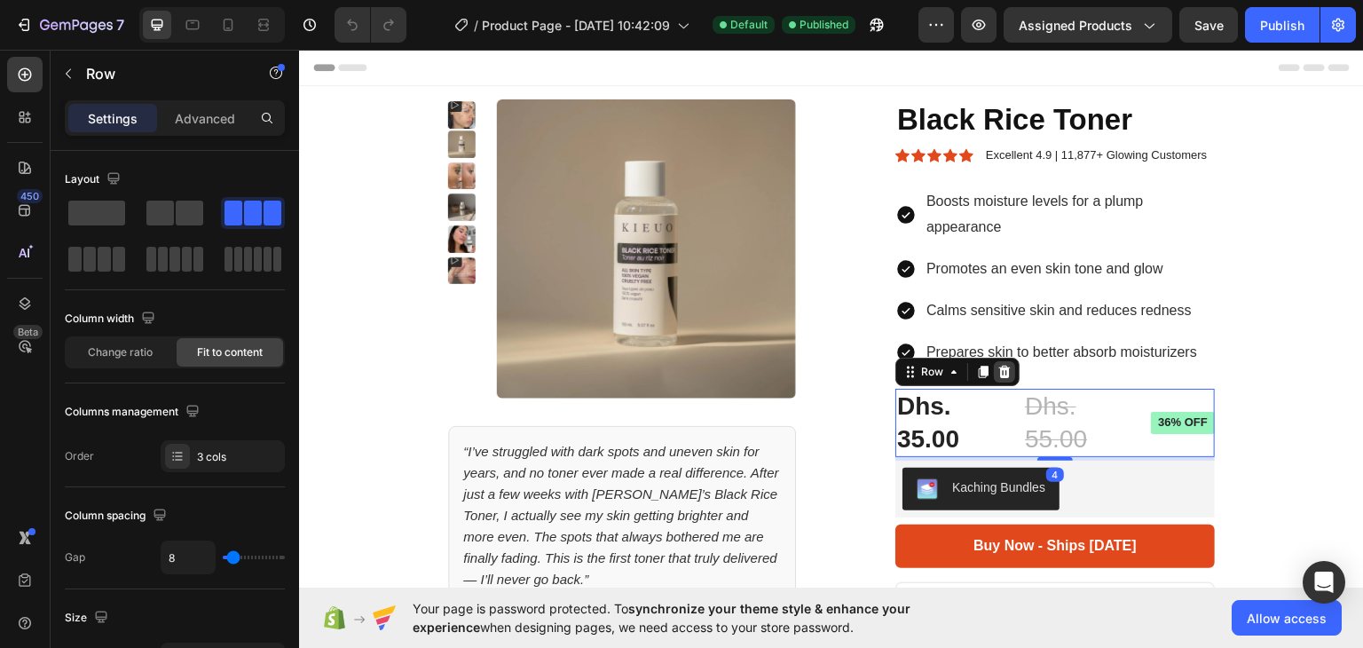
click at [999, 367] on icon at bounding box center [1005, 371] width 12 height 12
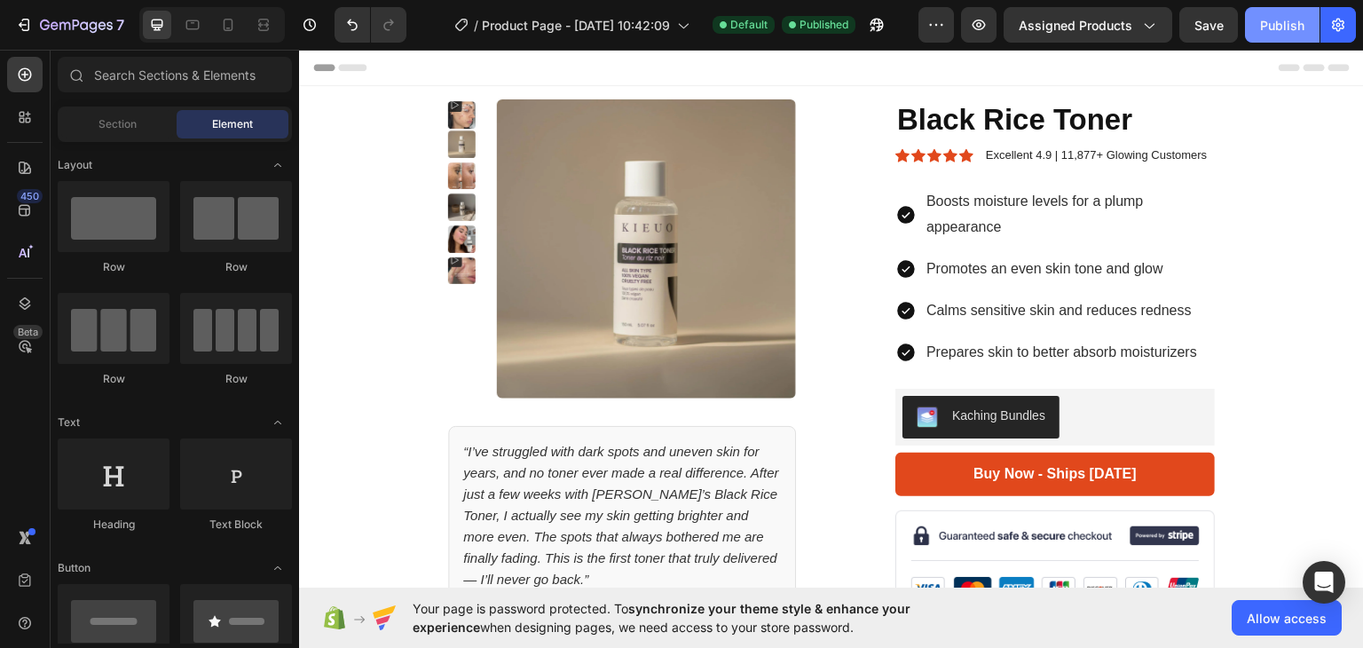
click at [1271, 24] on div "Publish" at bounding box center [1282, 25] width 44 height 19
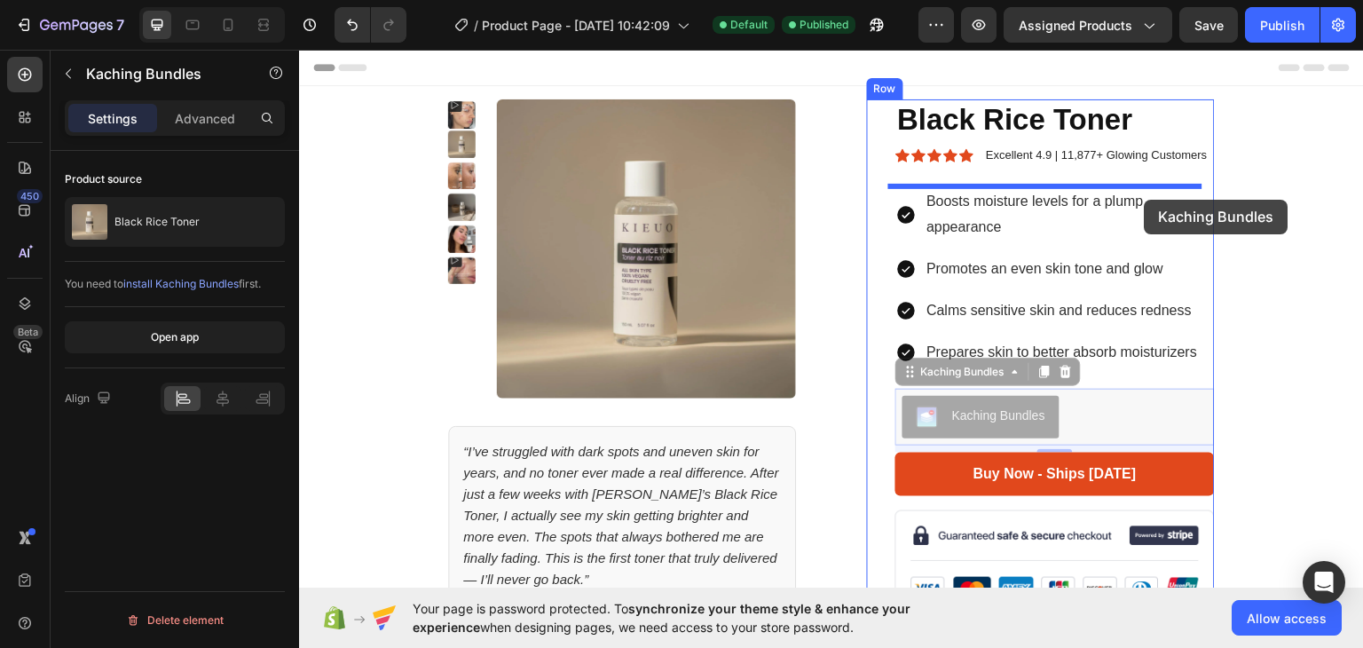
drag, startPoint x: 1186, startPoint y: 398, endPoint x: 1144, endPoint y: 199, distance: 203.9
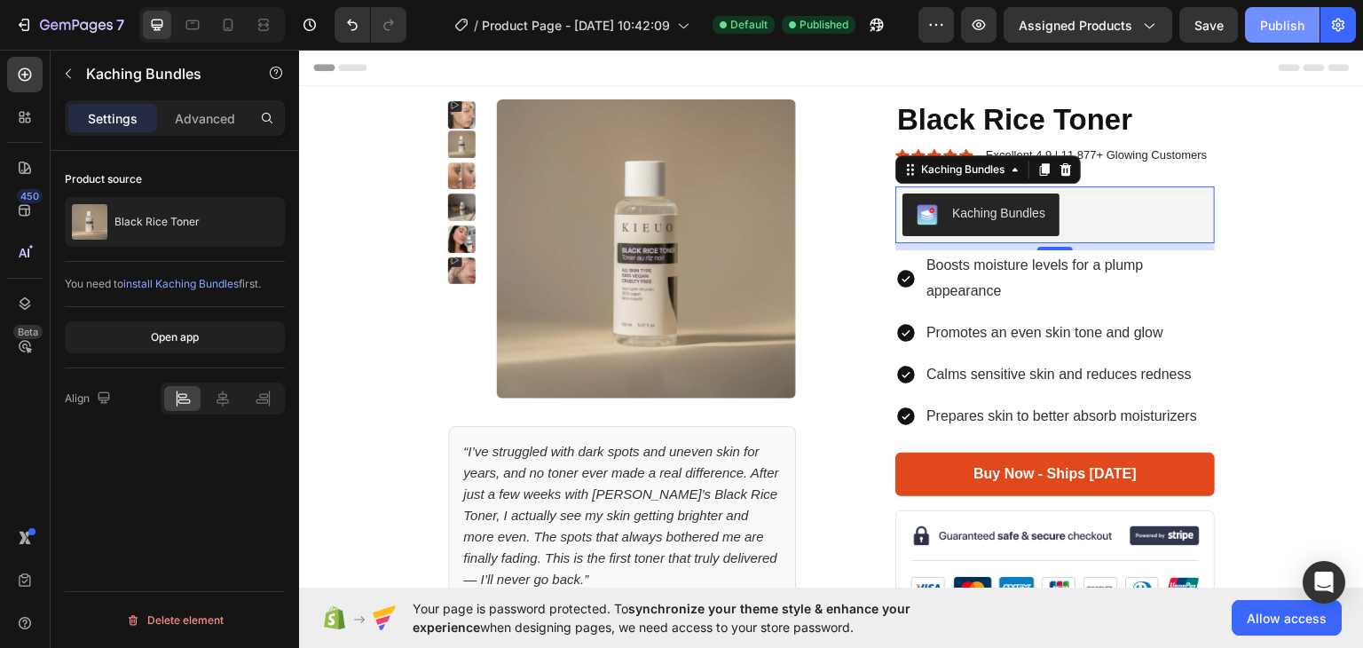
click at [1292, 34] on button "Publish" at bounding box center [1282, 24] width 75 height 35
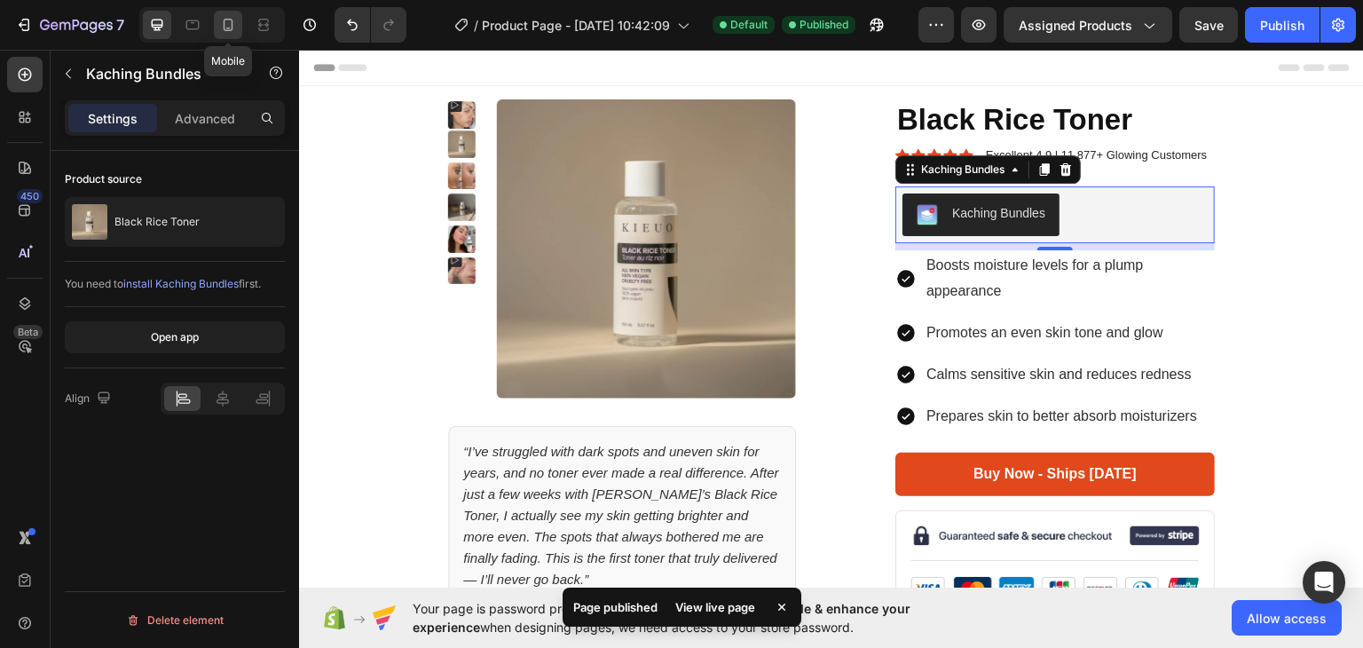
click at [231, 28] on icon at bounding box center [229, 25] width 10 height 12
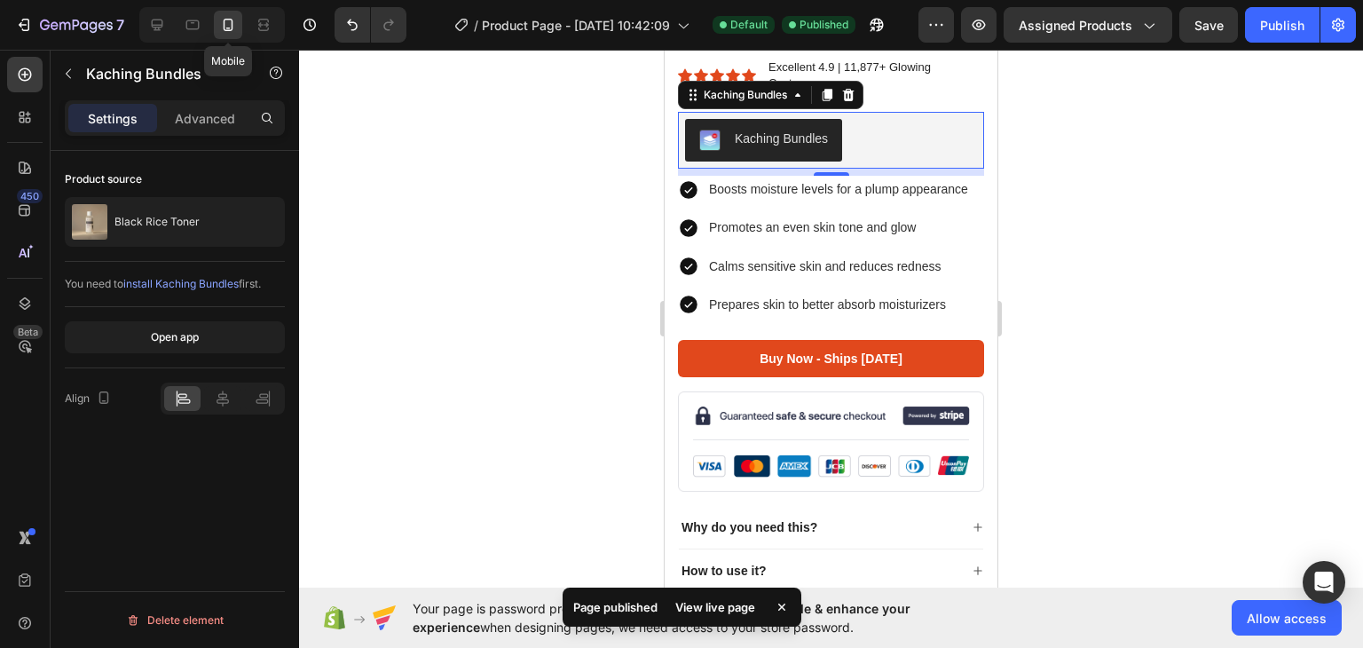
scroll to position [339, 0]
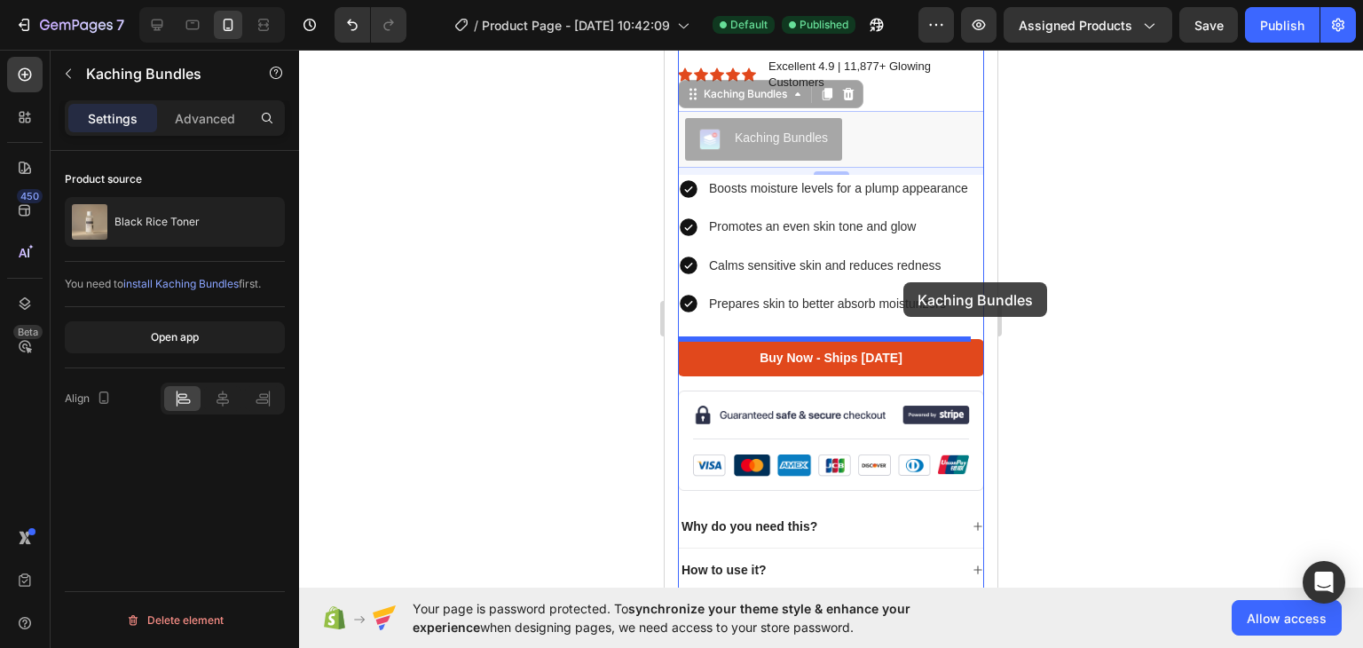
drag, startPoint x: 894, startPoint y: 139, endPoint x: 903, endPoint y: 282, distance: 143.1
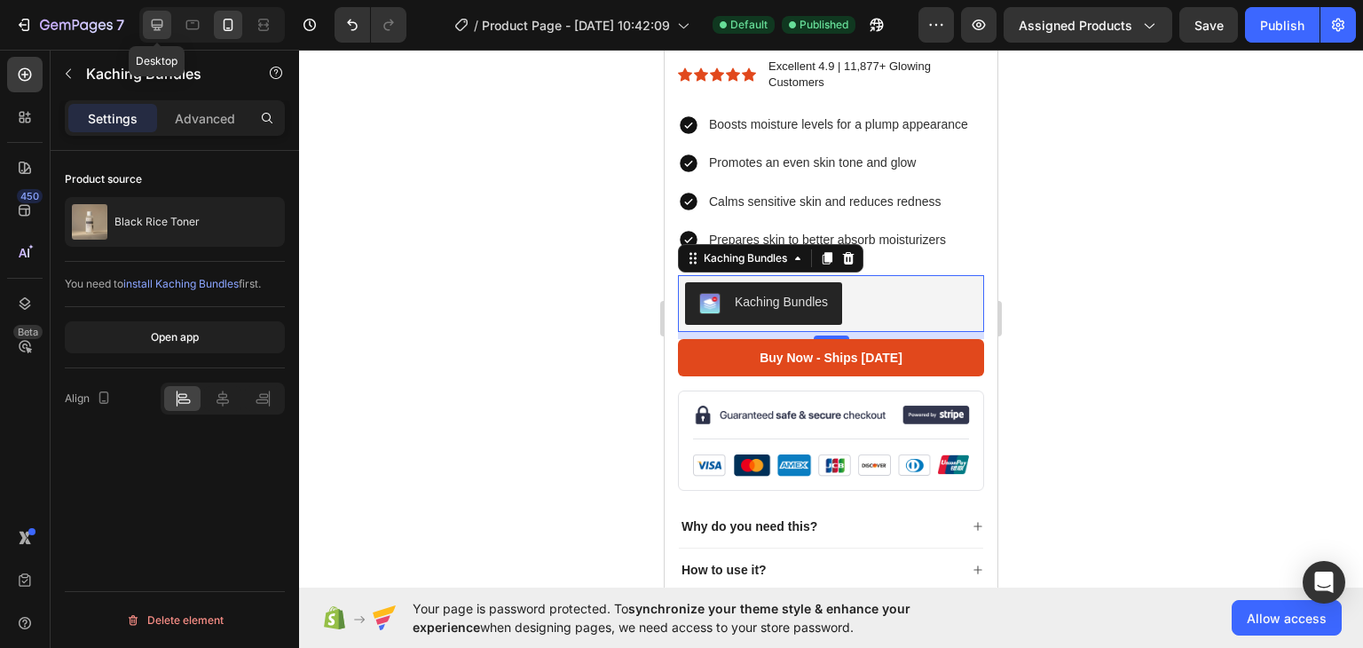
click at [162, 20] on icon at bounding box center [157, 25] width 18 height 18
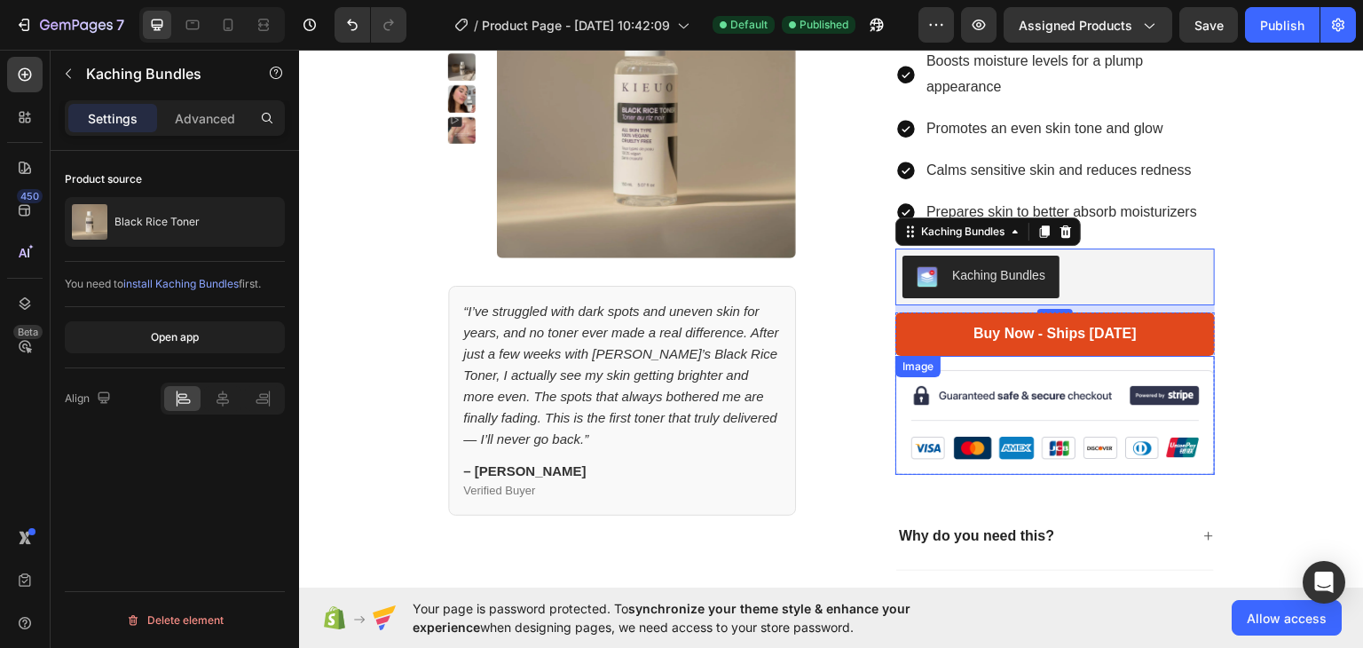
scroll to position [129, 0]
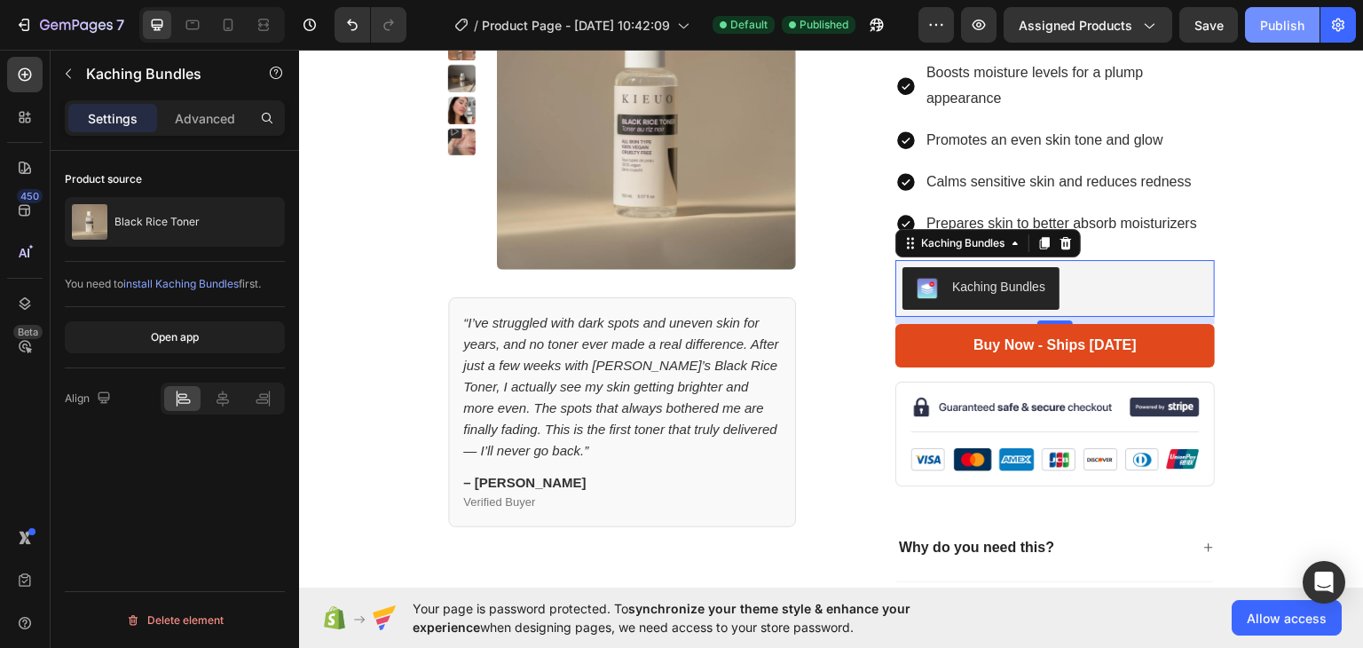
click at [1285, 36] on button "Publish" at bounding box center [1282, 24] width 75 height 35
click at [231, 29] on icon at bounding box center [228, 25] width 18 height 18
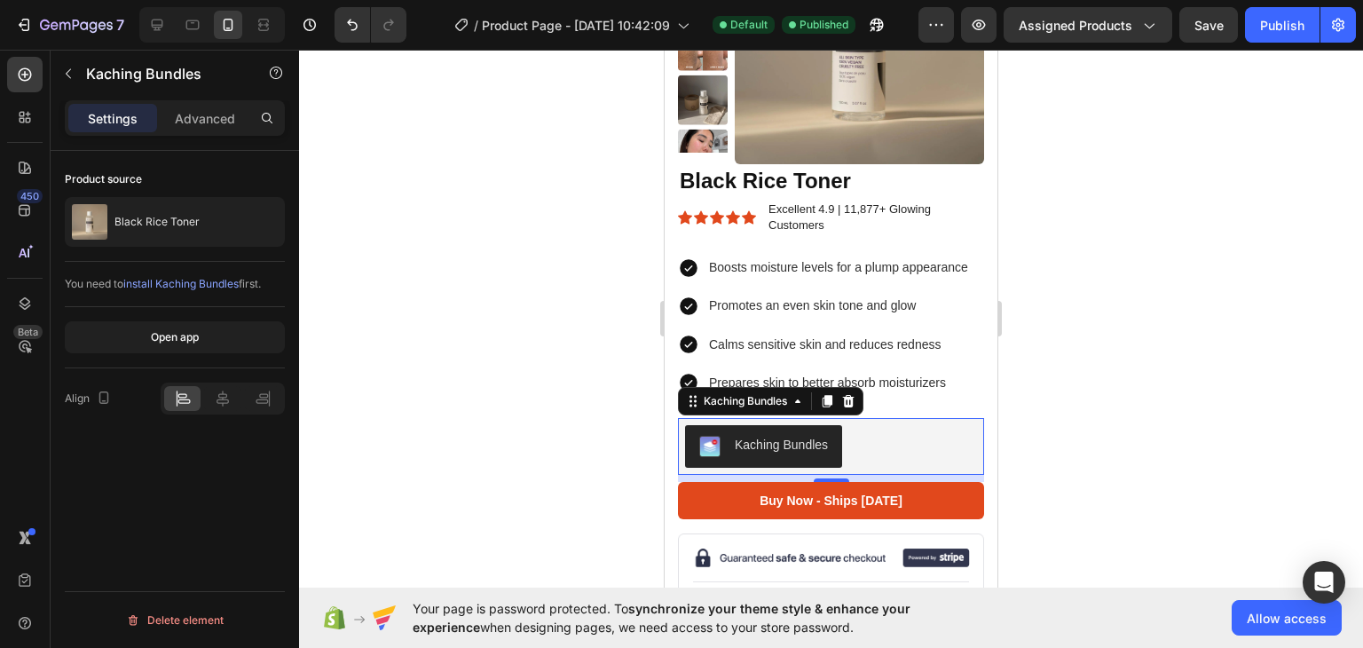
scroll to position [189, 0]
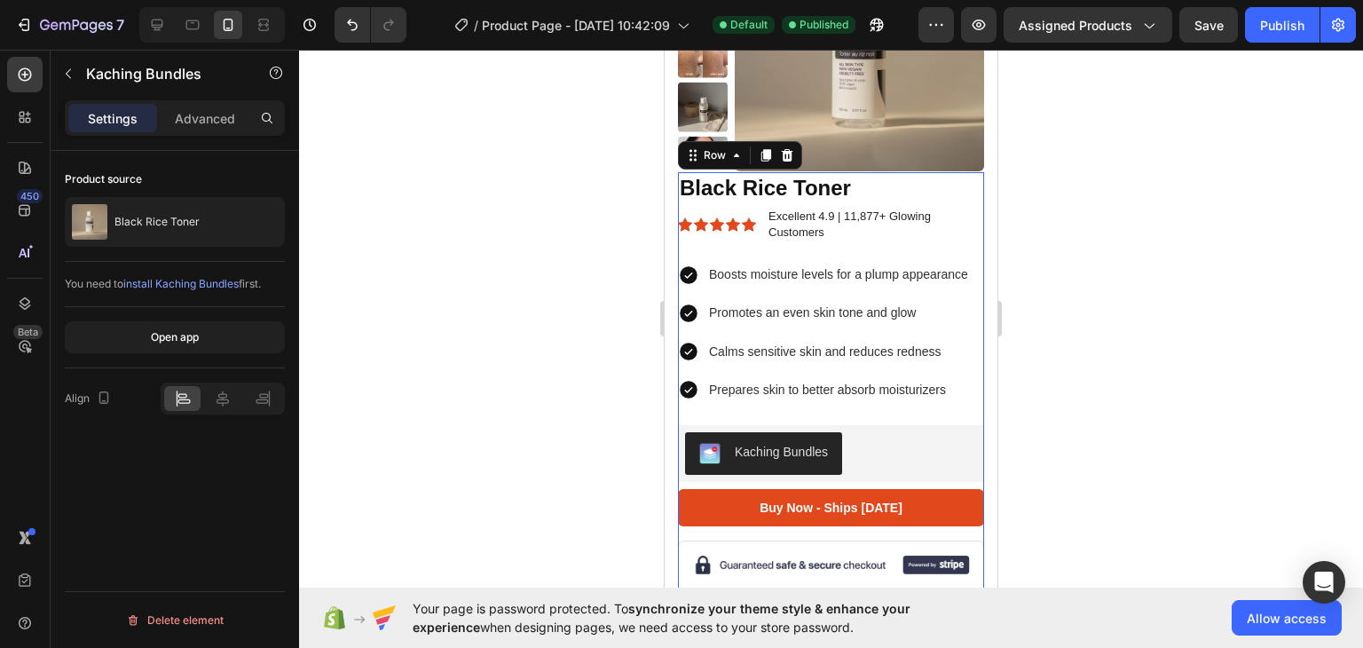
click at [944, 410] on div "Black Rice Toner Product Title Icon Icon Icon Icon Icon Icon List Excellent 4.9…" at bounding box center [831, 500] width 306 height 657
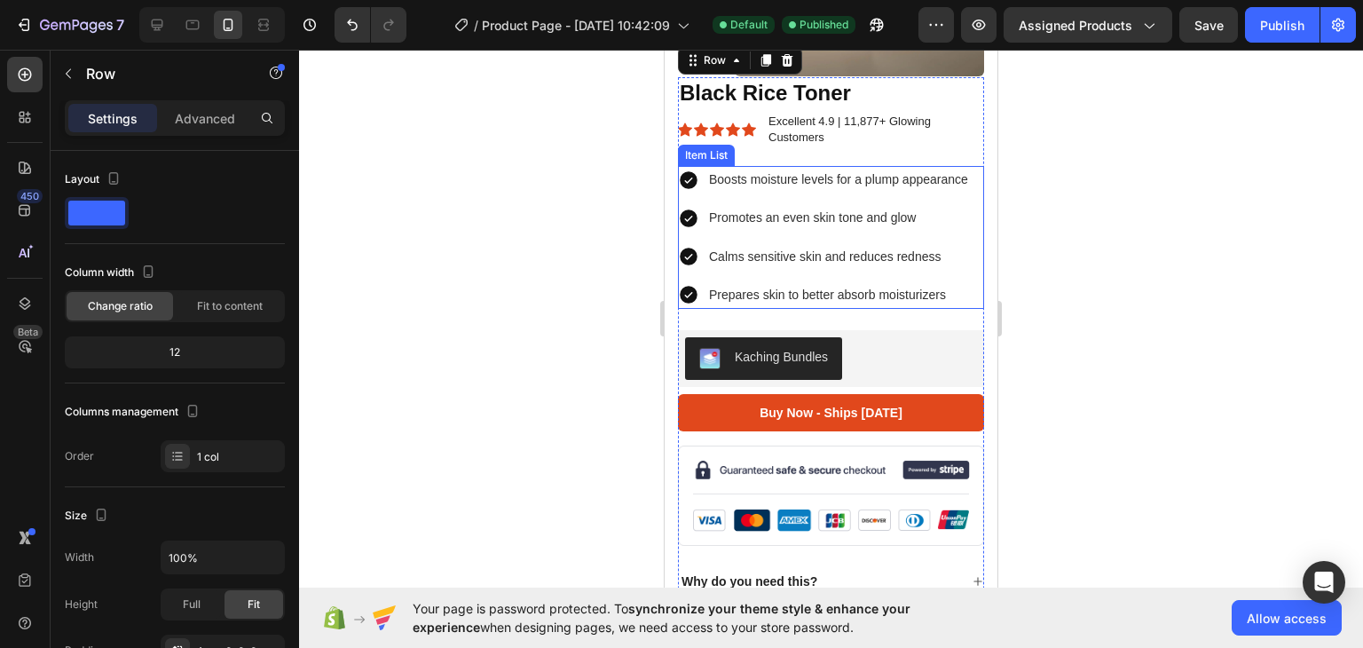
scroll to position [285, 0]
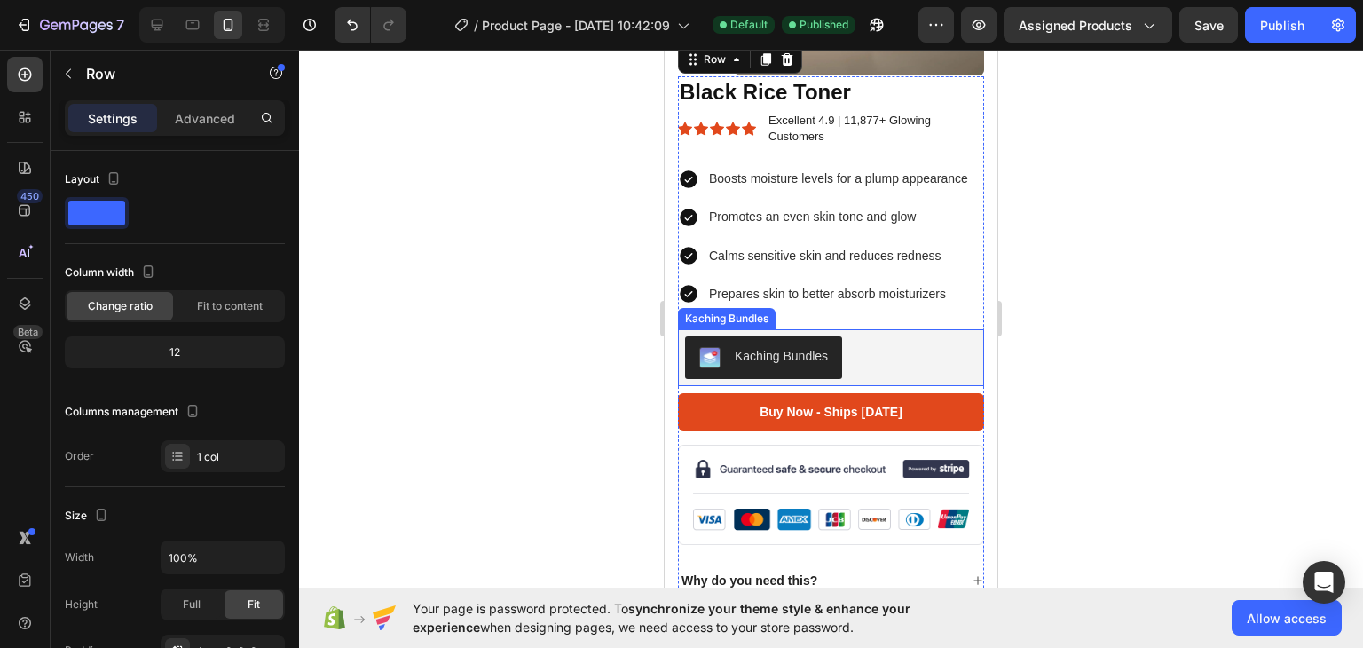
click at [891, 370] on div "Kaching Bundles" at bounding box center [831, 357] width 292 height 43
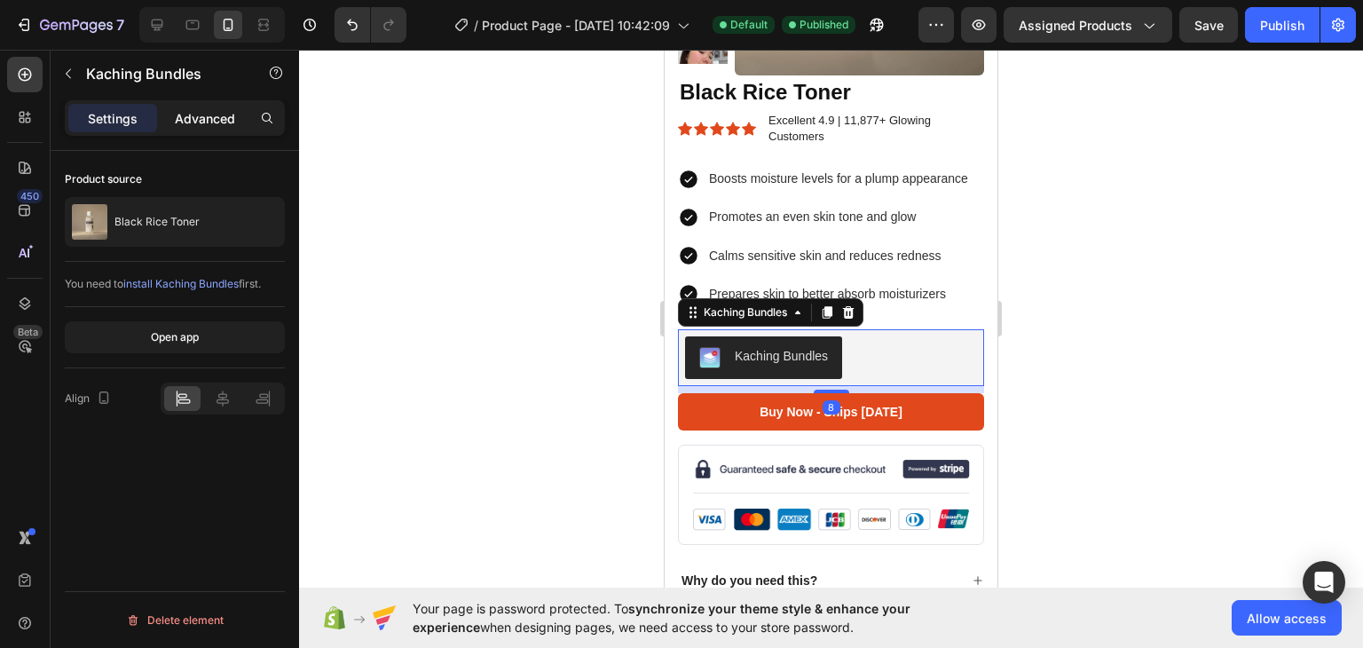
click at [188, 117] on p "Advanced" at bounding box center [205, 118] width 60 height 19
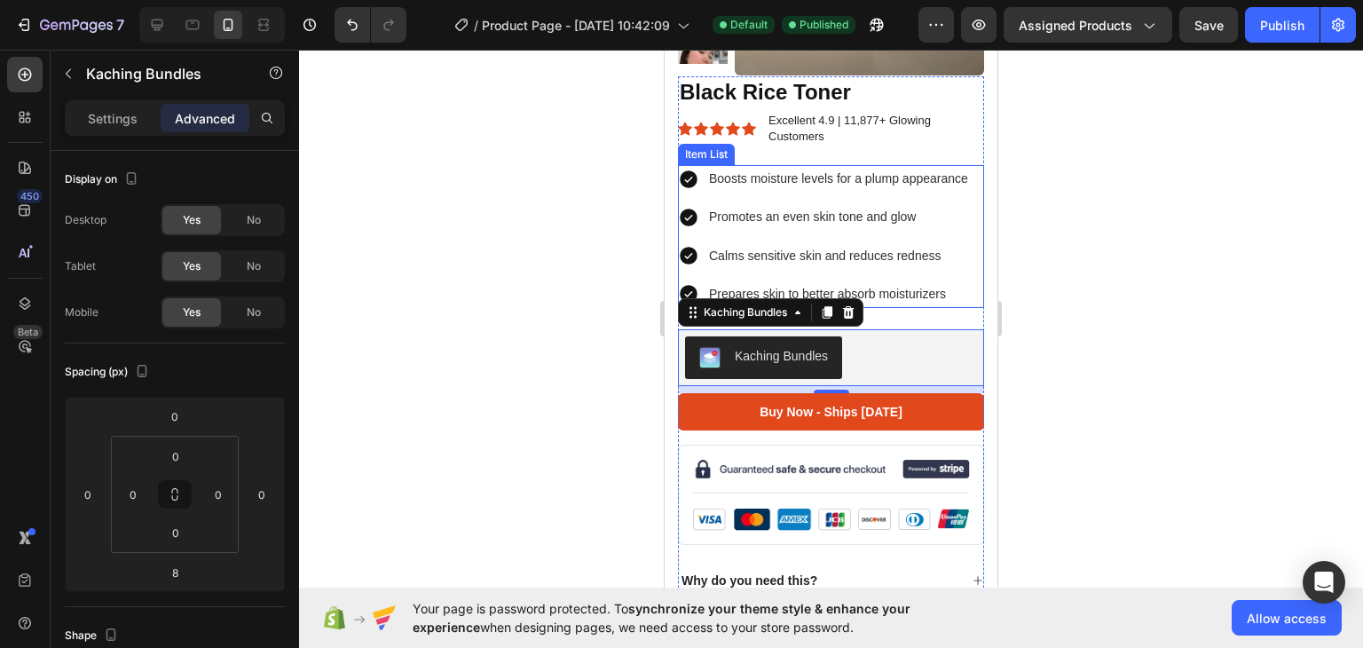
click at [962, 272] on div "Boosts moisture levels for a plump appearance Promotes an even skin tone and gl…" at bounding box center [824, 236] width 293 height 143
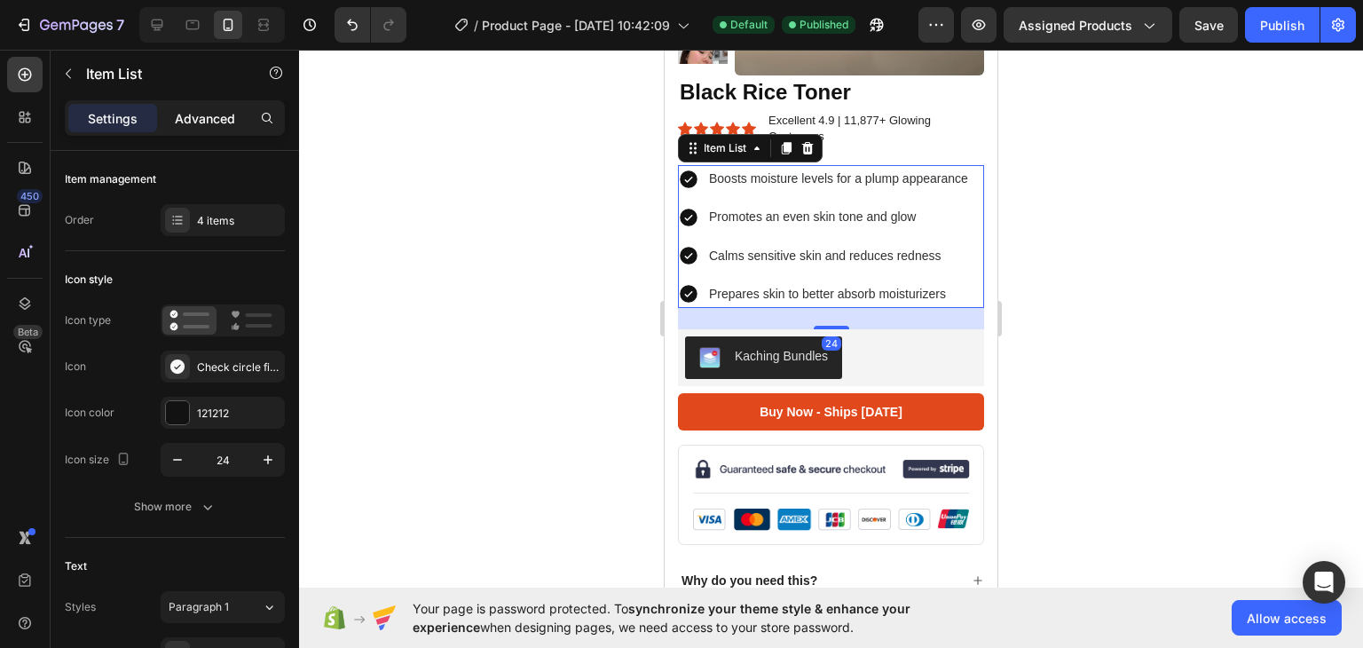
click at [185, 110] on p "Advanced" at bounding box center [205, 118] width 60 height 19
type input "100%"
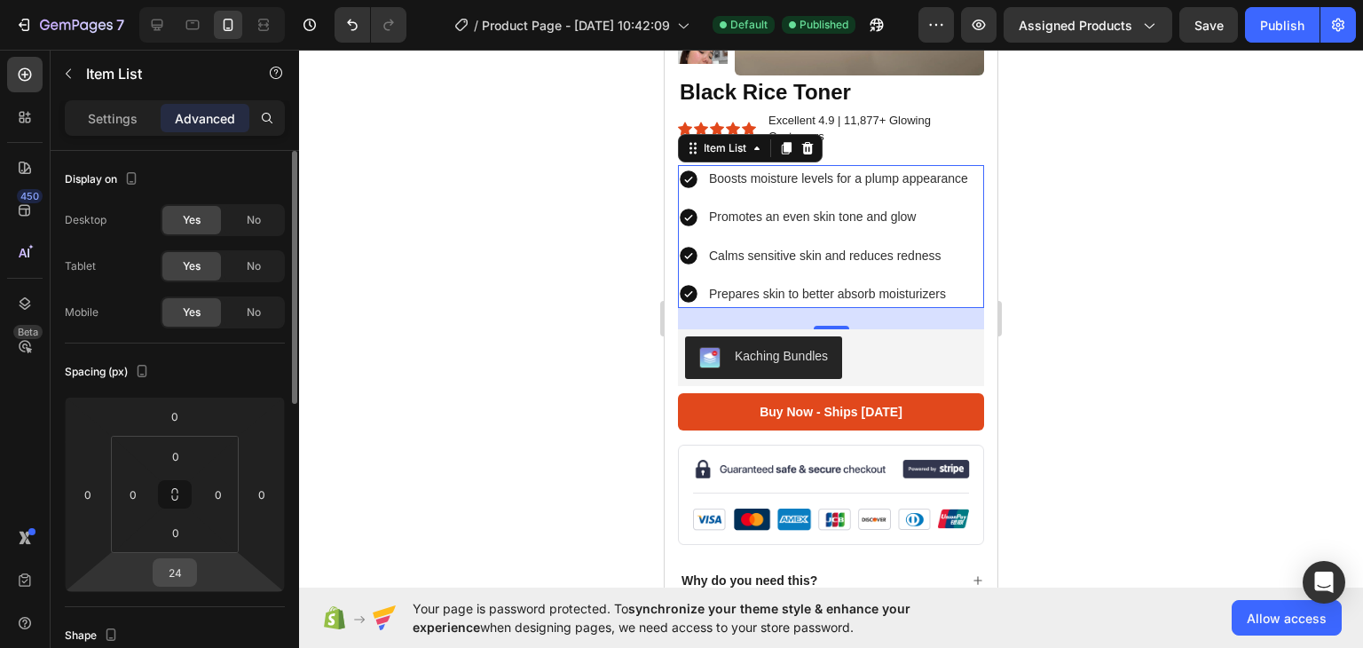
click at [179, 569] on input "24" at bounding box center [174, 572] width 35 height 27
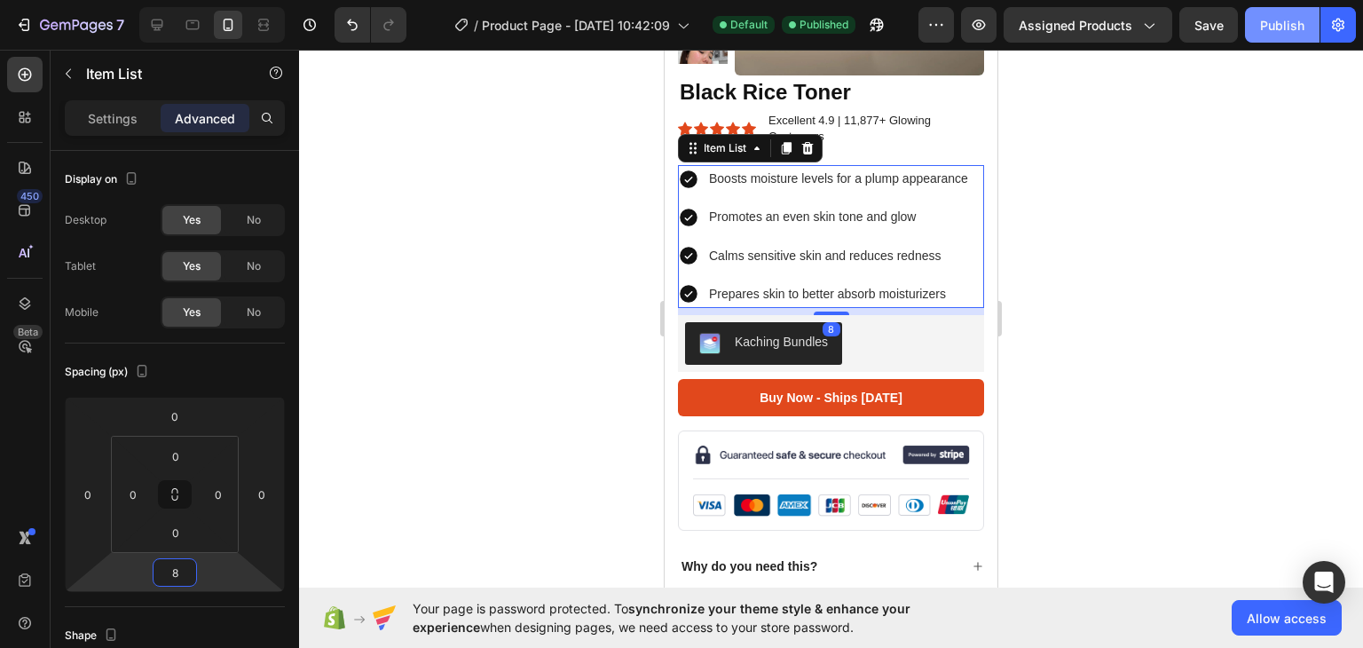
type input "8"
click at [1281, 33] on div "Publish" at bounding box center [1282, 25] width 44 height 19
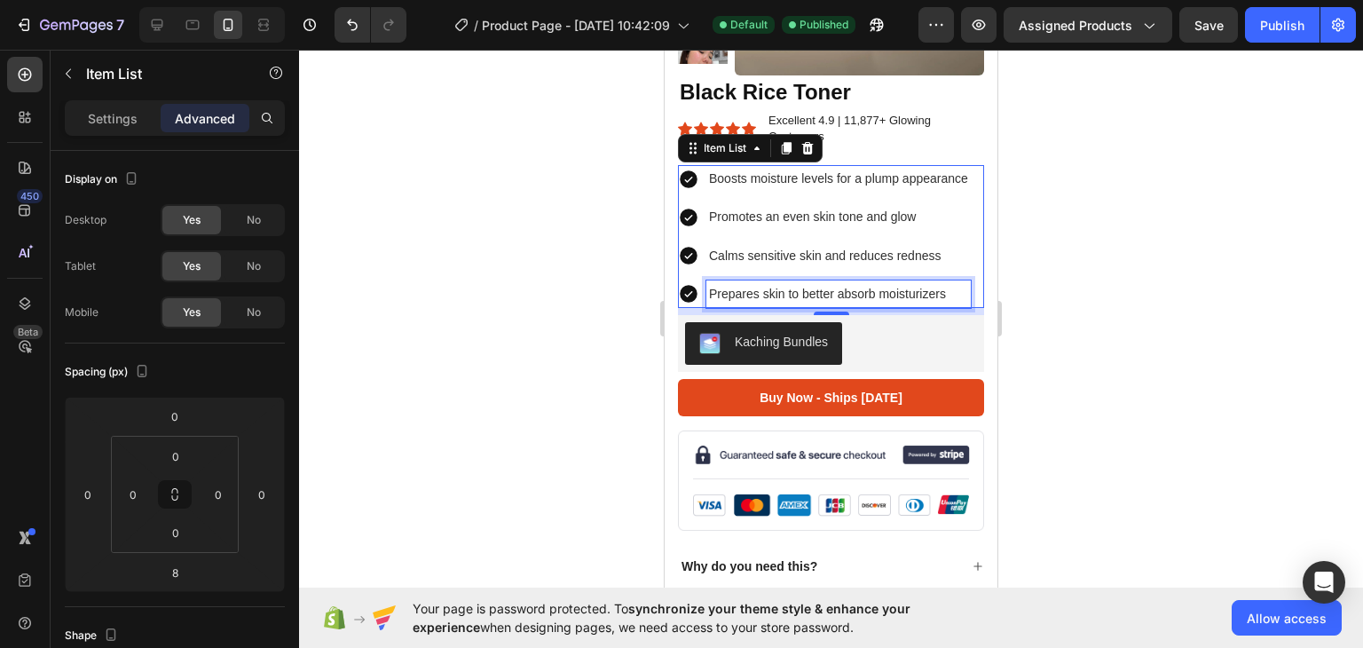
click at [718, 283] on p "Prepares skin to better absorb moisturizers" at bounding box center [838, 294] width 259 height 22
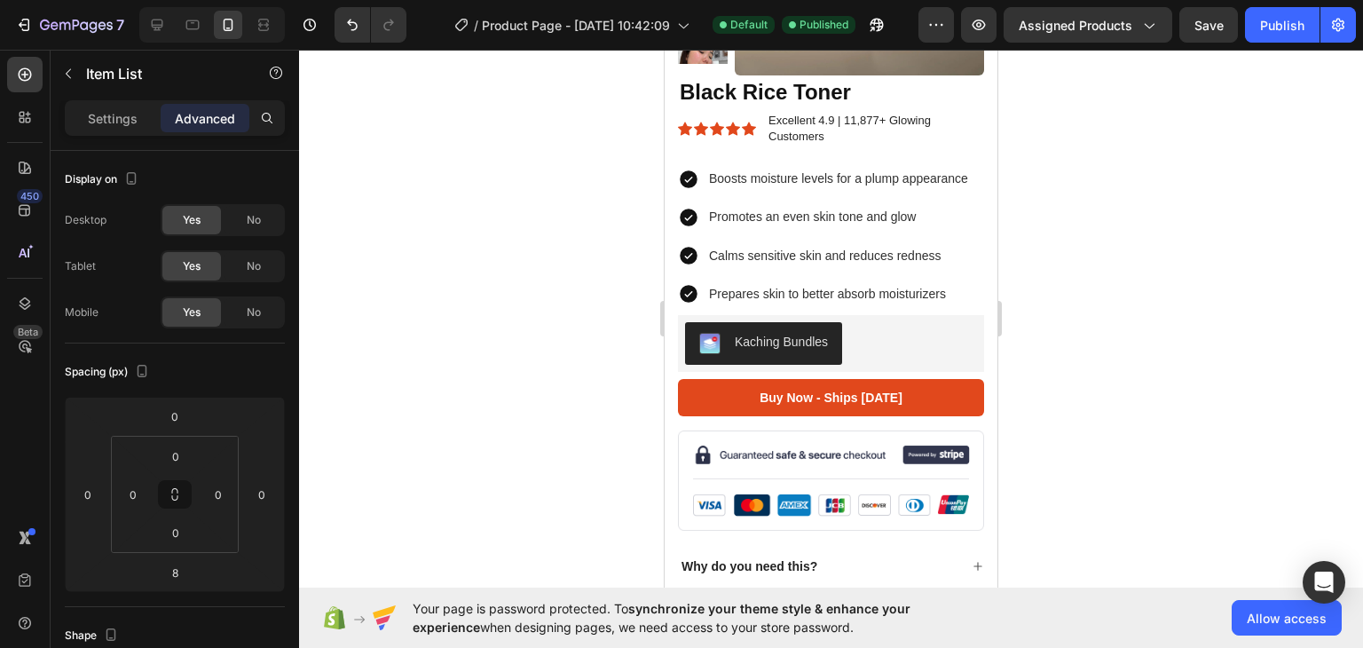
click at [693, 292] on icon at bounding box center [689, 295] width 18 height 18
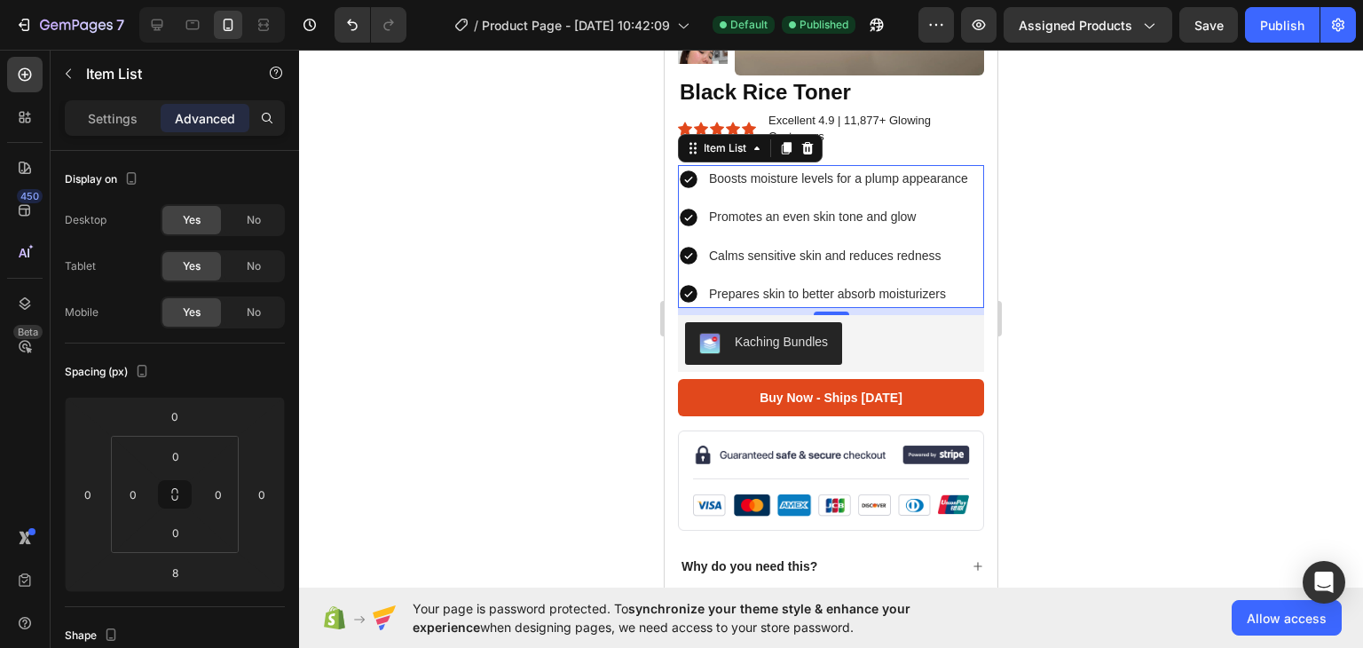
click at [713, 287] on p "Prepares skin to better absorb moisturizers" at bounding box center [838, 294] width 259 height 22
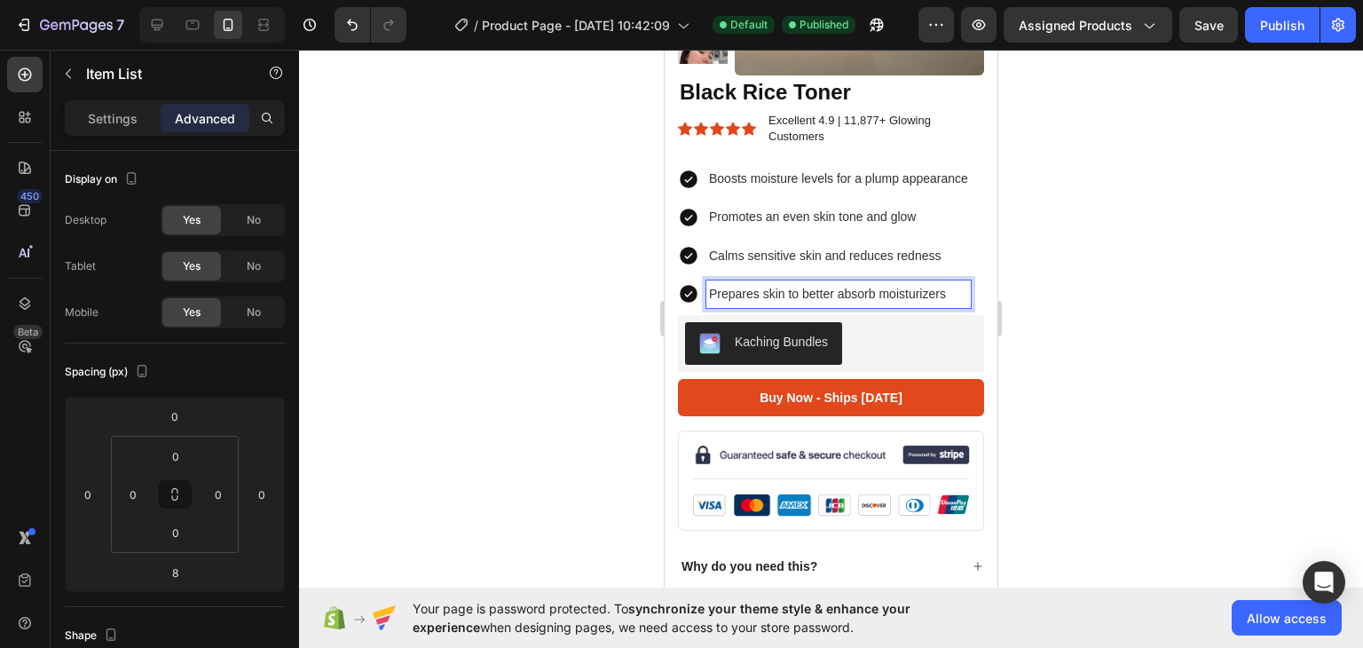
click at [713, 290] on p "Prepares skin to better absorb moisturizers" at bounding box center [838, 294] width 259 height 22
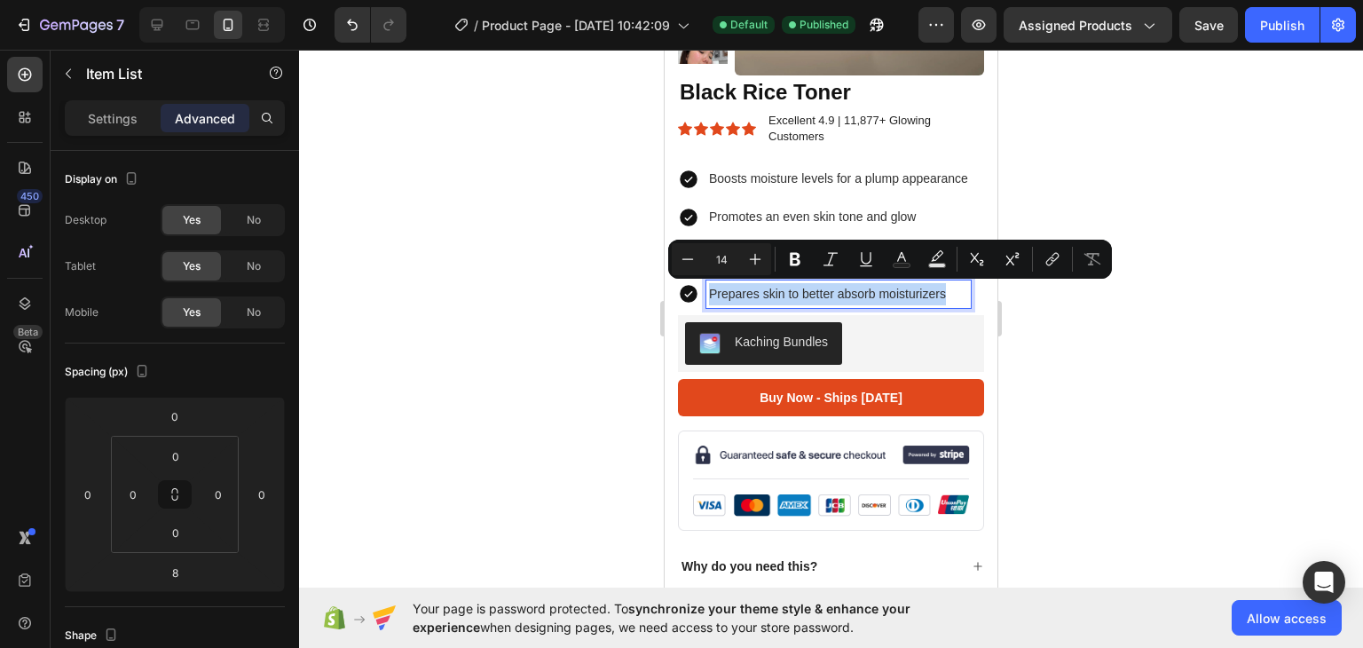
click at [701, 198] on div "Boosts moisture levels for a plump appearance Promotes an even skin tone and gl…" at bounding box center [824, 236] width 293 height 143
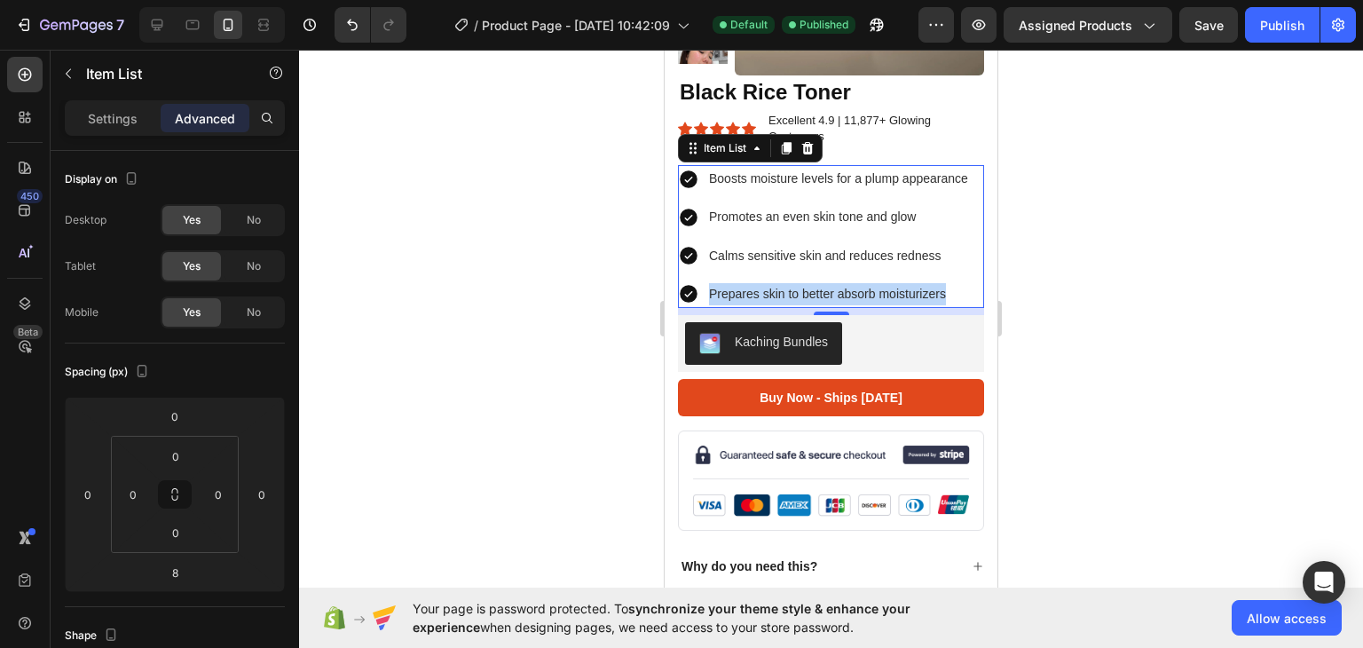
click at [735, 196] on div "Boosts moisture levels for a plump appearance Promotes an even skin tone and gl…" at bounding box center [824, 236] width 293 height 143
click at [130, 120] on p "Settings" at bounding box center [113, 118] width 50 height 19
type input "8"
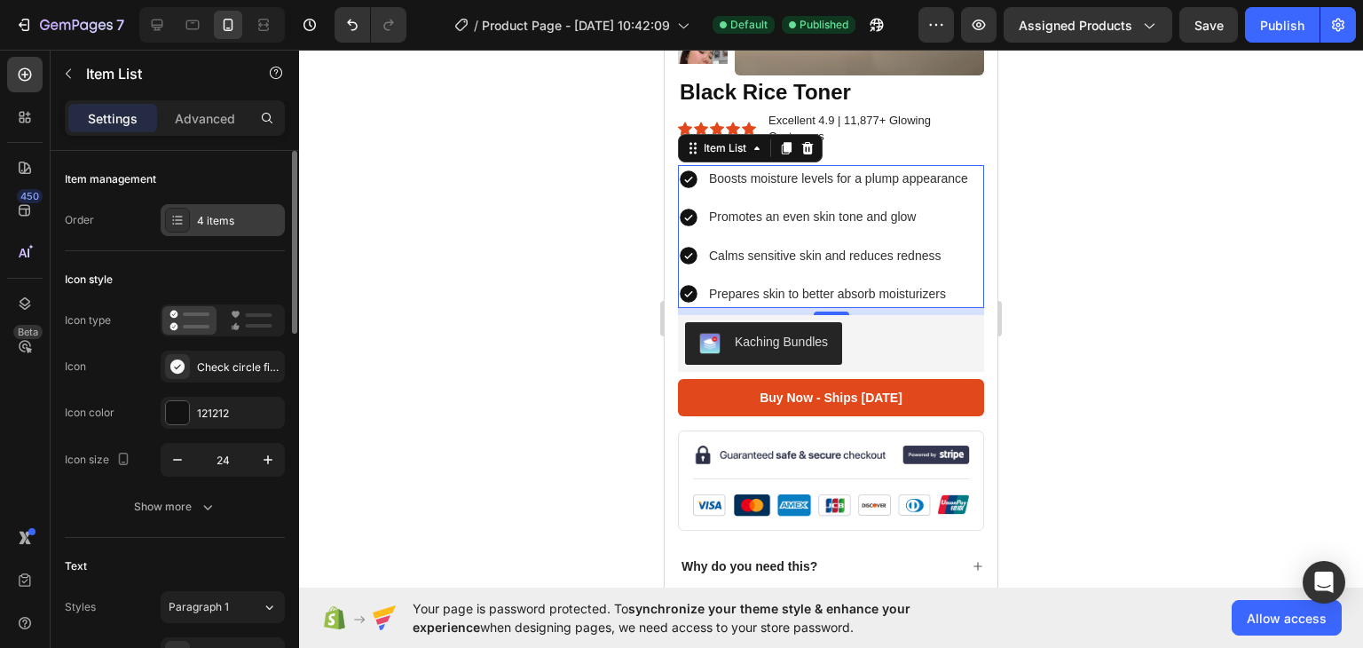
click at [227, 214] on div "4 items" at bounding box center [238, 221] width 83 height 16
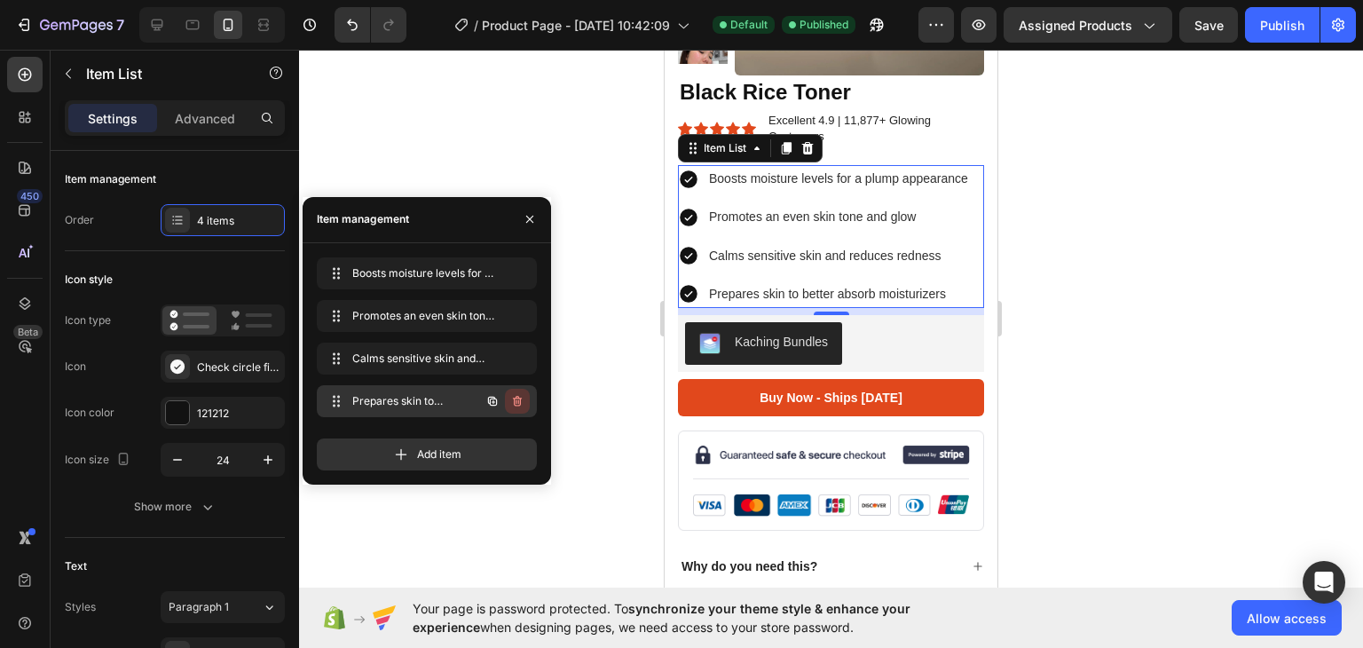
click at [518, 403] on icon "button" at bounding box center [517, 401] width 14 height 14
click at [518, 403] on div "Delete" at bounding box center [505, 401] width 33 height 16
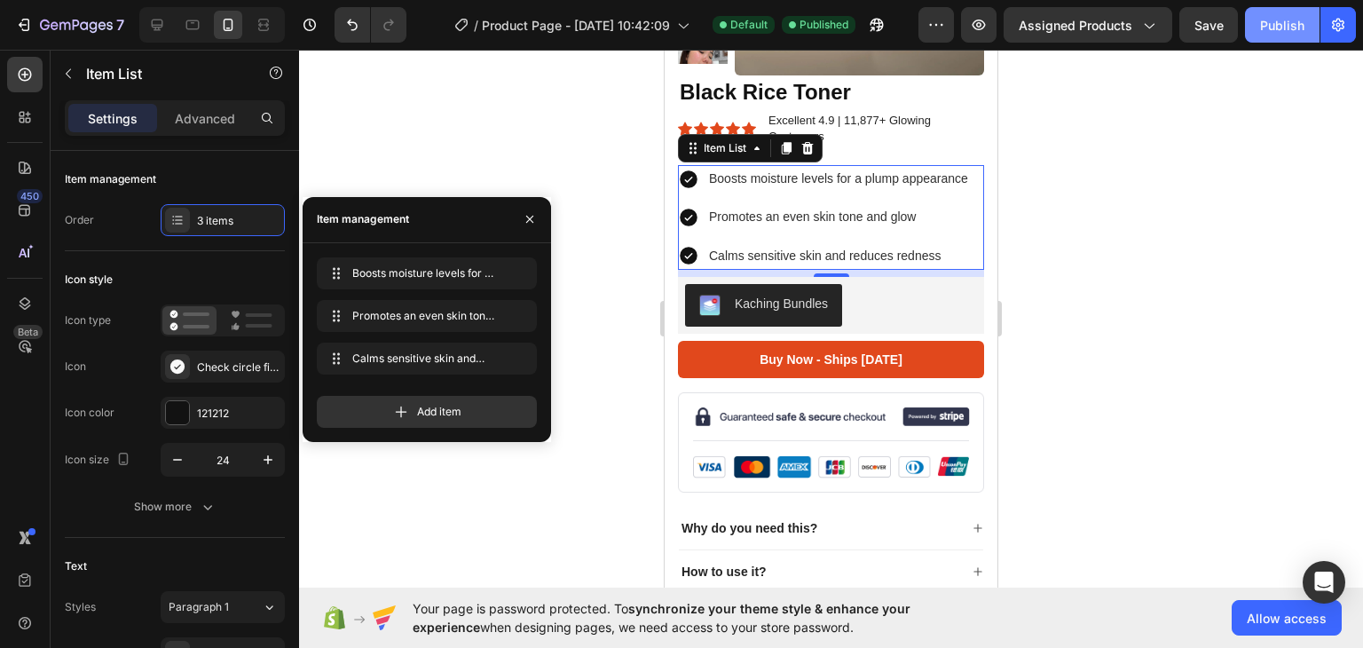
click at [1272, 40] on button "Publish" at bounding box center [1282, 24] width 75 height 35
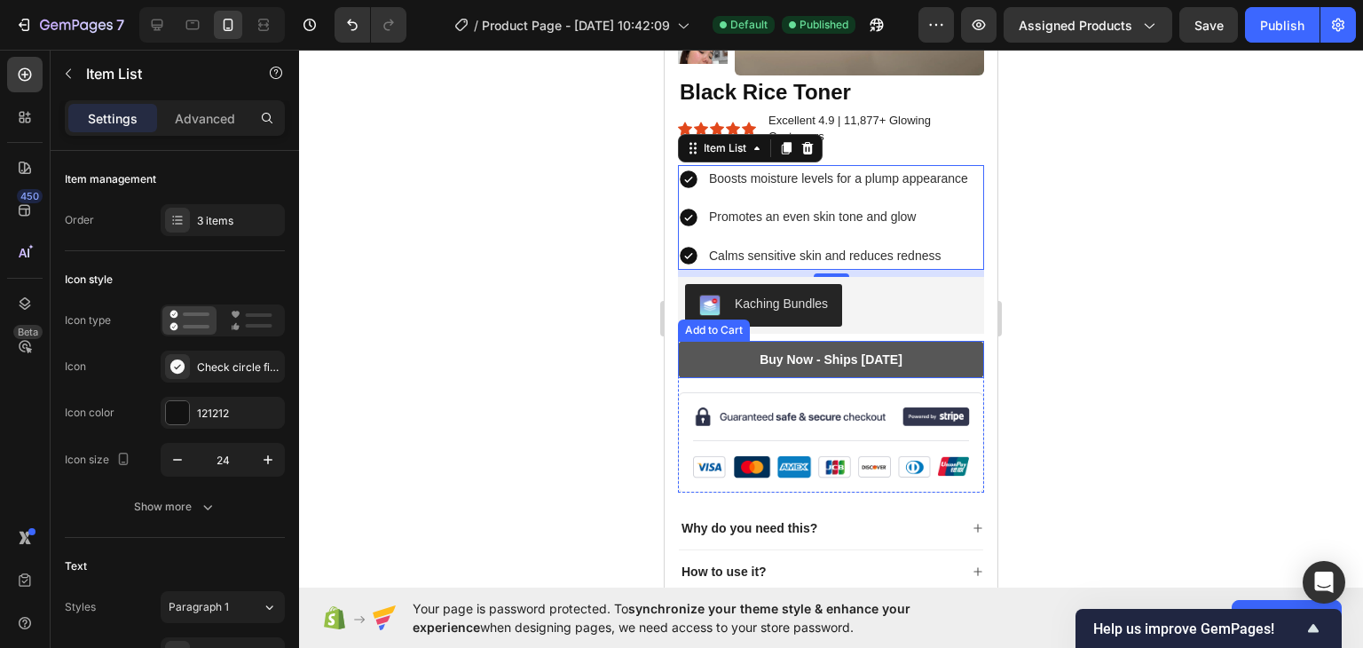
click at [955, 356] on button "Buy Now - Ships [DATE]" at bounding box center [831, 359] width 306 height 37
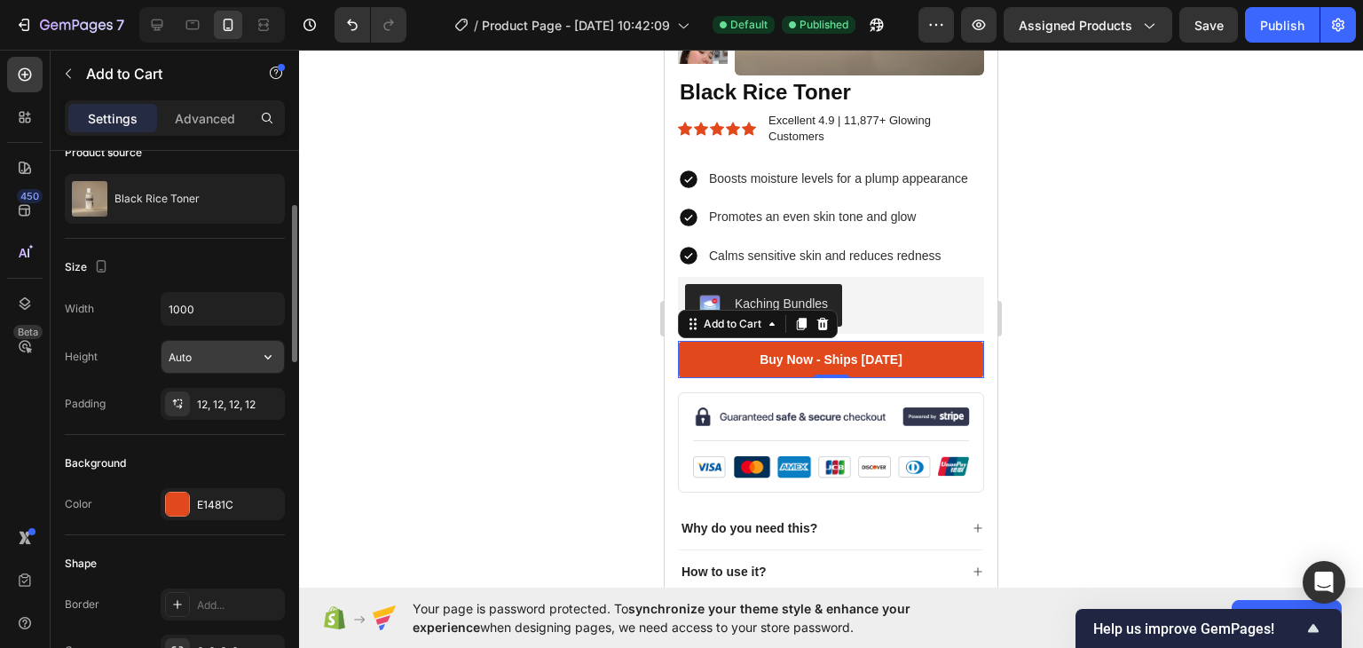
scroll to position [166, 0]
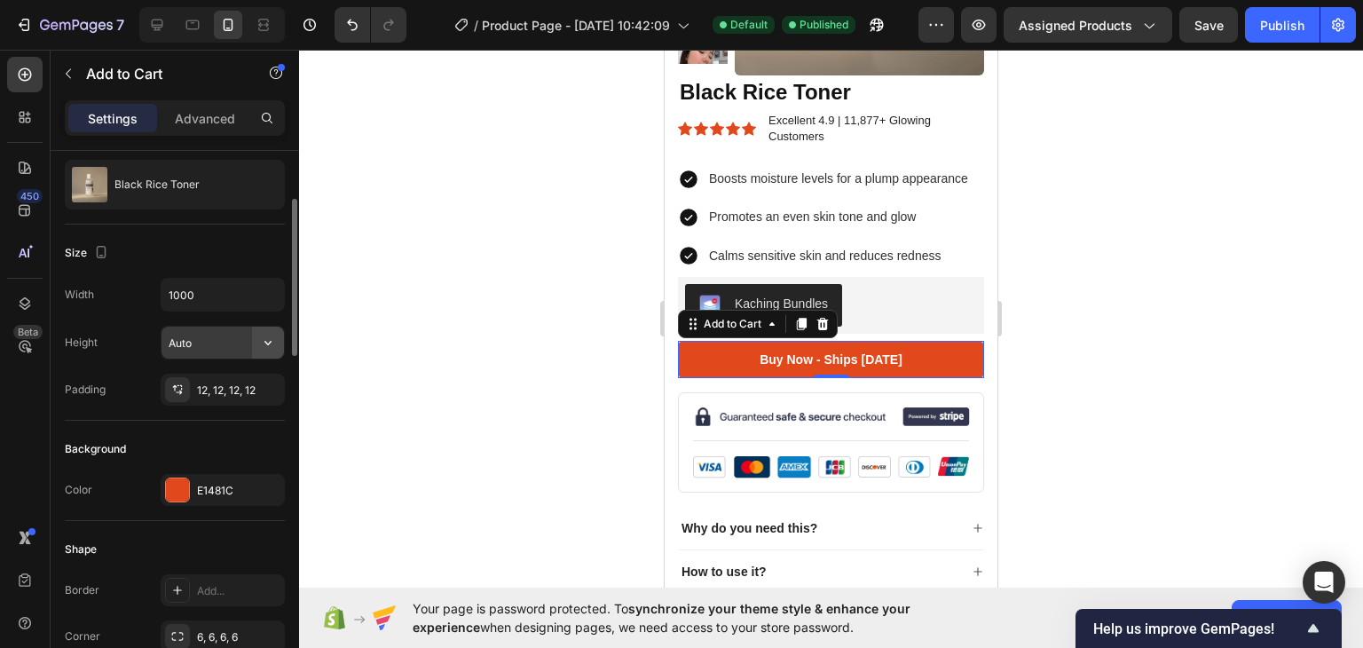
click at [255, 348] on button "button" at bounding box center [268, 342] width 32 height 32
click at [186, 388] on span "Fit content" at bounding box center [194, 386] width 53 height 16
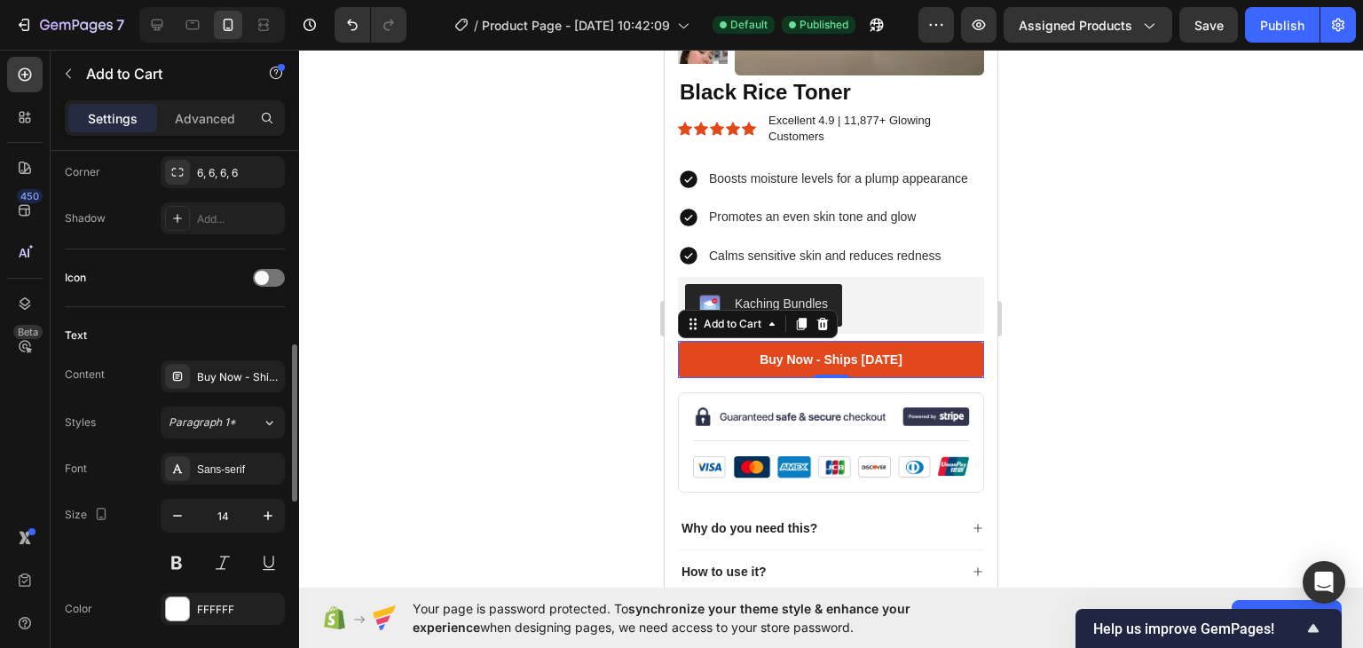
scroll to position [639, 0]
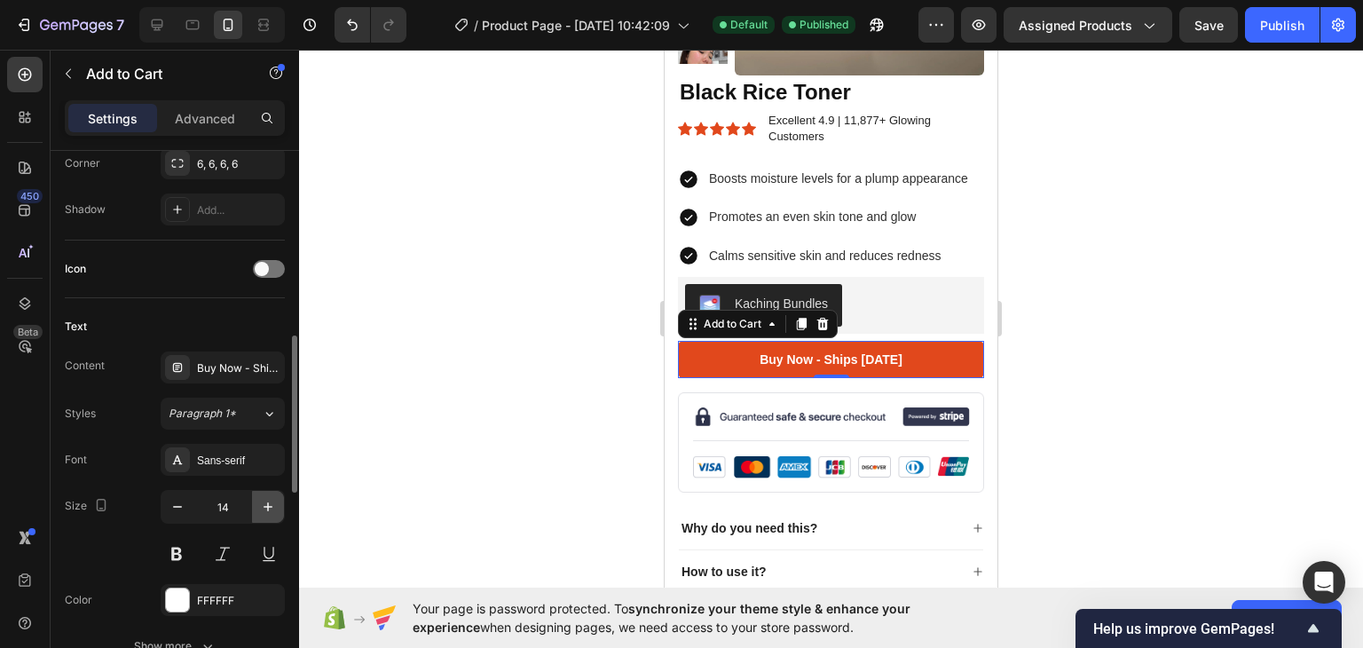
click at [271, 513] on button "button" at bounding box center [268, 507] width 32 height 32
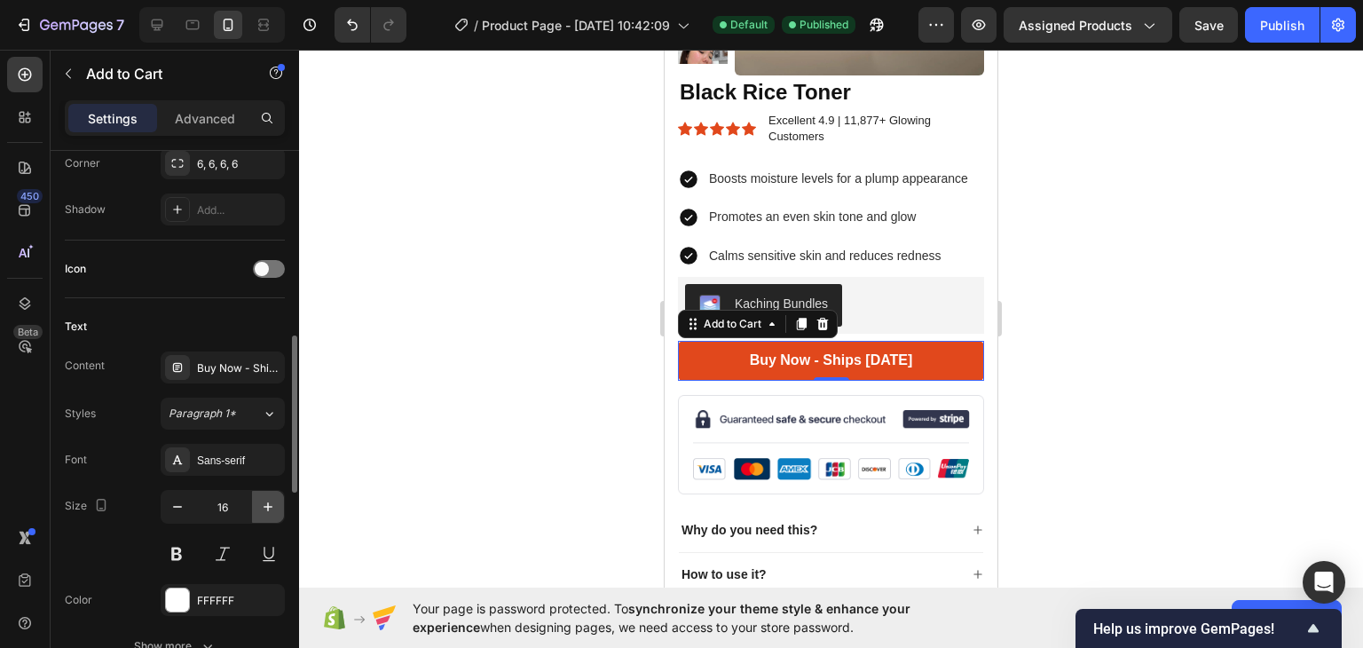
click at [271, 513] on button "button" at bounding box center [268, 507] width 32 height 32
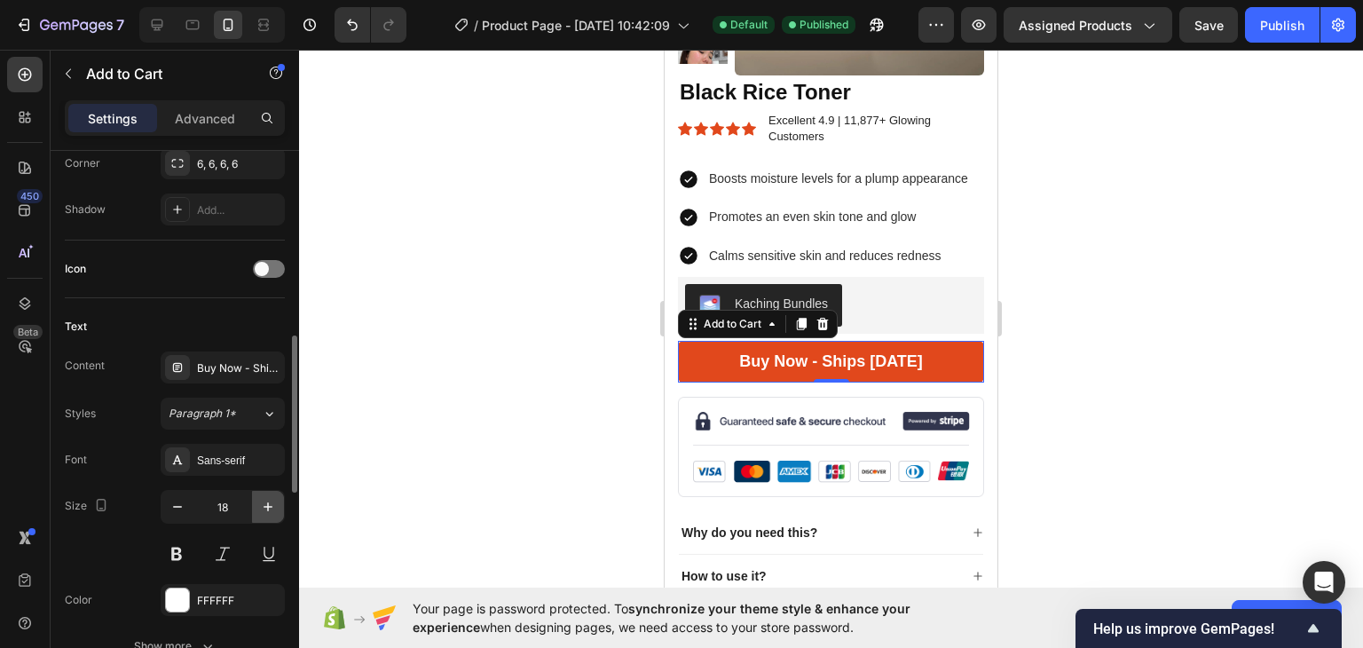
click at [271, 513] on button "button" at bounding box center [268, 507] width 32 height 32
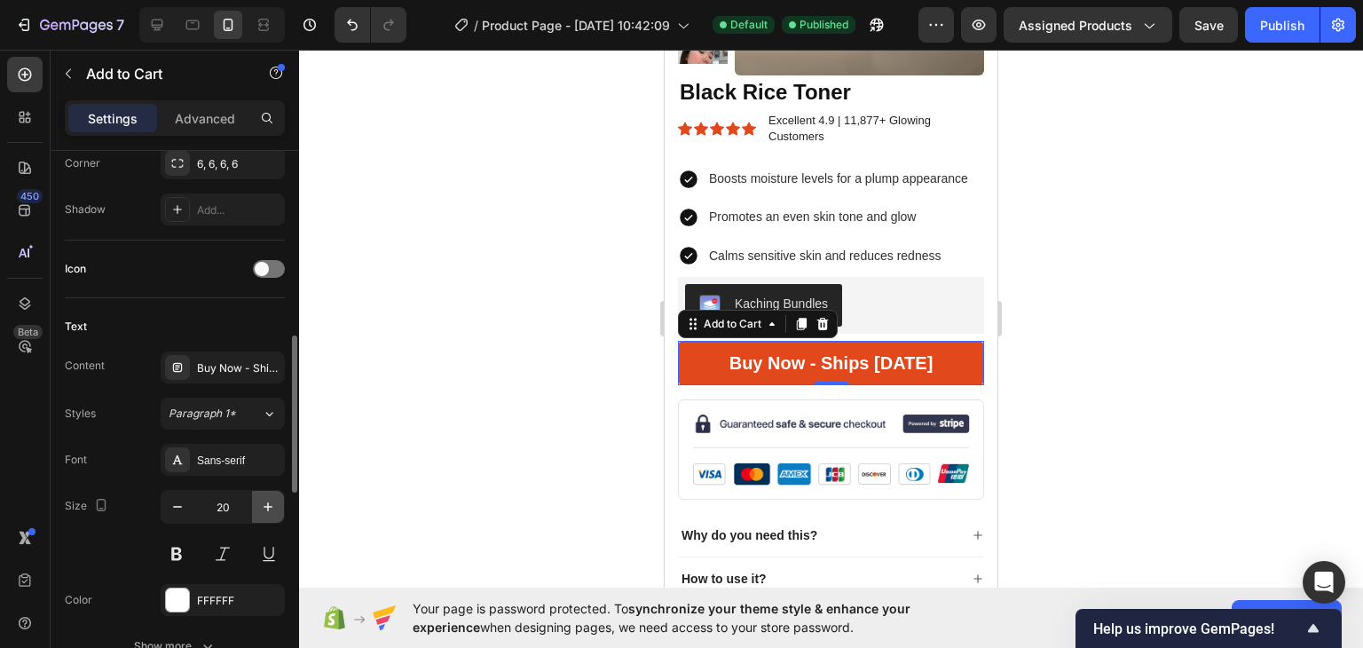
click at [271, 513] on button "button" at bounding box center [268, 507] width 32 height 32
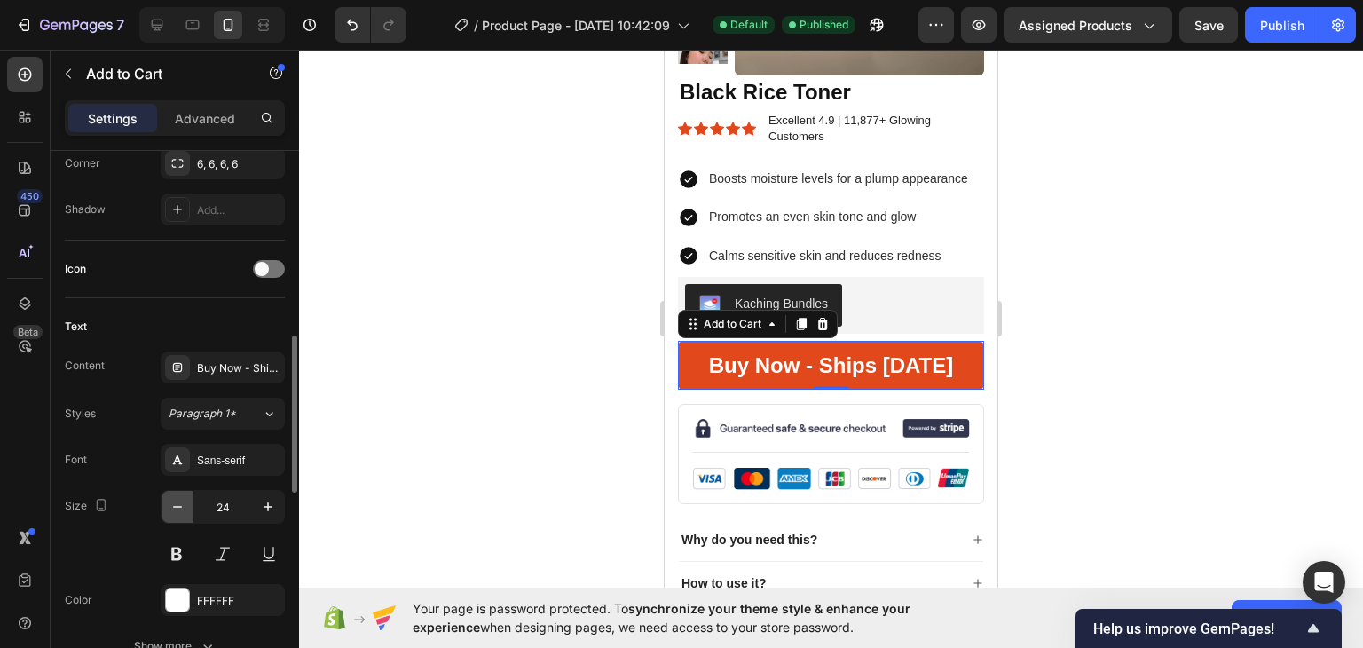
click at [170, 505] on icon "button" at bounding box center [178, 507] width 18 height 18
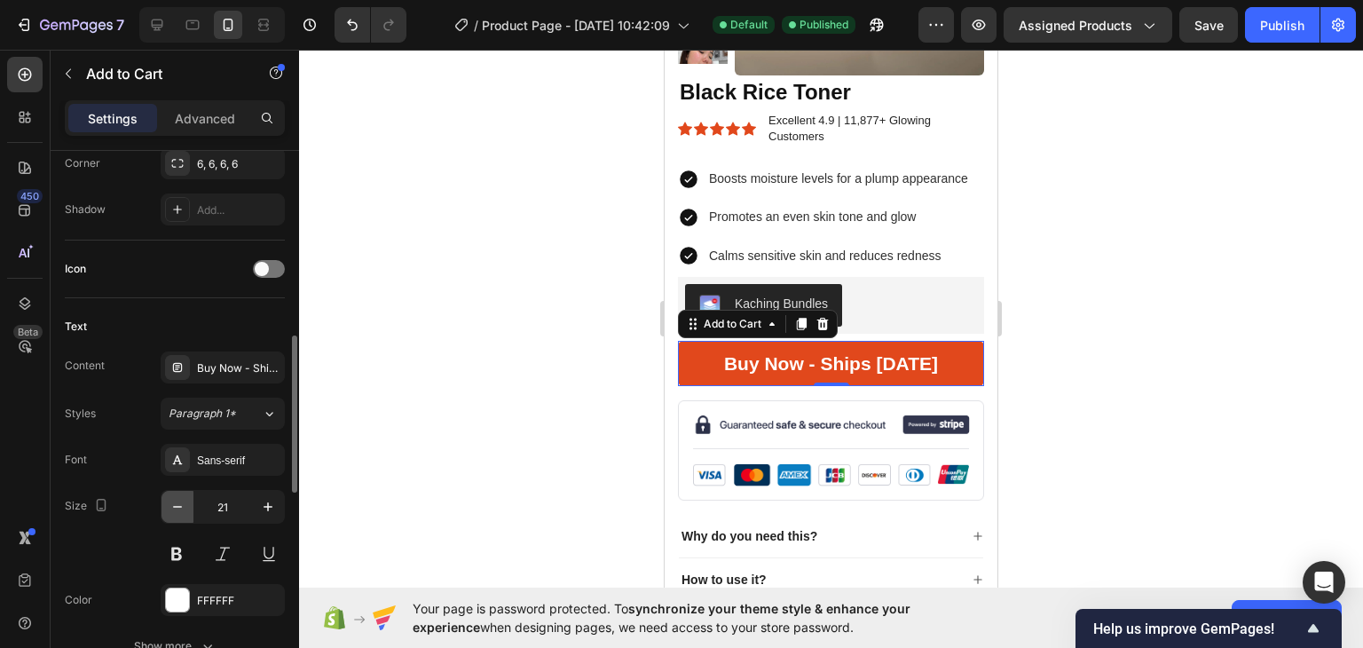
click at [170, 505] on icon "button" at bounding box center [178, 507] width 18 height 18
type input "19"
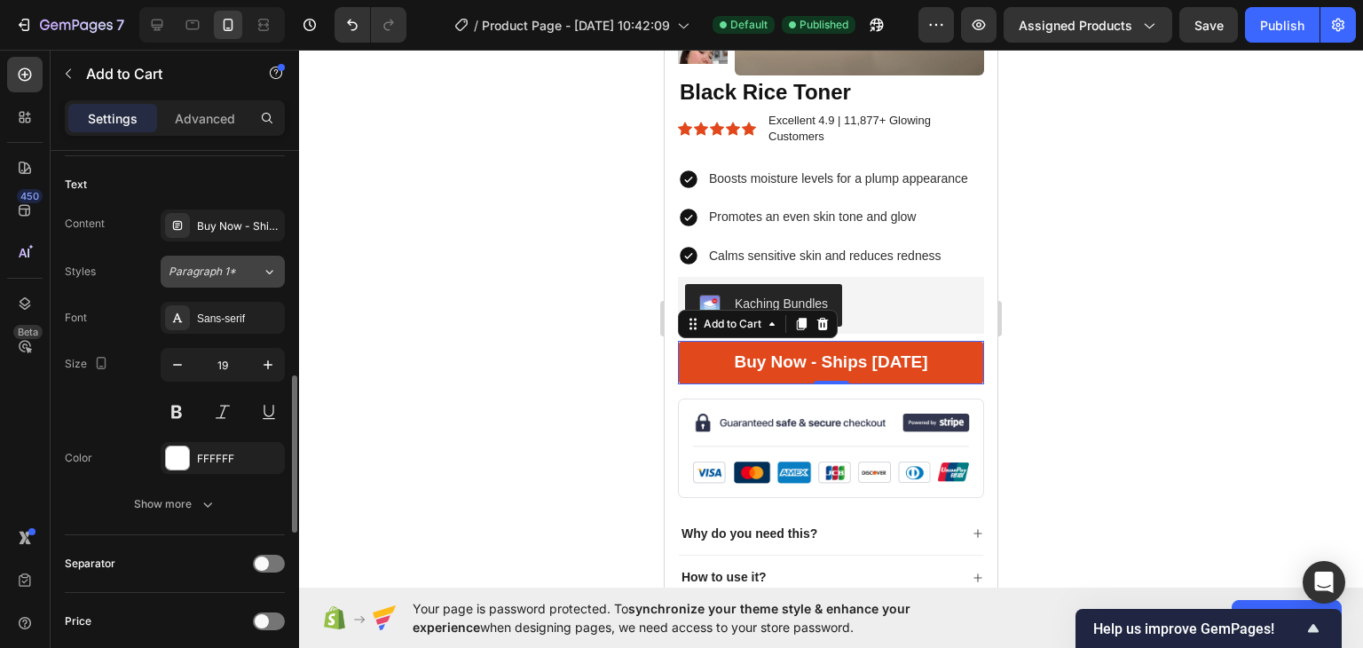
scroll to position [780, 0]
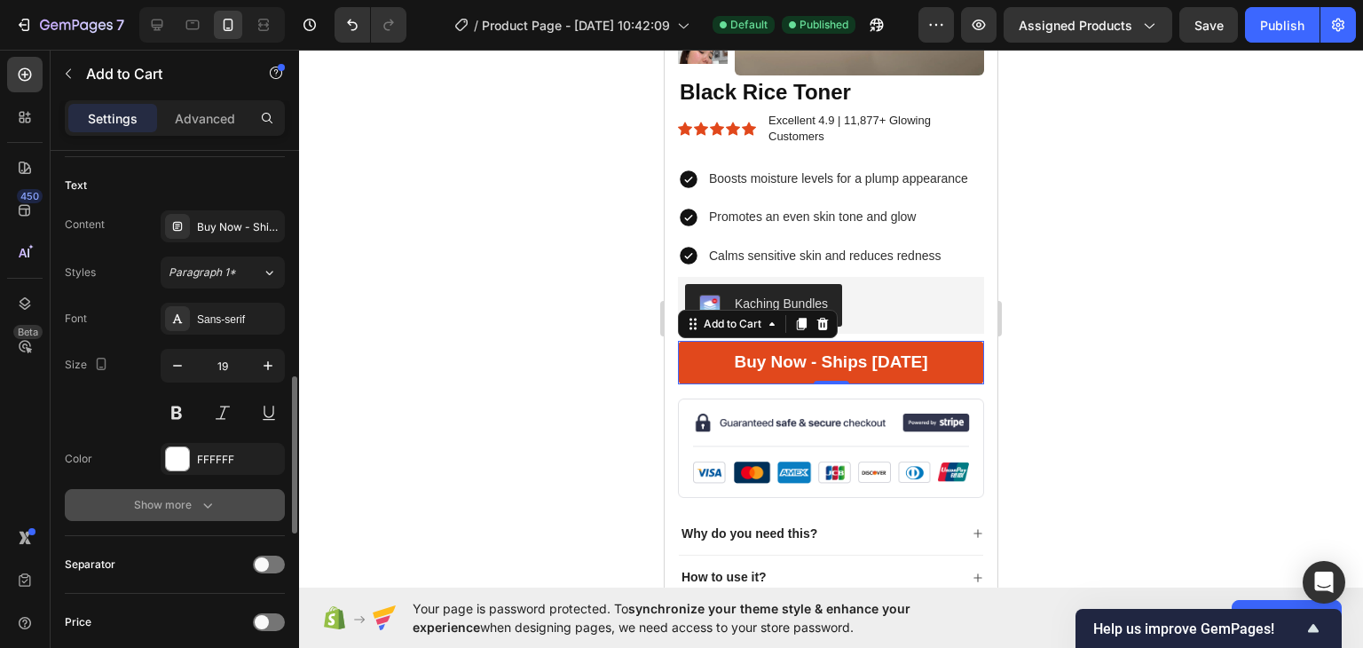
click at [206, 496] on icon "button" at bounding box center [208, 505] width 18 height 18
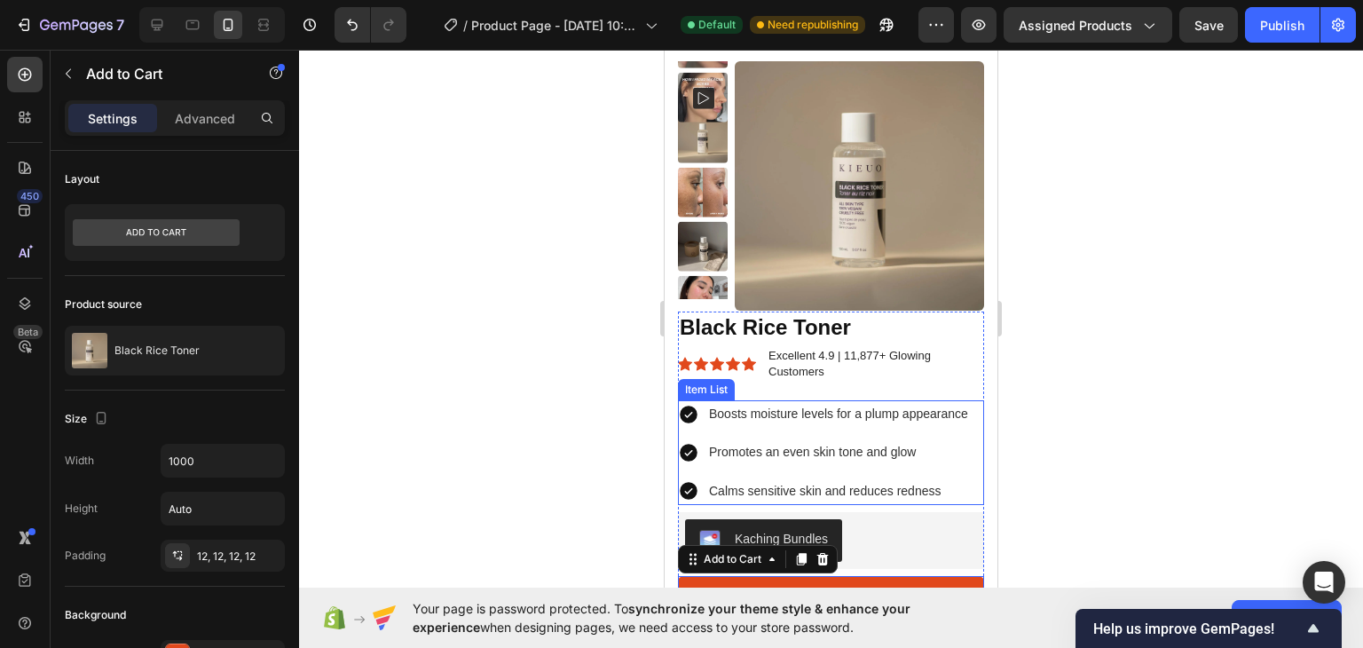
scroll to position [0, 0]
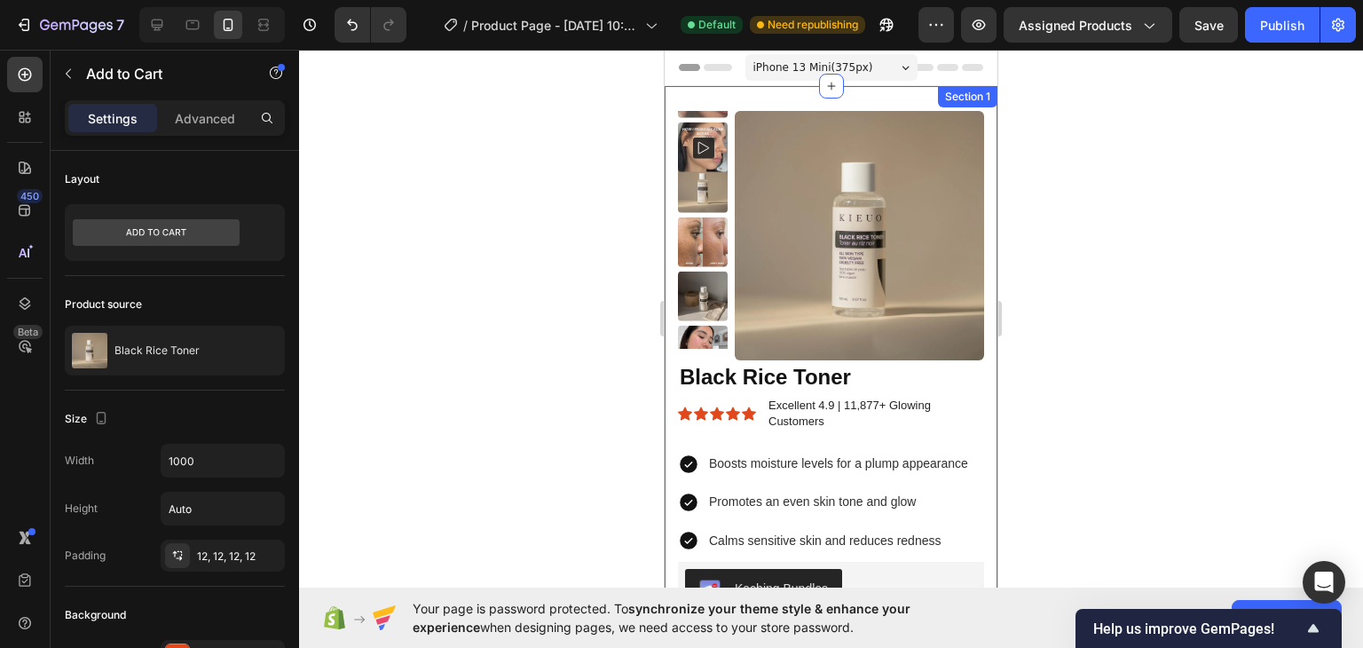
click at [798, 98] on div "Product Images “I’ve struggled with dark spots and uneven skin for years, and n…" at bounding box center [830, 543] width 333 height 914
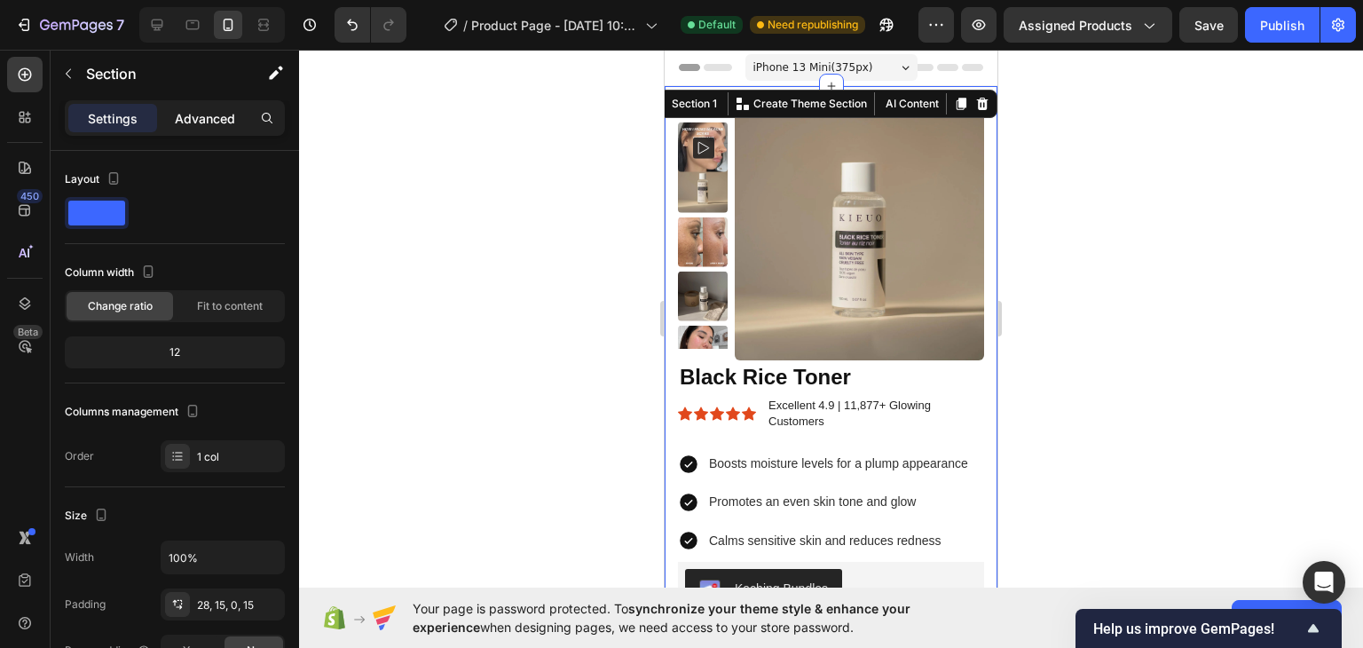
click at [202, 113] on p "Advanced" at bounding box center [205, 118] width 60 height 19
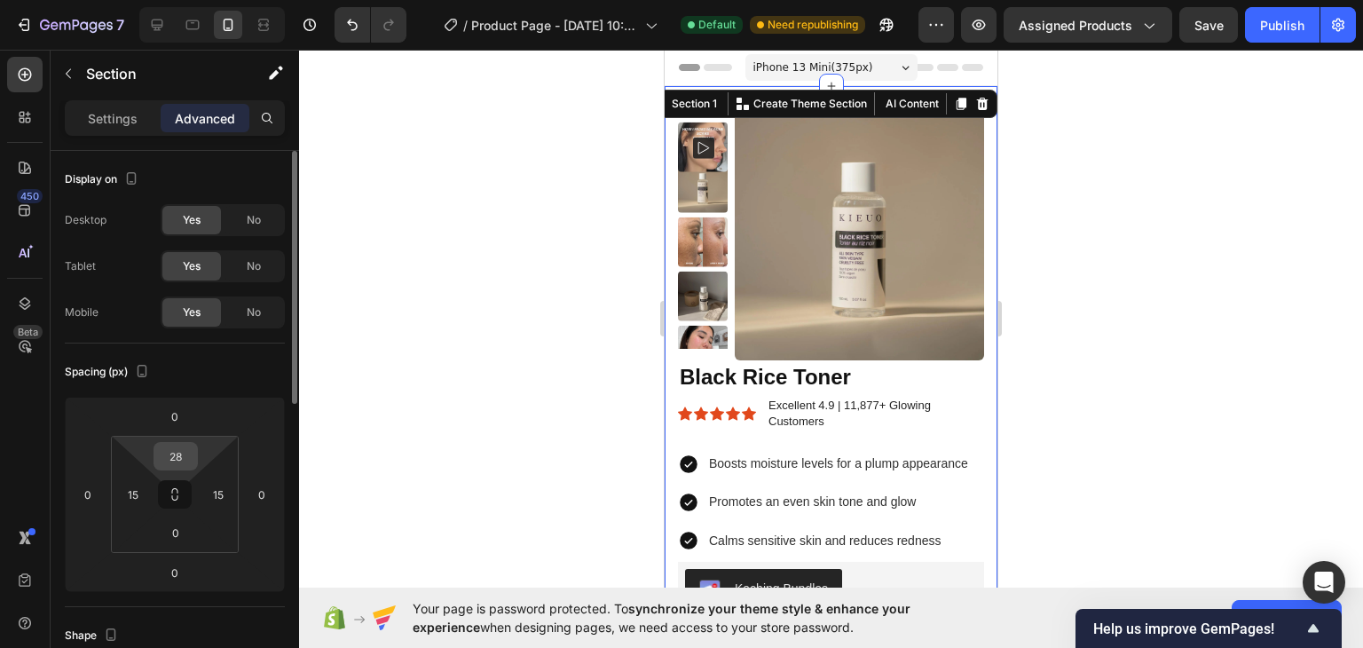
click at [183, 454] on input "28" at bounding box center [175, 456] width 35 height 27
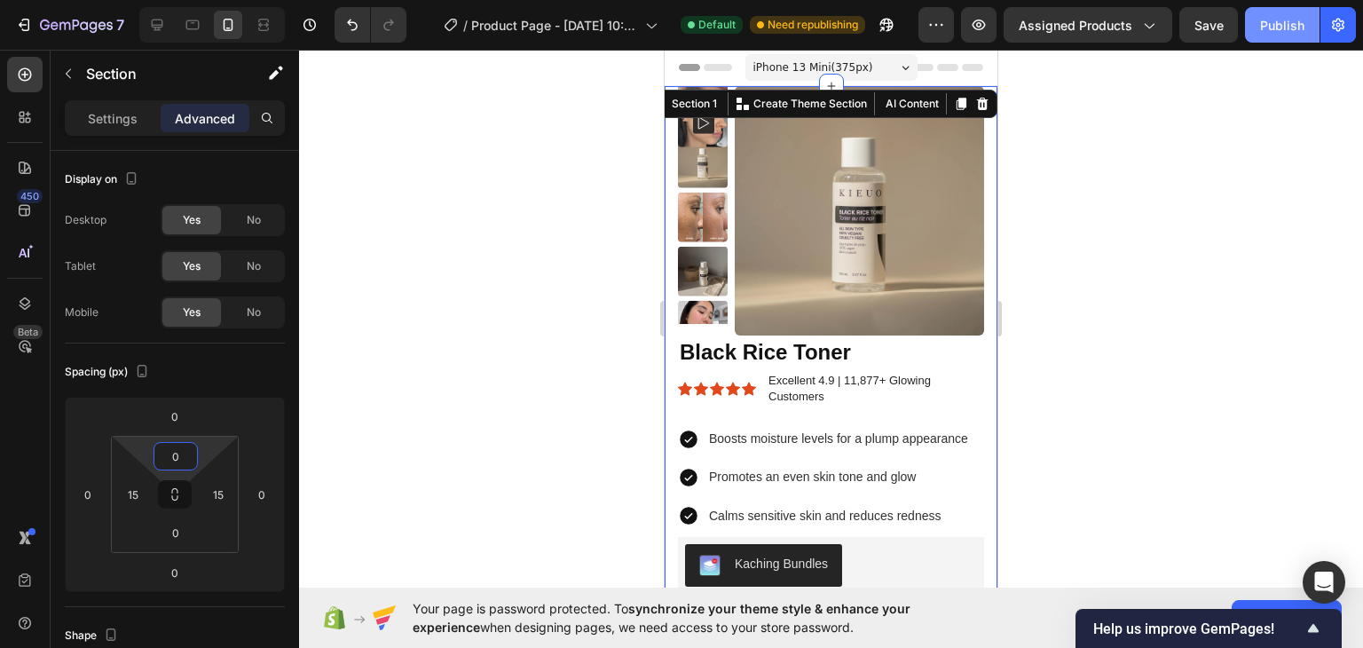
click at [1286, 33] on div "Publish" at bounding box center [1282, 25] width 44 height 19
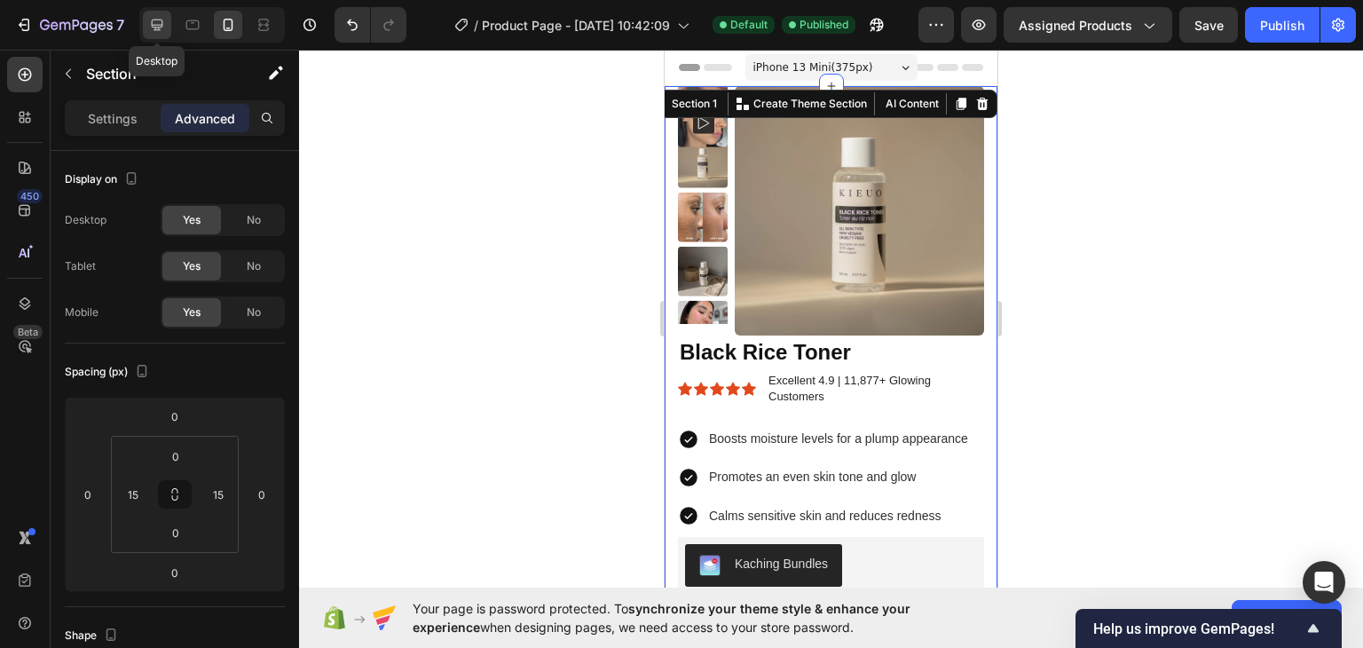
click at [149, 22] on icon at bounding box center [157, 25] width 18 height 18
type input "15"
type input "60"
type input "20"
type input "60"
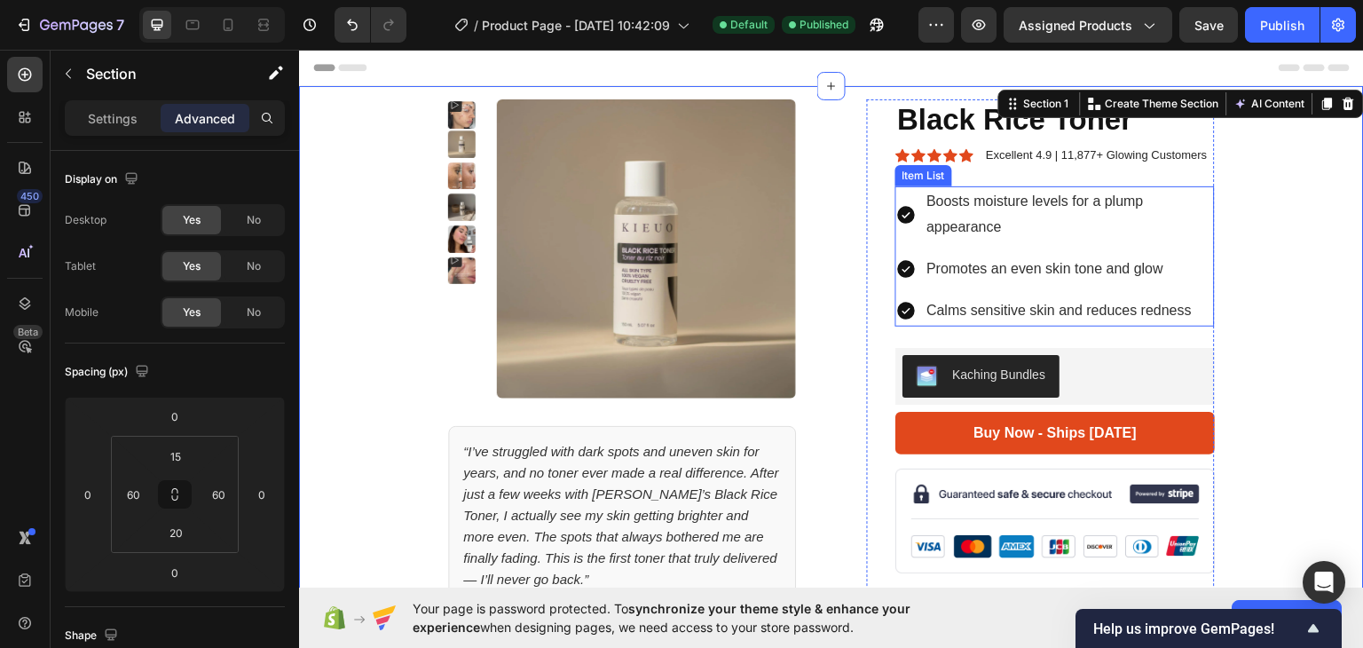
click at [1197, 239] on p "Boosts moisture levels for a plump appearance" at bounding box center [1069, 213] width 286 height 51
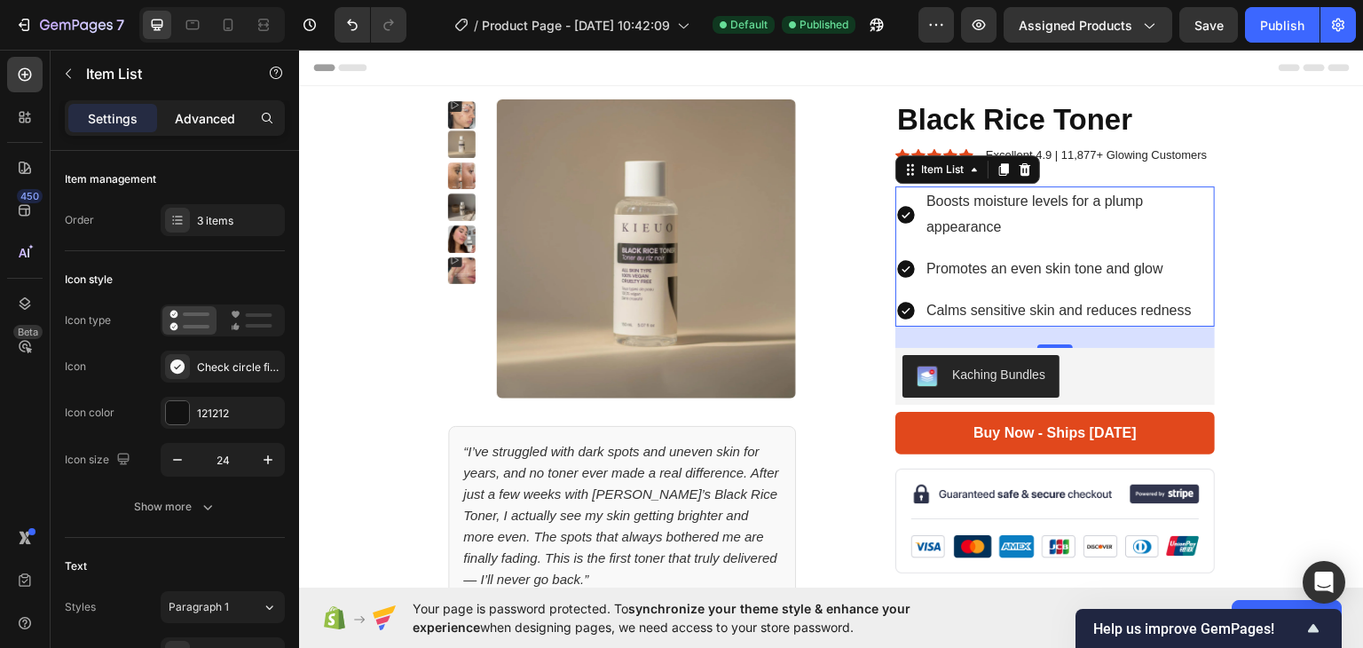
click at [214, 126] on p "Advanced" at bounding box center [205, 118] width 60 height 19
type input "100%"
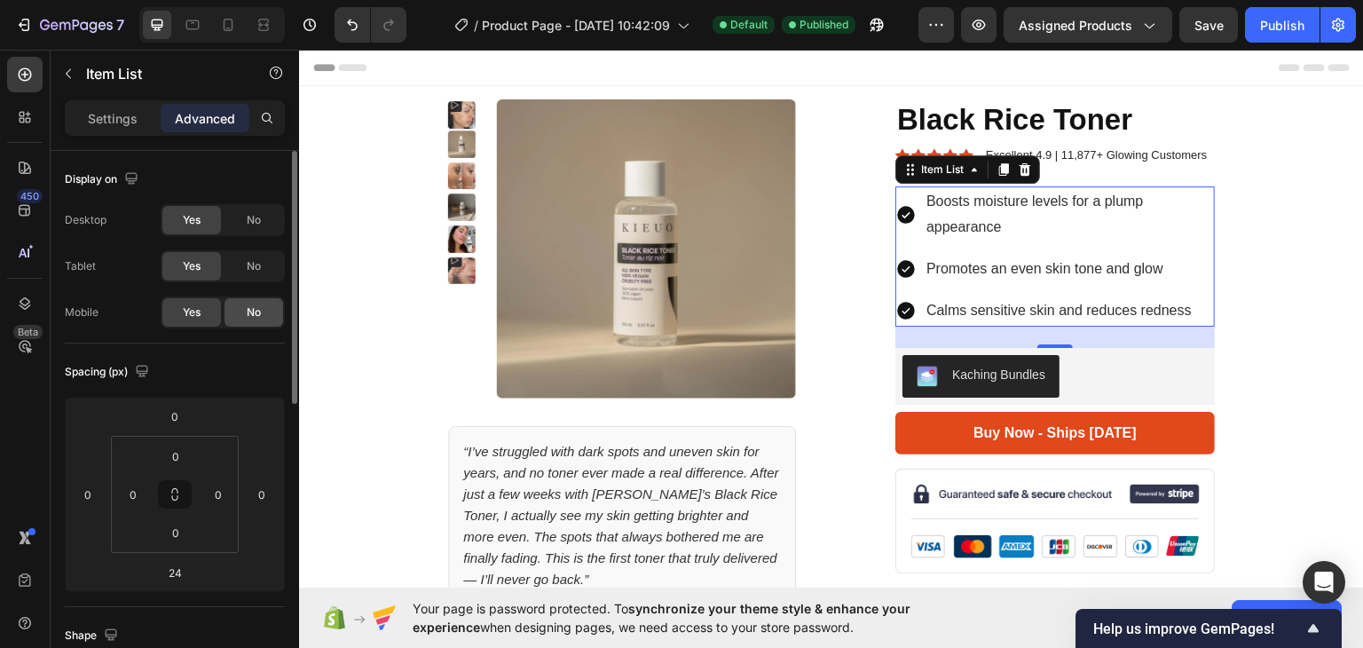
click at [247, 313] on span "No" at bounding box center [254, 312] width 14 height 16
click at [177, 313] on div "Yes" at bounding box center [191, 312] width 59 height 28
click at [263, 317] on div "No" at bounding box center [253, 312] width 59 height 28
click at [232, 30] on icon at bounding box center [228, 25] width 18 height 18
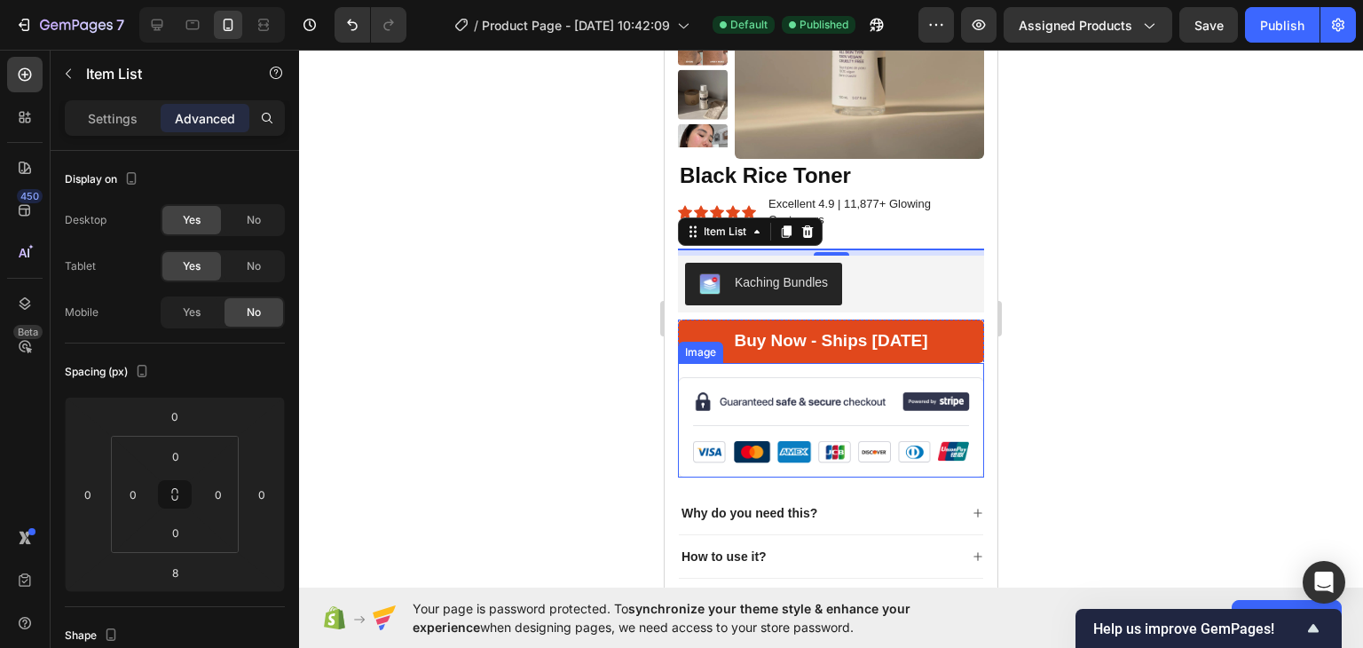
scroll to position [176, 0]
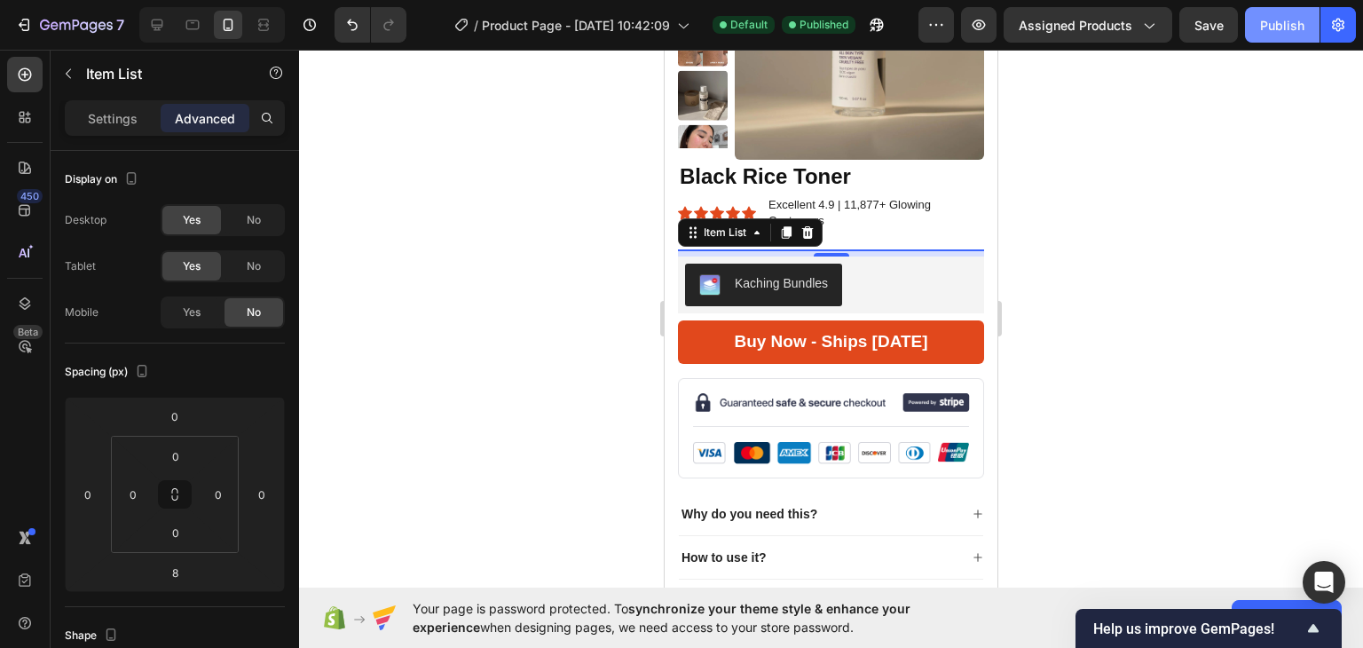
click at [1278, 40] on button "Publish" at bounding box center [1282, 24] width 75 height 35
click at [346, 26] on icon "Undo/Redo" at bounding box center [352, 25] width 18 height 18
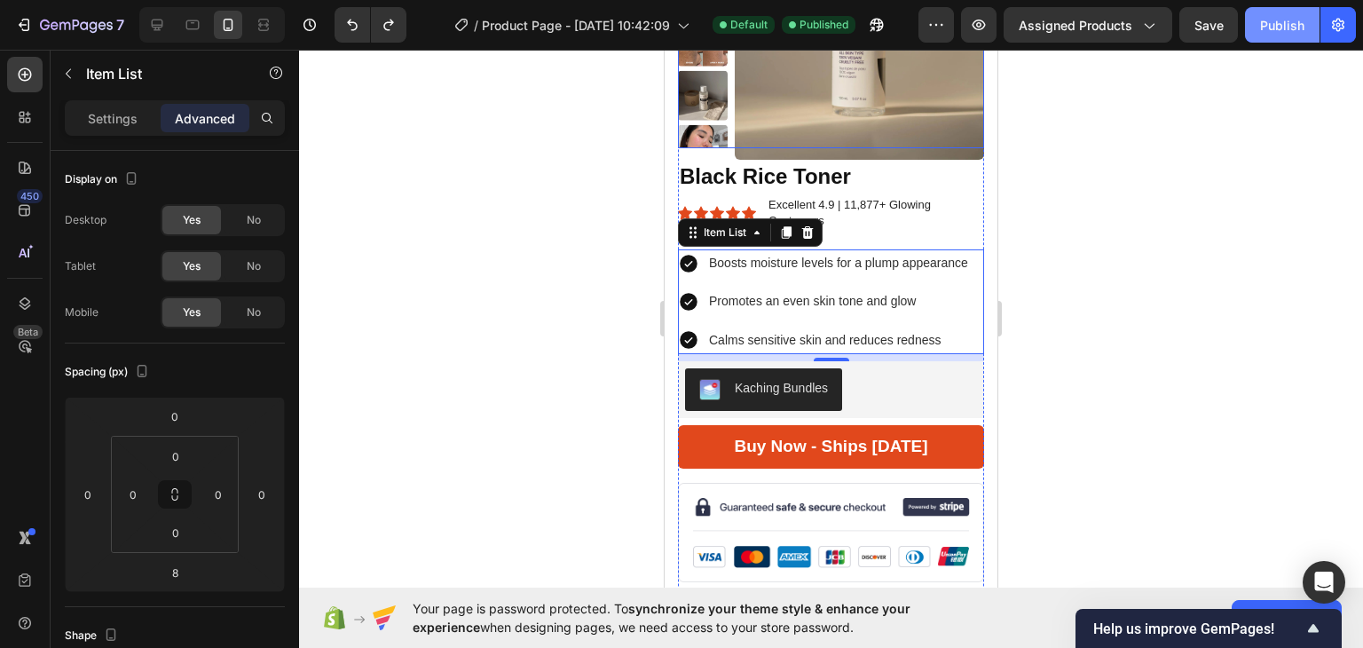
click at [1270, 20] on div "Publish" at bounding box center [1282, 25] width 44 height 19
click at [165, 26] on icon at bounding box center [157, 25] width 18 height 18
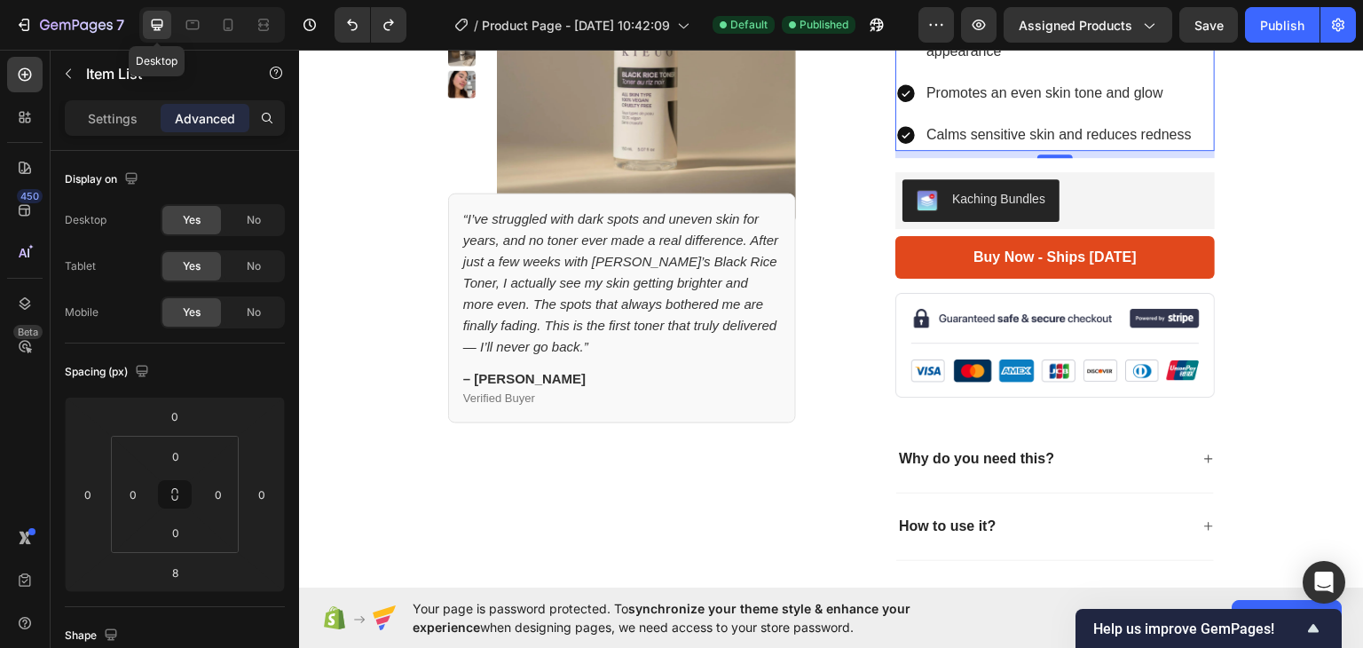
type input "24"
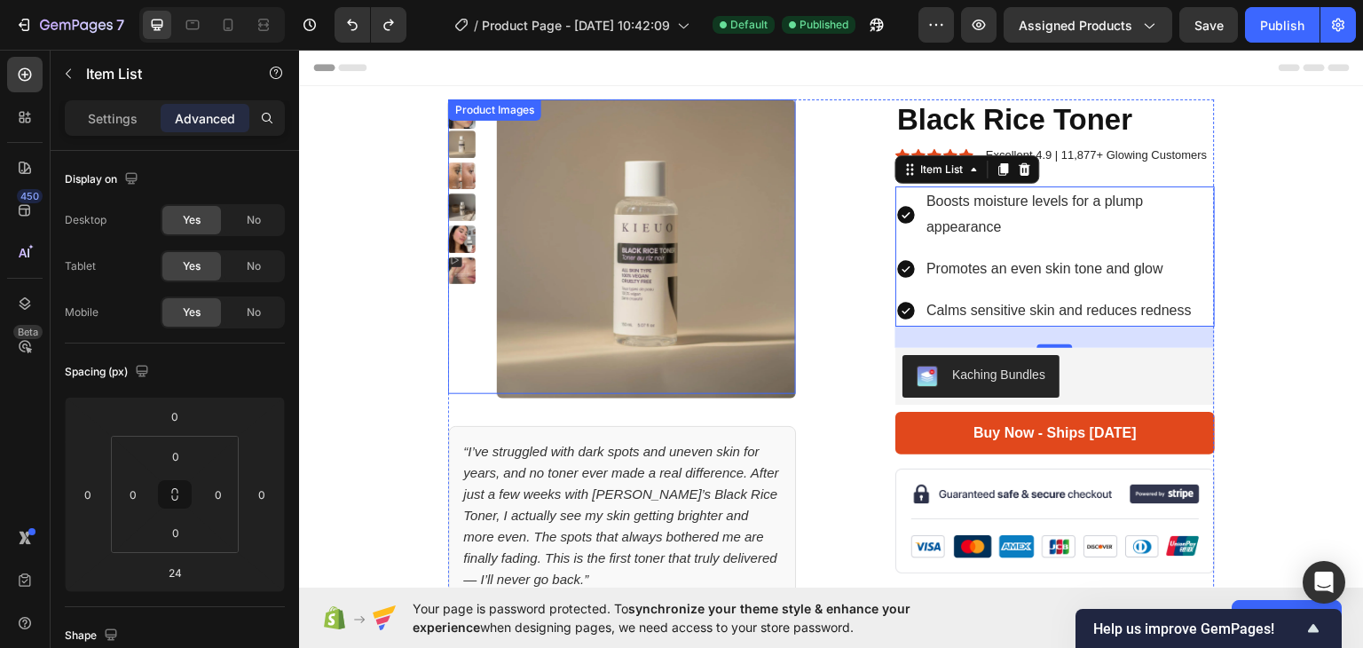
click at [461, 134] on img at bounding box center [462, 144] width 28 height 28
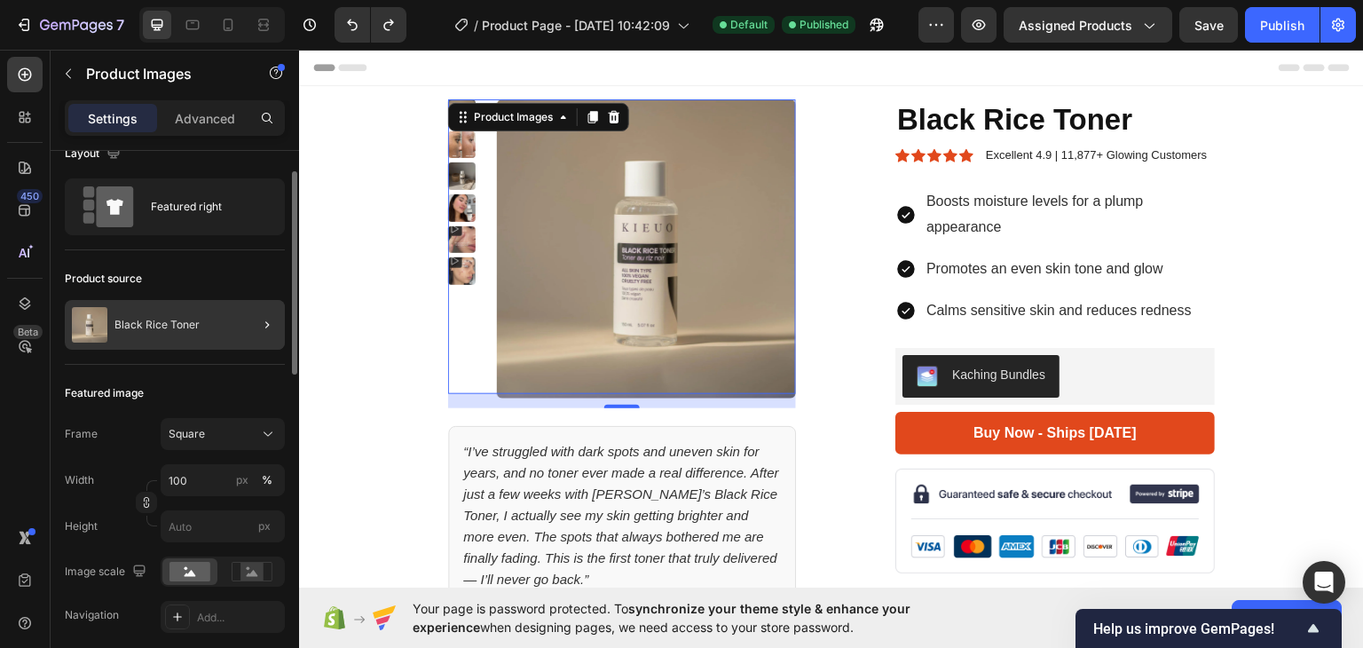
scroll to position [34, 0]
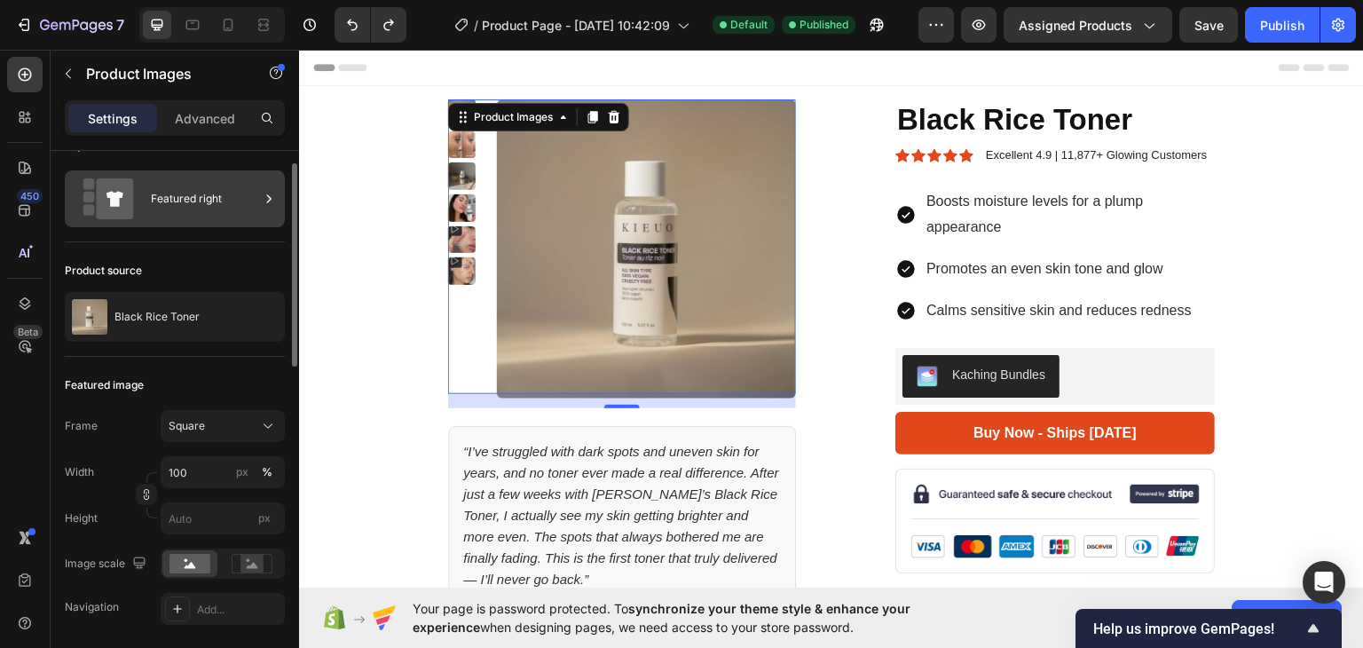
click at [215, 193] on div "Featured right" at bounding box center [205, 198] width 108 height 41
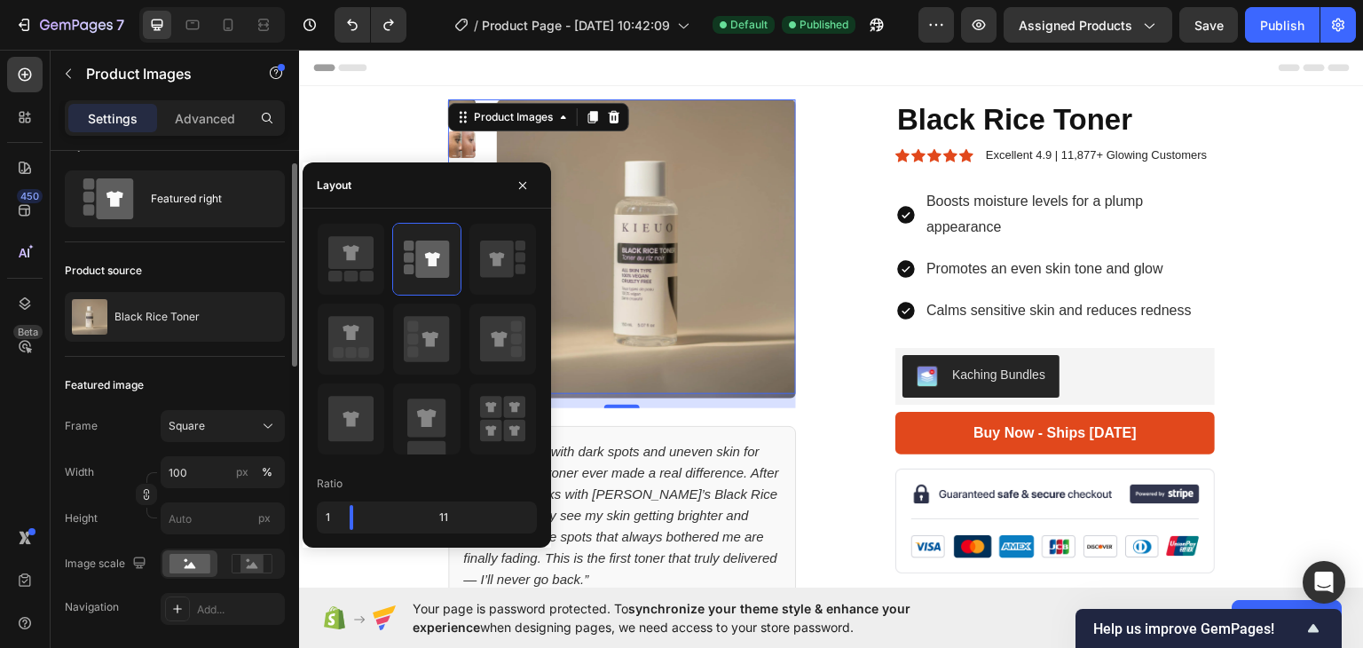
click at [193, 270] on div "Product source" at bounding box center [175, 270] width 220 height 28
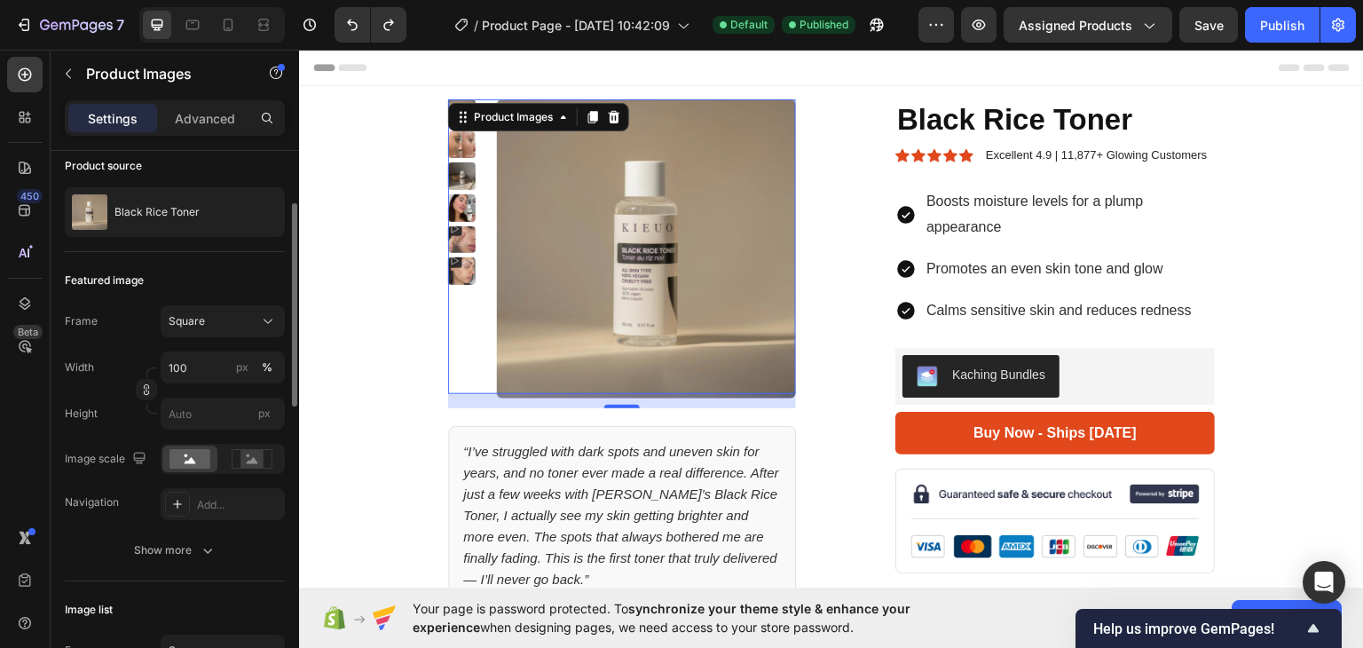
scroll to position [141, 0]
click at [244, 458] on rect at bounding box center [251, 456] width 23 height 18
click at [195, 465] on div at bounding box center [189, 456] width 55 height 27
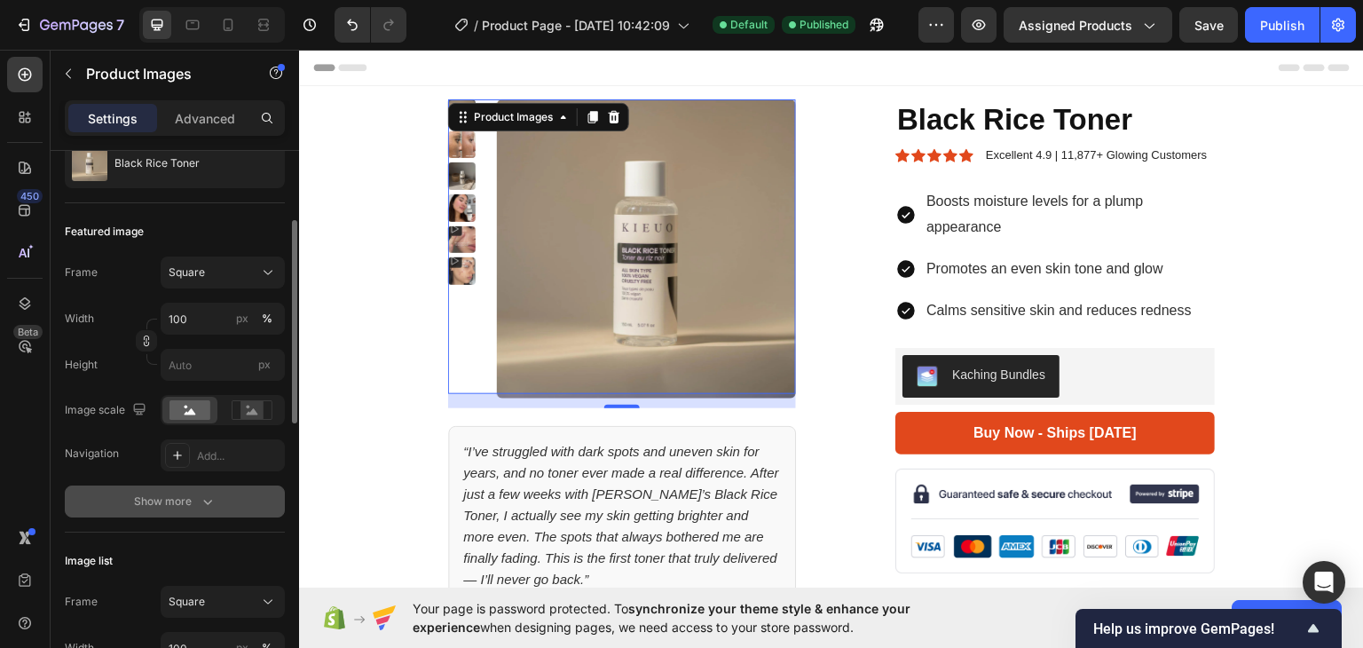
click at [167, 494] on div "Show more" at bounding box center [175, 501] width 83 height 18
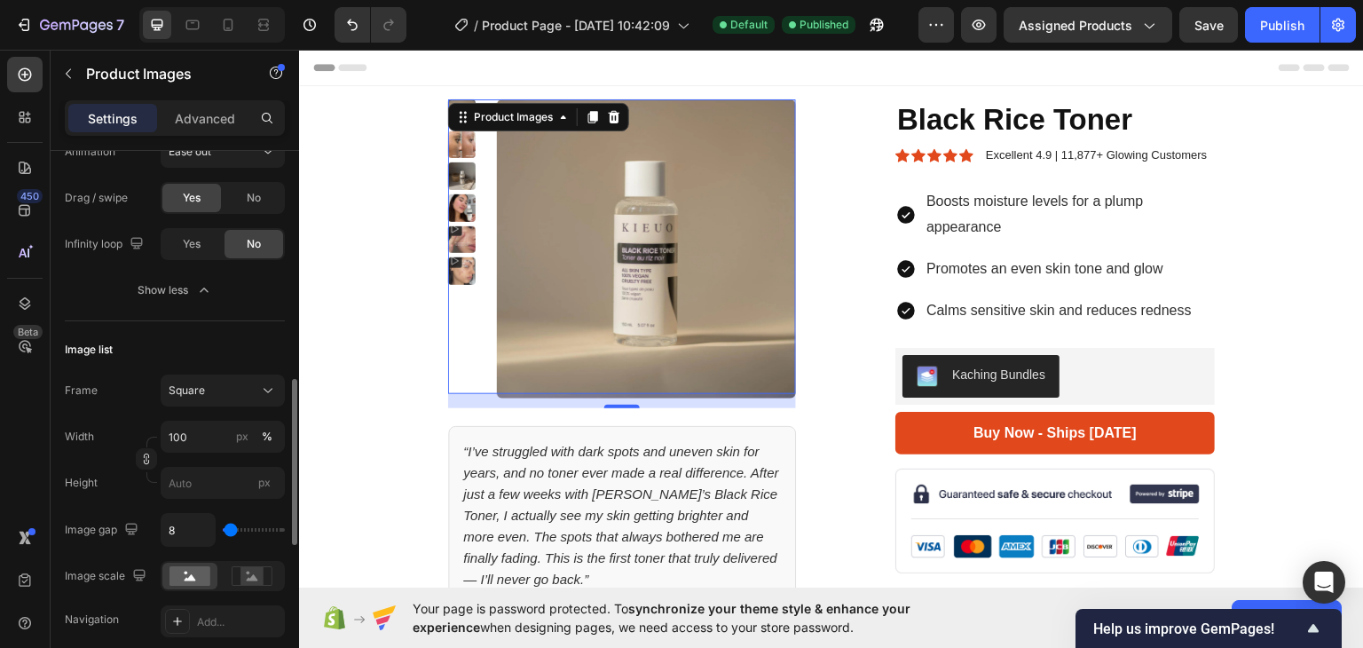
scroll to position [729, 0]
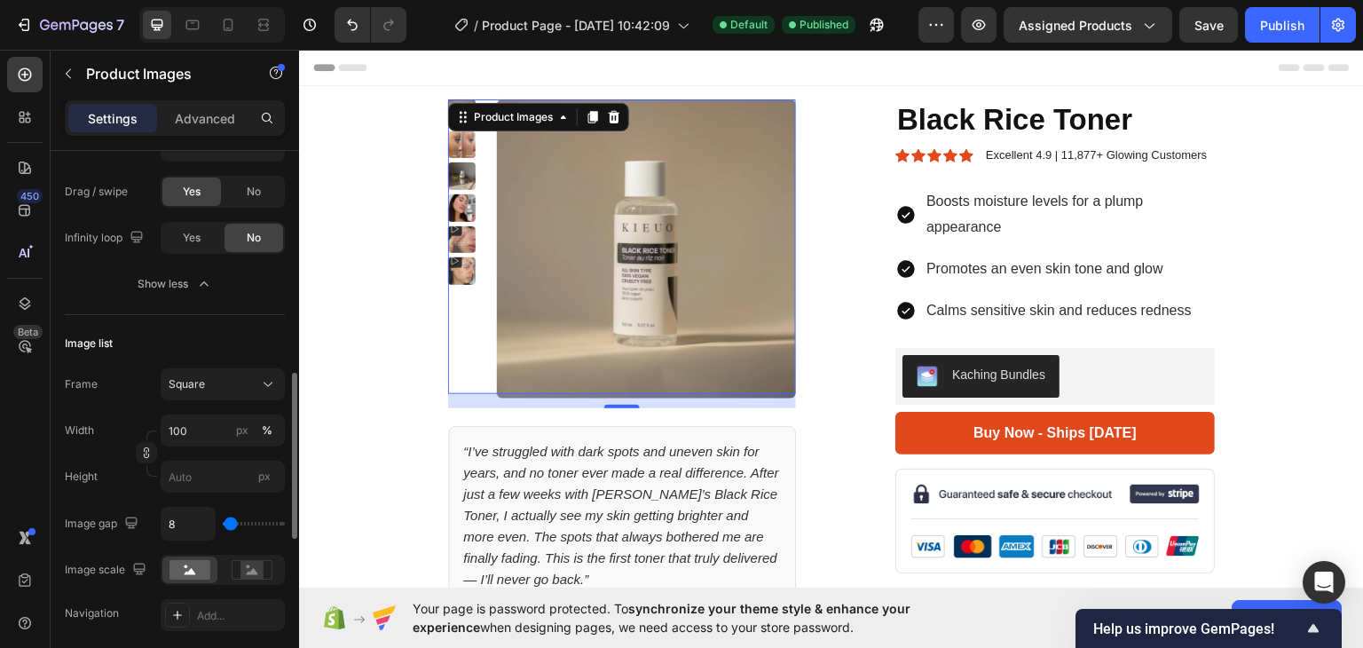
type input "91"
type input "150"
type input "157"
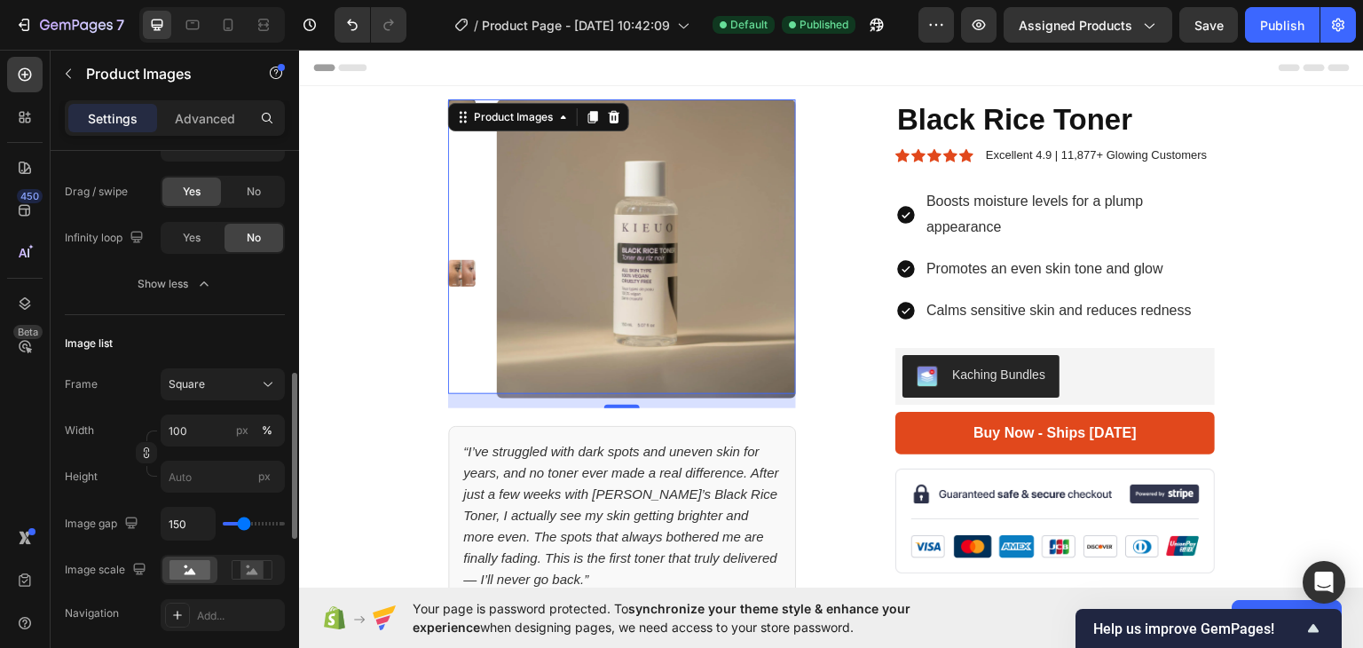
type input "157"
type input "83"
type input "39"
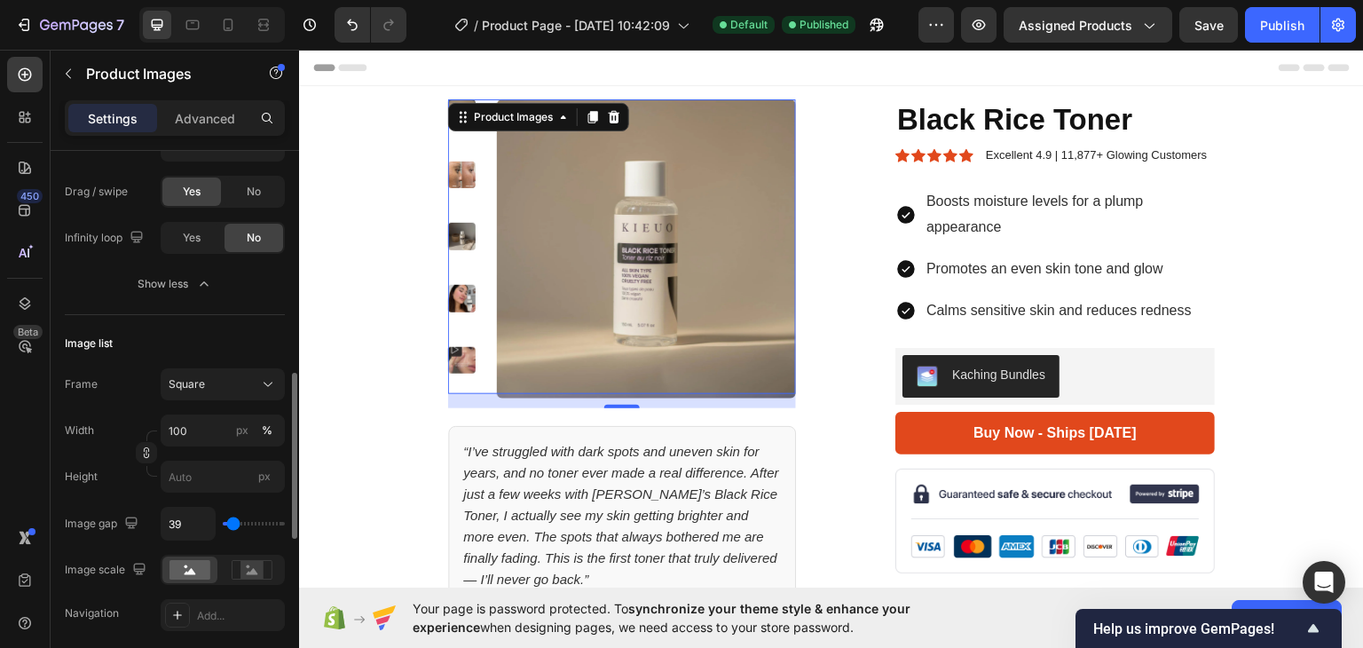
type input "9"
type input "0"
type input "2"
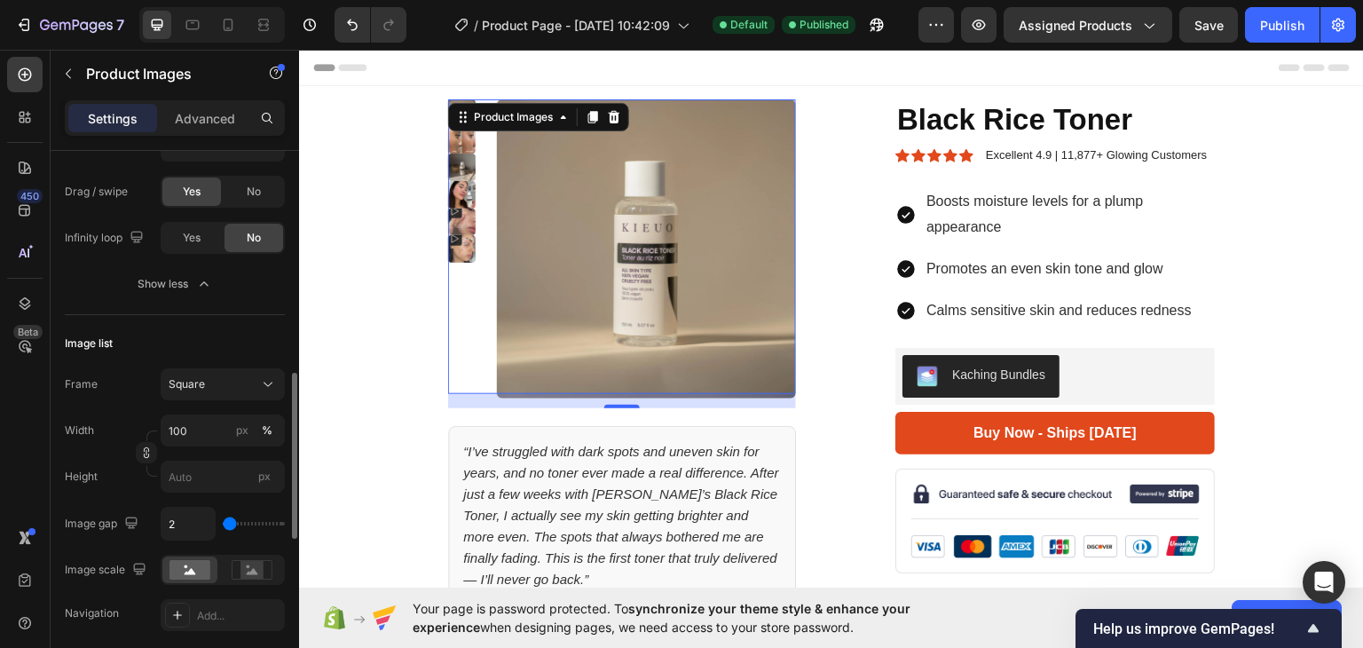
type input "2"
type input "9"
click at [231, 522] on input "range" at bounding box center [254, 524] width 62 height 4
click at [182, 525] on input "9" at bounding box center [187, 523] width 53 height 32
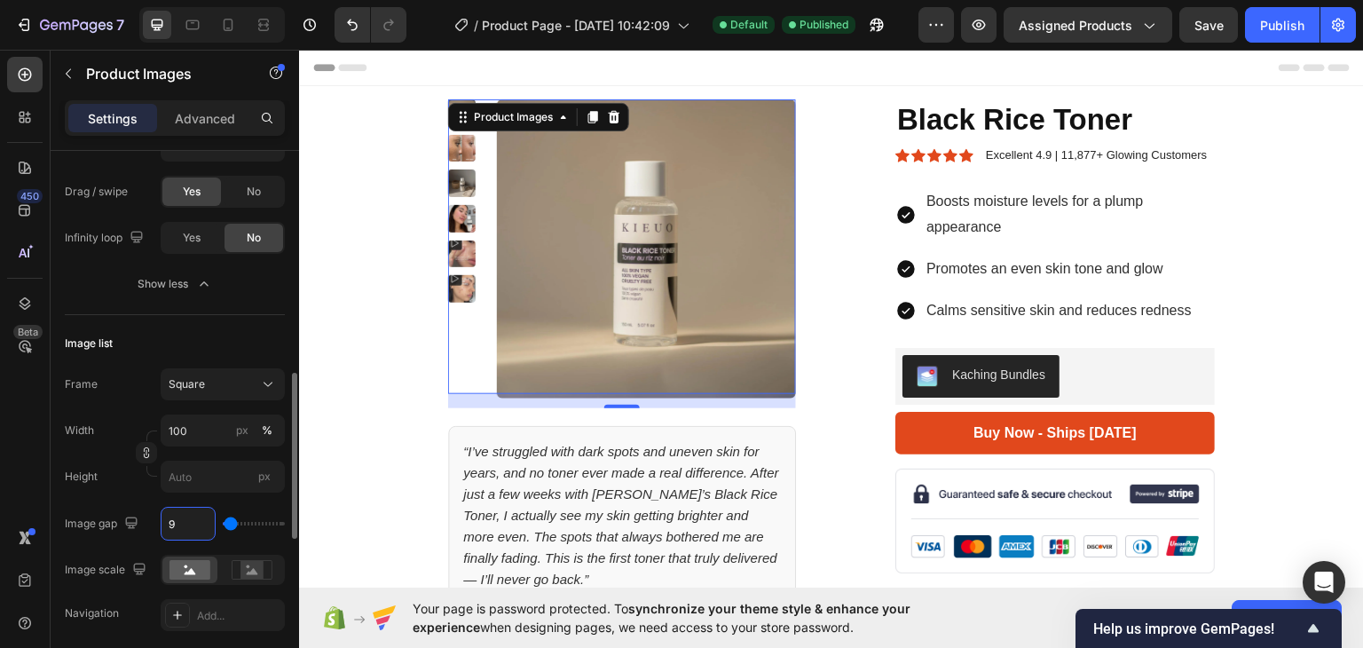
click at [182, 525] on input "9" at bounding box center [187, 523] width 53 height 32
type input "1"
type input "12"
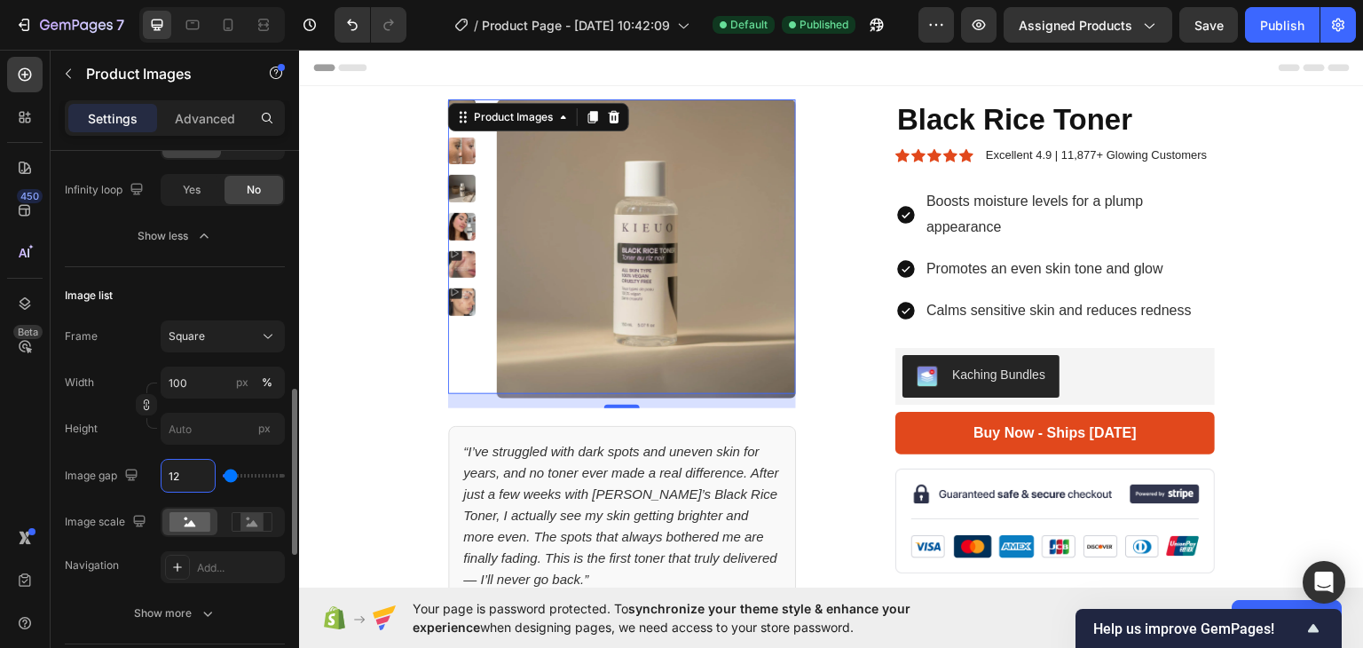
scroll to position [784, 0]
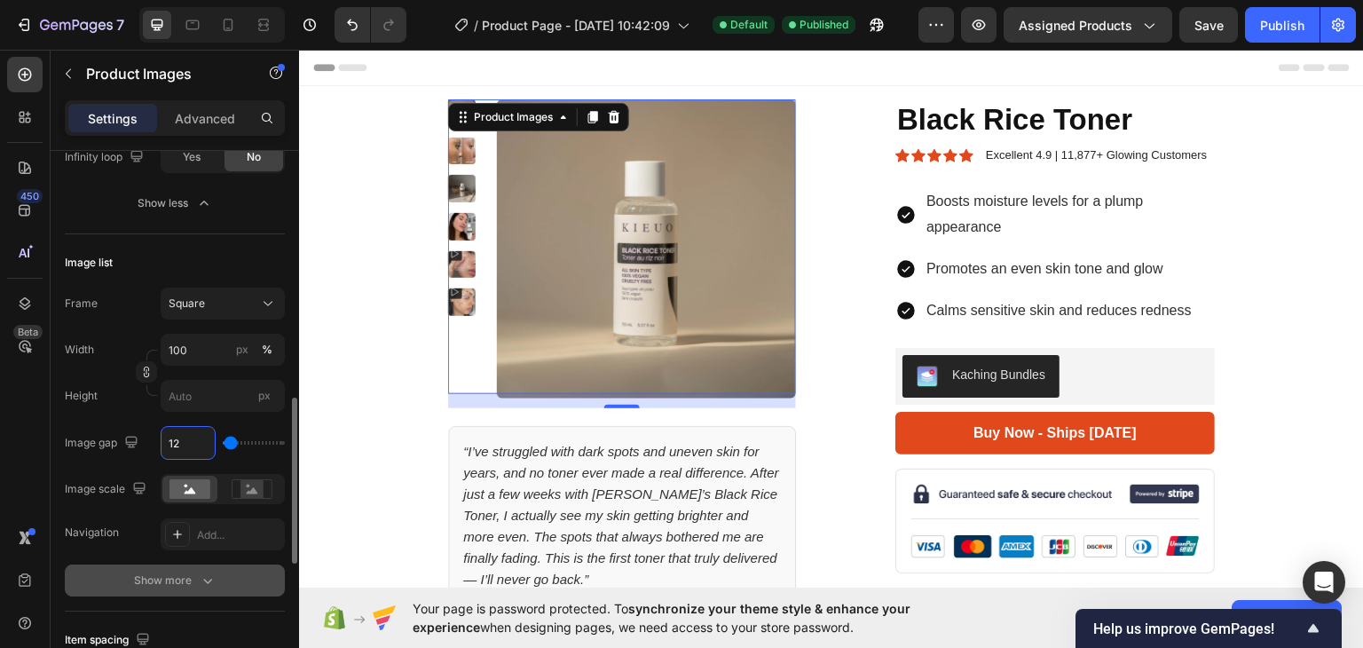
type input "12"
click at [170, 571] on div "Show more" at bounding box center [175, 580] width 83 height 18
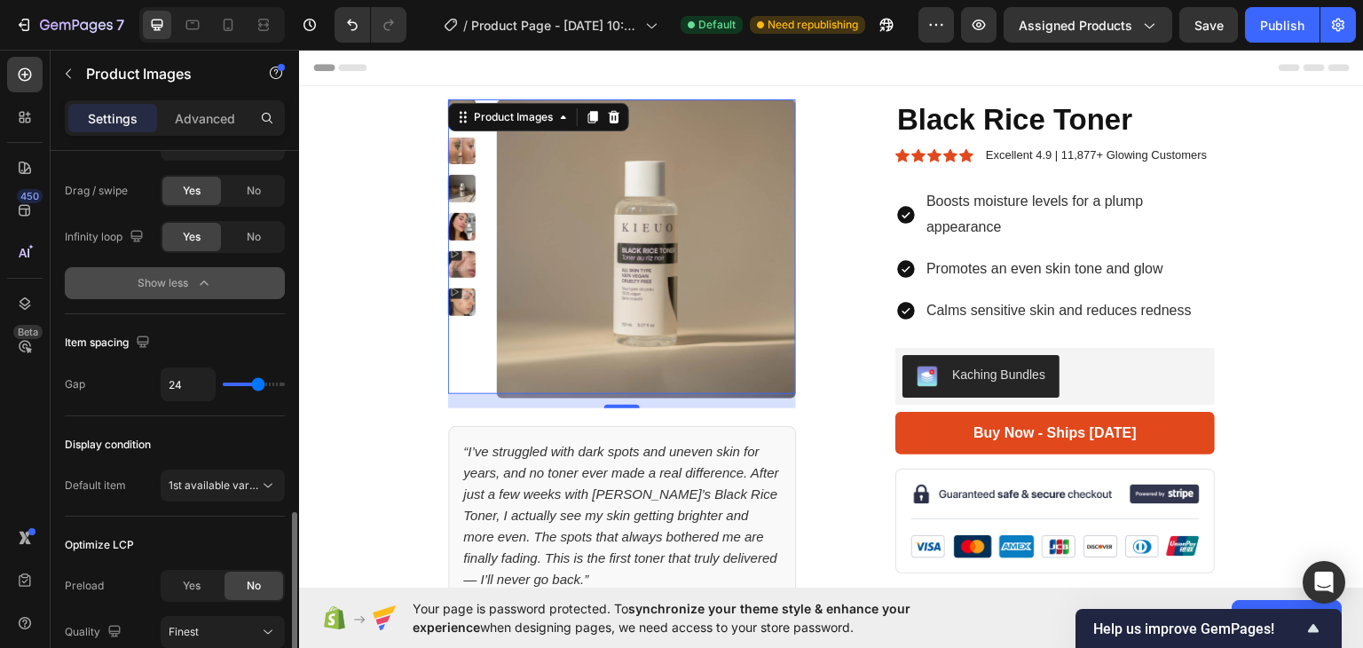
scroll to position [1333, 0]
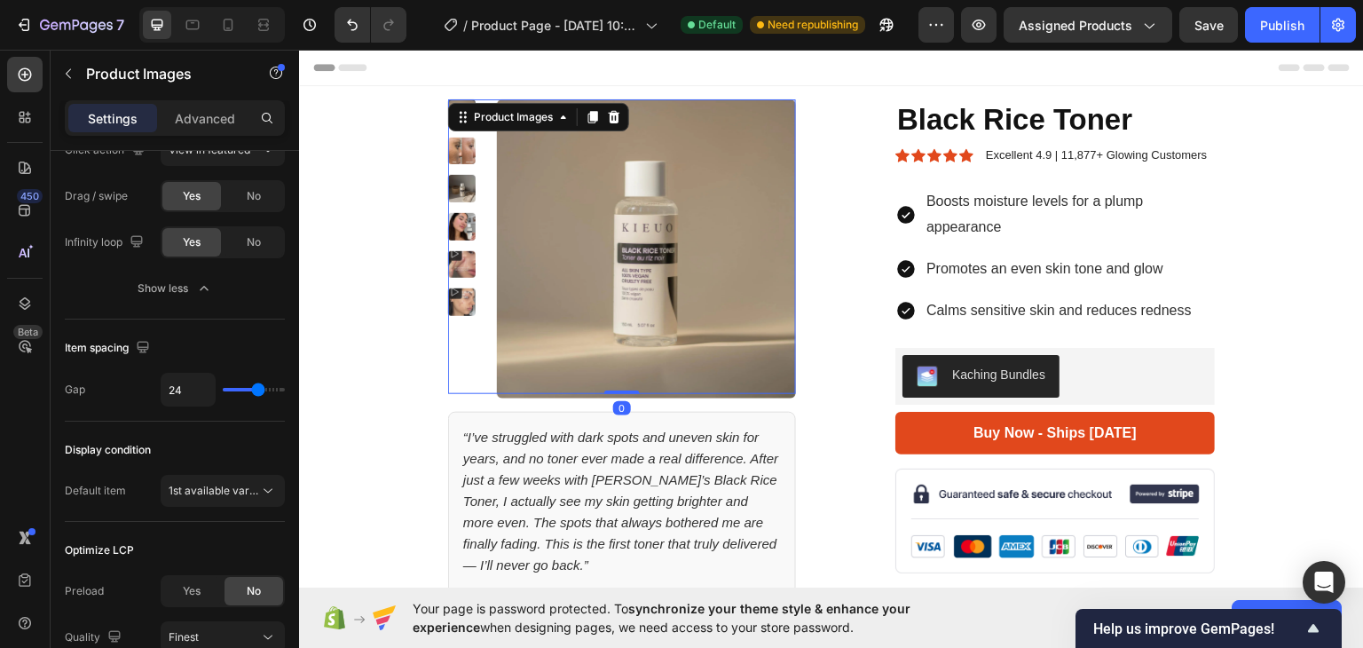
drag, startPoint x: 611, startPoint y: 402, endPoint x: 618, endPoint y: 352, distance: 50.2
click at [618, 352] on div "Product Images 0" at bounding box center [622, 245] width 348 height 295
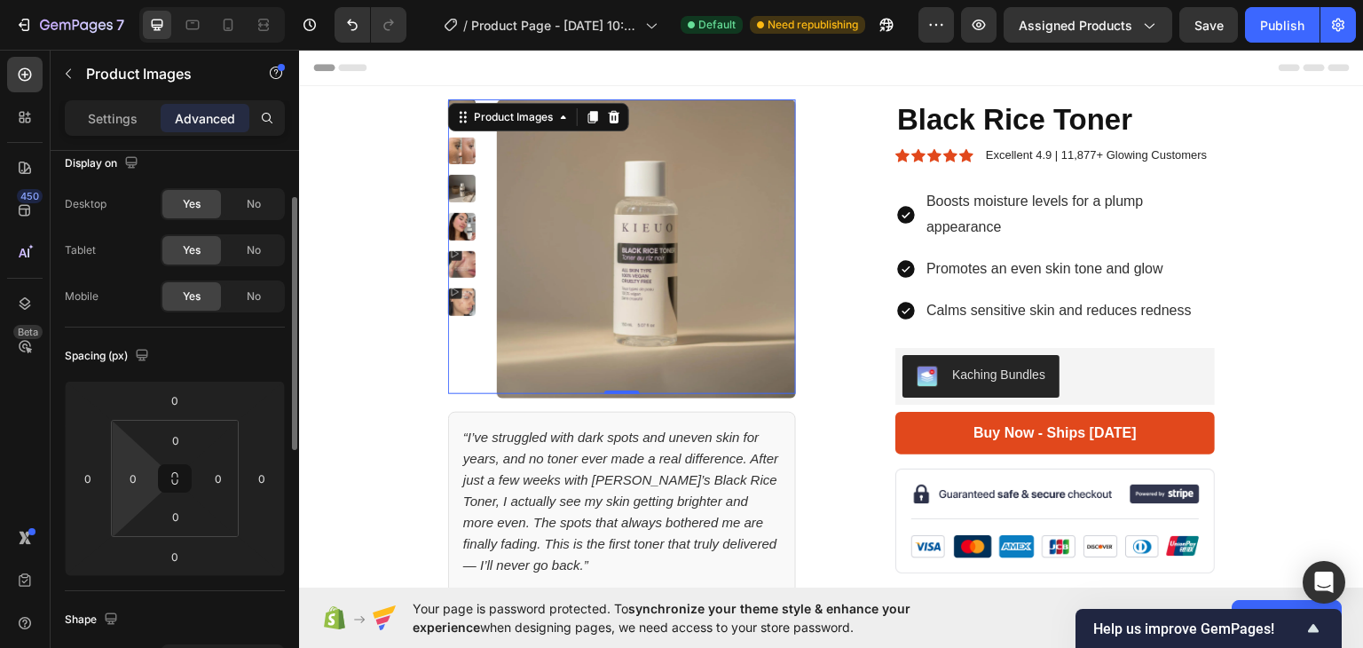
scroll to position [0, 0]
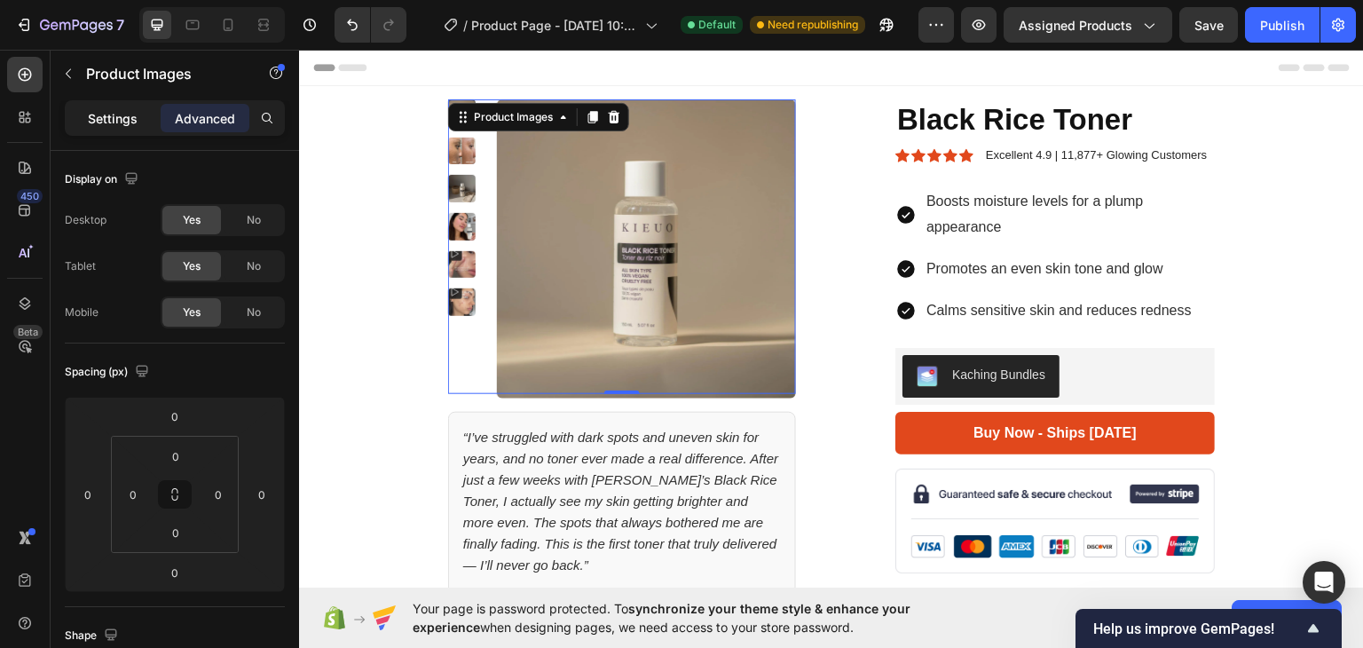
click at [124, 114] on p "Settings" at bounding box center [113, 118] width 50 height 19
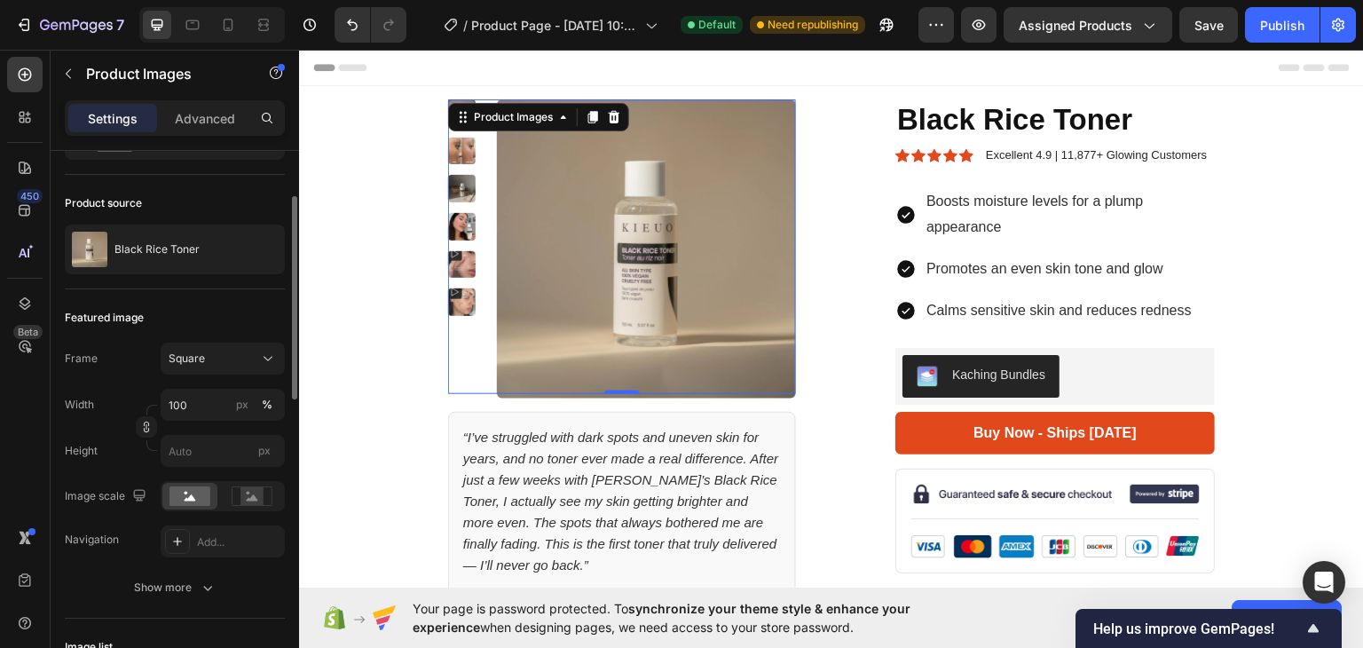
scroll to position [107, 0]
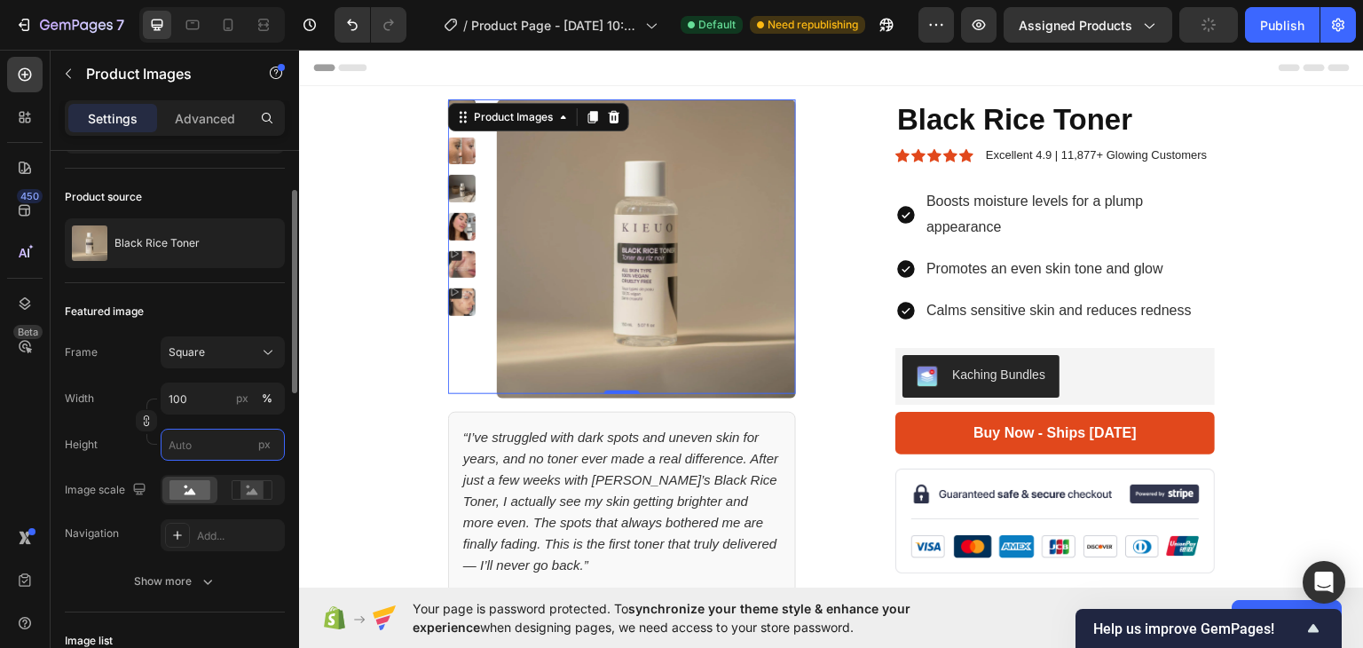
click at [203, 447] on input "px" at bounding box center [223, 445] width 124 height 32
click at [1265, 20] on div "Publish" at bounding box center [1282, 25] width 44 height 19
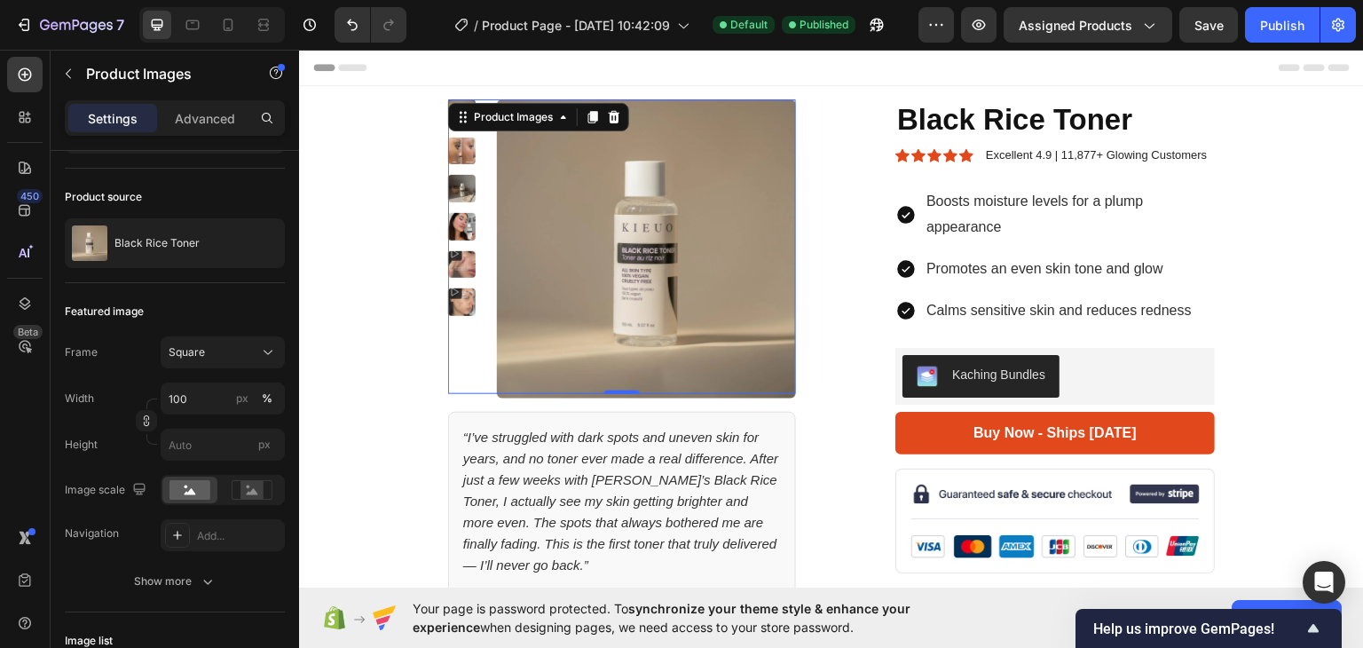
click at [480, 183] on div at bounding box center [622, 245] width 348 height 295
click at [257, 33] on icon at bounding box center [264, 25] width 18 height 18
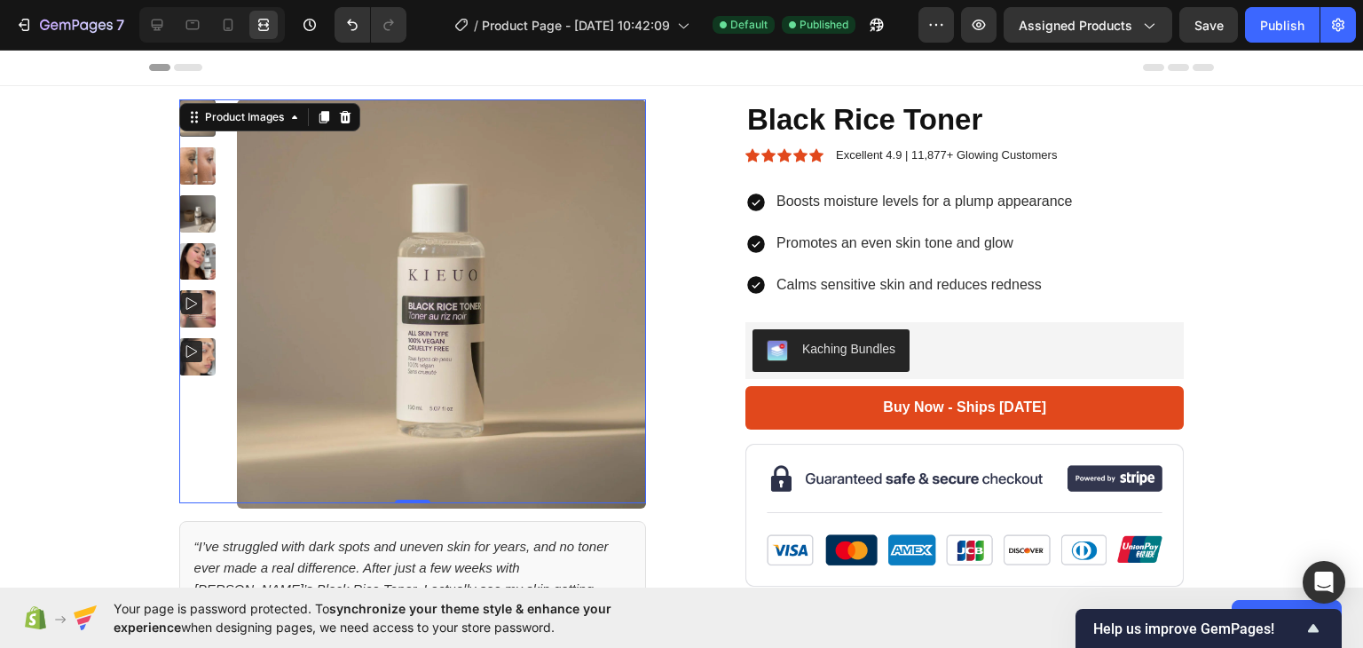
click at [202, 132] on div at bounding box center [197, 117] width 37 height 37
click at [197, 162] on img at bounding box center [197, 165] width 37 height 37
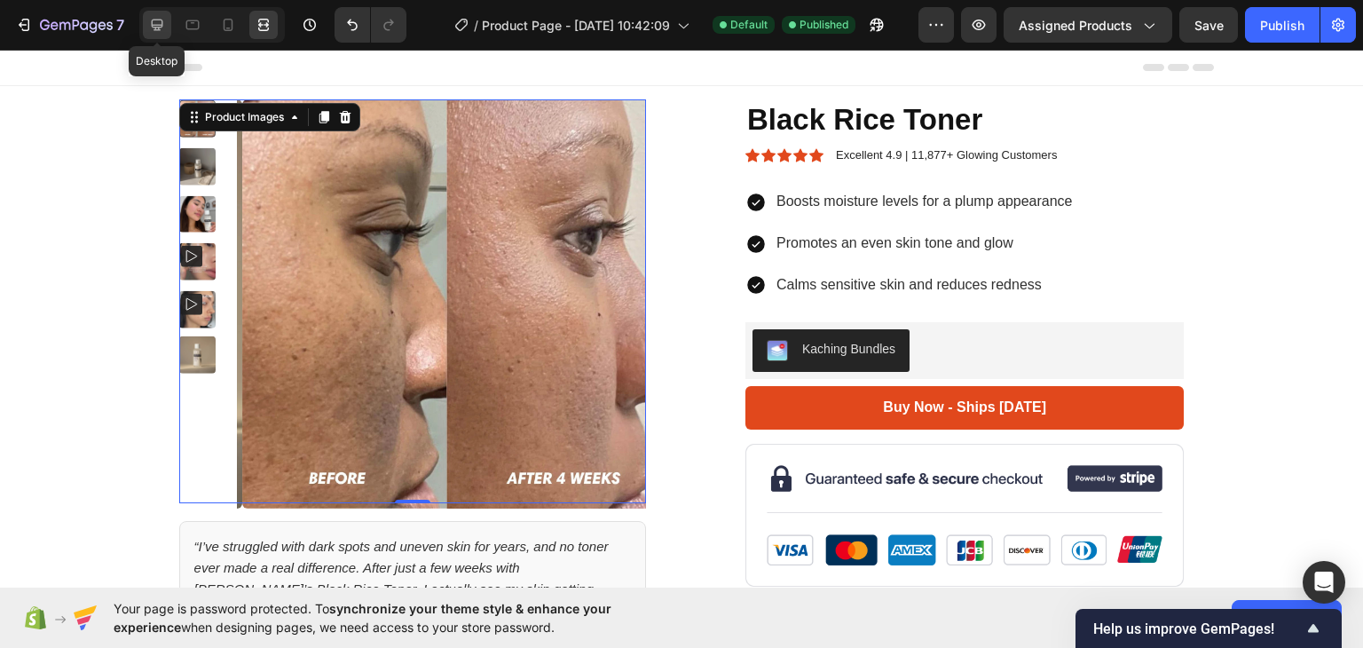
click at [161, 33] on icon at bounding box center [157, 25] width 18 height 18
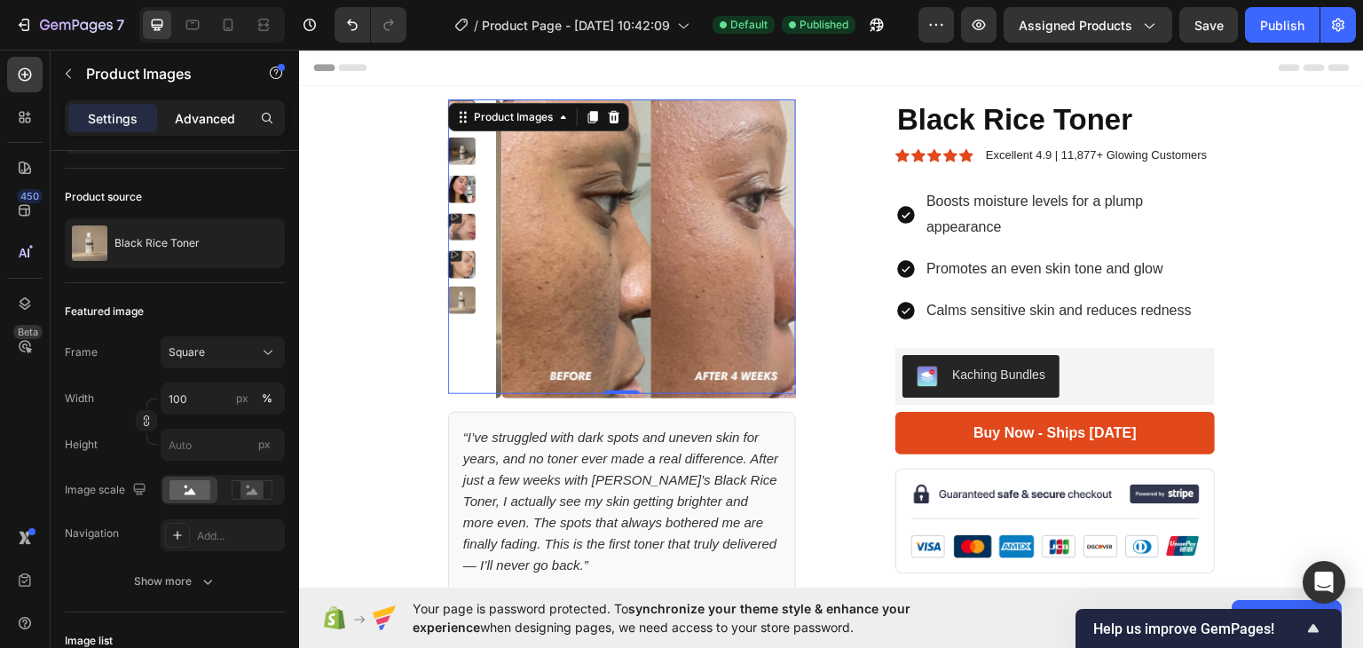
click at [195, 130] on div "Advanced" at bounding box center [205, 118] width 89 height 28
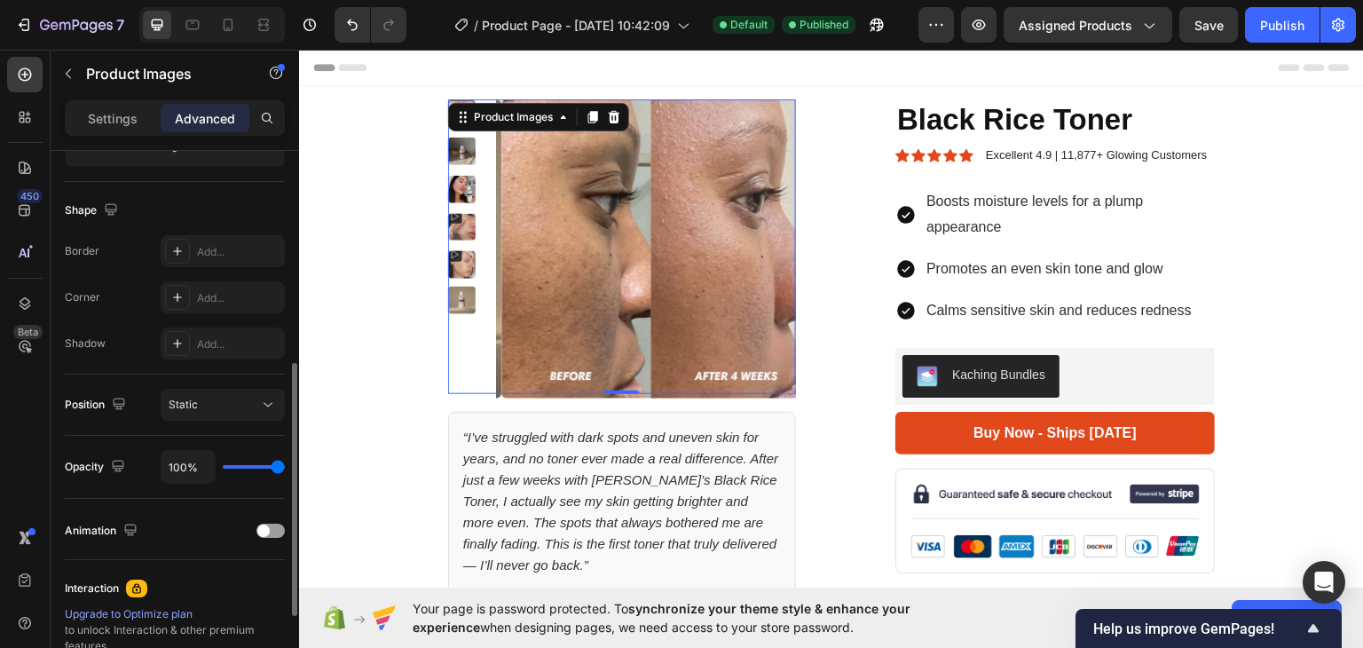
scroll to position [436, 0]
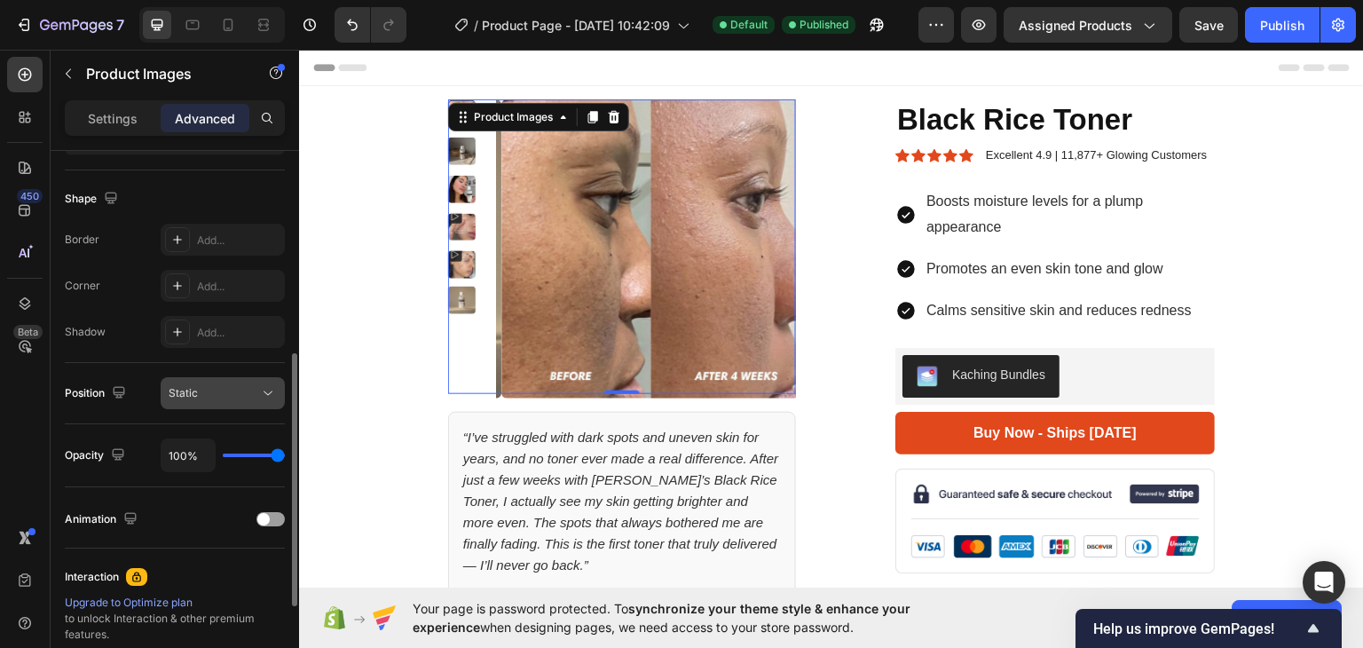
click at [239, 389] on div "Static" at bounding box center [214, 393] width 90 height 16
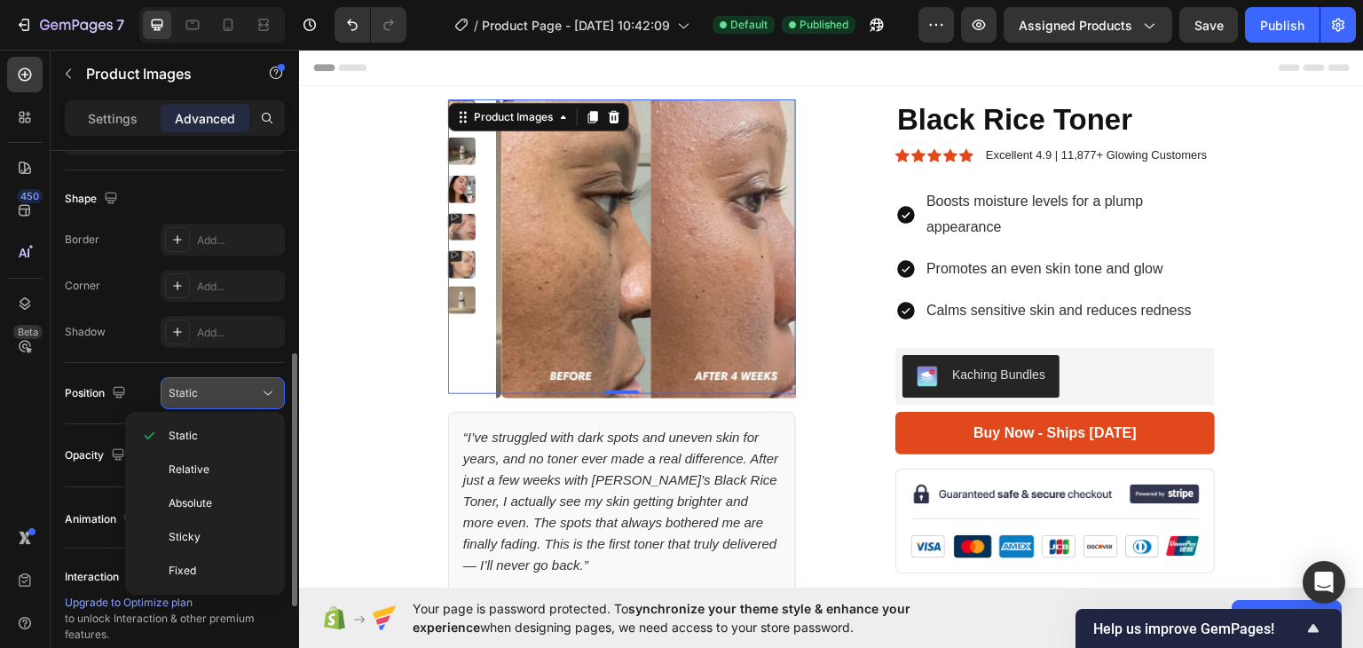
click at [239, 389] on div "Static" at bounding box center [214, 393] width 90 height 16
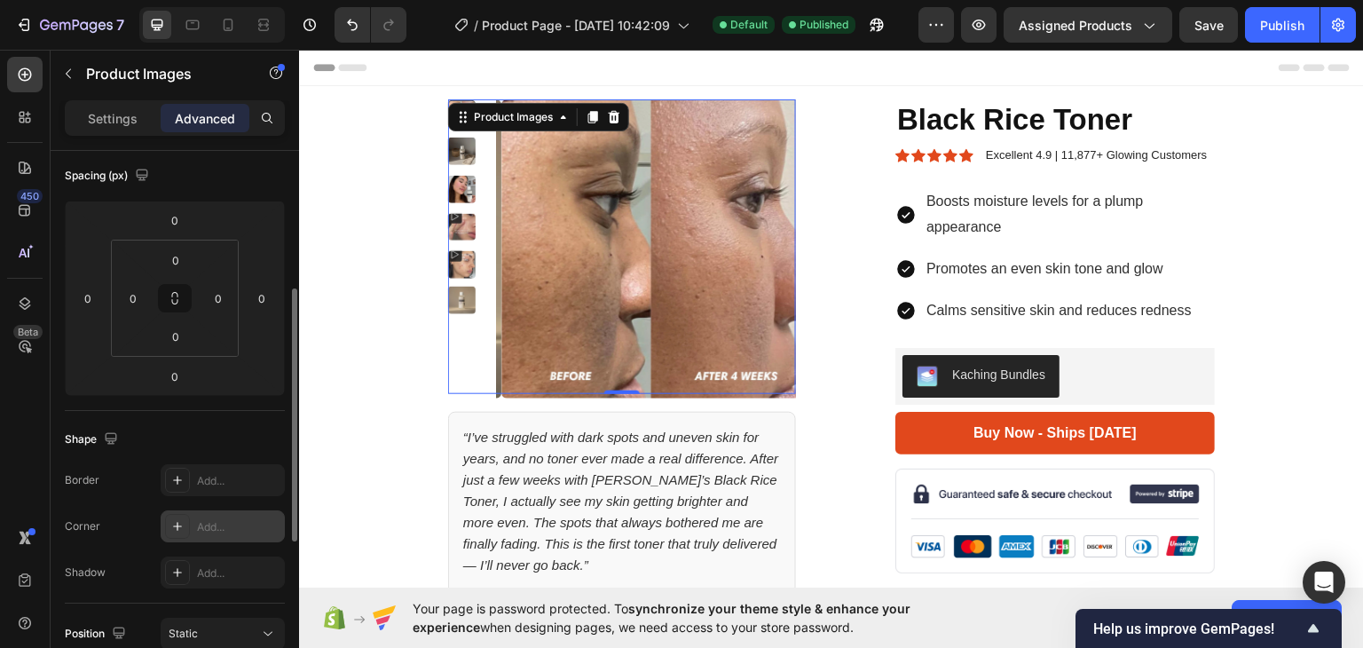
scroll to position [195, 0]
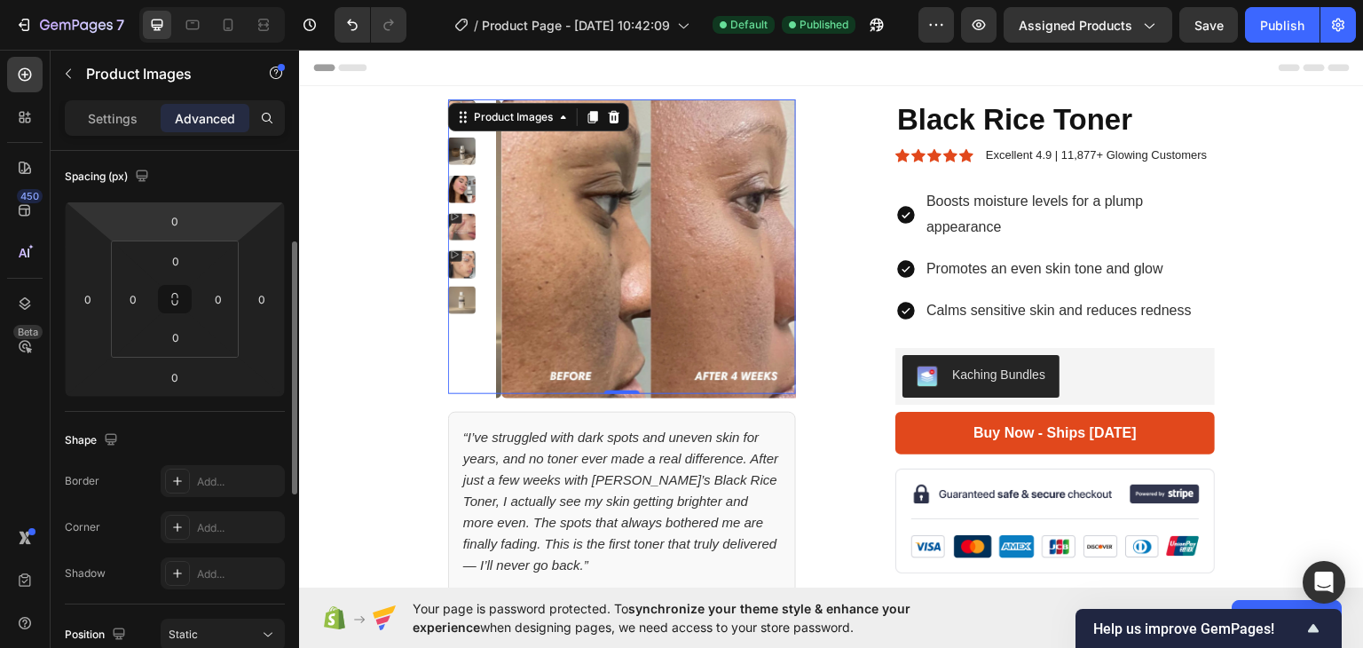
click at [123, 134] on div "Settings Advanced" at bounding box center [175, 117] width 220 height 35
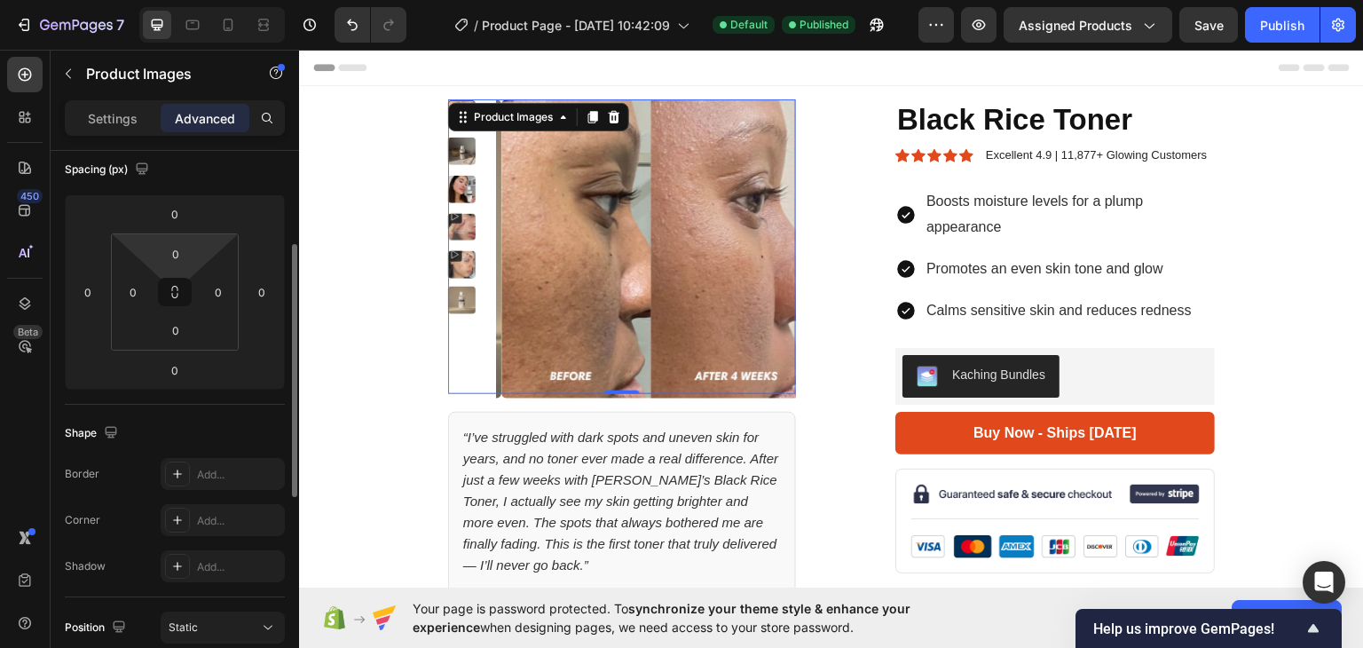
scroll to position [202, 0]
click at [114, 118] on p "Settings" at bounding box center [113, 118] width 50 height 19
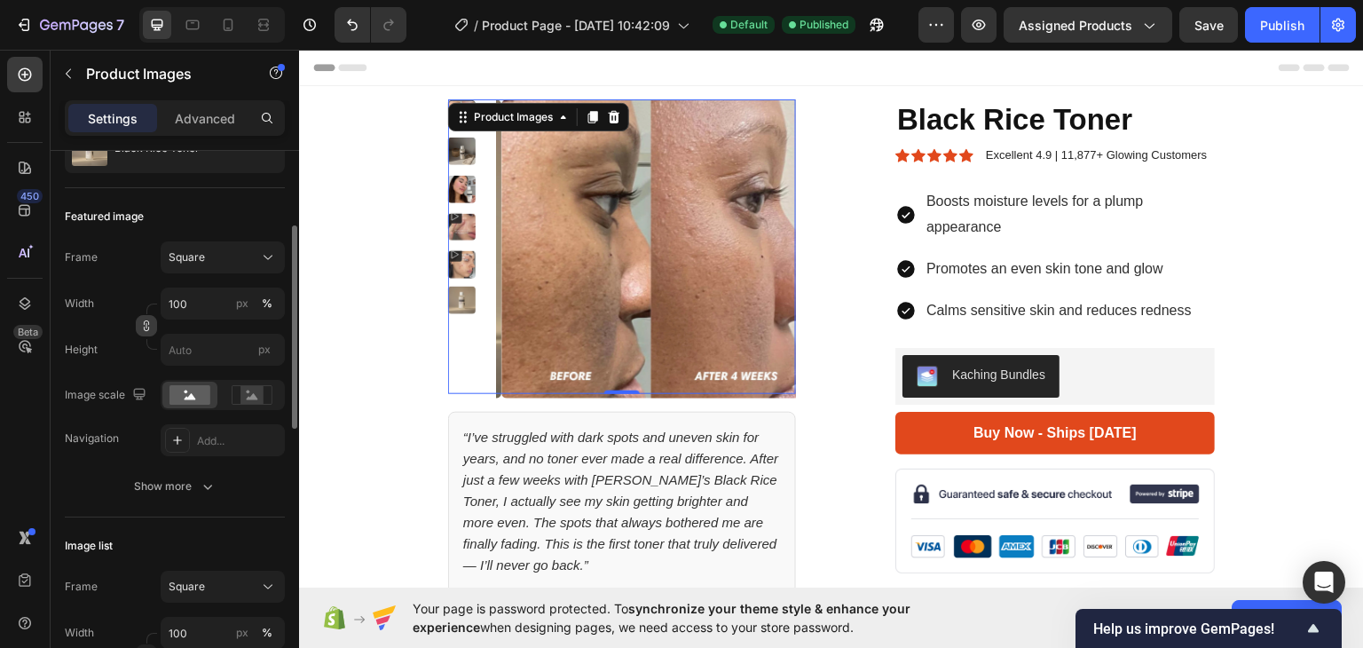
click at [148, 320] on icon "button" at bounding box center [146, 322] width 5 height 4
click at [238, 259] on div "Custom" at bounding box center [212, 257] width 87 height 16
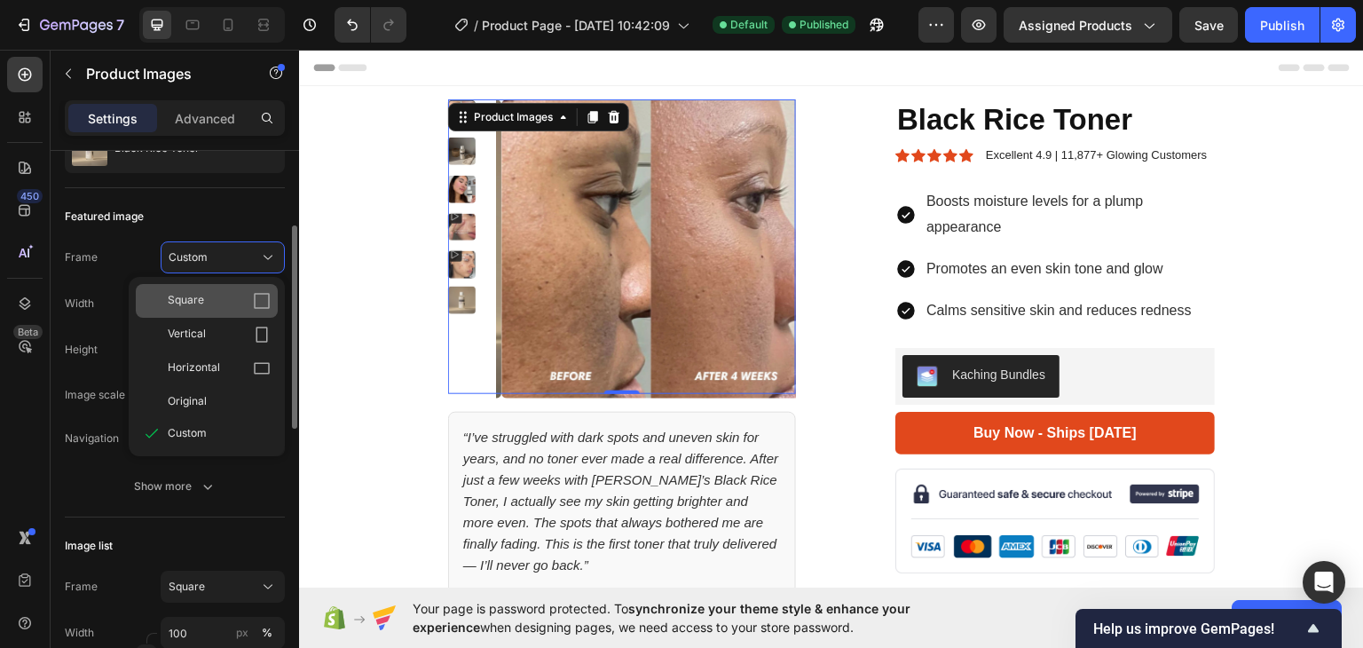
click at [226, 296] on div "Square" at bounding box center [219, 301] width 103 height 18
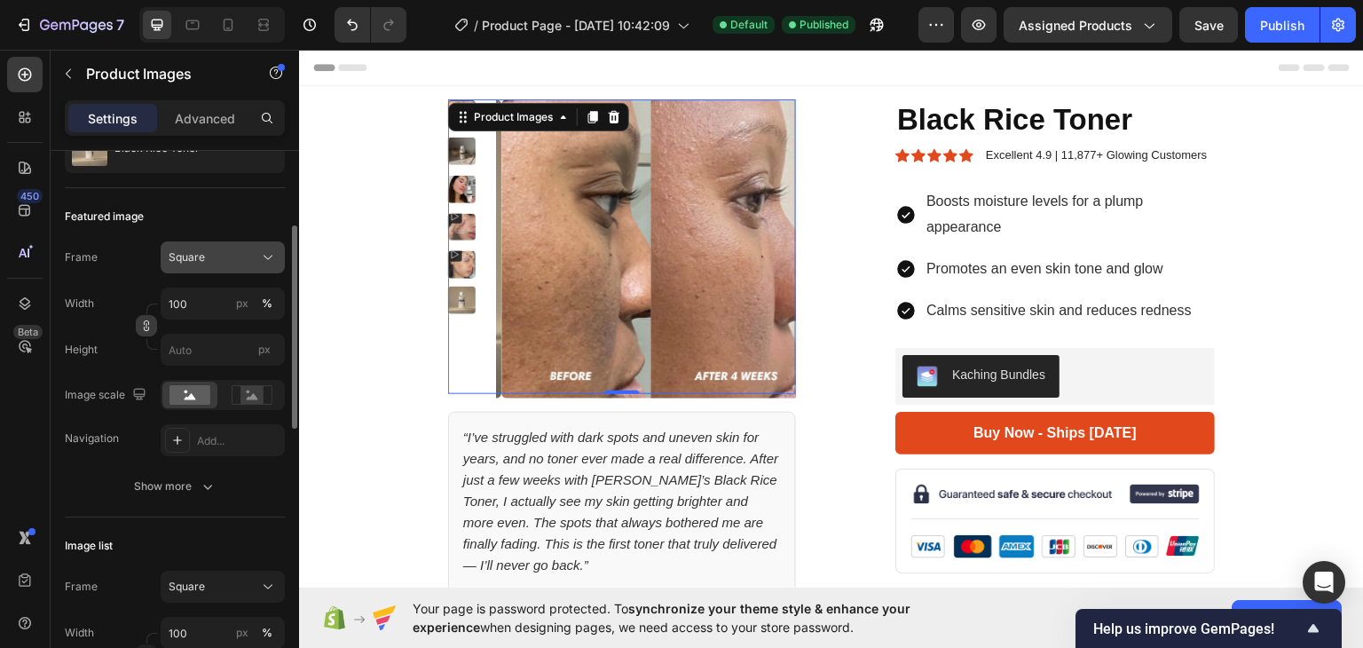
click at [241, 256] on div "Square" at bounding box center [212, 257] width 87 height 16
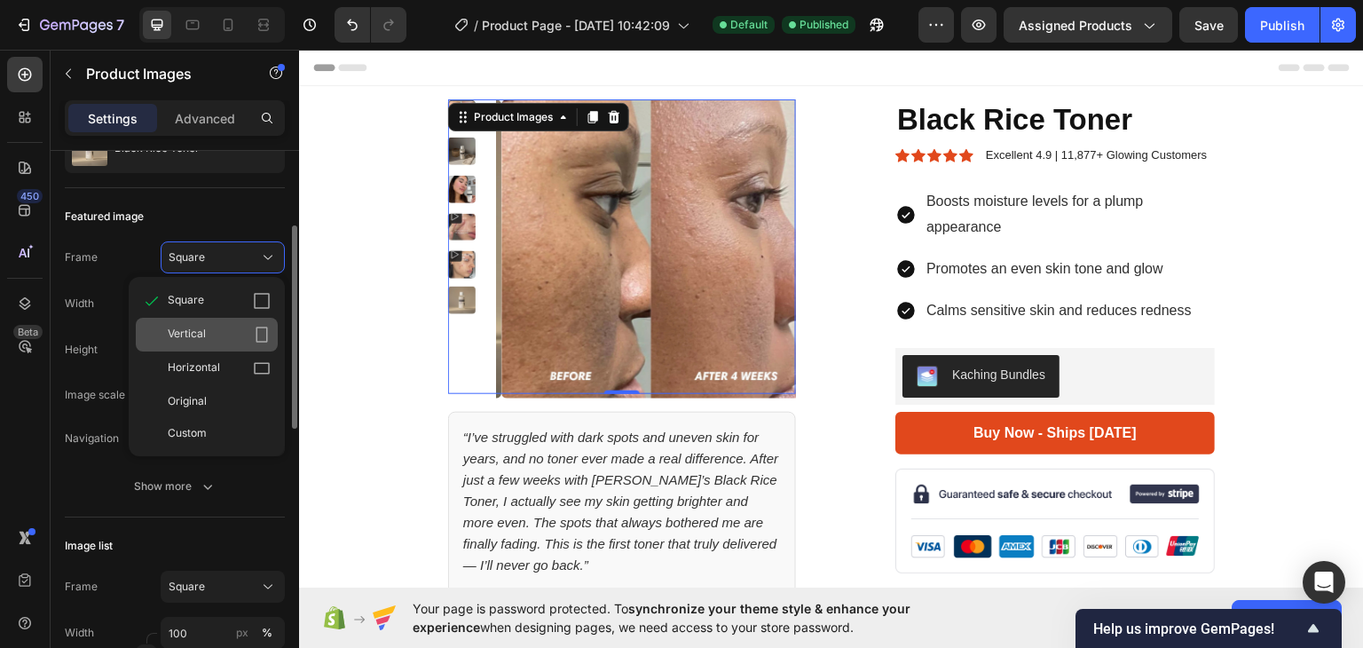
click at [218, 327] on div "Vertical" at bounding box center [219, 335] width 103 height 18
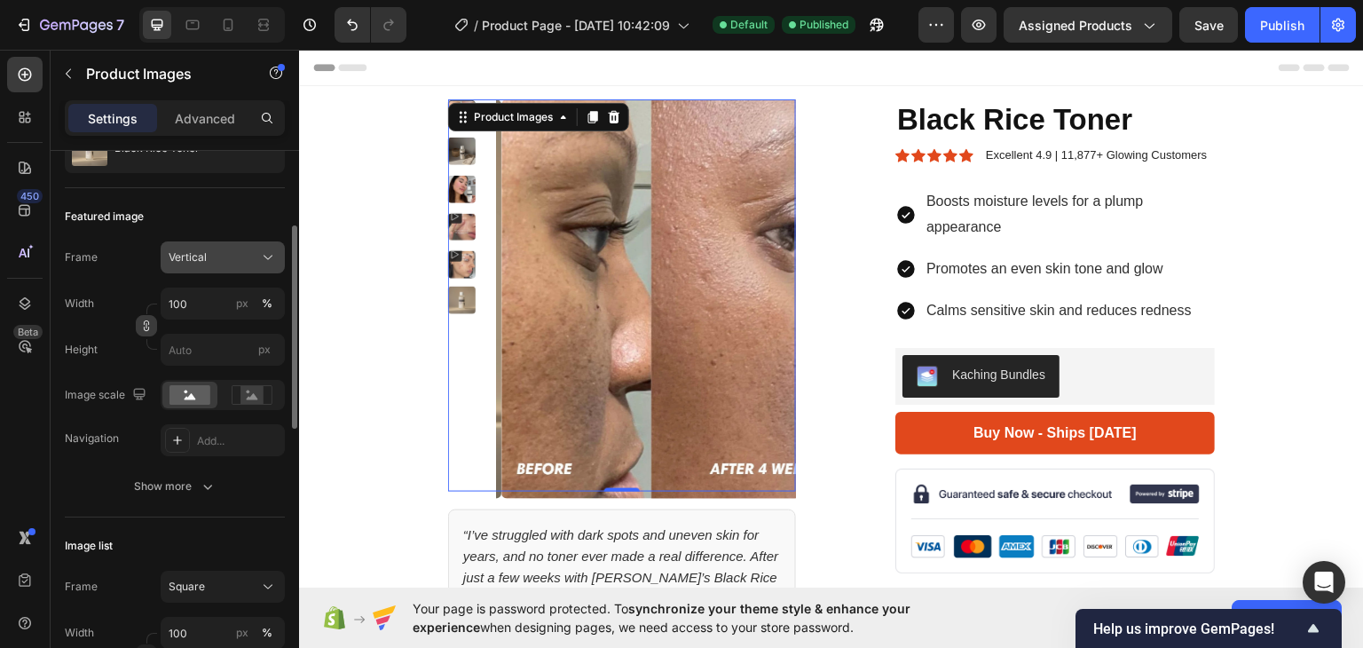
click at [231, 250] on div "Vertical" at bounding box center [212, 257] width 87 height 16
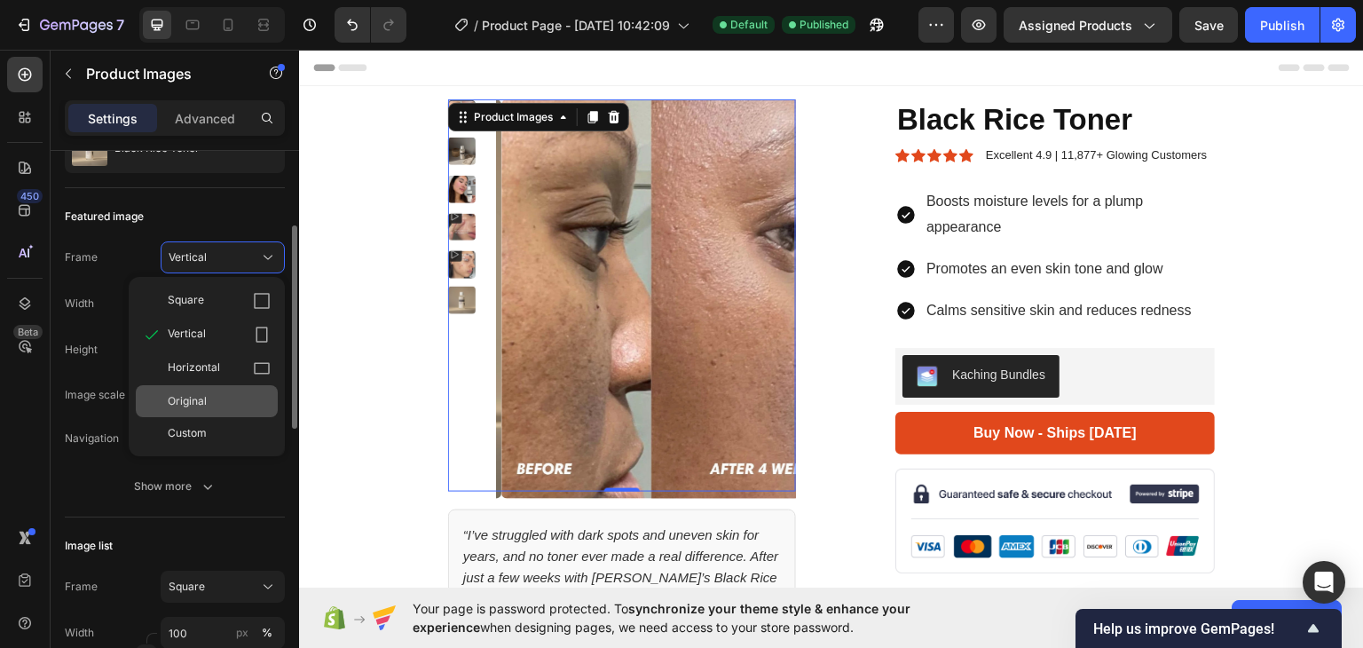
click at [203, 397] on span "Original" at bounding box center [187, 401] width 39 height 16
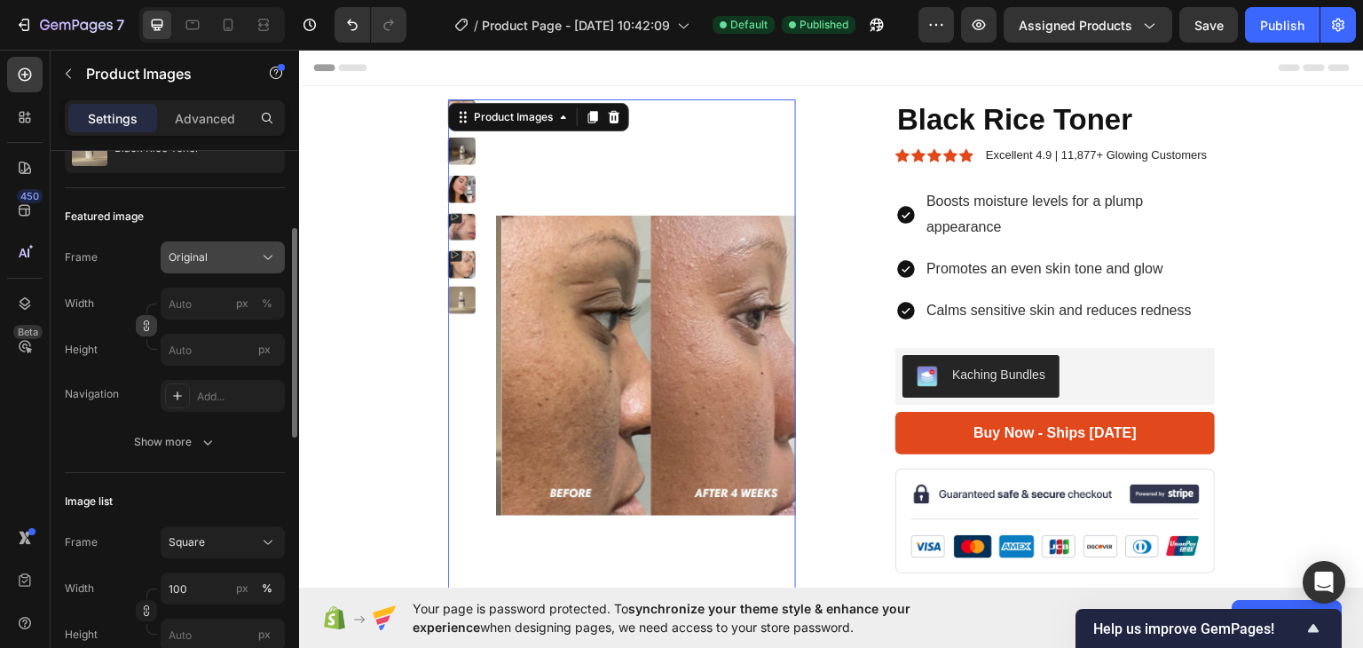
click at [239, 249] on div "Original" at bounding box center [212, 257] width 87 height 16
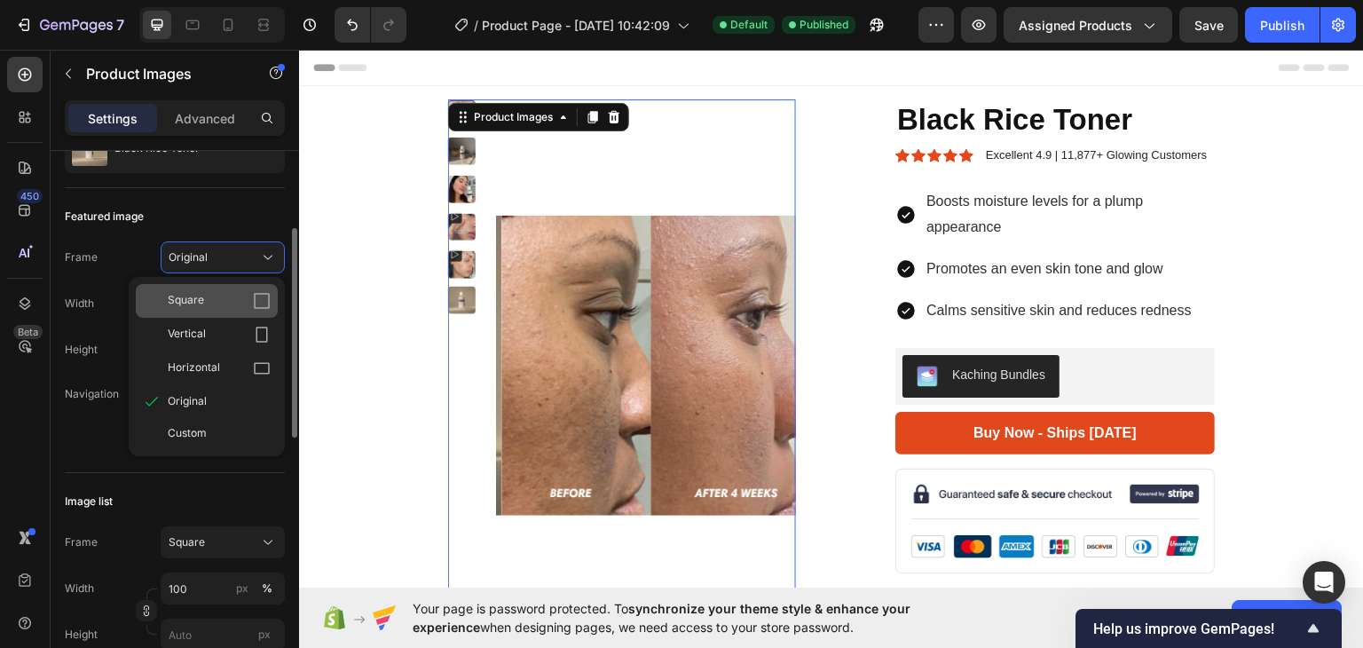
click at [217, 288] on div "Square" at bounding box center [207, 301] width 142 height 34
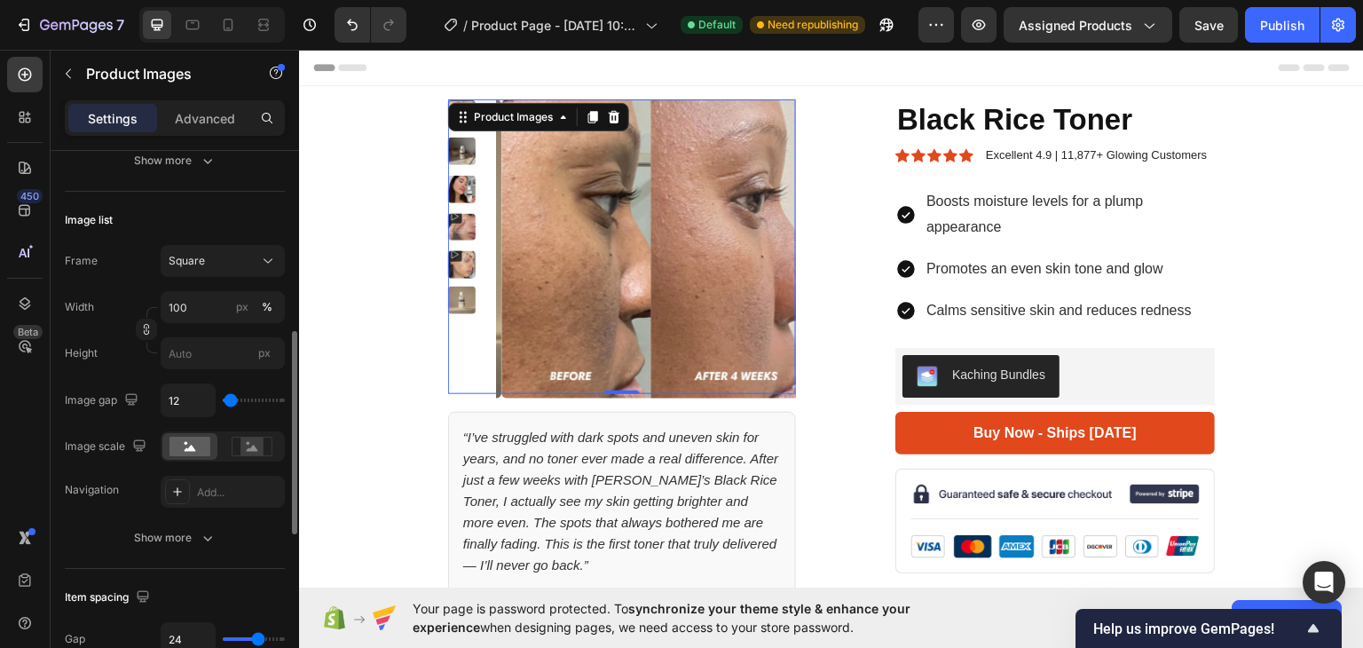
scroll to position [529, 0]
click at [246, 452] on rect at bounding box center [251, 445] width 23 height 18
click at [183, 444] on rect at bounding box center [189, 446] width 41 height 20
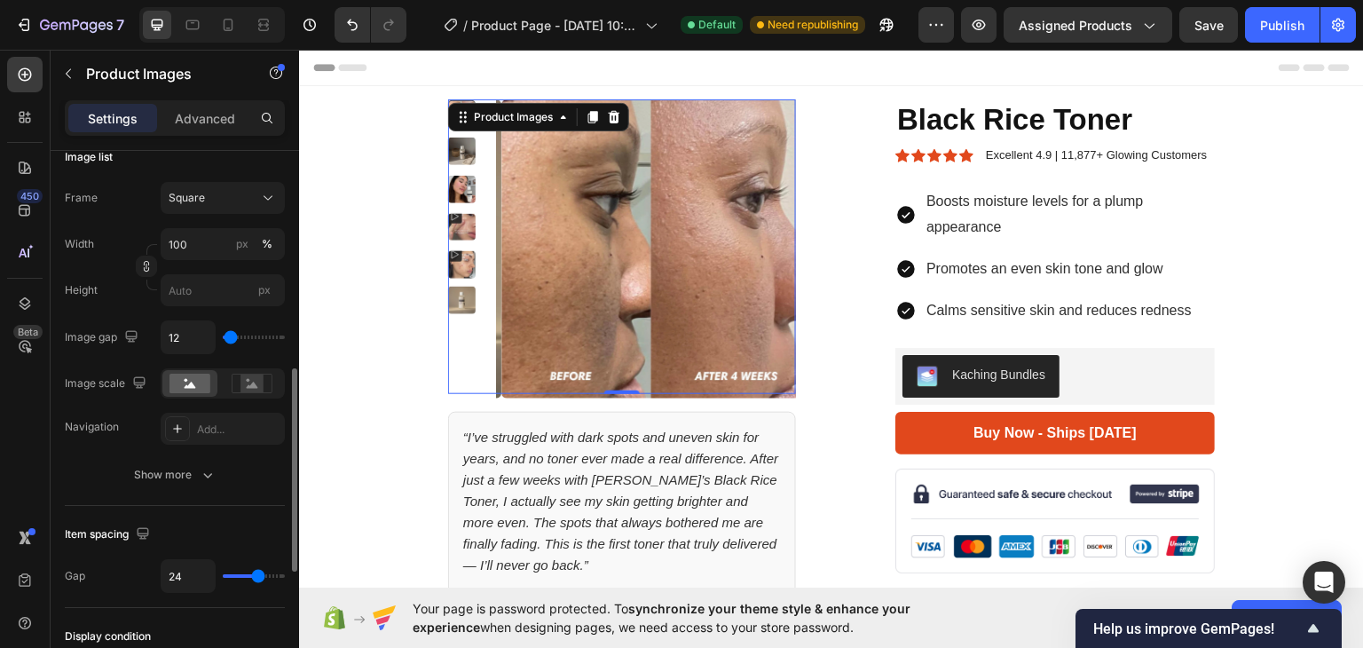
scroll to position [593, 0]
click at [162, 472] on div "Show more" at bounding box center [175, 473] width 83 height 18
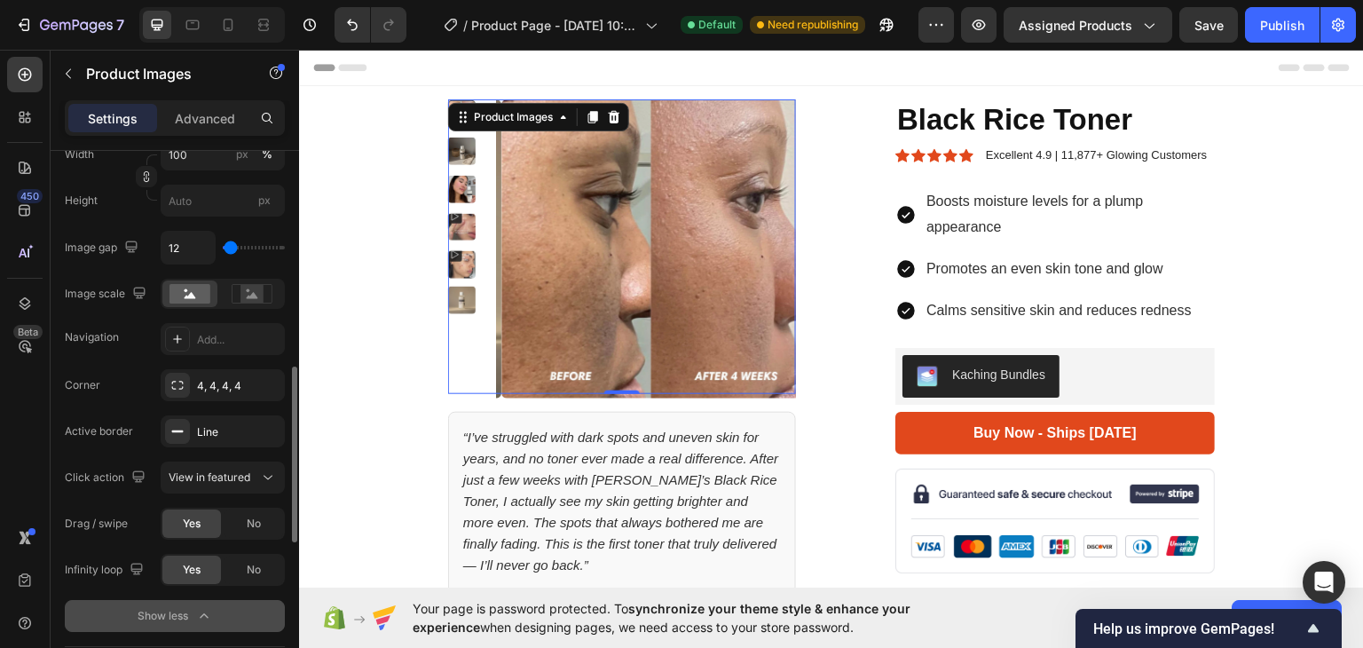
scroll to position [681, 0]
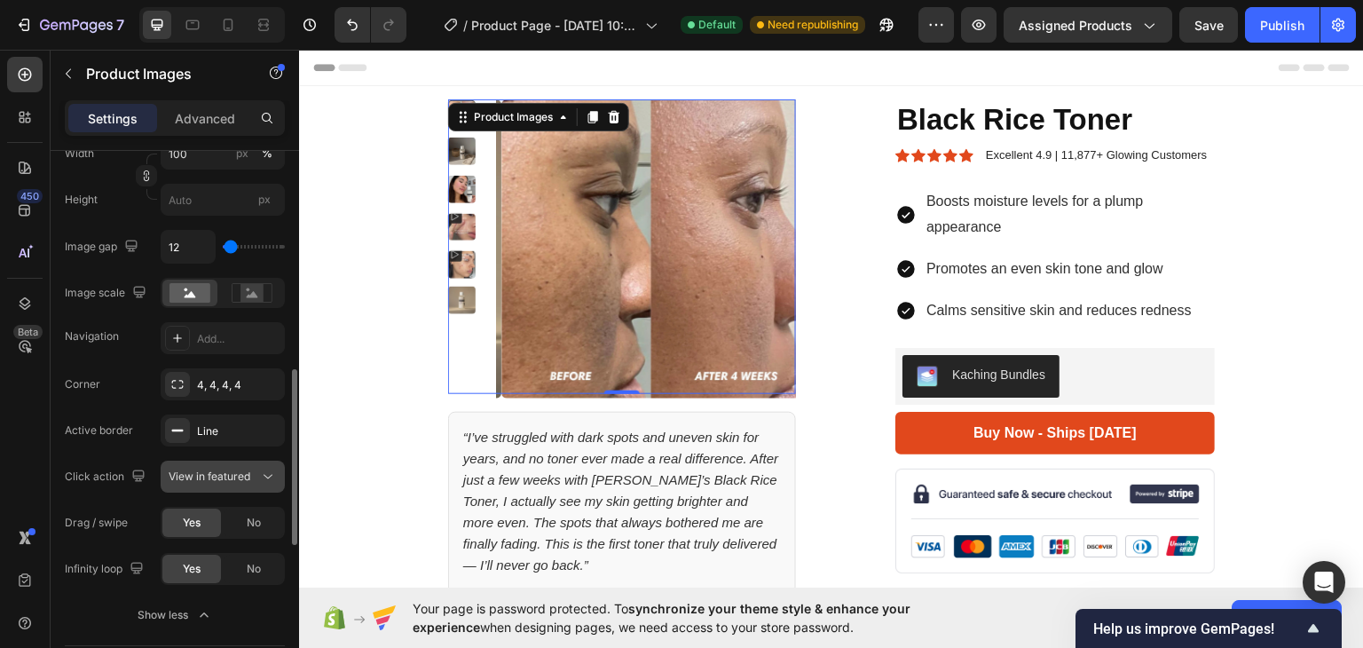
click at [213, 479] on span "View in featured" at bounding box center [210, 475] width 82 height 13
click at [212, 479] on span "View in featured" at bounding box center [210, 475] width 82 height 13
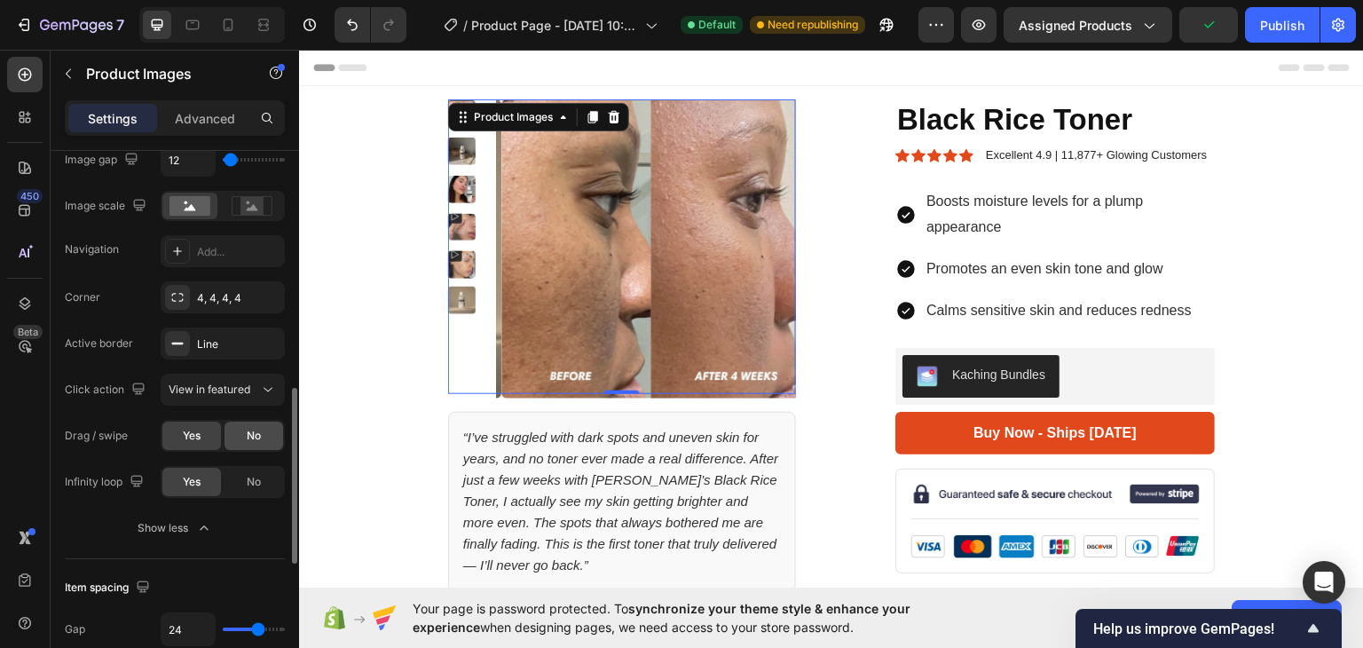
scroll to position [770, 0]
click at [245, 437] on div "No" at bounding box center [253, 434] width 59 height 28
click at [193, 436] on span "Yes" at bounding box center [192, 434] width 18 height 16
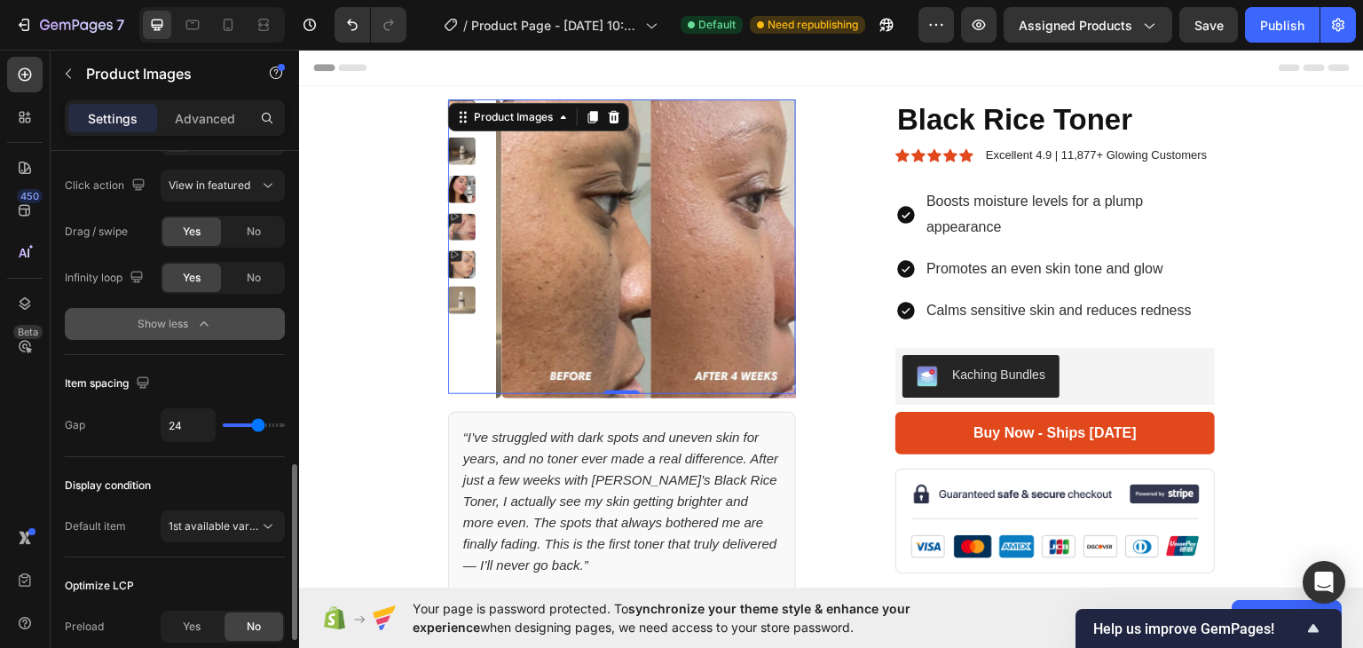
scroll to position [973, 0]
click at [184, 532] on button "1st available variant" at bounding box center [223, 525] width 124 height 32
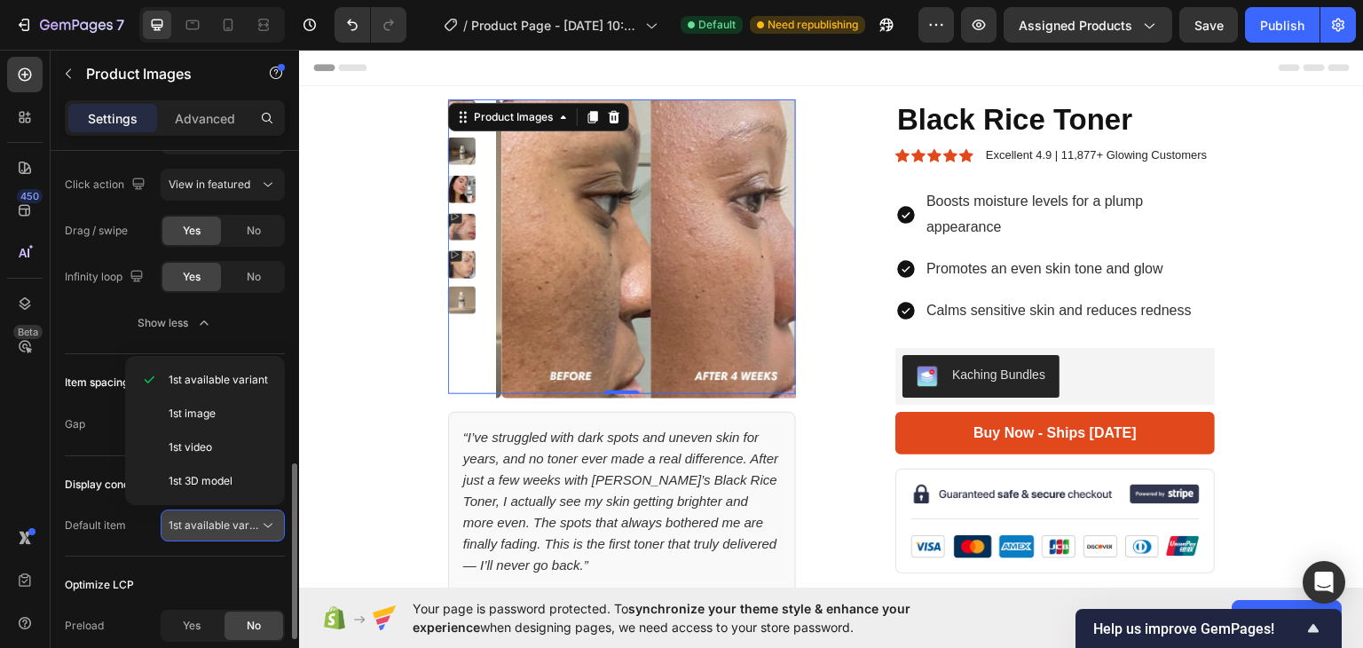
click at [184, 530] on span "1st available variant" at bounding box center [214, 525] width 90 height 16
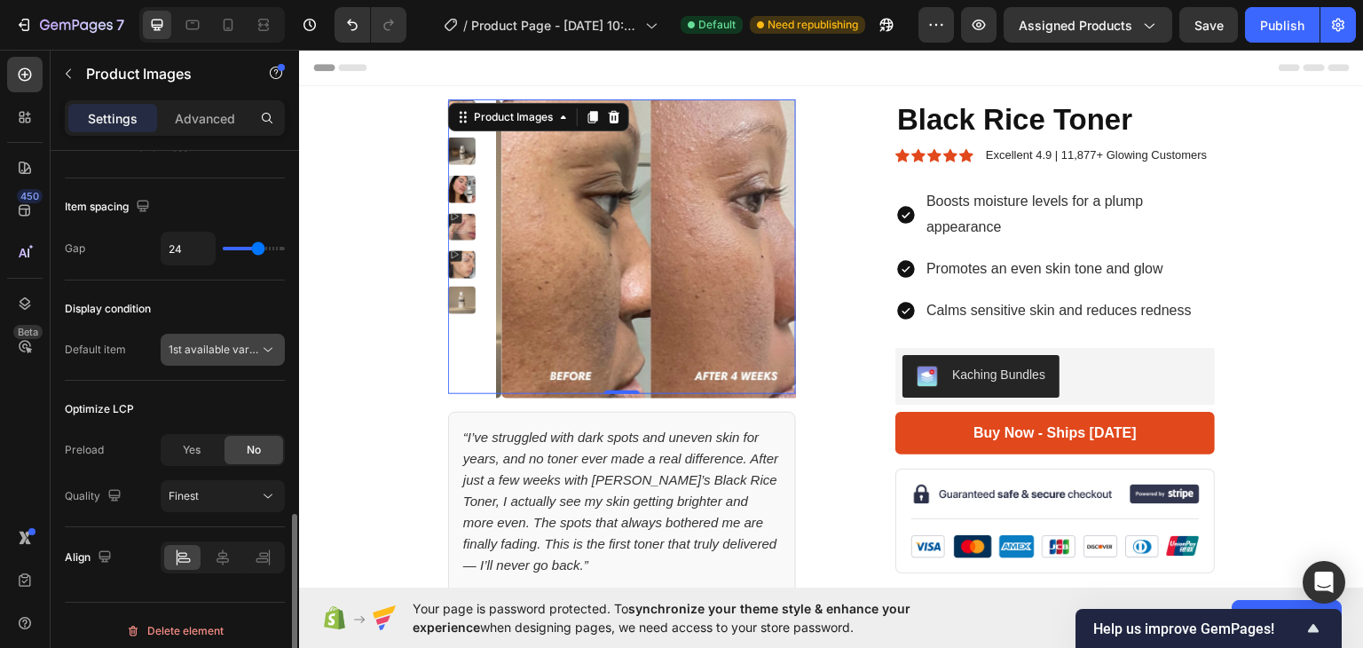
scroll to position [1157, 0]
